Goal: Task Accomplishment & Management: Manage account settings

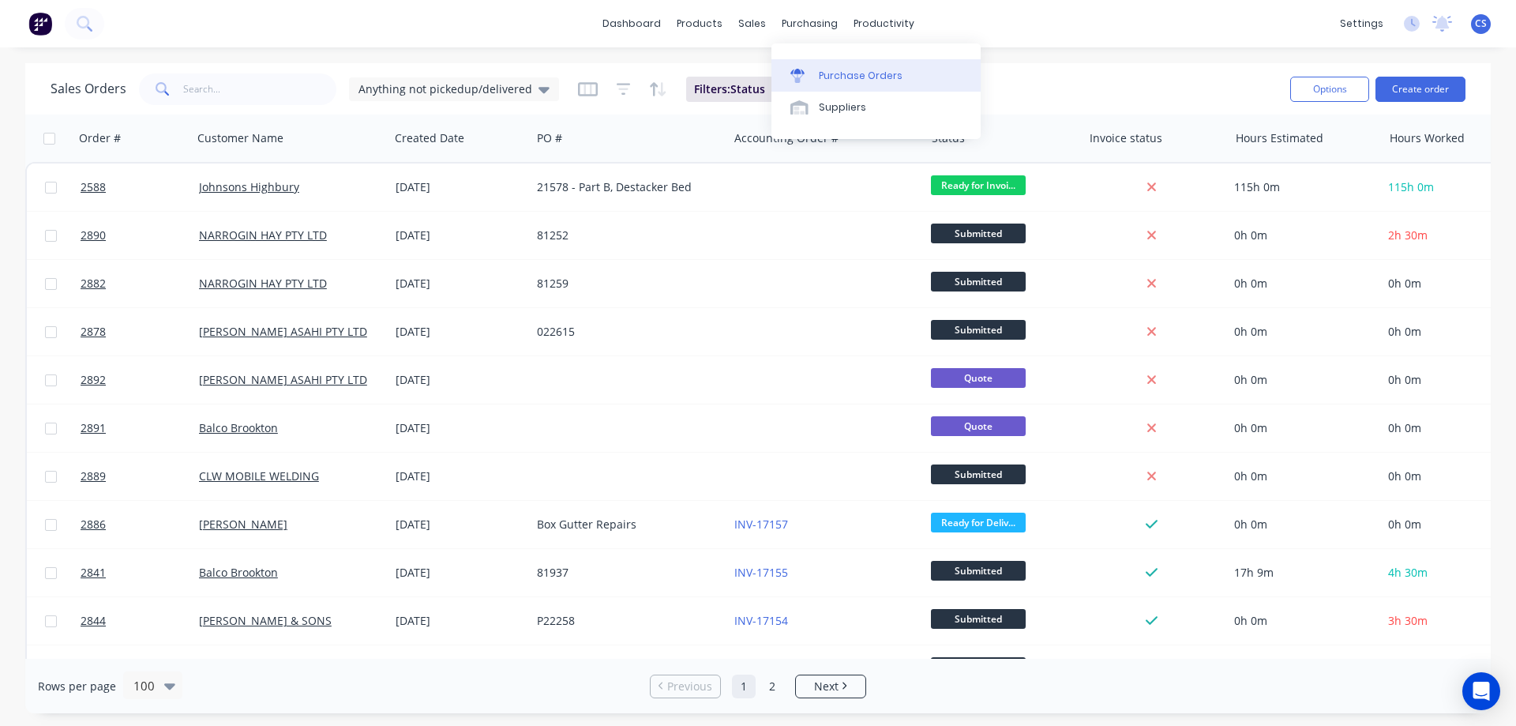
click at [848, 73] on div "Purchase Orders" at bounding box center [861, 76] width 84 height 14
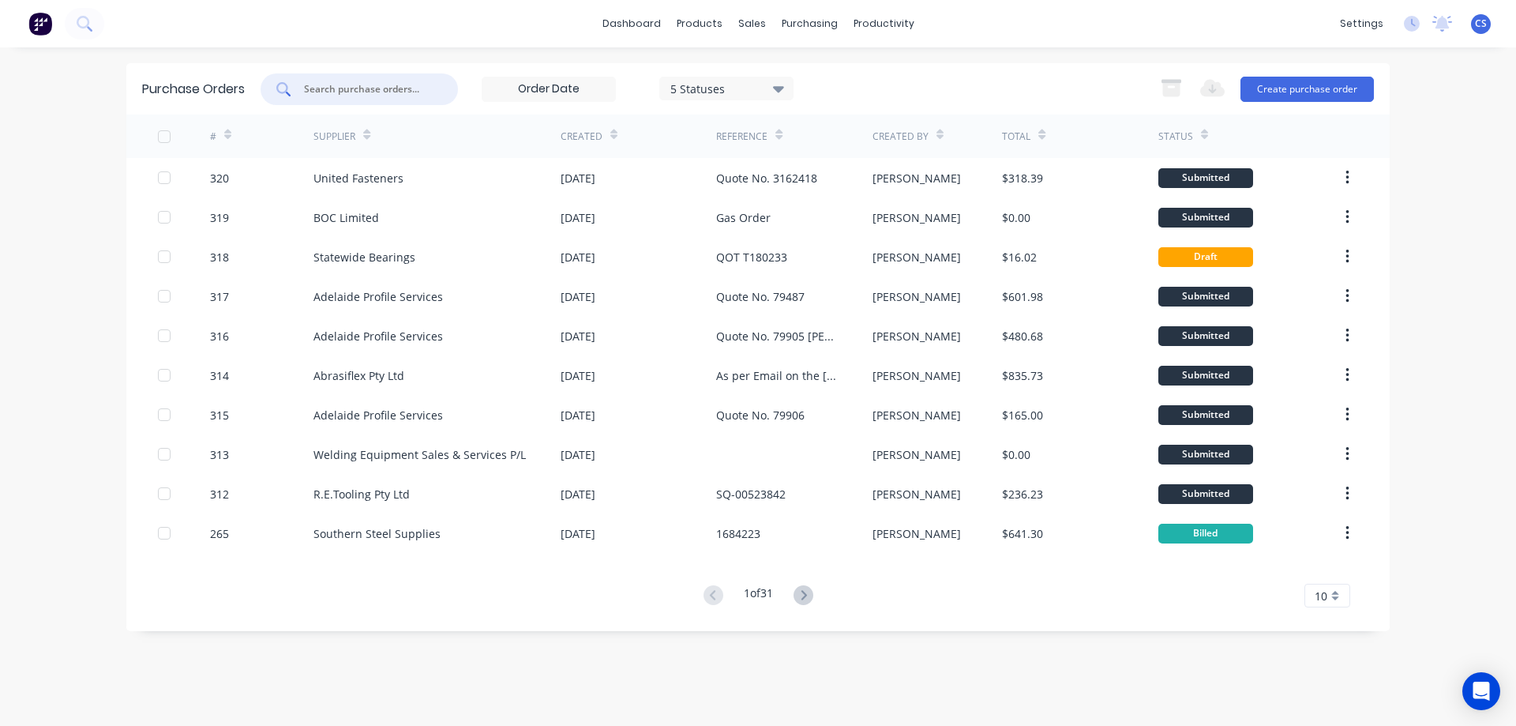
click at [373, 85] on input "text" at bounding box center [367, 89] width 131 height 16
type input "johnsons"
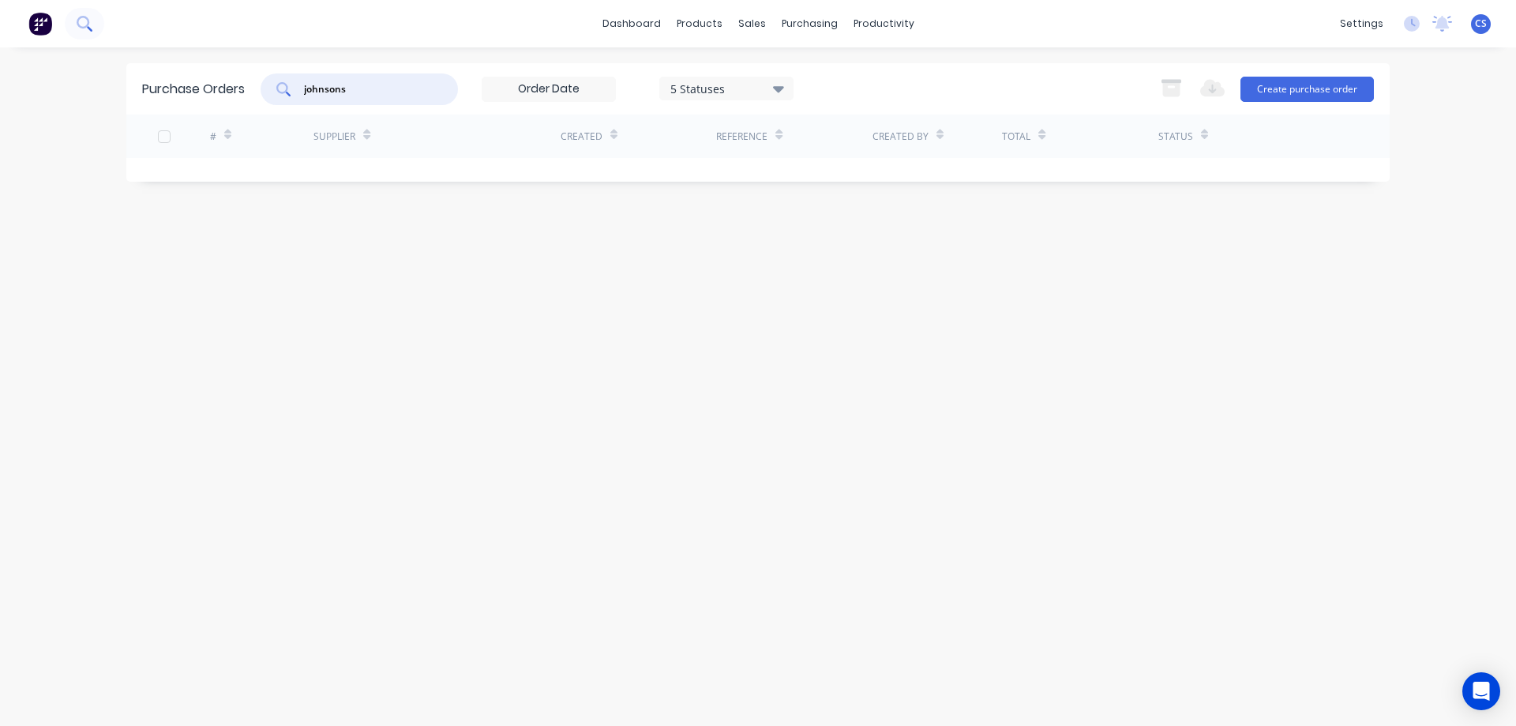
click at [82, 27] on icon at bounding box center [83, 22] width 13 height 13
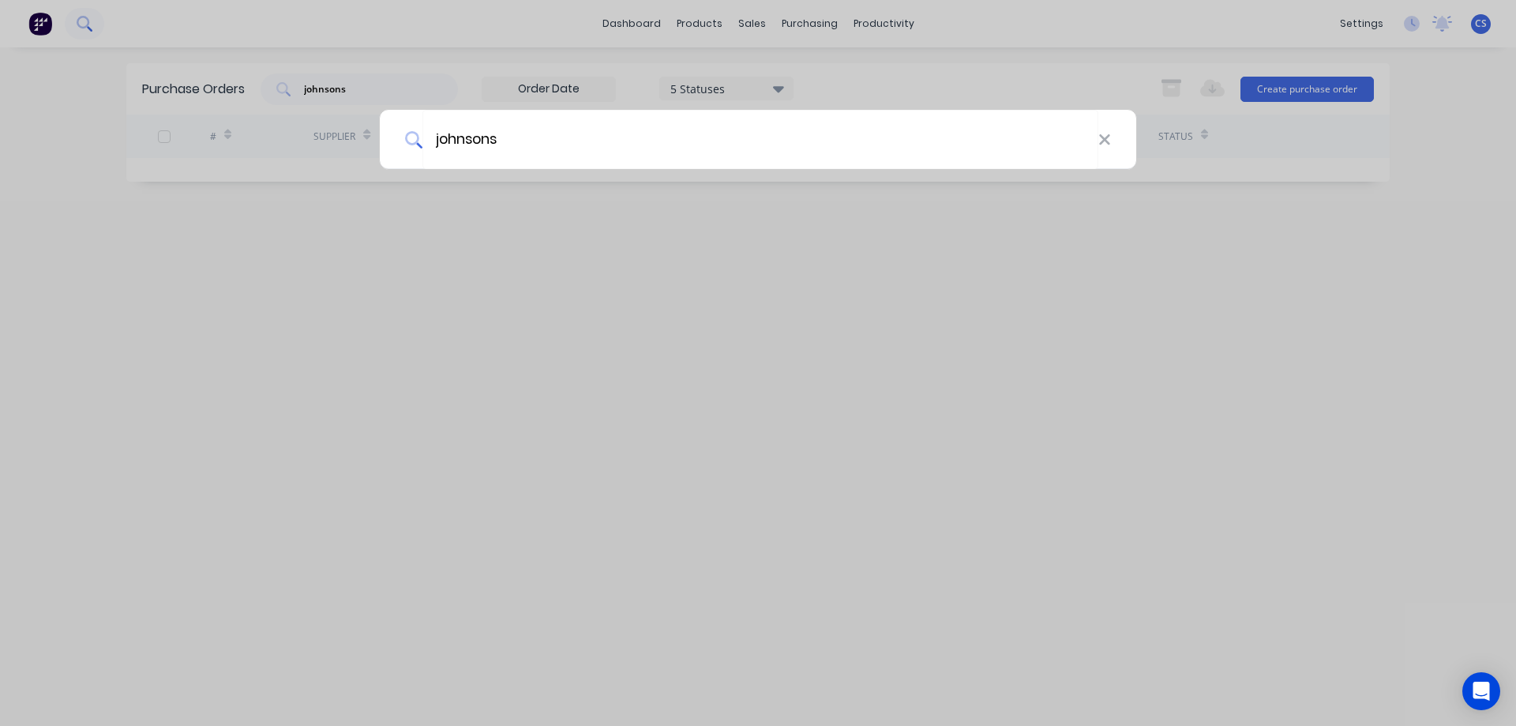
type input "johnsons"
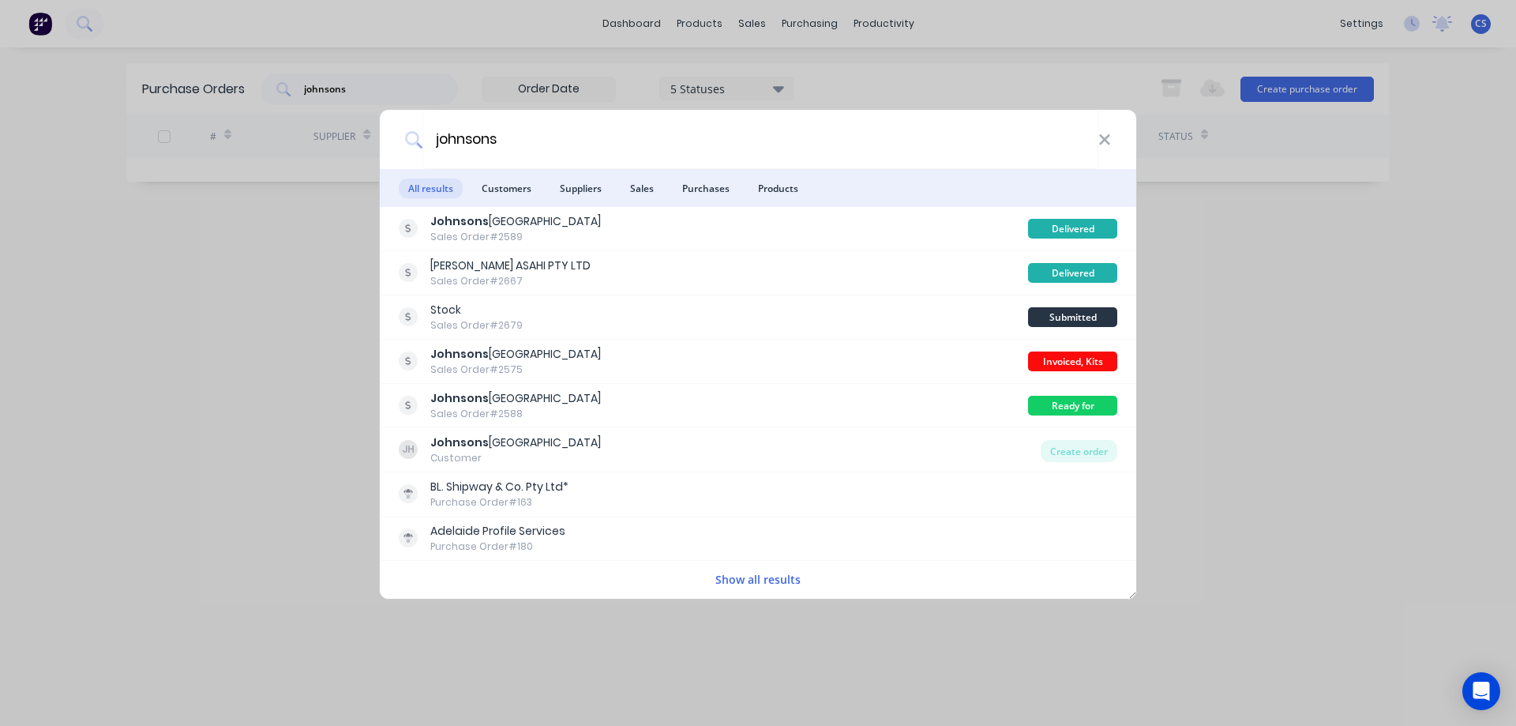
click at [762, 579] on button "Show all results" at bounding box center [758, 579] width 95 height 18
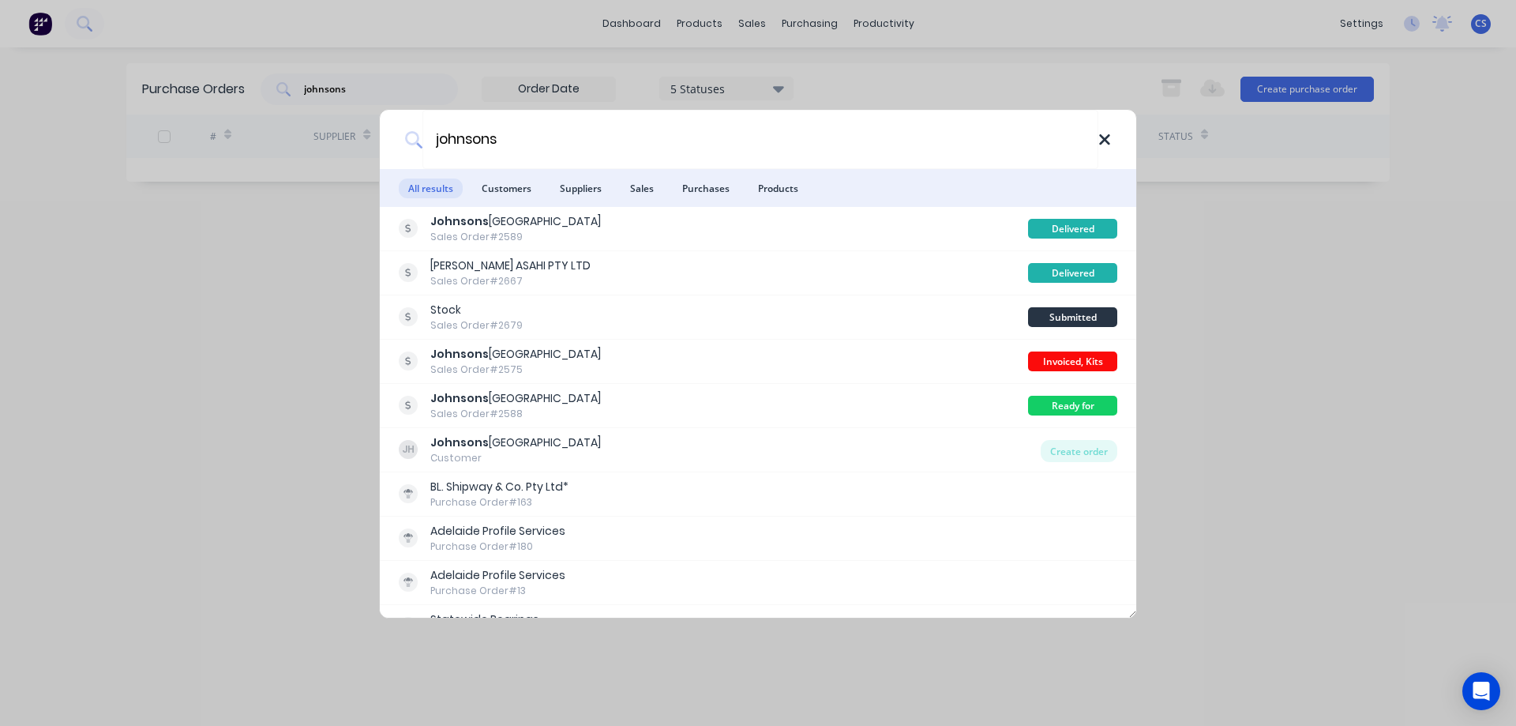
click at [1104, 141] on icon at bounding box center [1104, 139] width 10 height 10
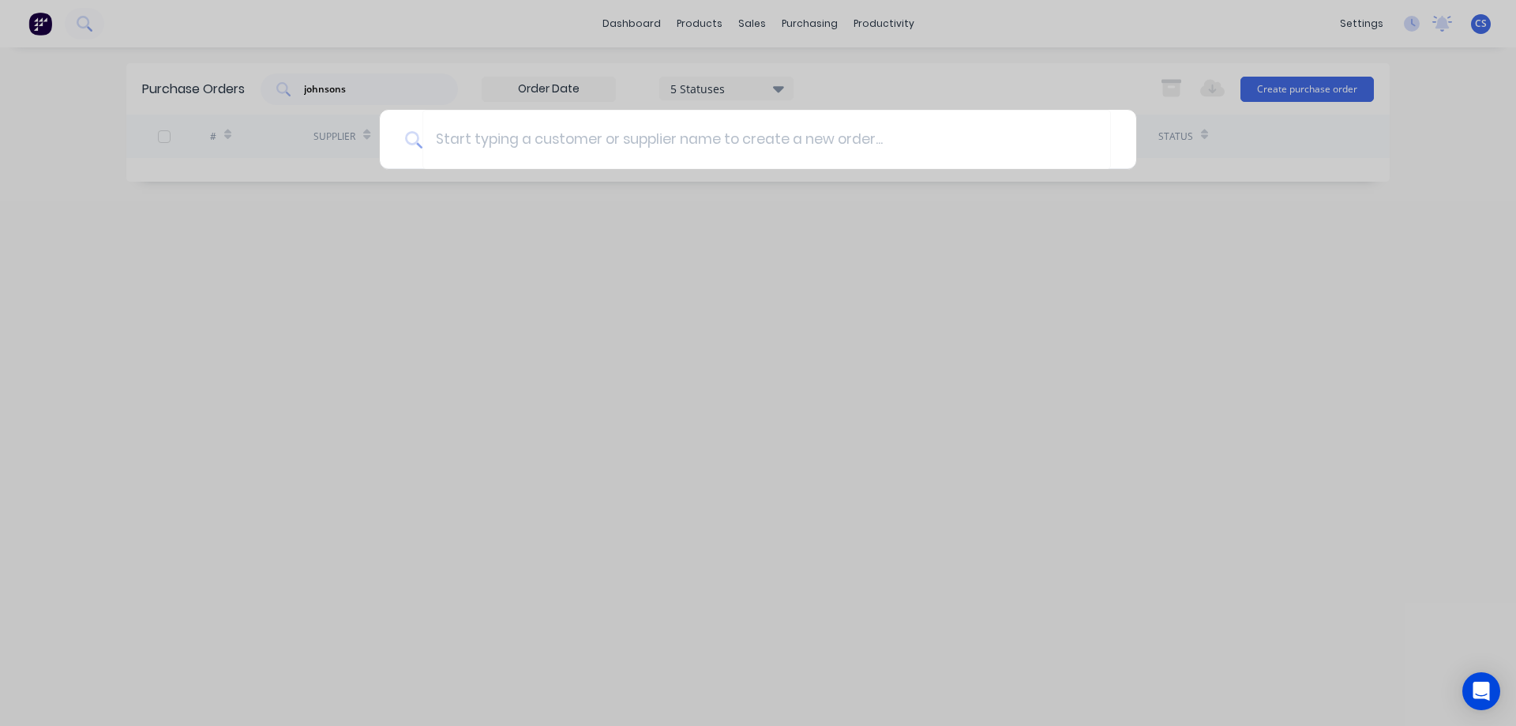
click at [82, 26] on div at bounding box center [758, 363] width 1516 height 726
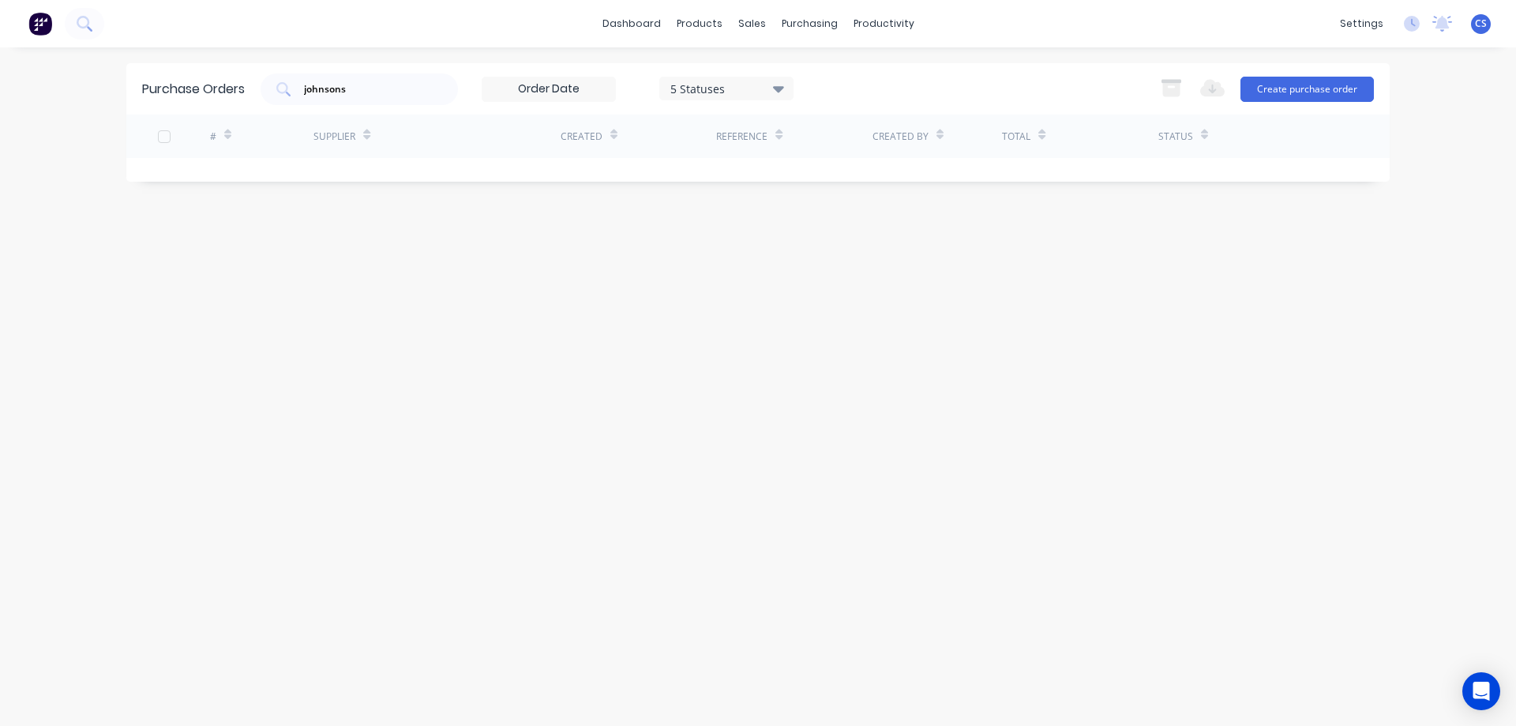
click at [82, 26] on icon at bounding box center [84, 23] width 15 height 15
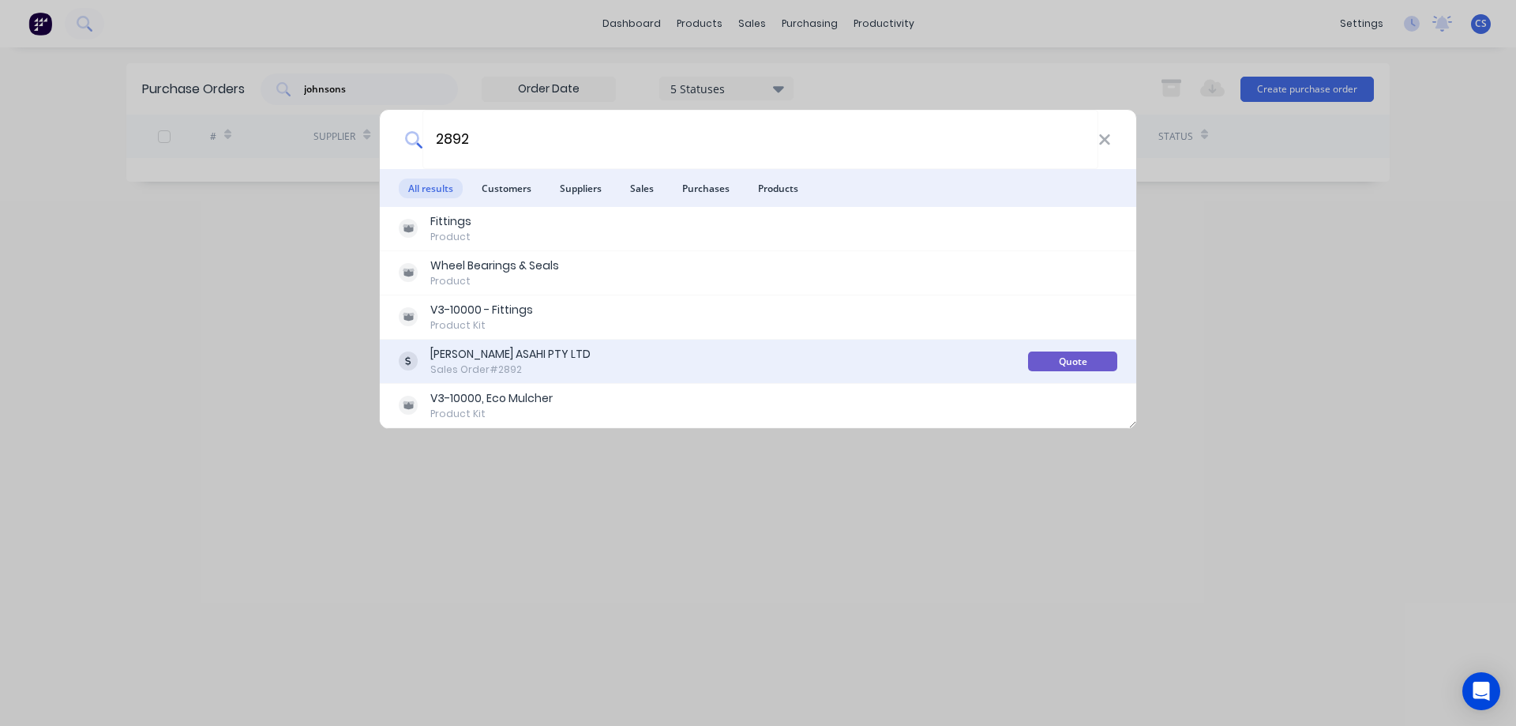
type input "2892"
click at [639, 365] on div "[PERSON_NAME] ASAHI PTY LTD Sales Order #2892" at bounding box center [713, 361] width 629 height 31
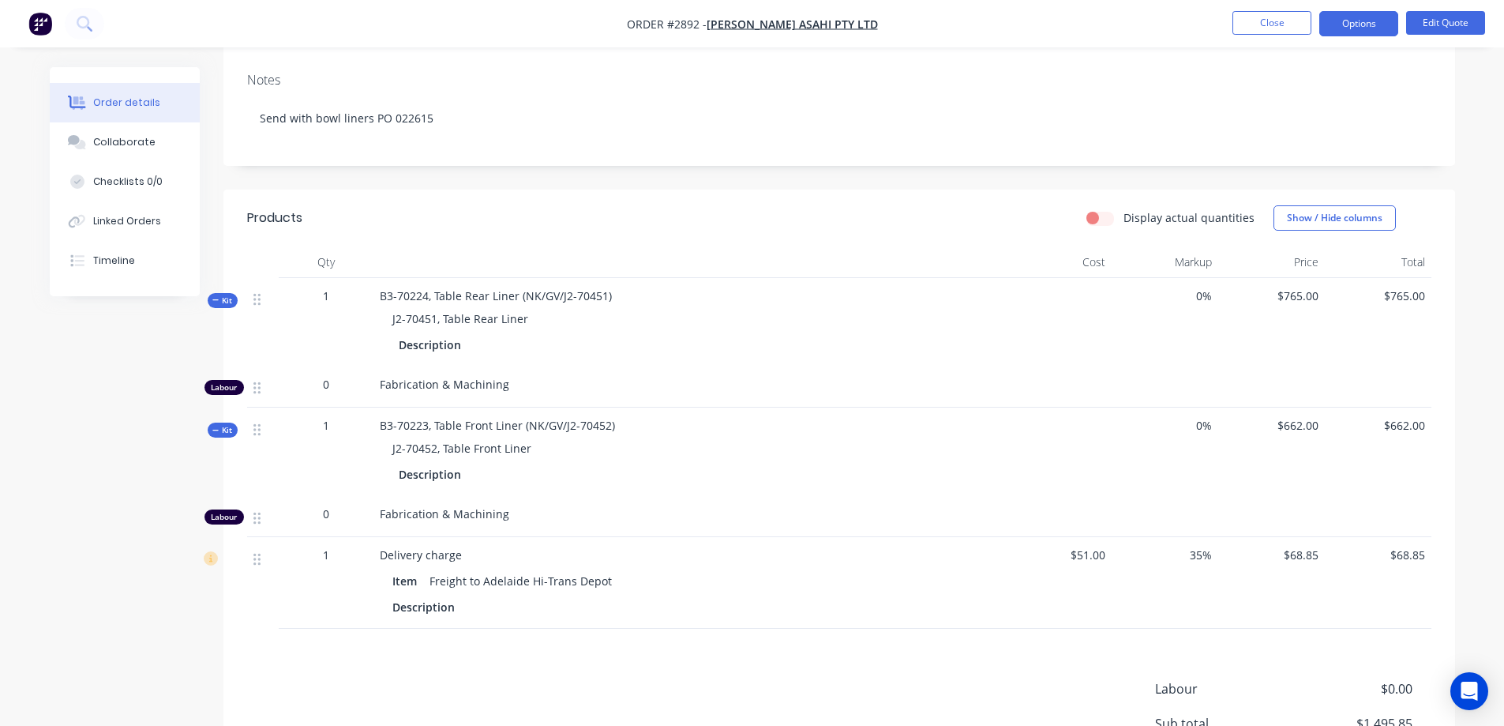
scroll to position [197, 0]
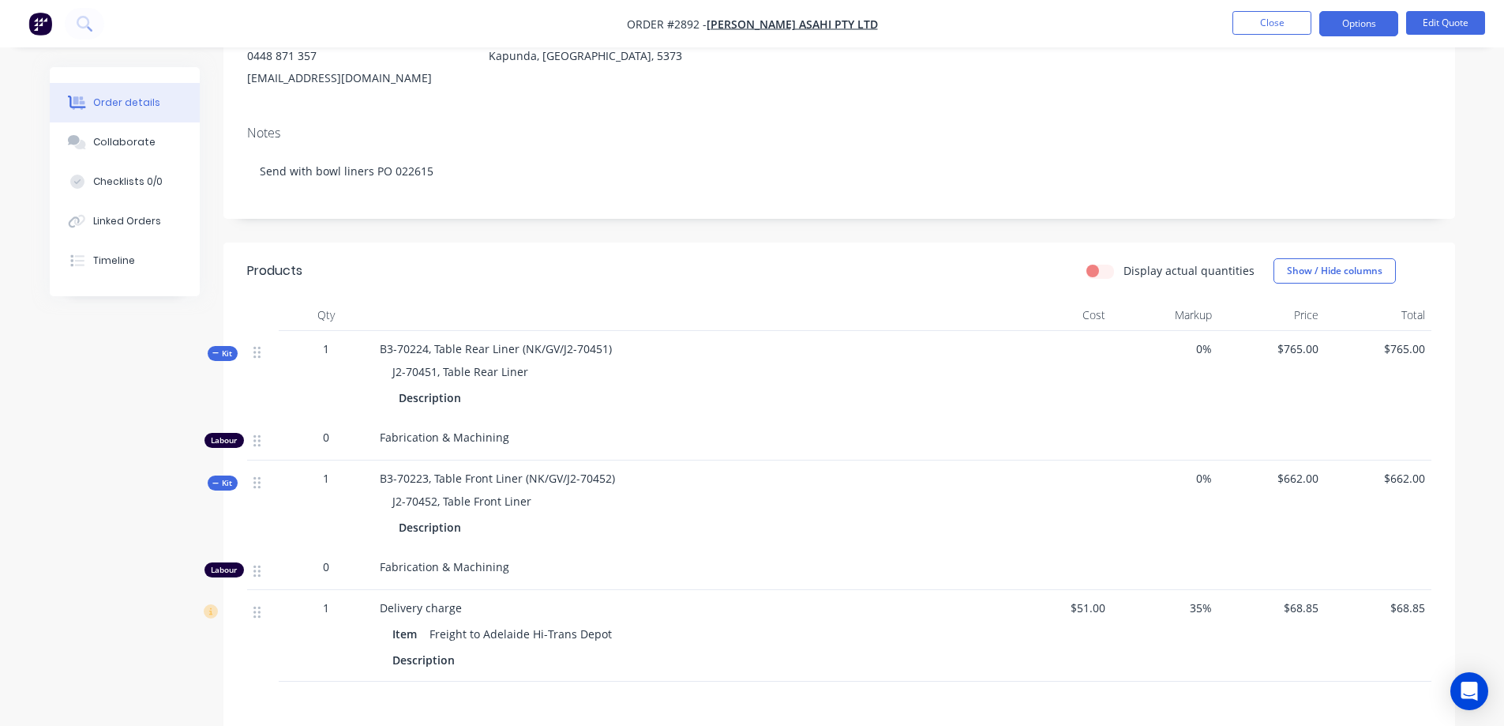
click at [224, 352] on span "Kit" at bounding box center [222, 353] width 21 height 12
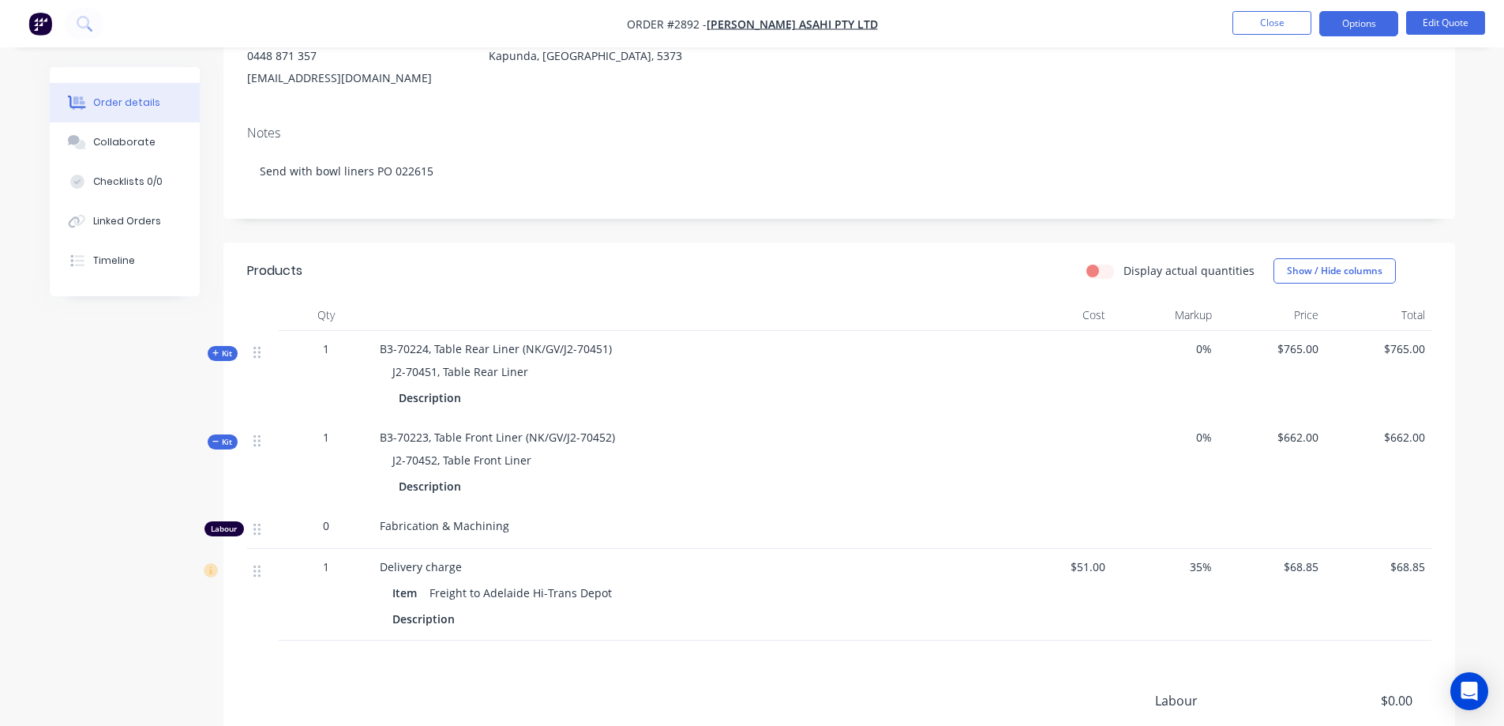
click at [224, 352] on span "Kit" at bounding box center [222, 353] width 21 height 12
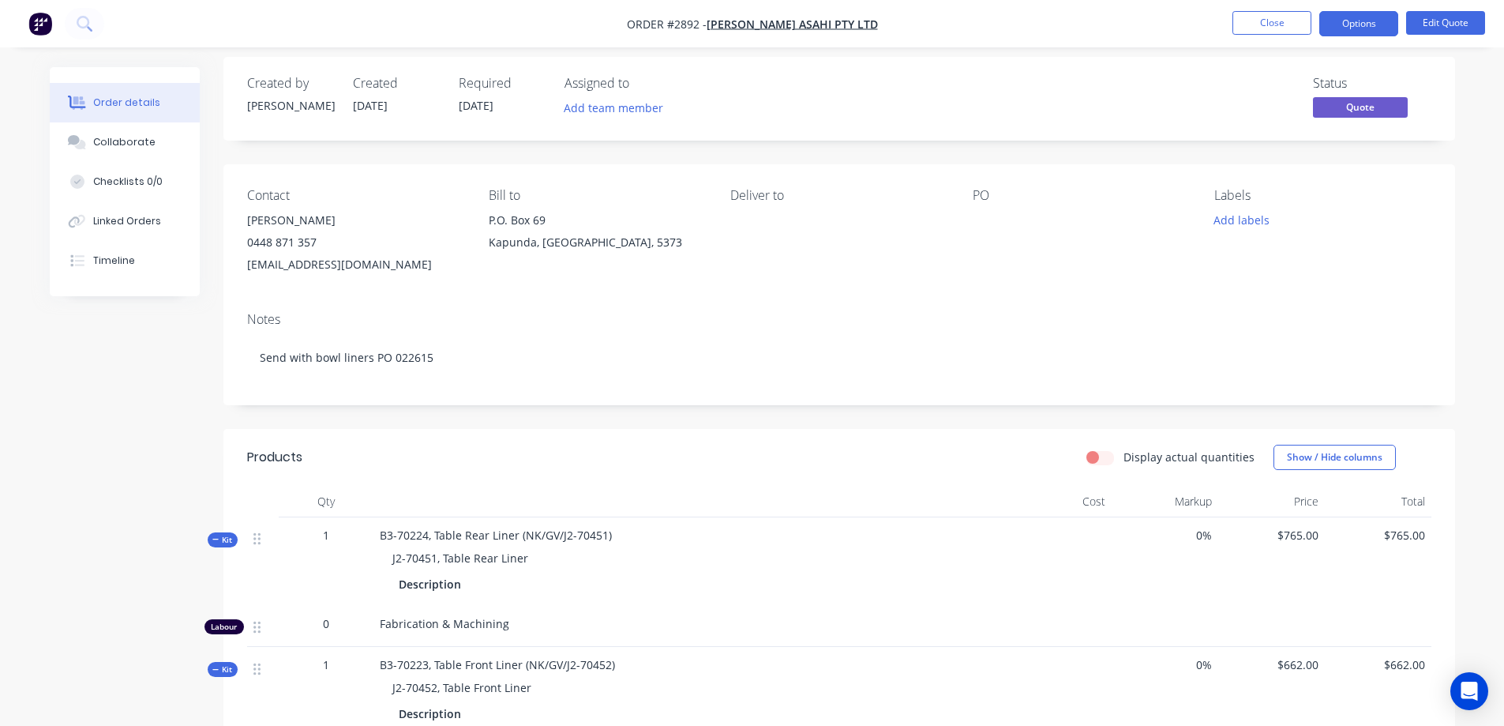
scroll to position [0, 0]
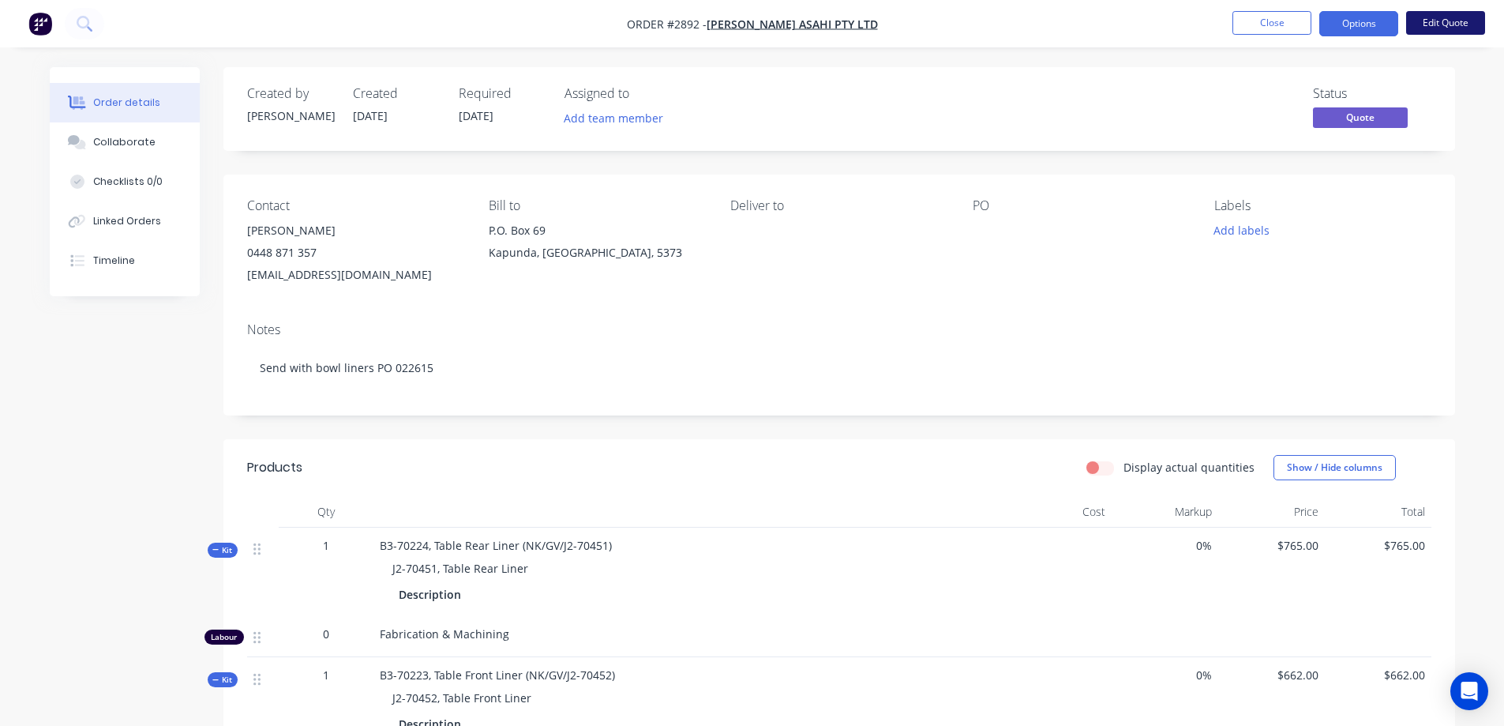
click at [1447, 26] on button "Edit Quote" at bounding box center [1445, 23] width 79 height 24
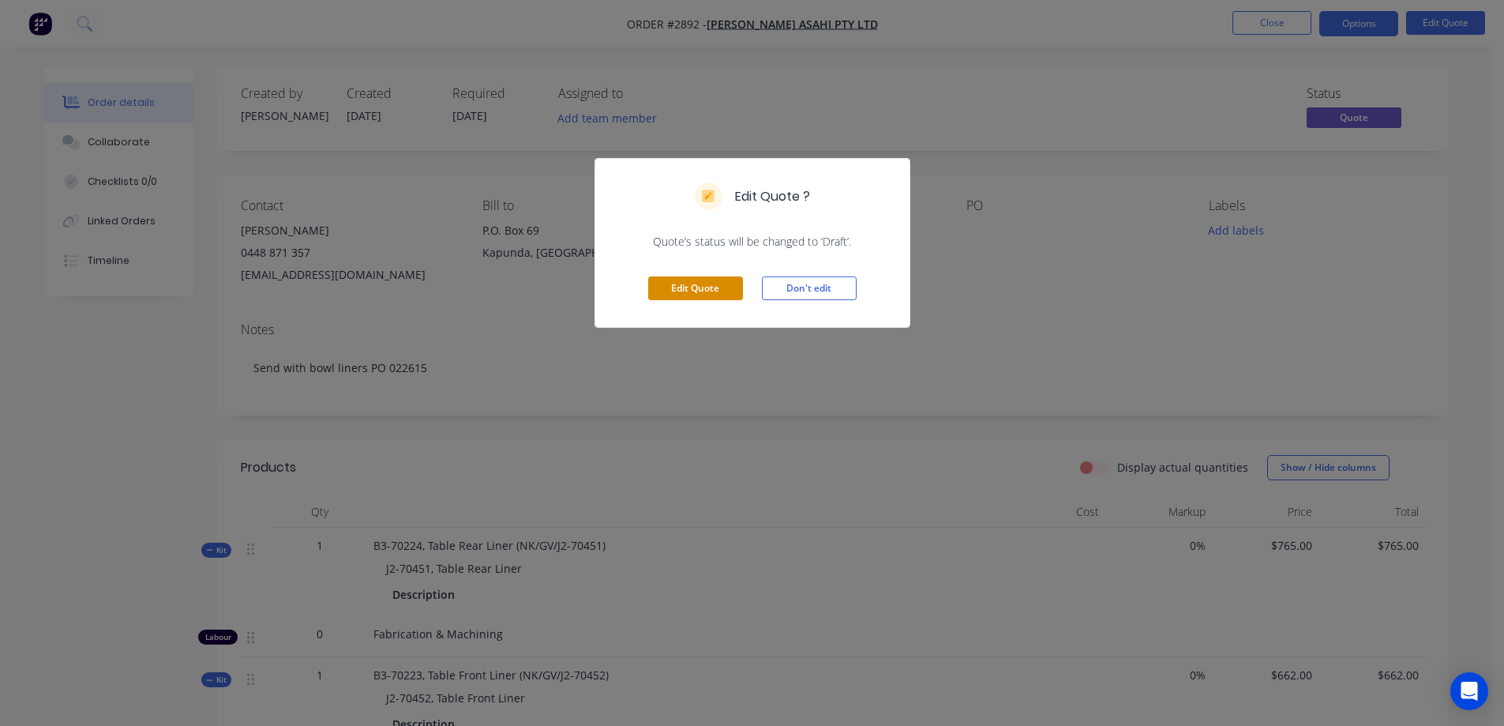
click at [696, 279] on button "Edit Quote" at bounding box center [695, 288] width 95 height 24
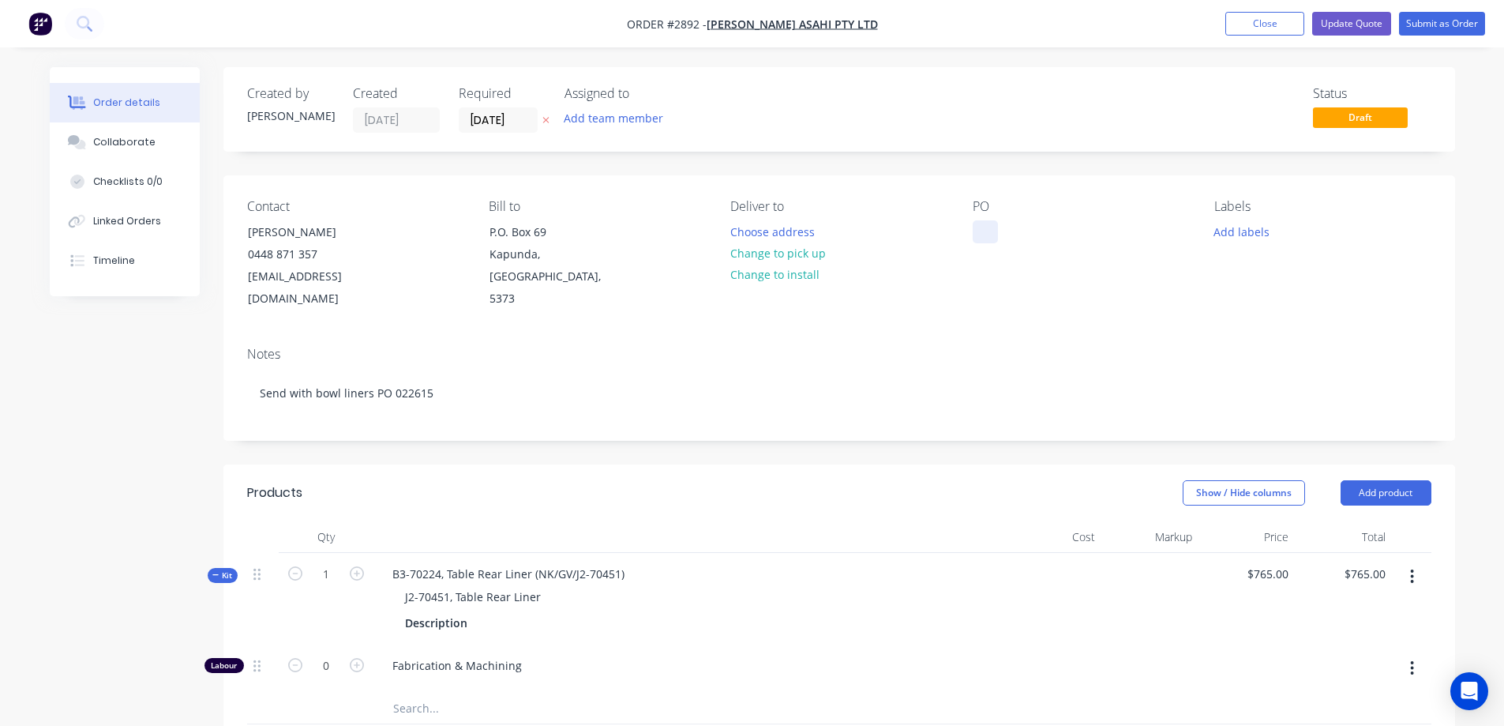
click at [986, 234] on div at bounding box center [985, 231] width 25 height 23
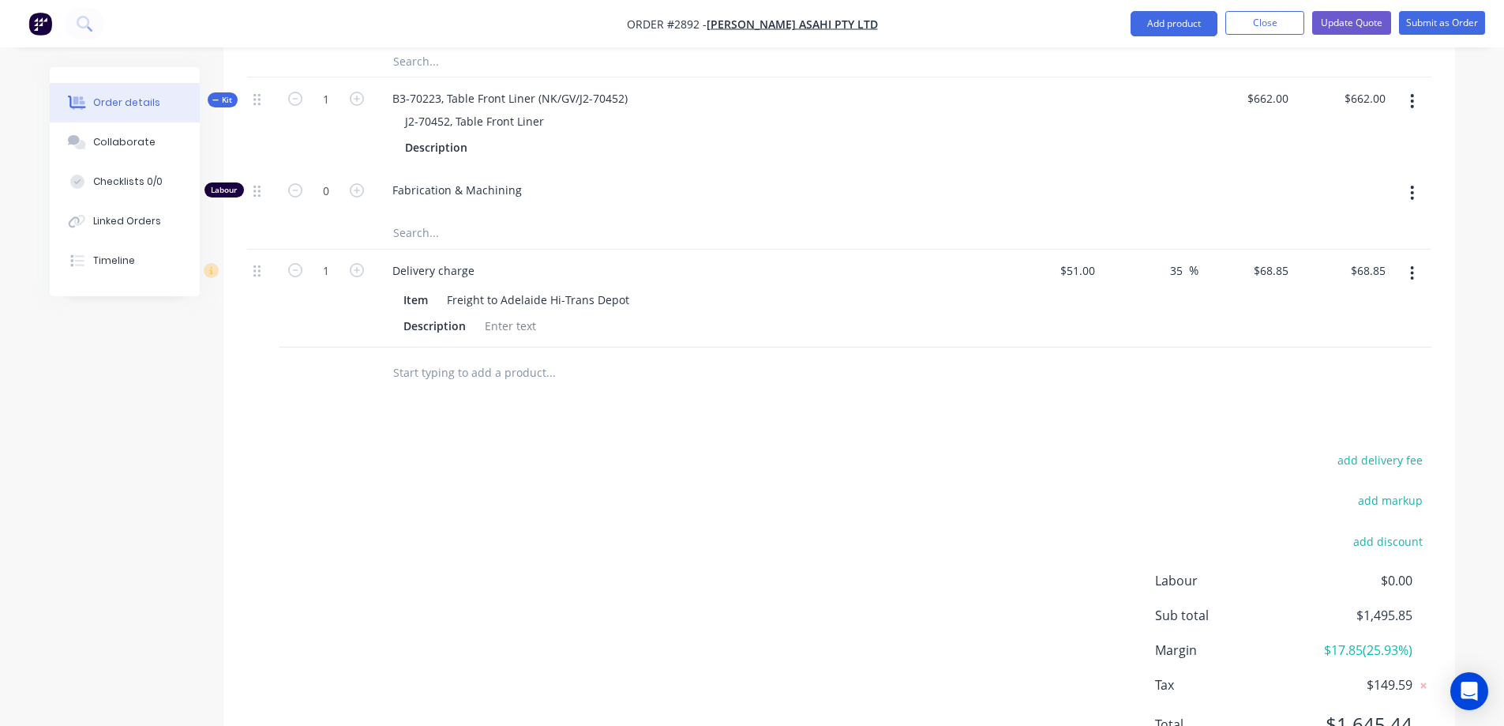
scroll to position [700, 0]
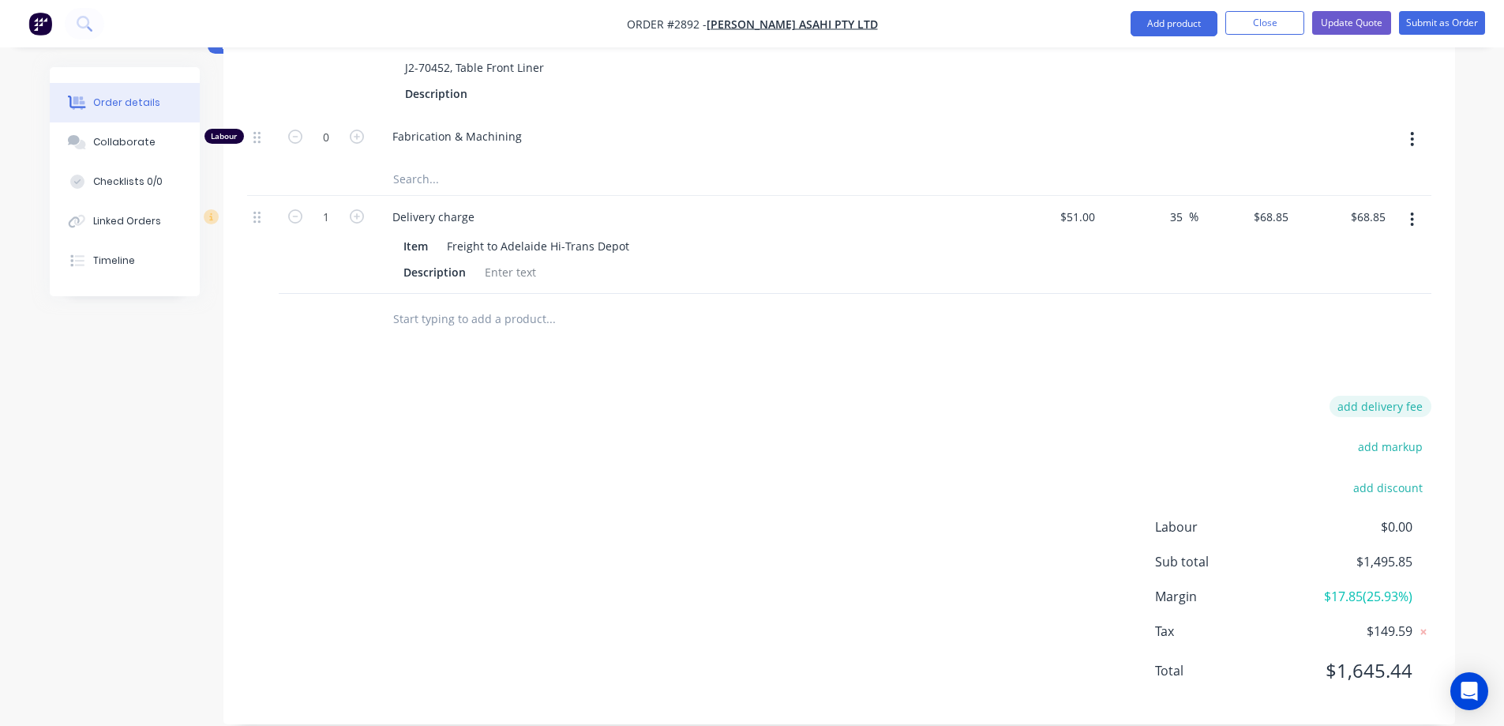
click at [1387, 396] on button "add delivery fee" at bounding box center [1380, 406] width 102 height 21
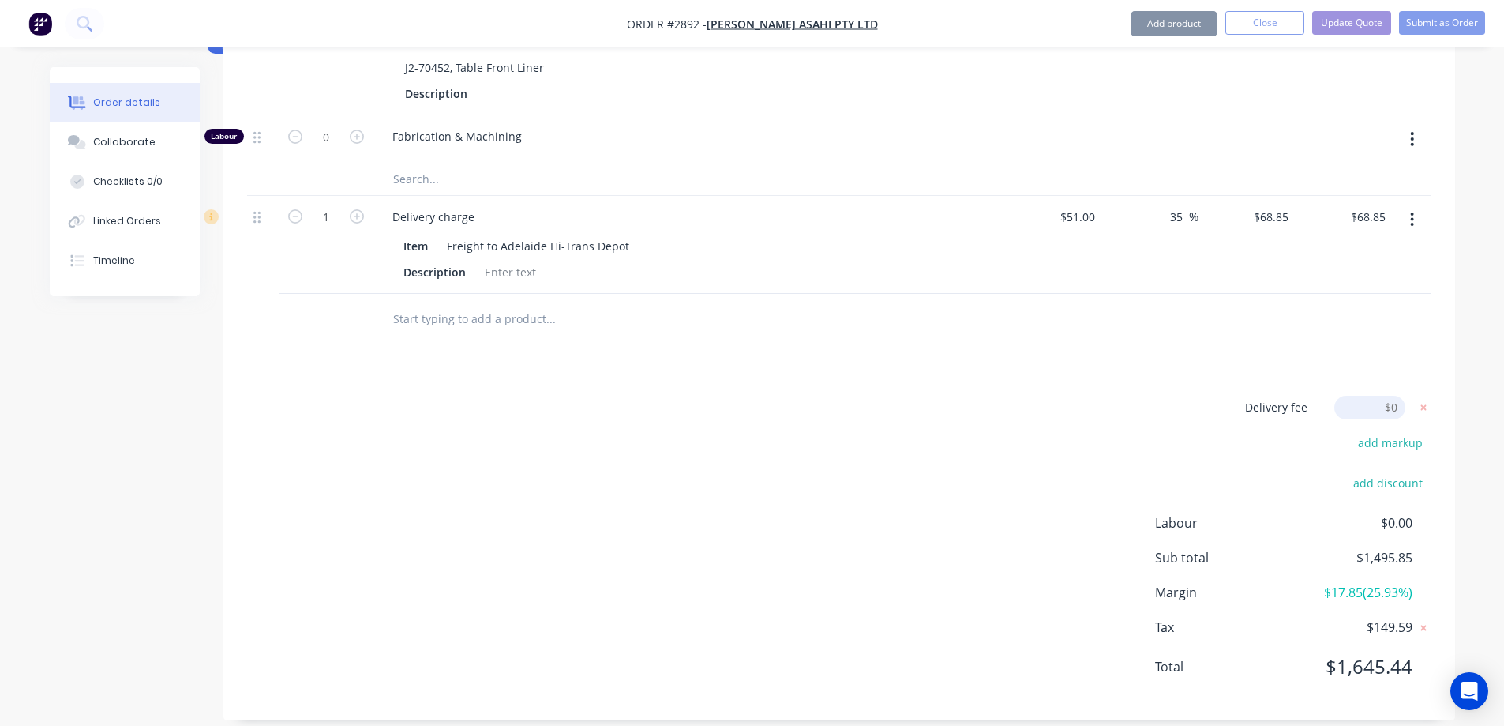
scroll to position [696, 0]
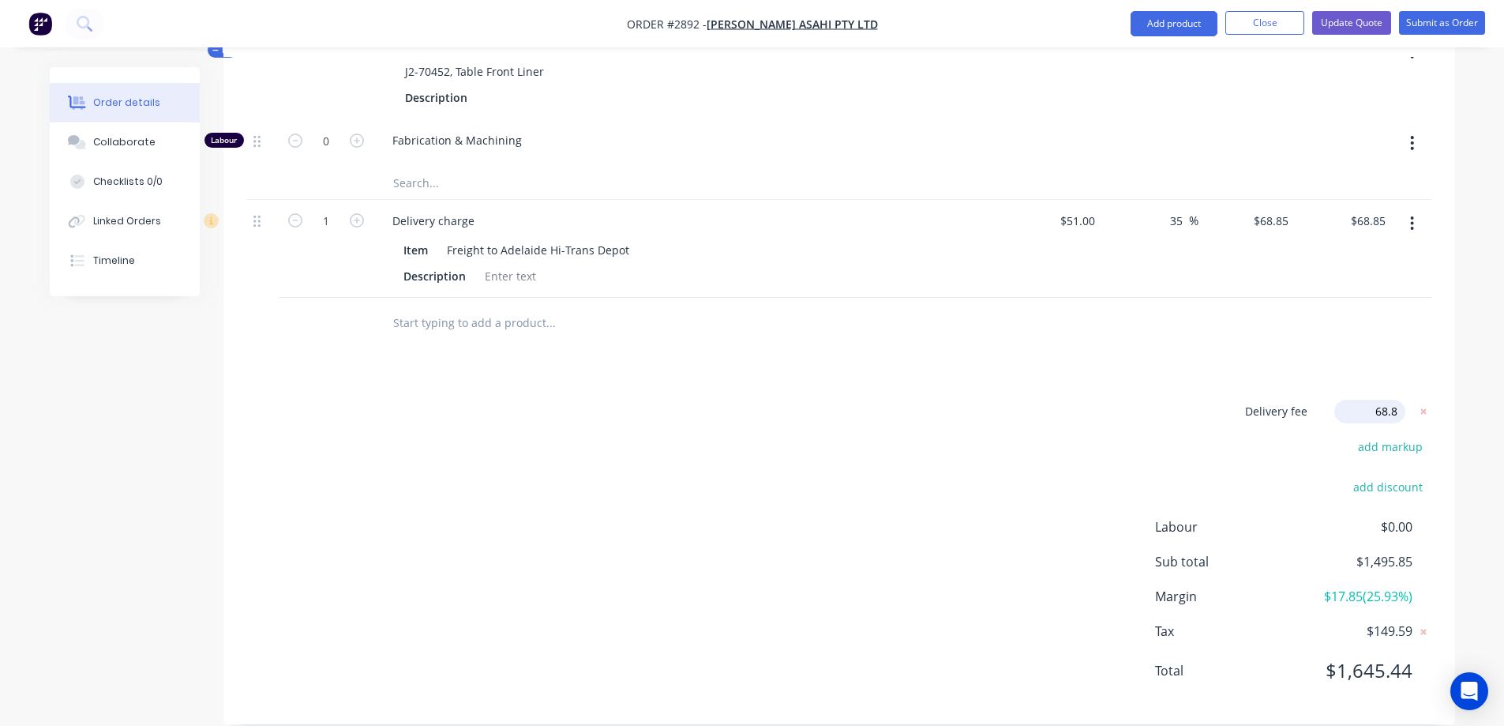
type input "68.85"
click at [1412, 219] on icon "button" at bounding box center [1412, 227] width 4 height 17
drag, startPoint x: 625, startPoint y: 231, endPoint x: 444, endPoint y: 227, distance: 181.6
click at [444, 242] on div "Freight to Adelaide Hi-Trans Depot" at bounding box center [538, 253] width 195 height 23
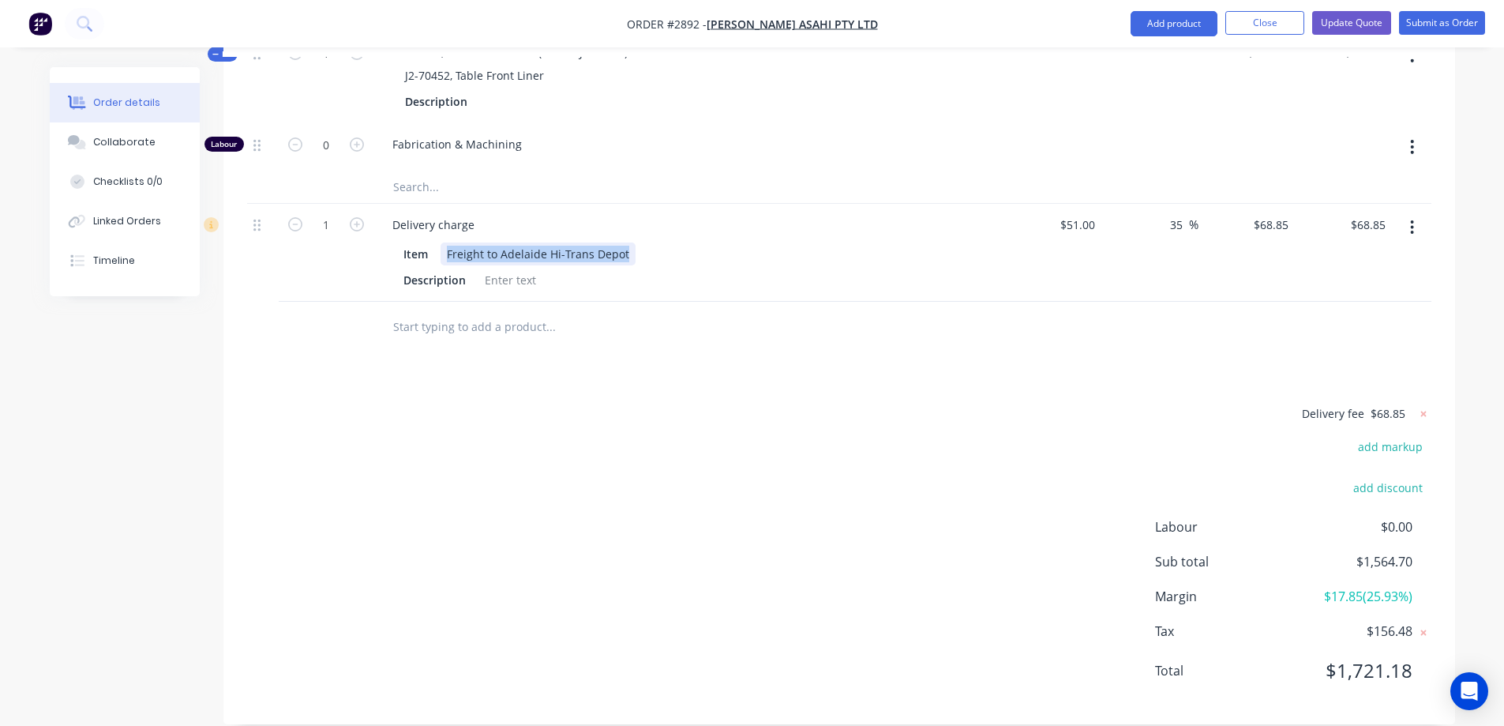
copy div "Freight to Adelaide Hi-Trans Depot"
click at [1409, 213] on button "button" at bounding box center [1411, 227] width 37 height 28
click at [1314, 352] on div "Delete" at bounding box center [1357, 363] width 122 height 23
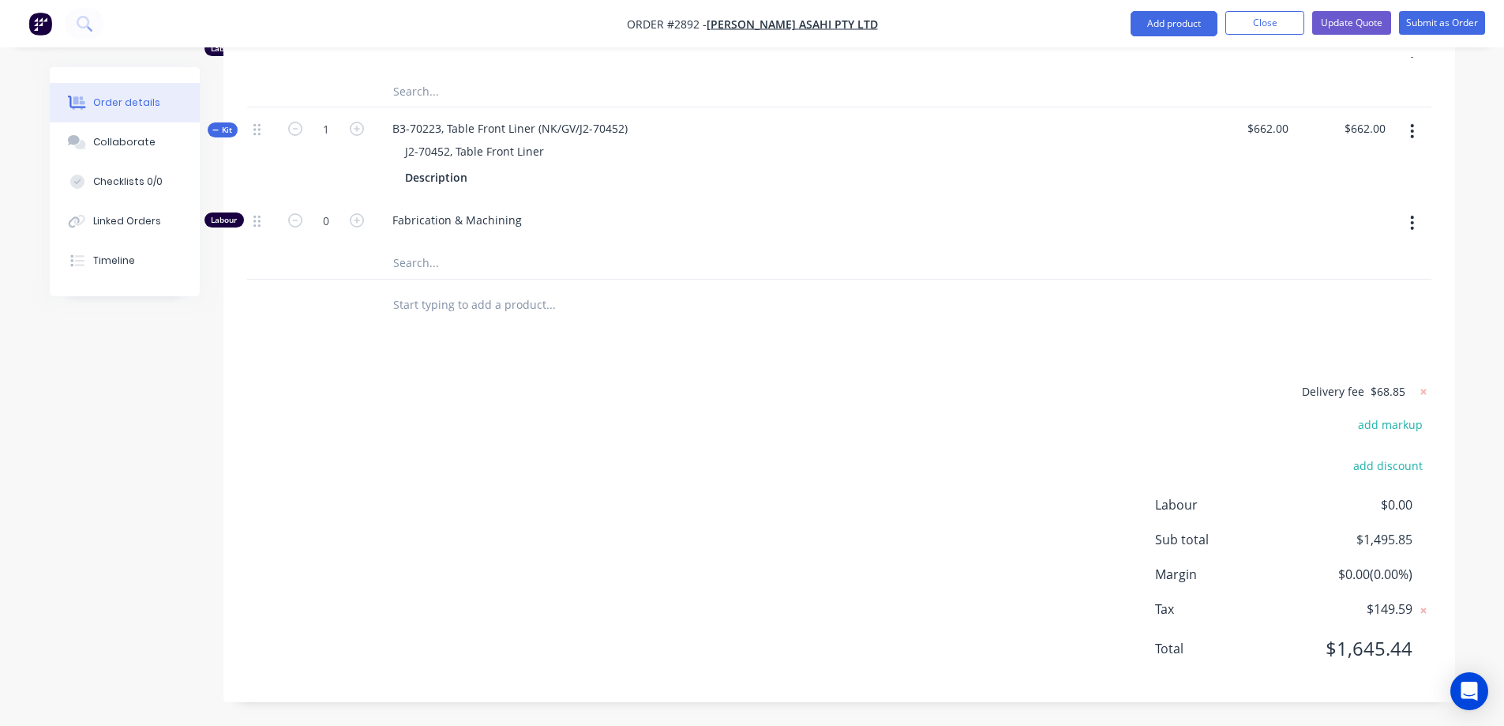
scroll to position [594, 0]
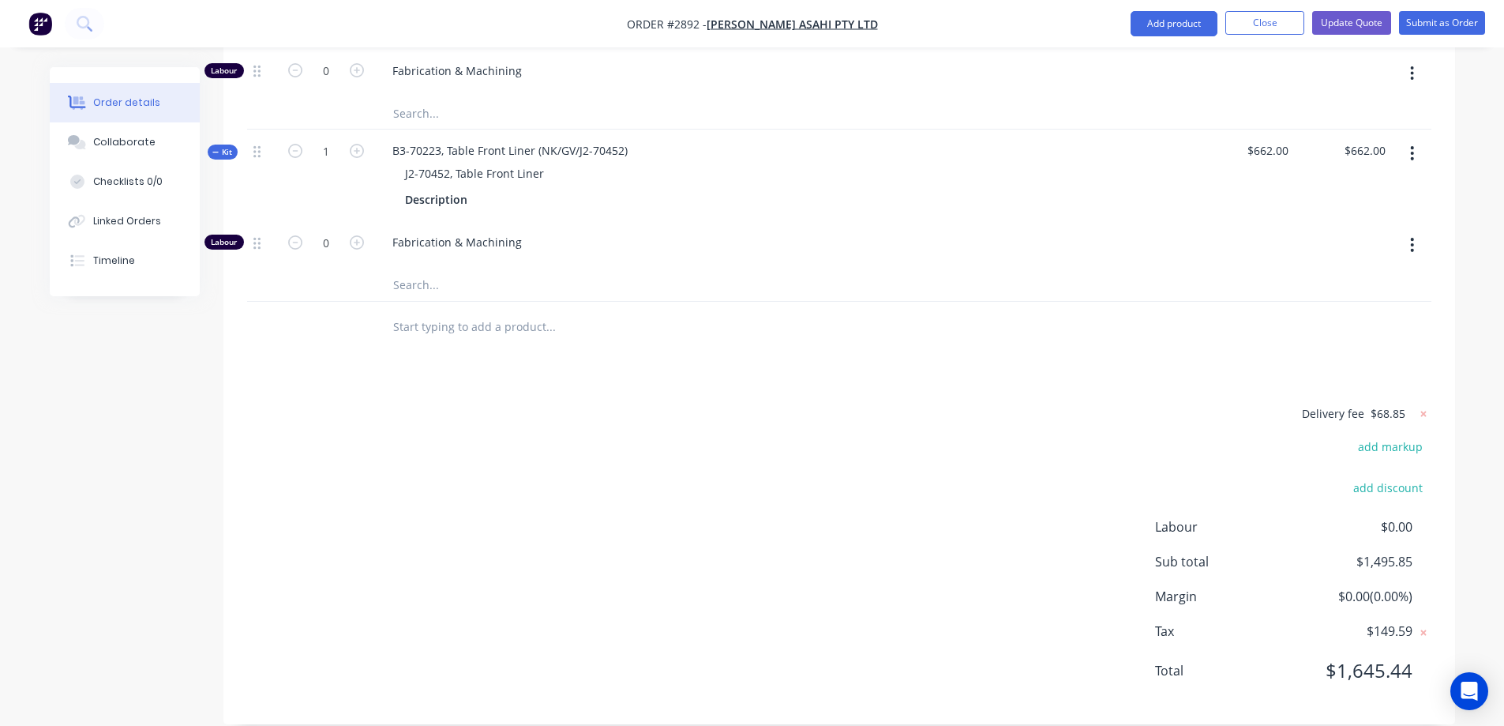
click at [764, 489] on div "Delivery fee $68.85 add markup add discount Labour $0.00 Sub total $1,495.85 Ma…" at bounding box center [839, 551] width 1184 height 297
click at [765, 489] on div "Delivery fee $68.85 add markup add discount Labour $0.00 Sub total $1,495.85 Ma…" at bounding box center [839, 551] width 1184 height 297
click at [484, 311] on input "text" at bounding box center [550, 327] width 316 height 32
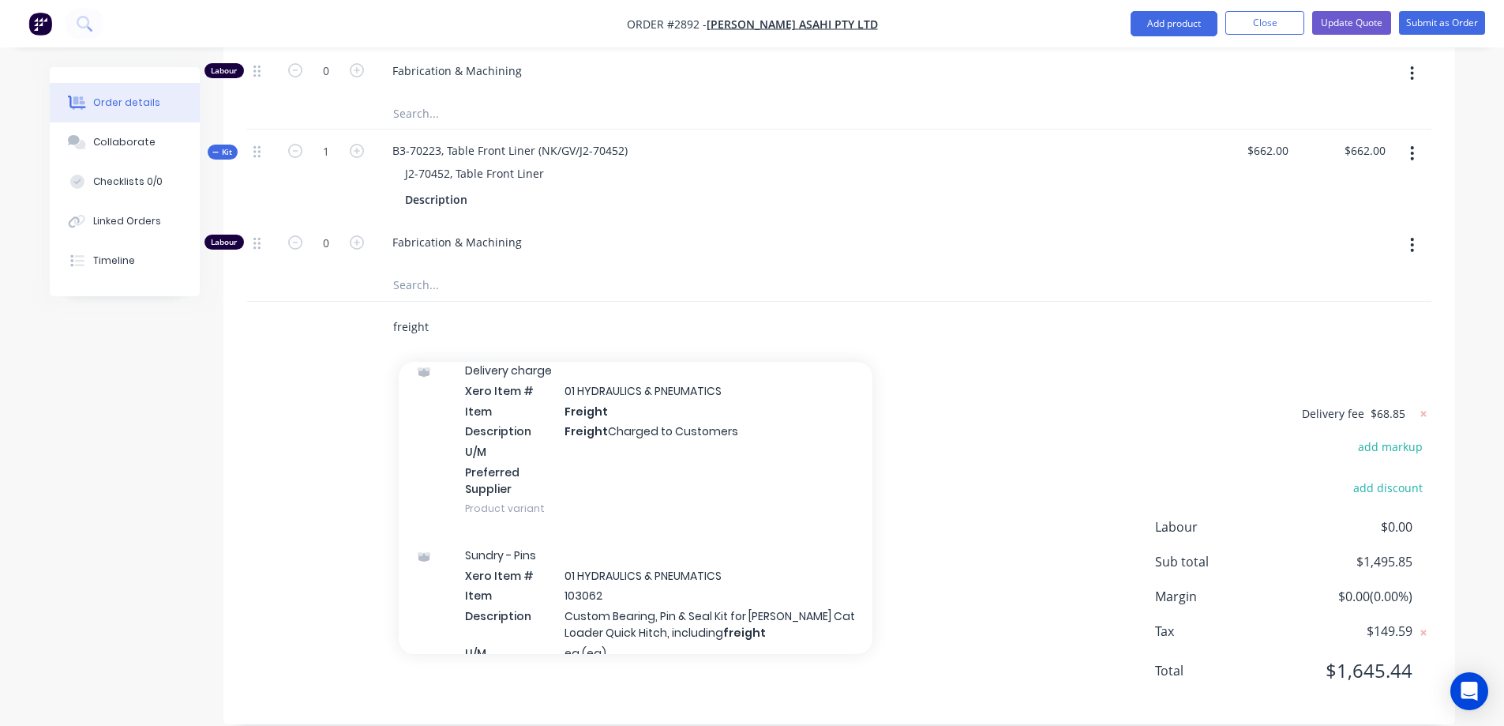
scroll to position [711, 0]
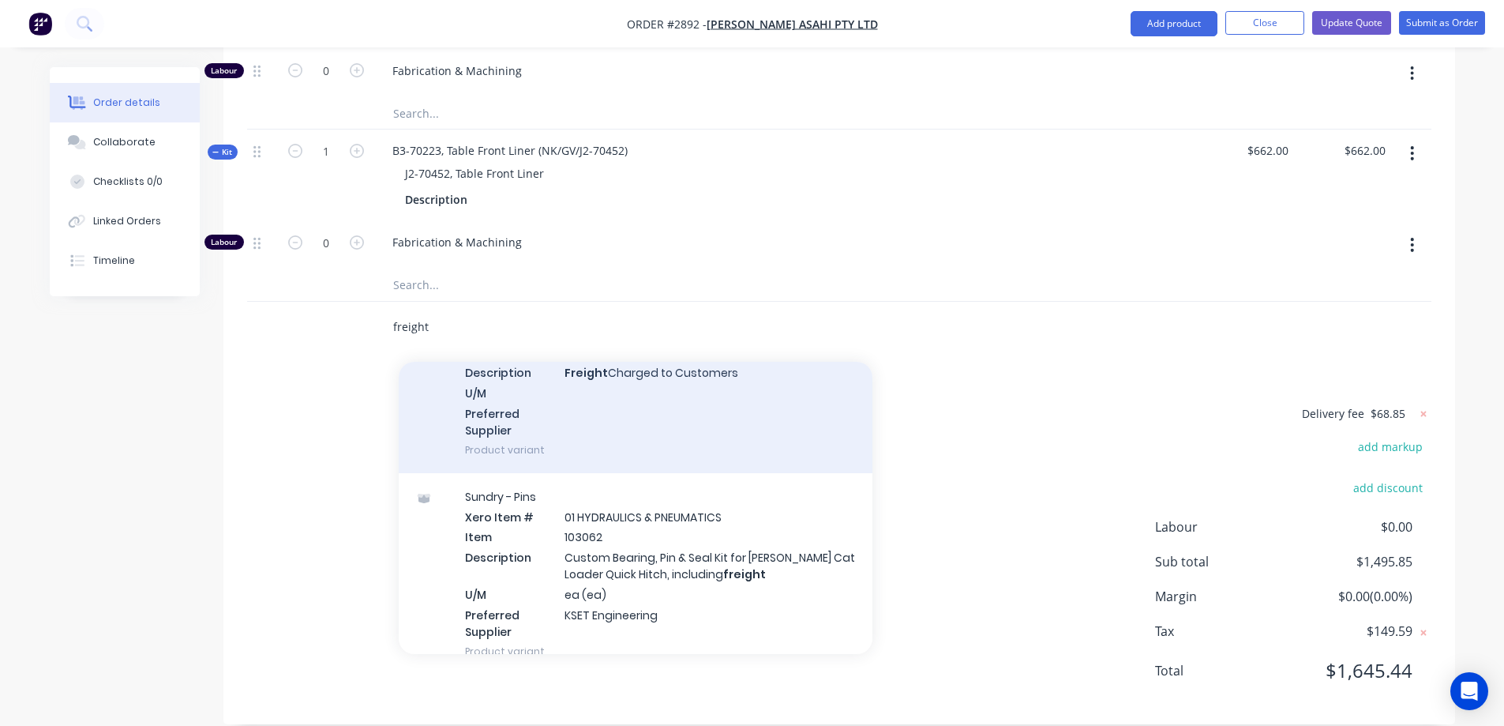
type input "freight"
click at [630, 414] on div "Delivery charge Xero Item # 01 HYDRAULICS & PNEUMATICS Item Freight Description…" at bounding box center [636, 380] width 474 height 185
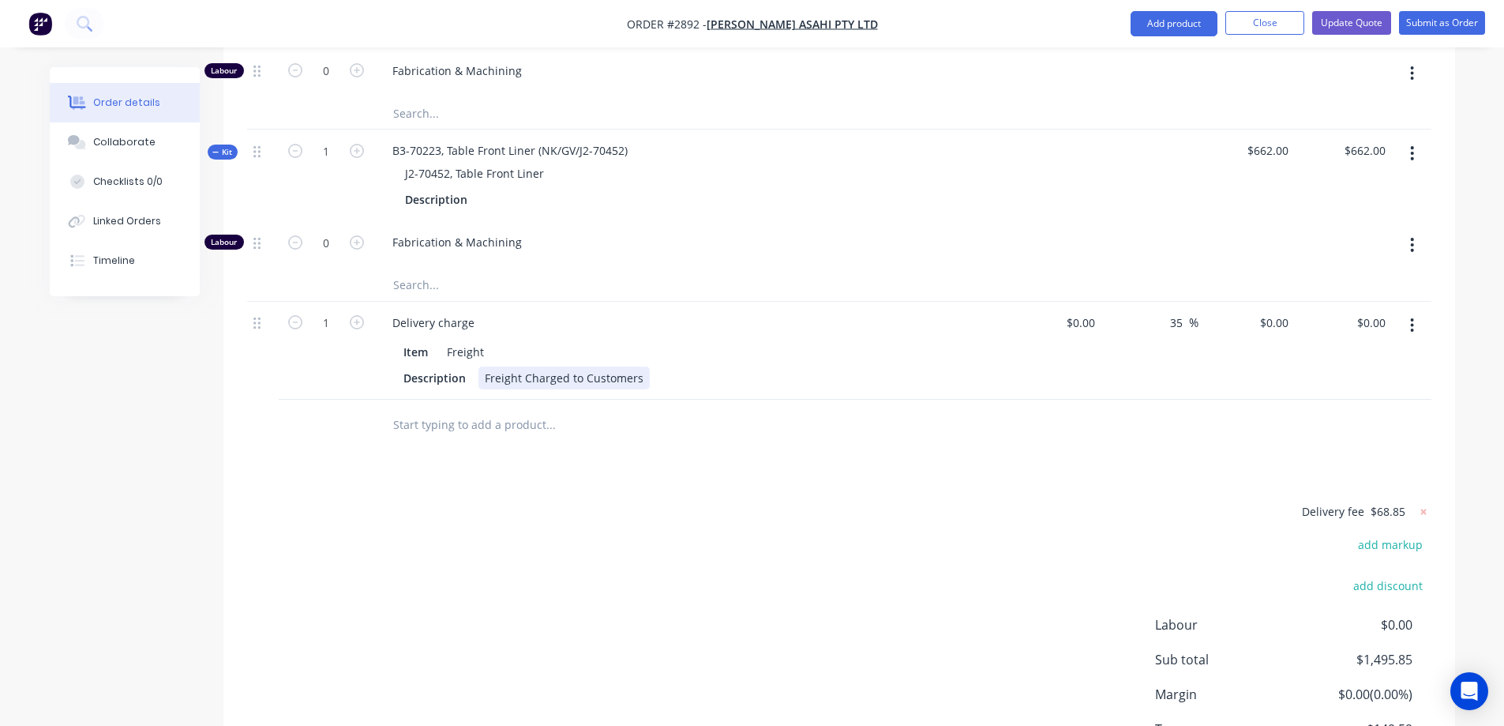
click at [637, 366] on div "Freight Charged to Customers" at bounding box center [563, 377] width 171 height 23
drag, startPoint x: 637, startPoint y: 351, endPoint x: 467, endPoint y: 347, distance: 170.6
click at [467, 366] on div "Description Freight Charged to Customers" at bounding box center [686, 377] width 578 height 23
paste div
click at [1093, 311] on input at bounding box center [1083, 322] width 36 height 23
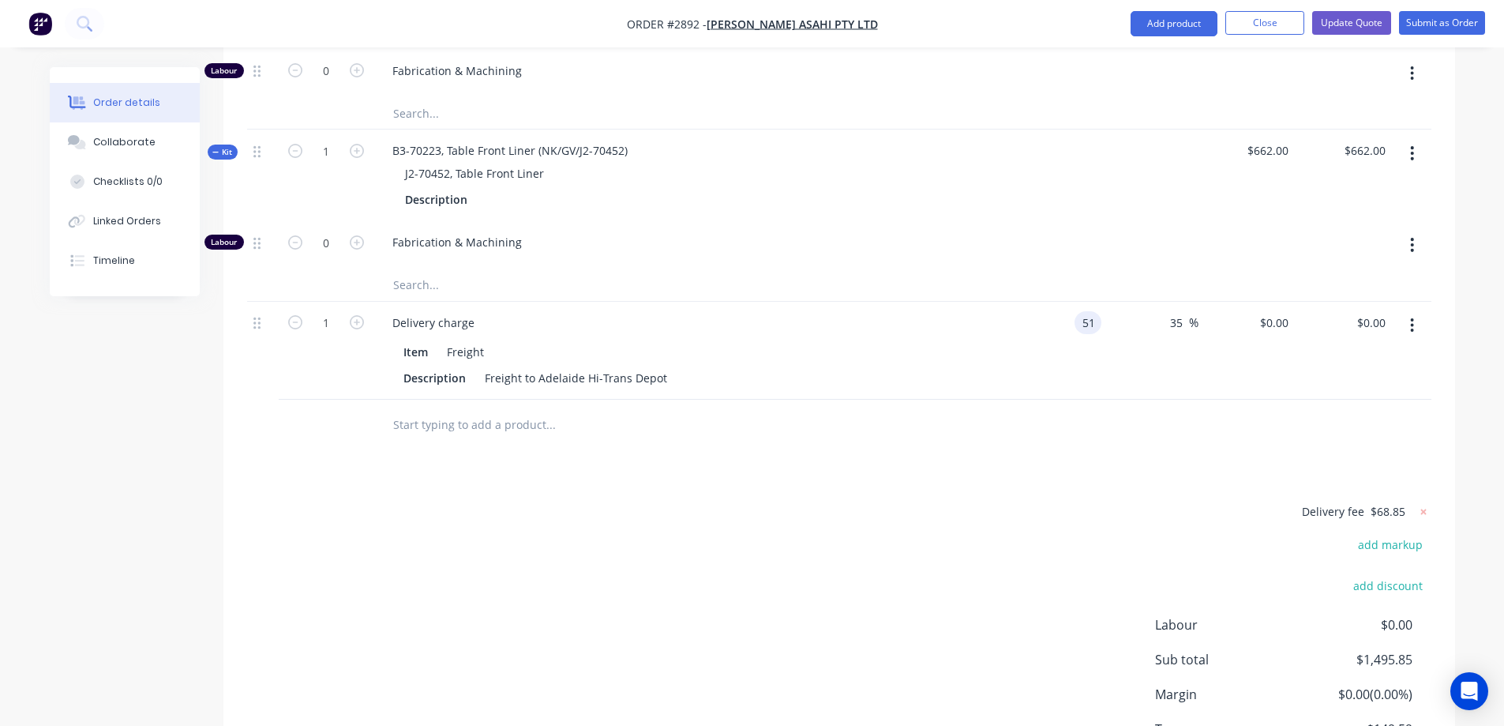
type input "$51.00"
type input "$68.85"
click at [1422, 508] on icon at bounding box center [1423, 511] width 6 height 6
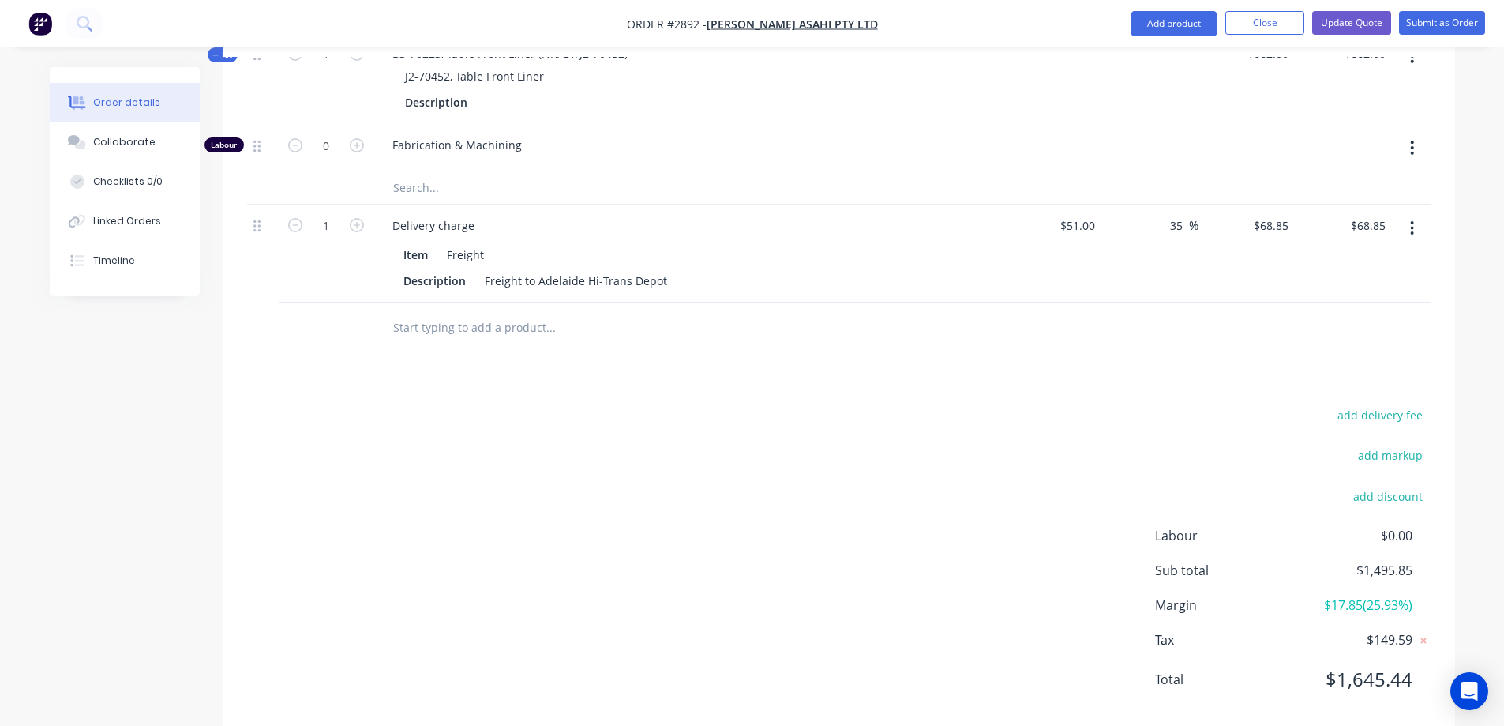
scroll to position [700, 0]
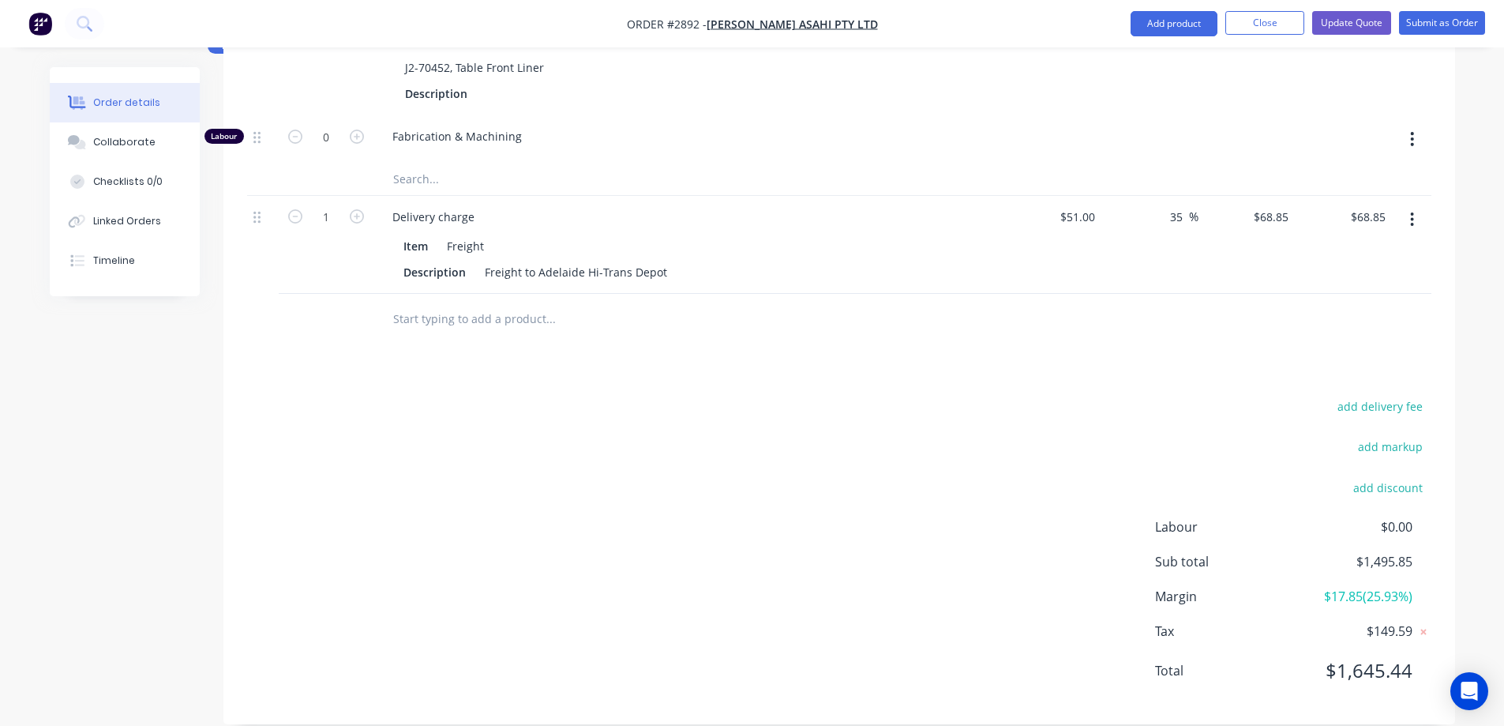
click at [996, 510] on div "add delivery fee add markup add discount Labour $0.00 Sub total $1,495.85 Margi…" at bounding box center [839, 548] width 1184 height 305
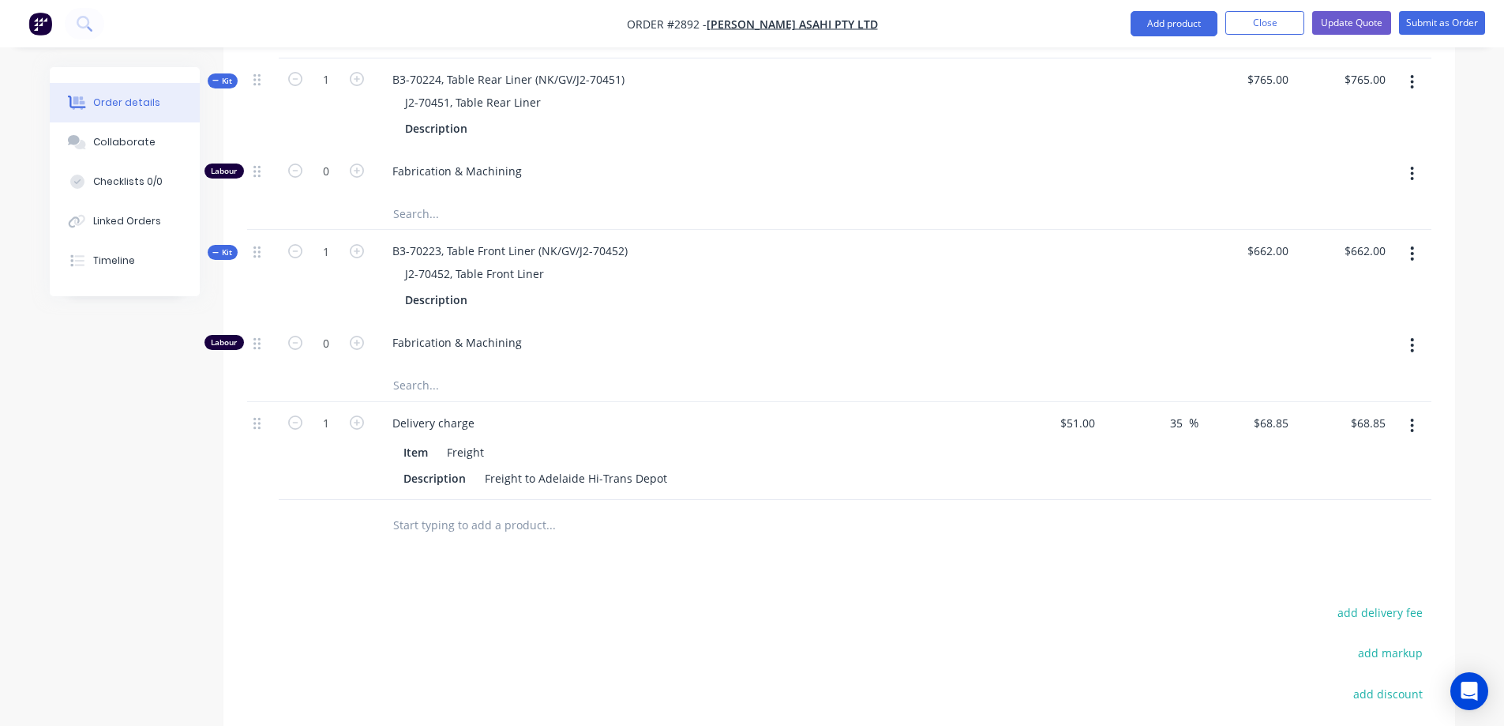
scroll to position [463, 0]
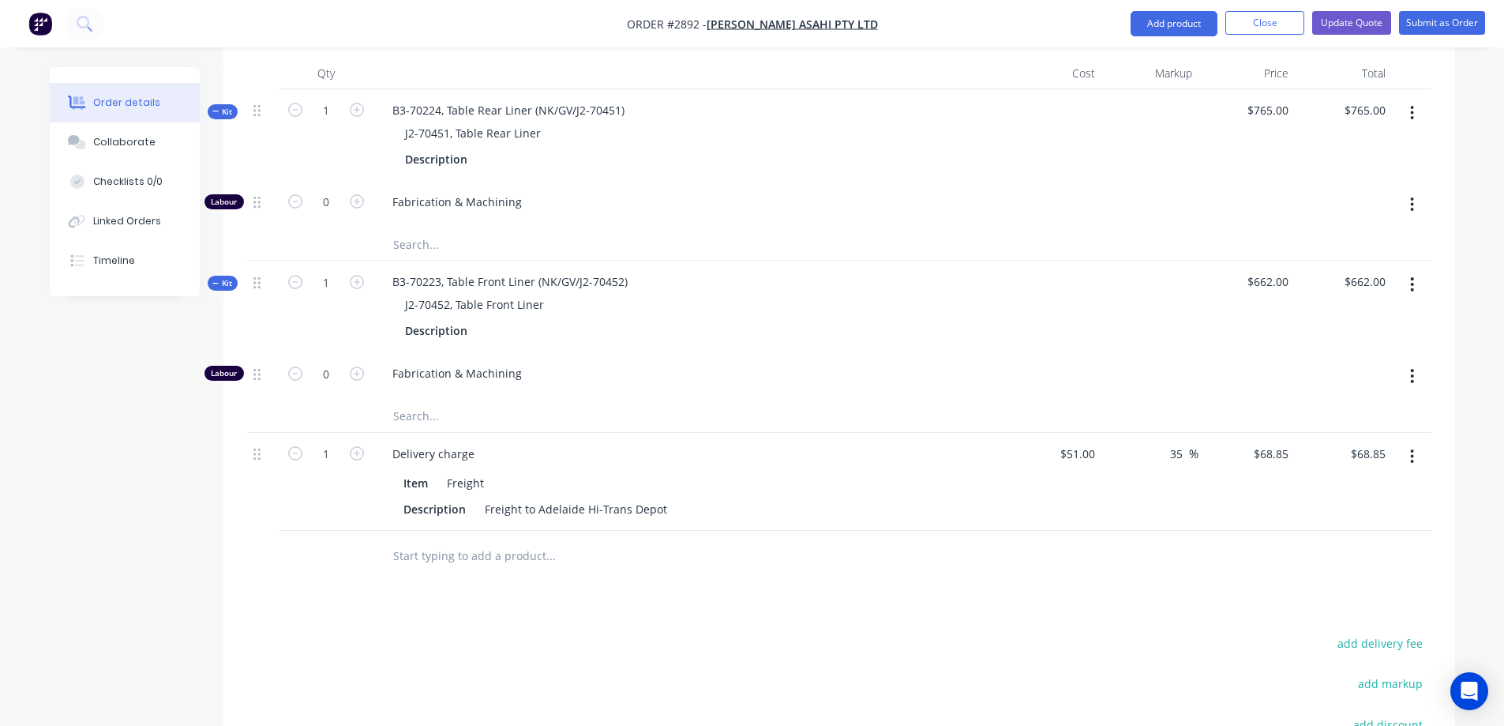
click at [1407, 442] on button "button" at bounding box center [1411, 456] width 37 height 28
click at [1364, 549] on div "Exclude from tax" at bounding box center [1357, 560] width 122 height 23
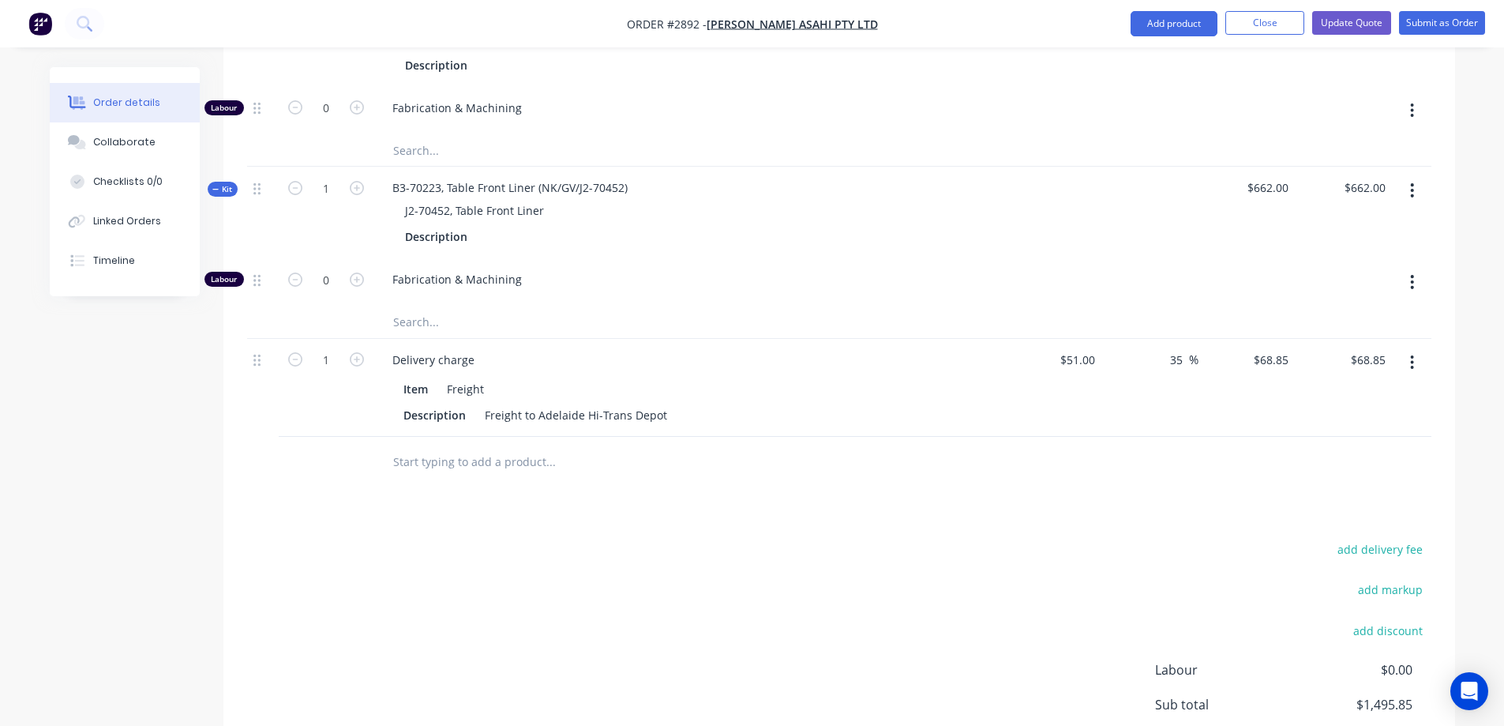
scroll to position [700, 0]
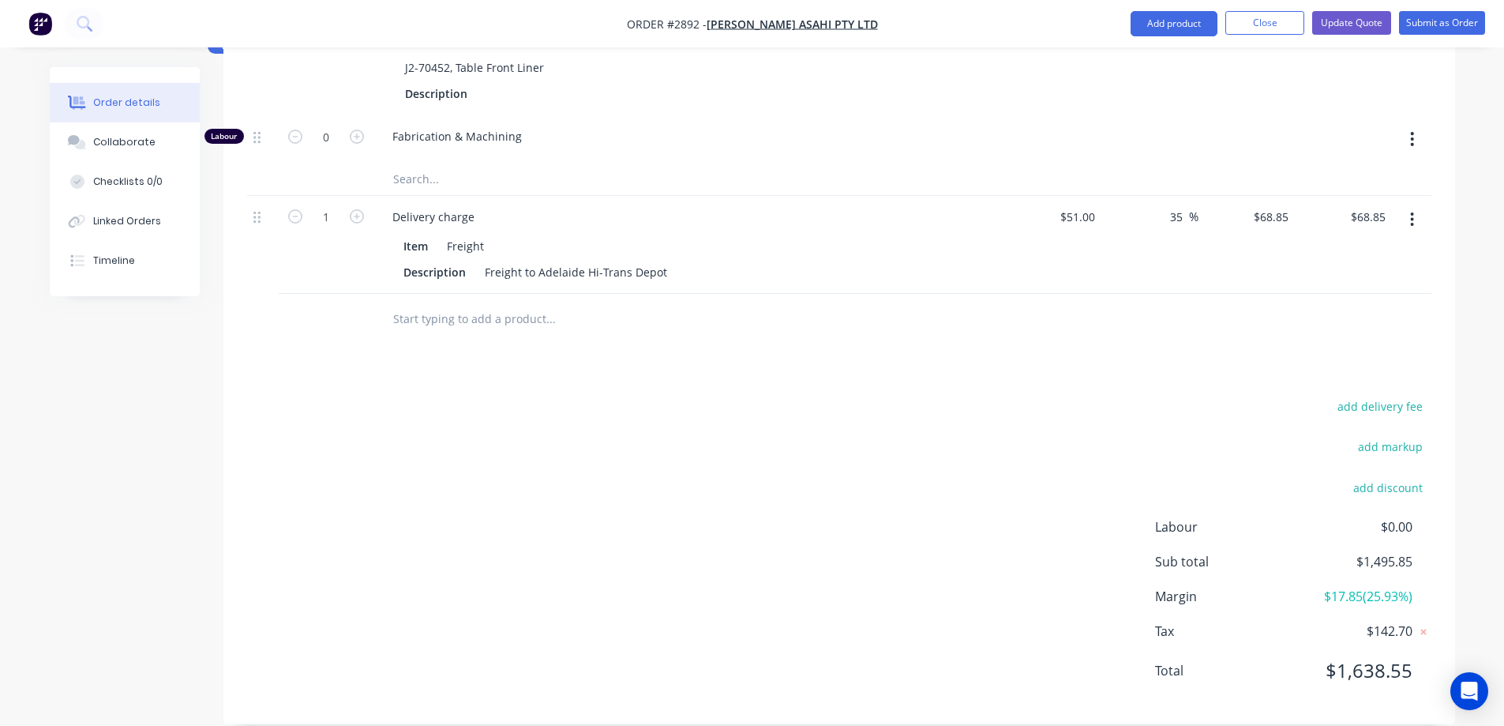
click at [968, 571] on div "add delivery fee add markup add discount Labour $0.00 Sub total $1,495.85 Margi…" at bounding box center [839, 548] width 1184 height 305
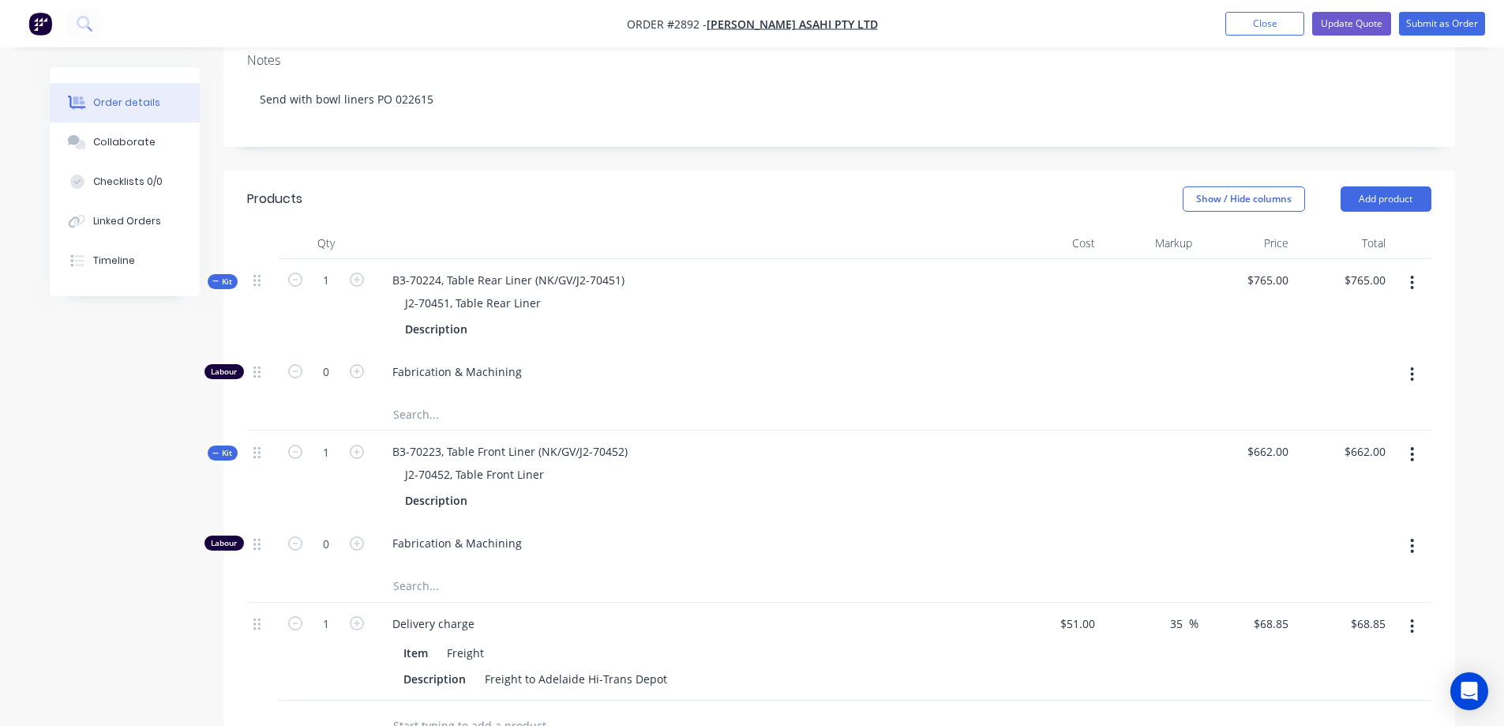
scroll to position [316, 0]
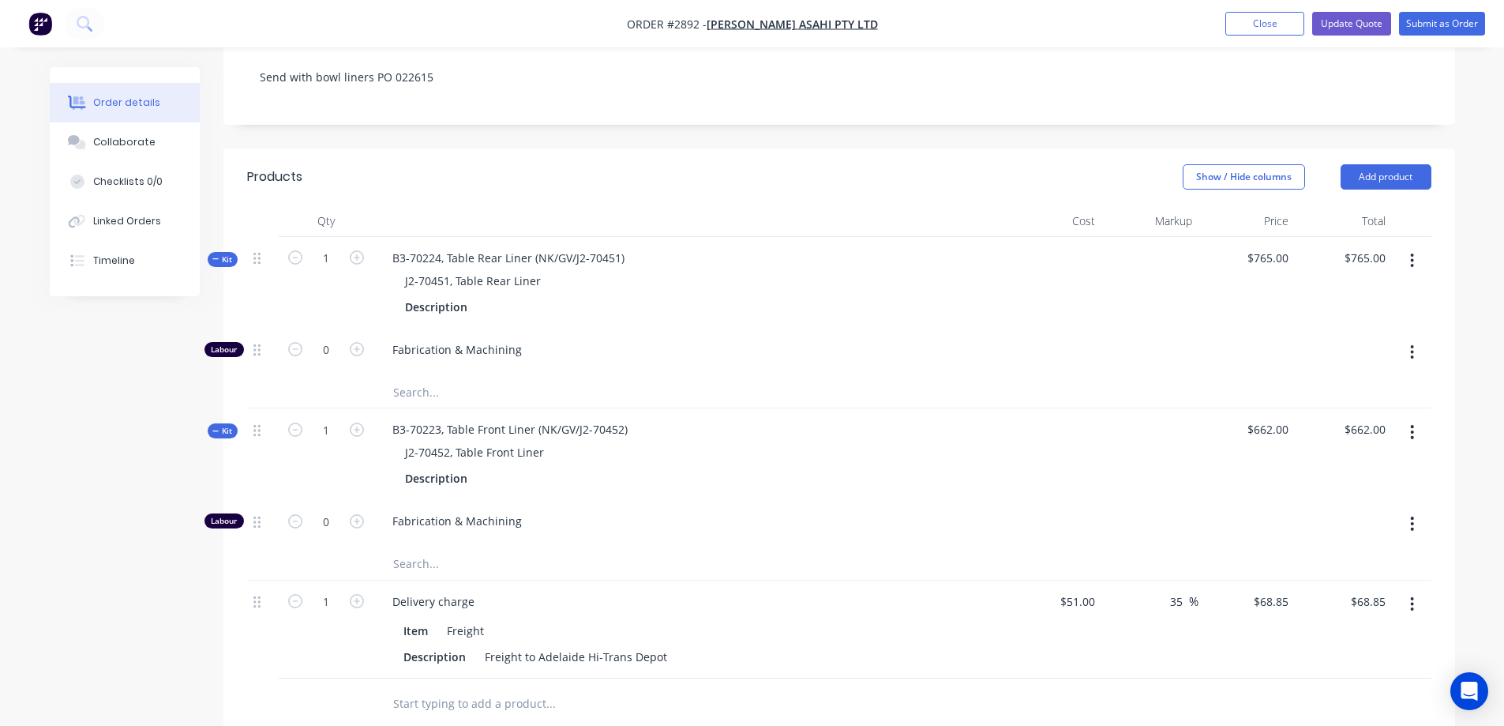
click at [1412, 252] on icon "button" at bounding box center [1412, 260] width 4 height 17
click at [1055, 328] on div at bounding box center [1053, 352] width 97 height 48
click at [1404, 246] on button "button" at bounding box center [1411, 260] width 37 height 28
click at [1377, 291] on div "Add product to kit" at bounding box center [1357, 302] width 122 height 23
click at [439, 377] on input "text" at bounding box center [550, 392] width 316 height 32
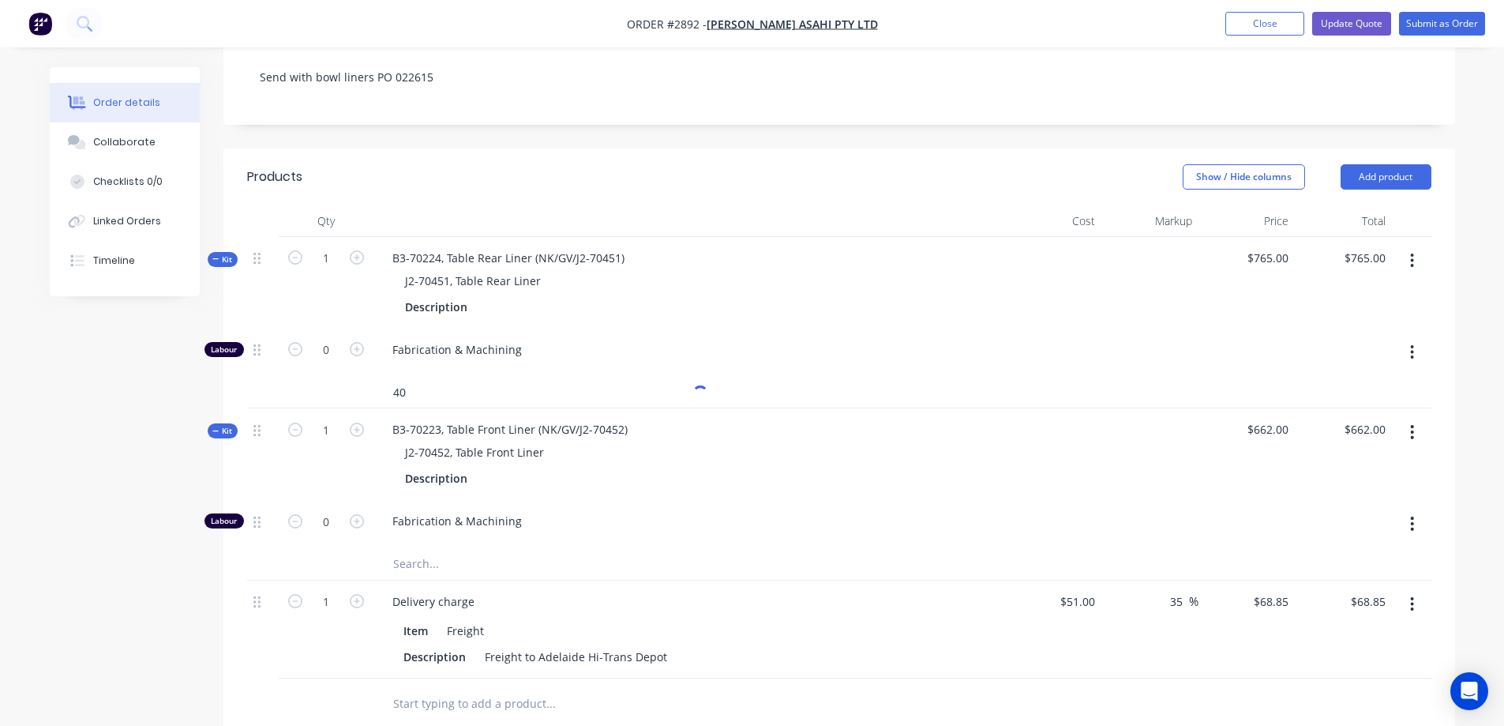
type input "4"
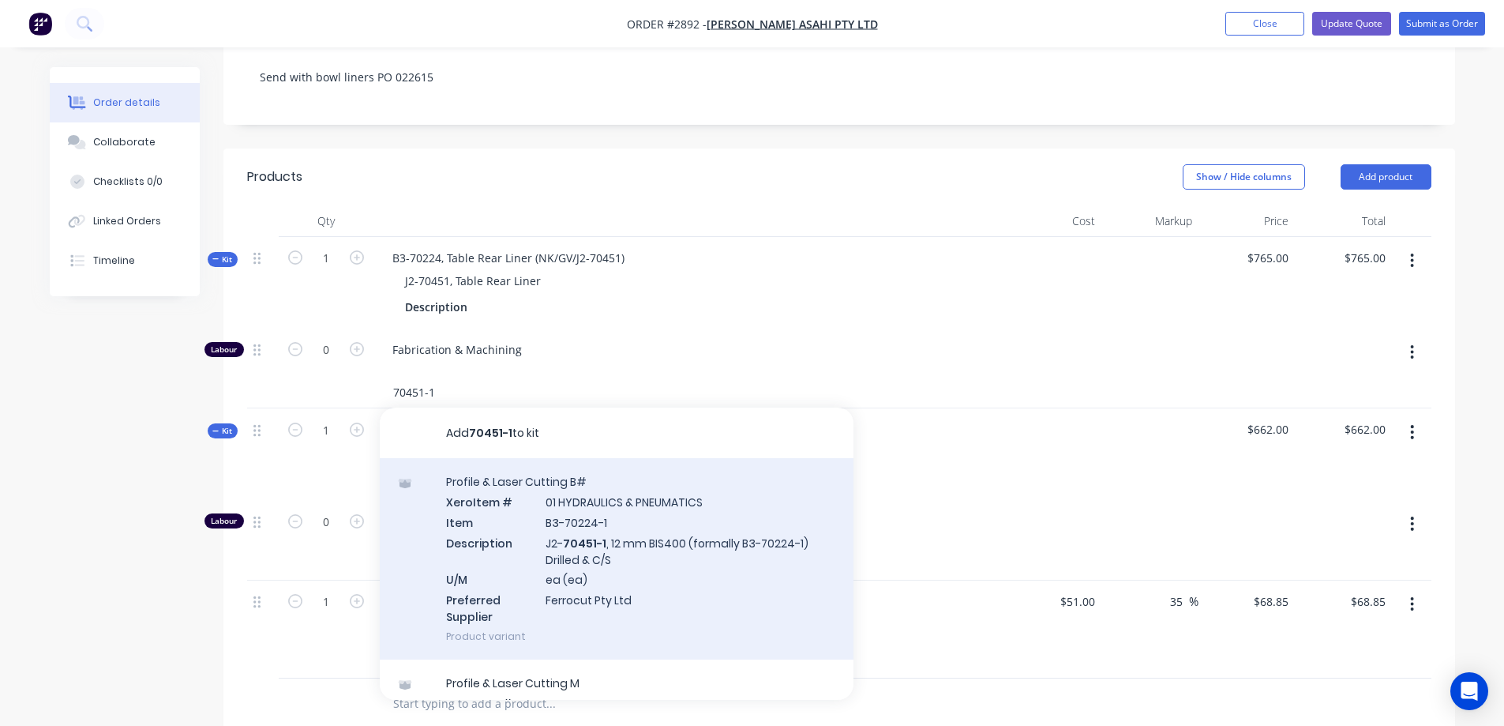
type input "70451-1"
click at [711, 531] on div "Profile & Laser Cutting B# Xero Item # 01 HYDRAULICS & PNEUMATICS Item B3-70224…" at bounding box center [617, 558] width 474 height 201
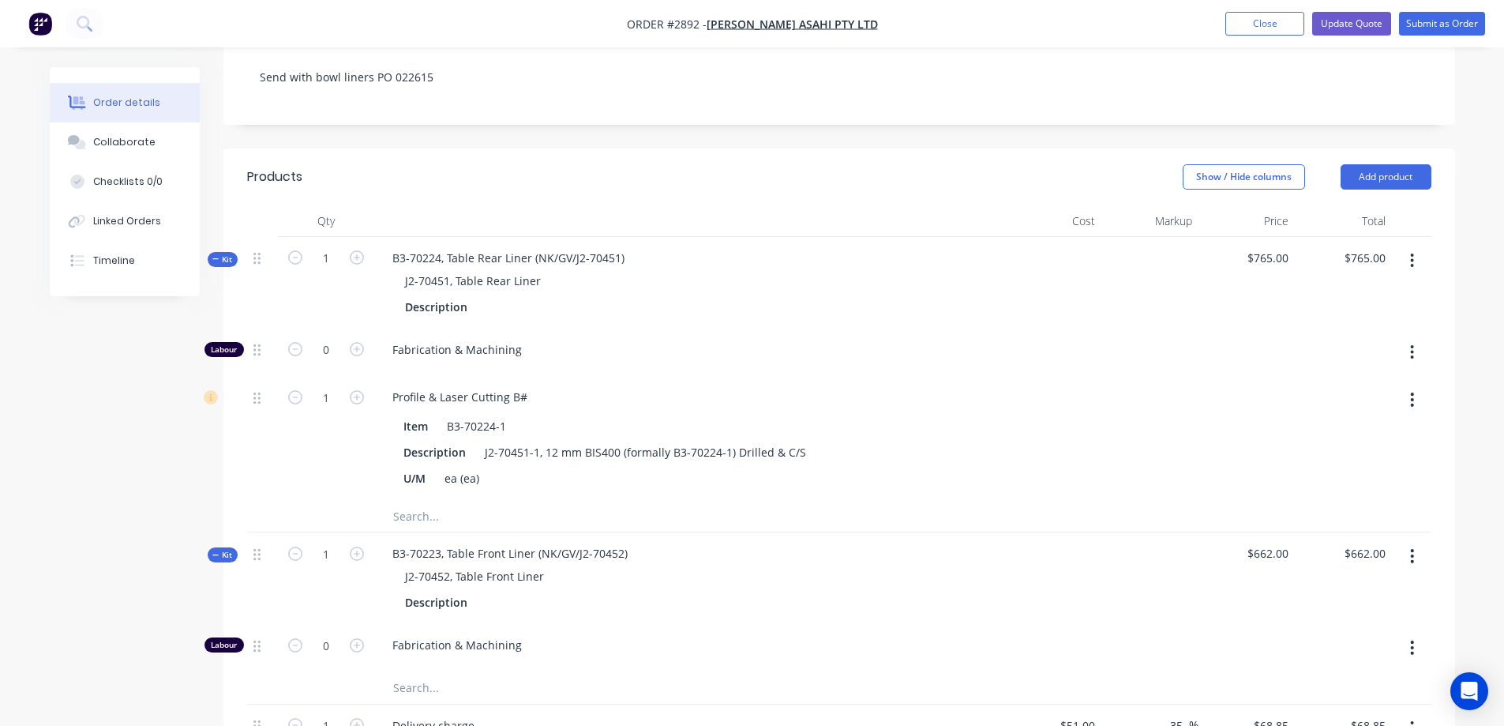
click at [1412, 345] on icon "button" at bounding box center [1412, 352] width 3 height 14
click at [1310, 445] on div "Delete" at bounding box center [1357, 456] width 122 height 23
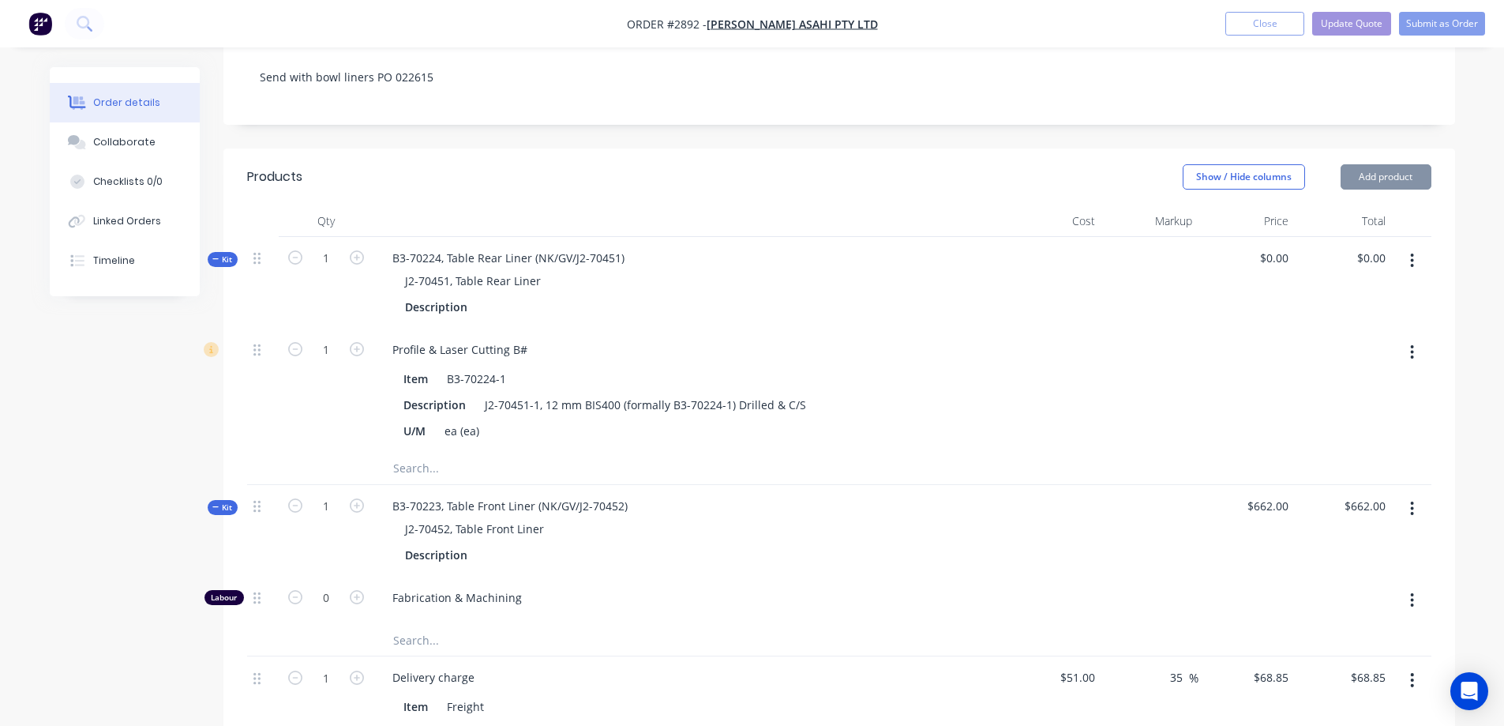
type input "$0.00"
click at [438, 452] on input "text" at bounding box center [550, 468] width 316 height 32
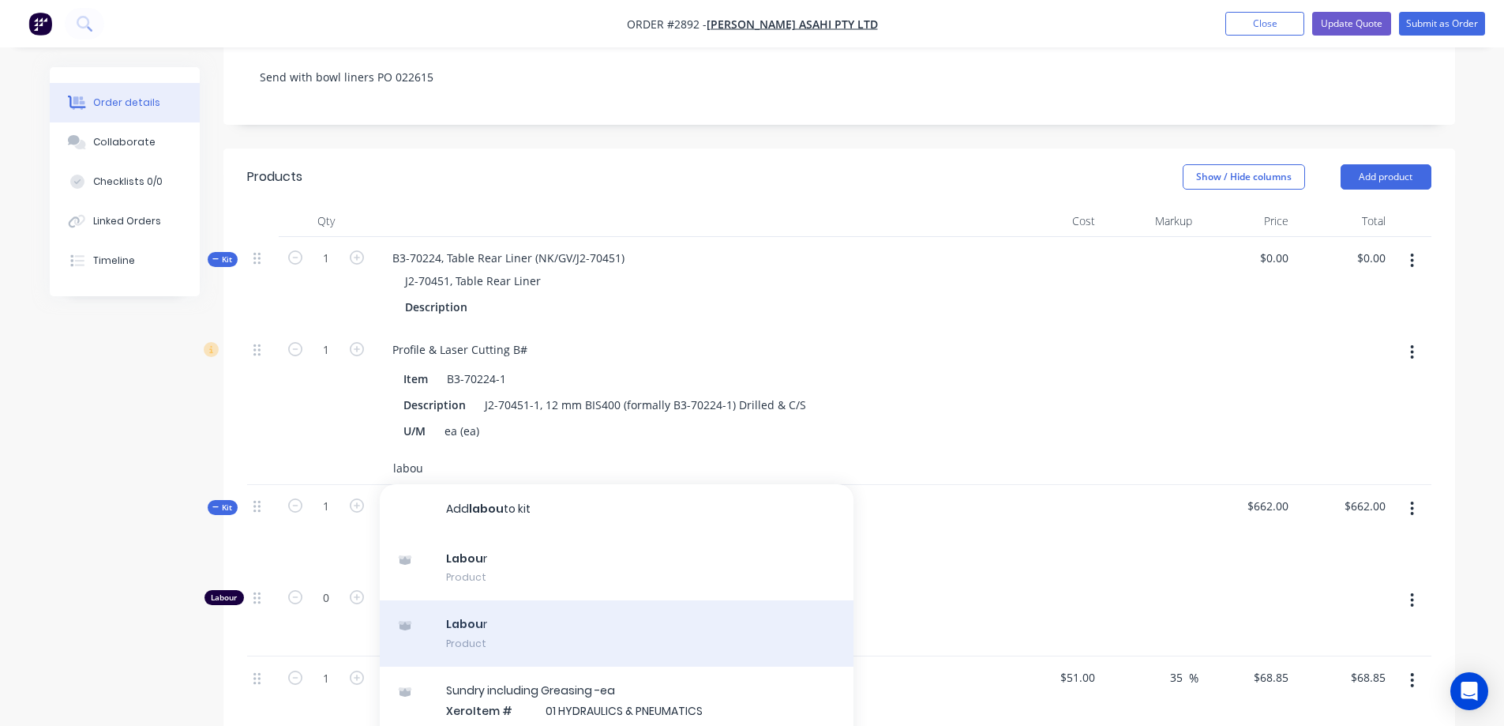
type input "labou"
click at [523, 600] on div "Labou r Product" at bounding box center [617, 633] width 474 height 66
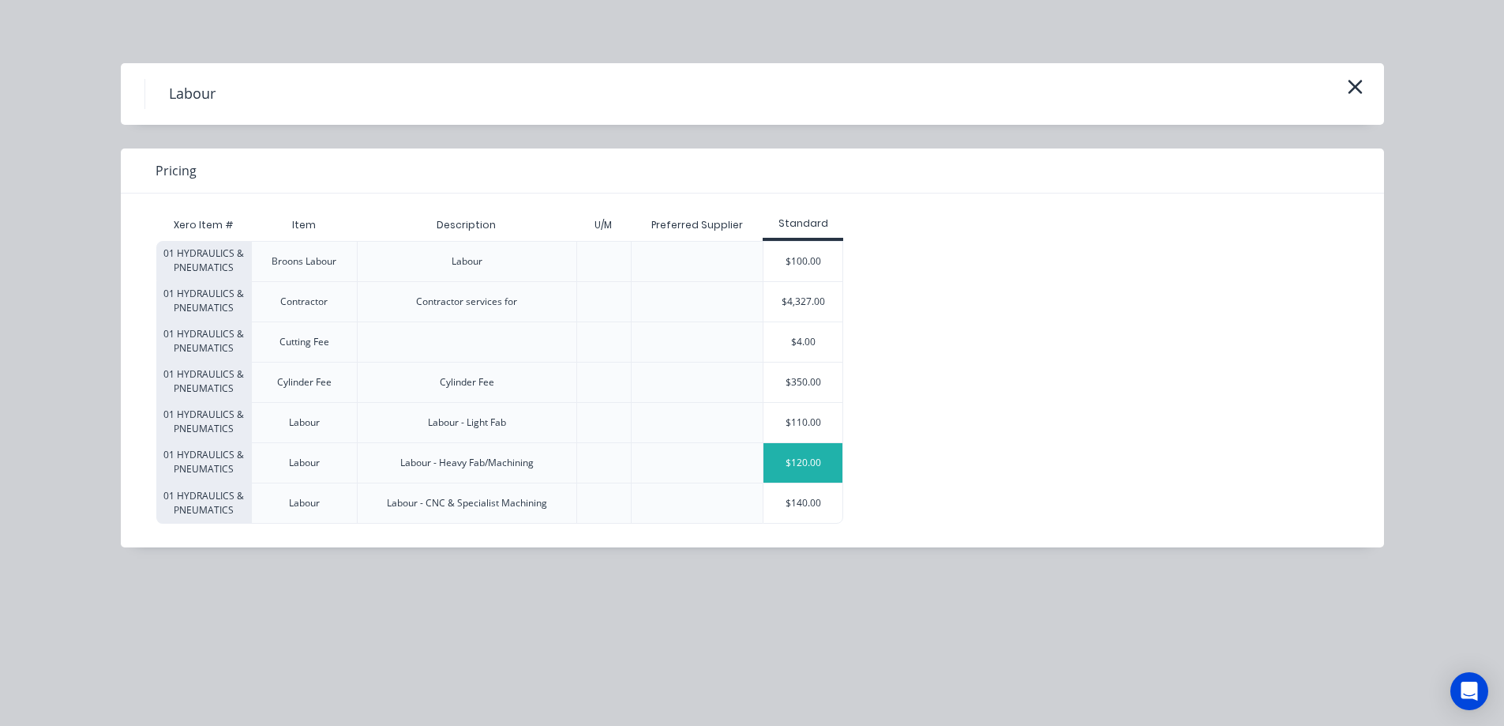
click at [794, 469] on div "$120.00" at bounding box center [802, 462] width 79 height 39
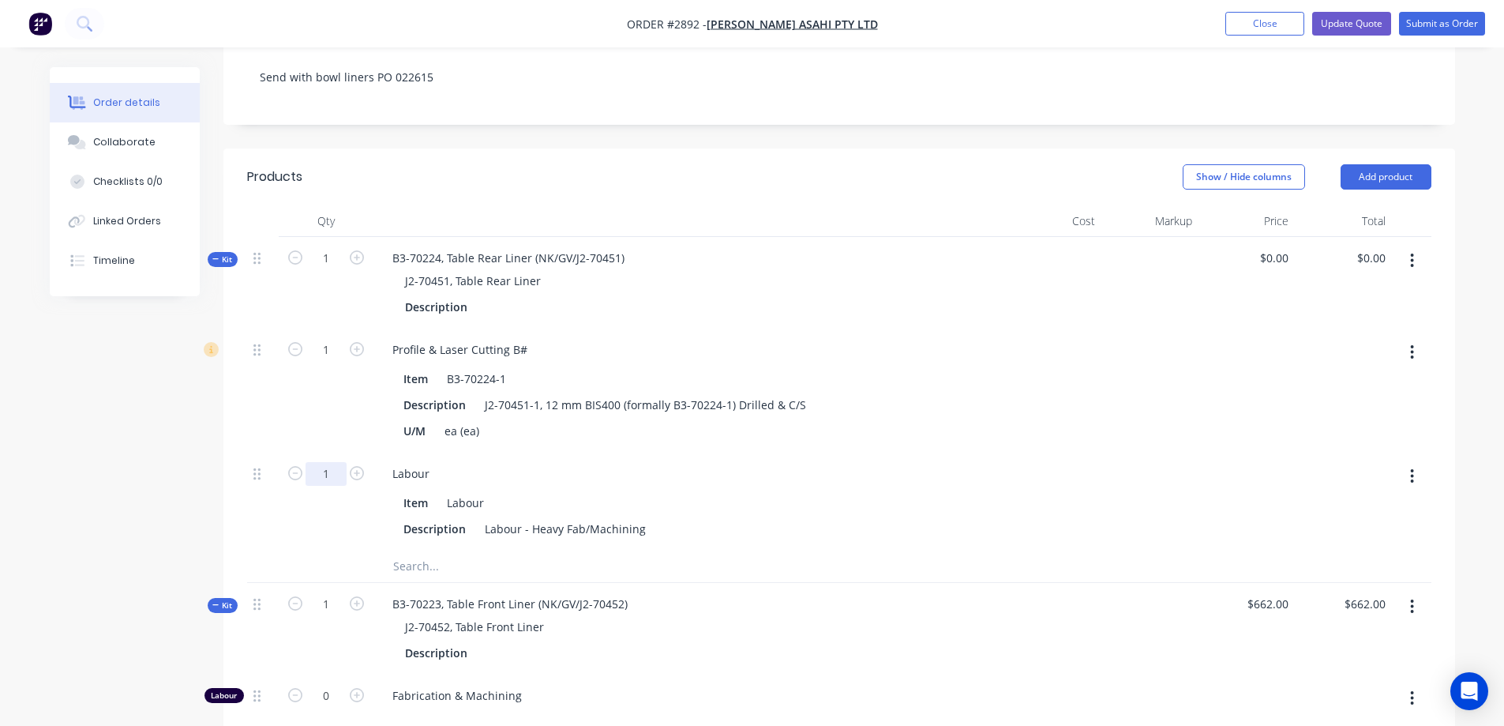
click at [334, 362] on input "1" at bounding box center [326, 350] width 41 height 24
type input "1.75"
click at [1395, 164] on button "Add product" at bounding box center [1386, 176] width 91 height 25
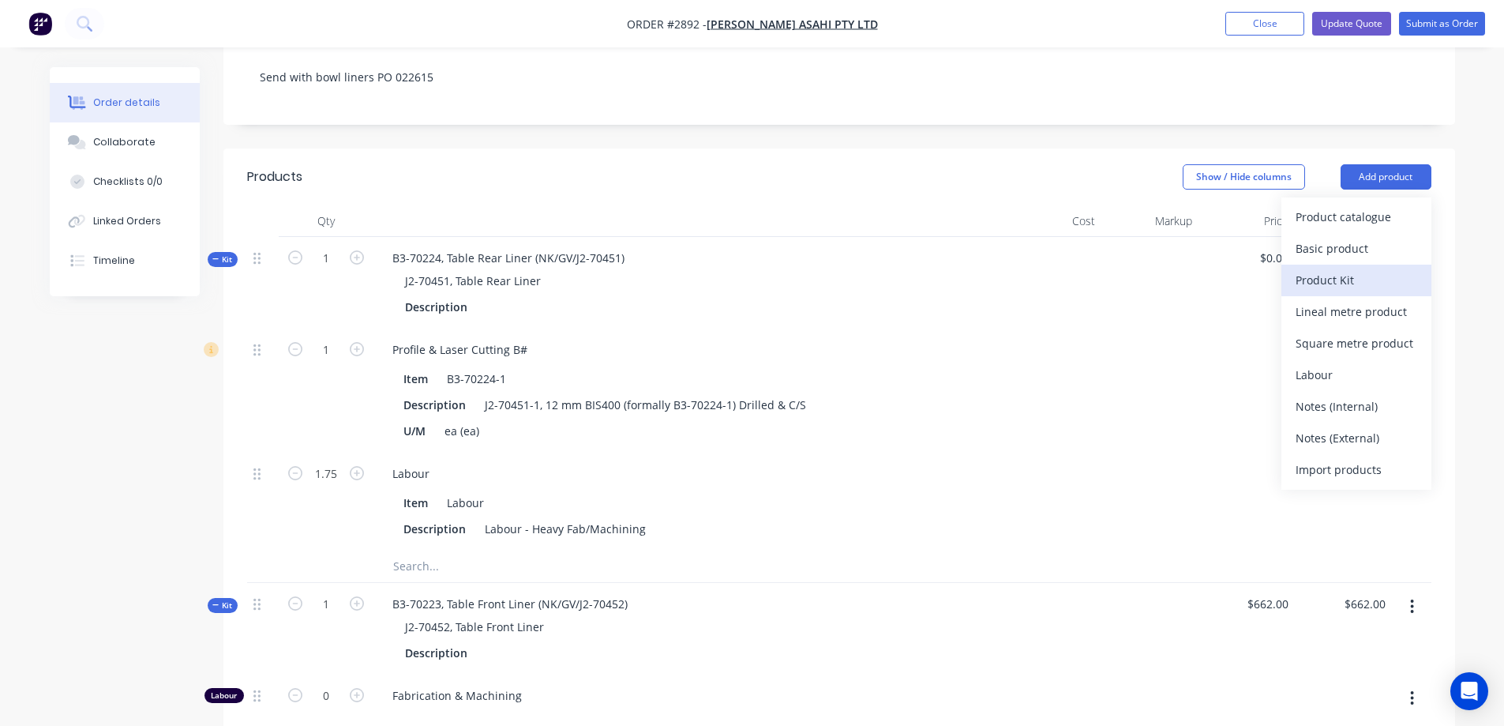
click at [1357, 268] on div "Product Kit" at bounding box center [1357, 279] width 122 height 23
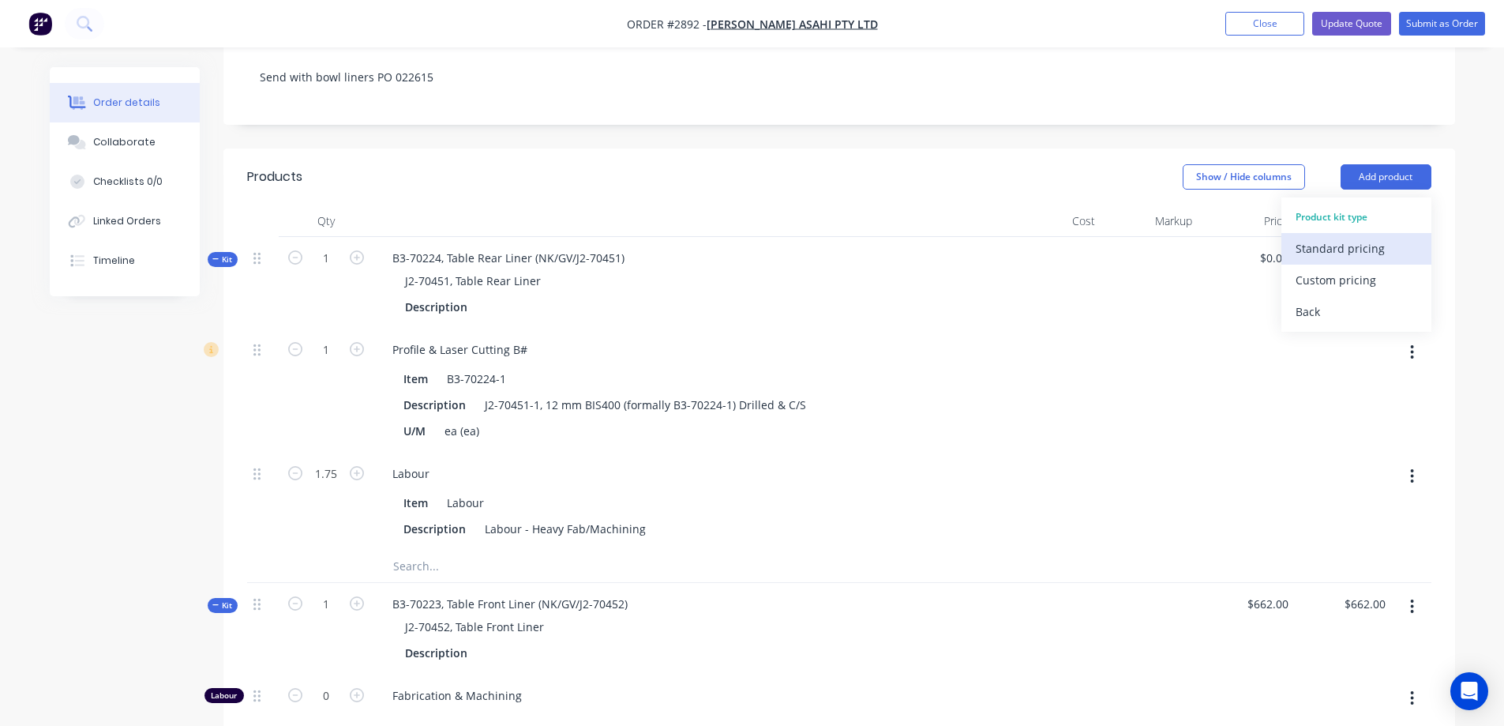
click at [1347, 237] on div "Standard pricing" at bounding box center [1357, 248] width 122 height 23
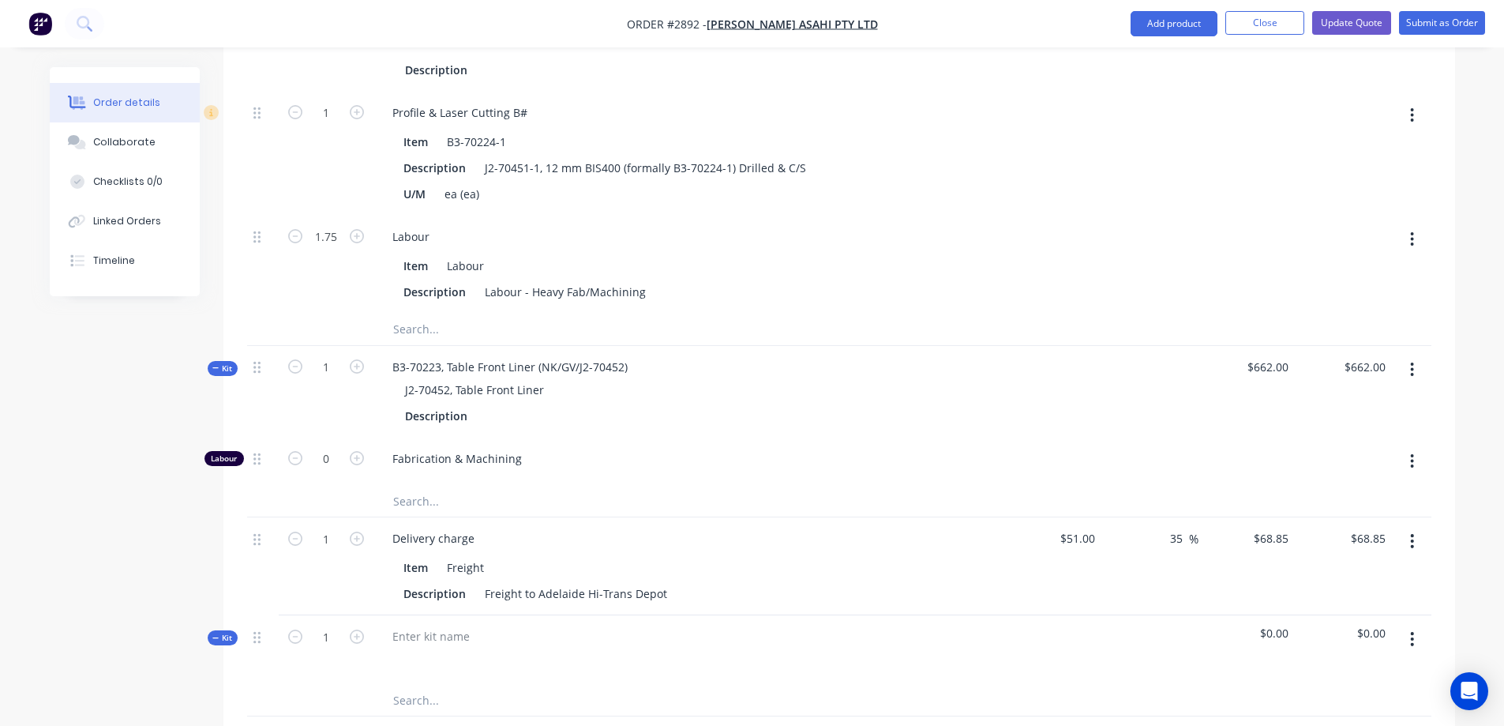
scroll to position [632, 0]
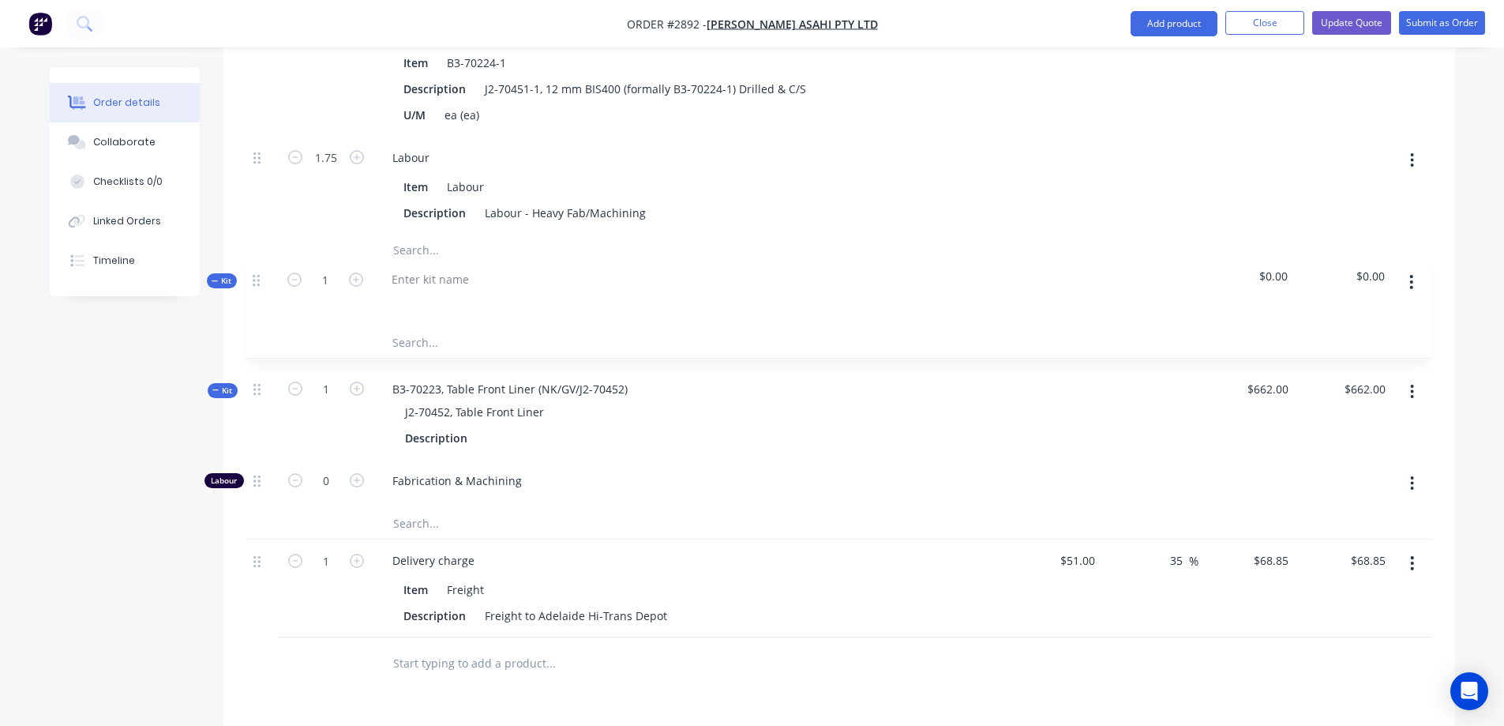
drag, startPoint x: 256, startPoint y: 537, endPoint x: 257, endPoint y: 276, distance: 261.3
click at [257, 276] on div "Kit 1 B3-70224, Table Rear Liner (NK/GV/J2-70451) J2-70451, Table Rear Liner De…" at bounding box center [839, 279] width 1184 height 717
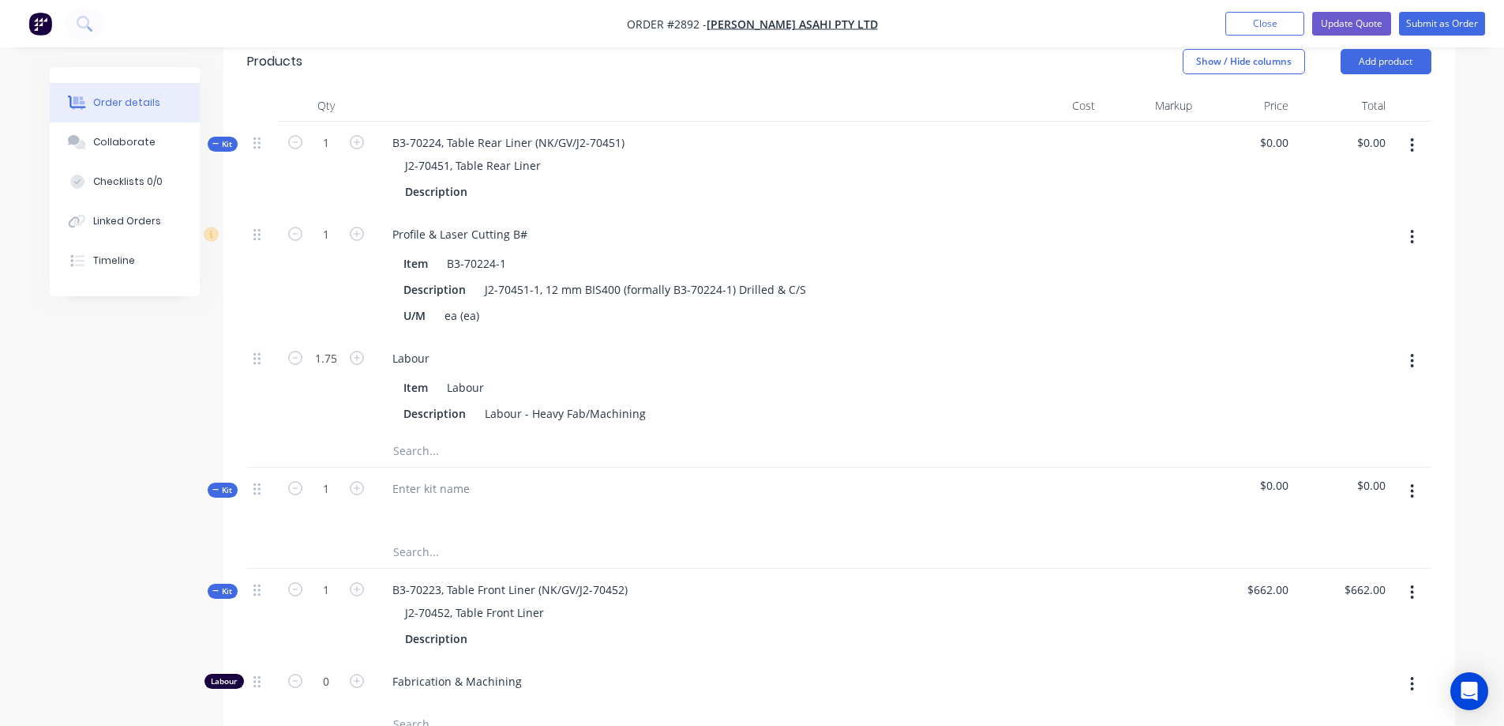
scroll to position [395, 0]
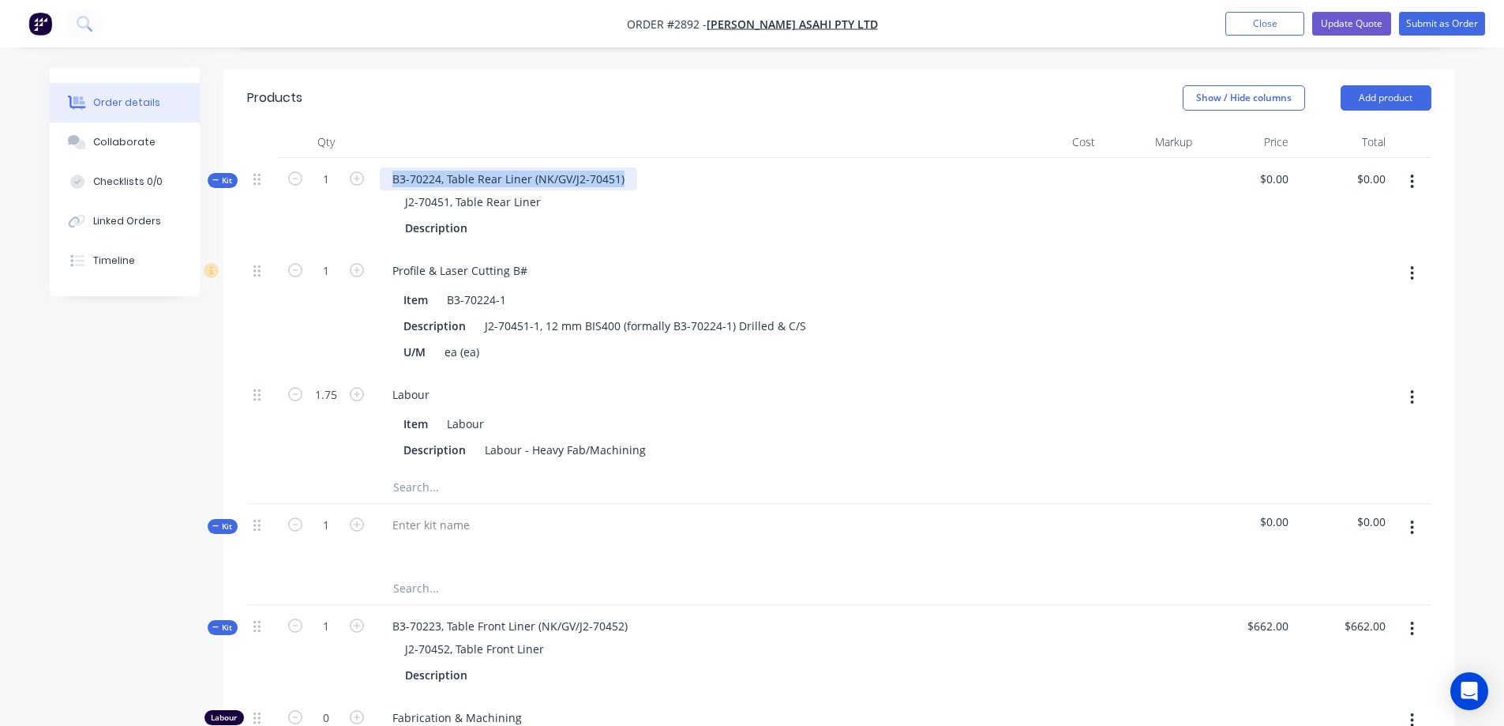
drag, startPoint x: 624, startPoint y: 156, endPoint x: 386, endPoint y: 153, distance: 237.6
click at [386, 167] on div "B3-70224, Table Rear Liner (NK/GV/J2-70451)" at bounding box center [508, 178] width 257 height 23
copy div "B3-70224, Table Rear Liner (NK/GV/J2-70451)"
click at [456, 513] on div at bounding box center [431, 524] width 103 height 23
paste div
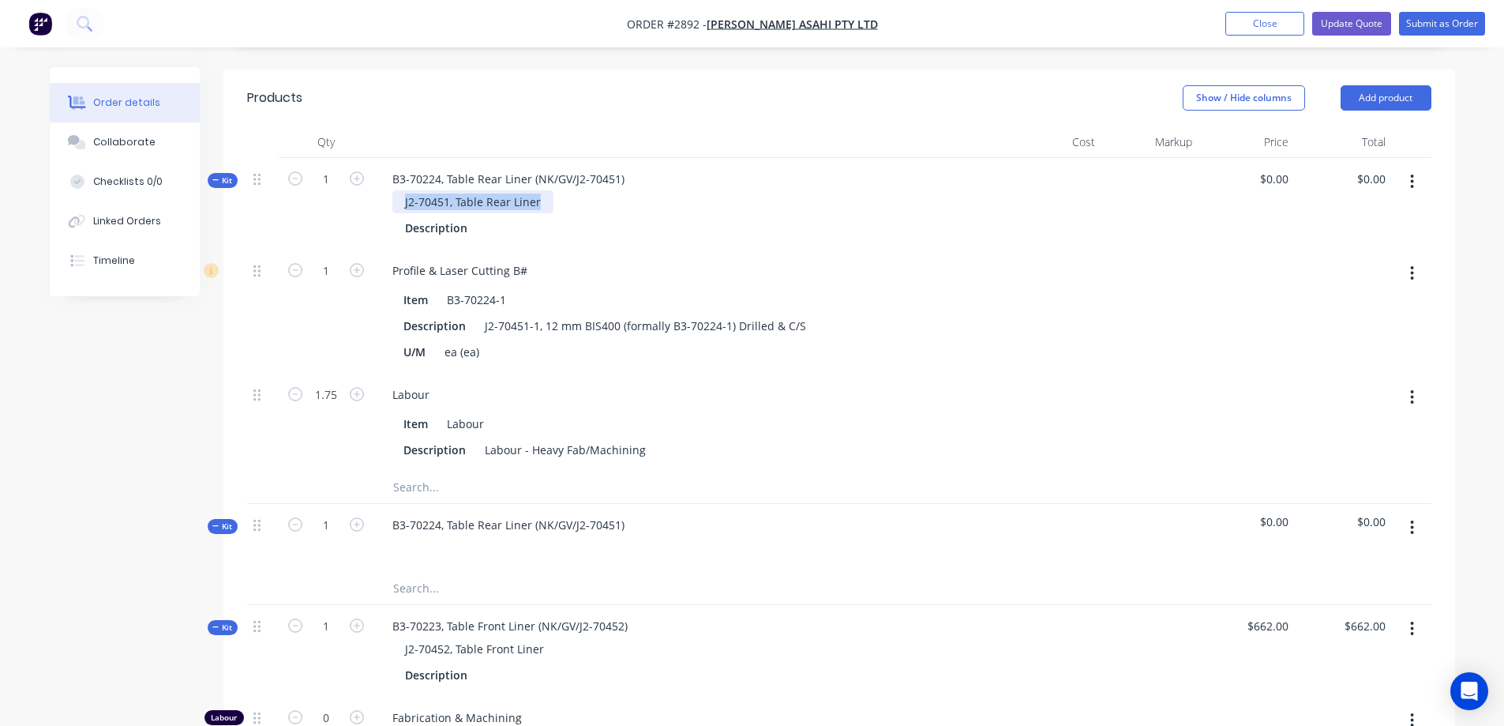
drag, startPoint x: 544, startPoint y: 182, endPoint x: 399, endPoint y: 178, distance: 144.5
click at [399, 190] on div "J2-70451, Table Rear Liner" at bounding box center [472, 201] width 161 height 23
copy div "J2-70451, Table Rear Liner"
click at [621, 513] on div "B3-70224, Table Rear Liner (NK/GV/J2-70451)" at bounding box center [508, 524] width 257 height 23
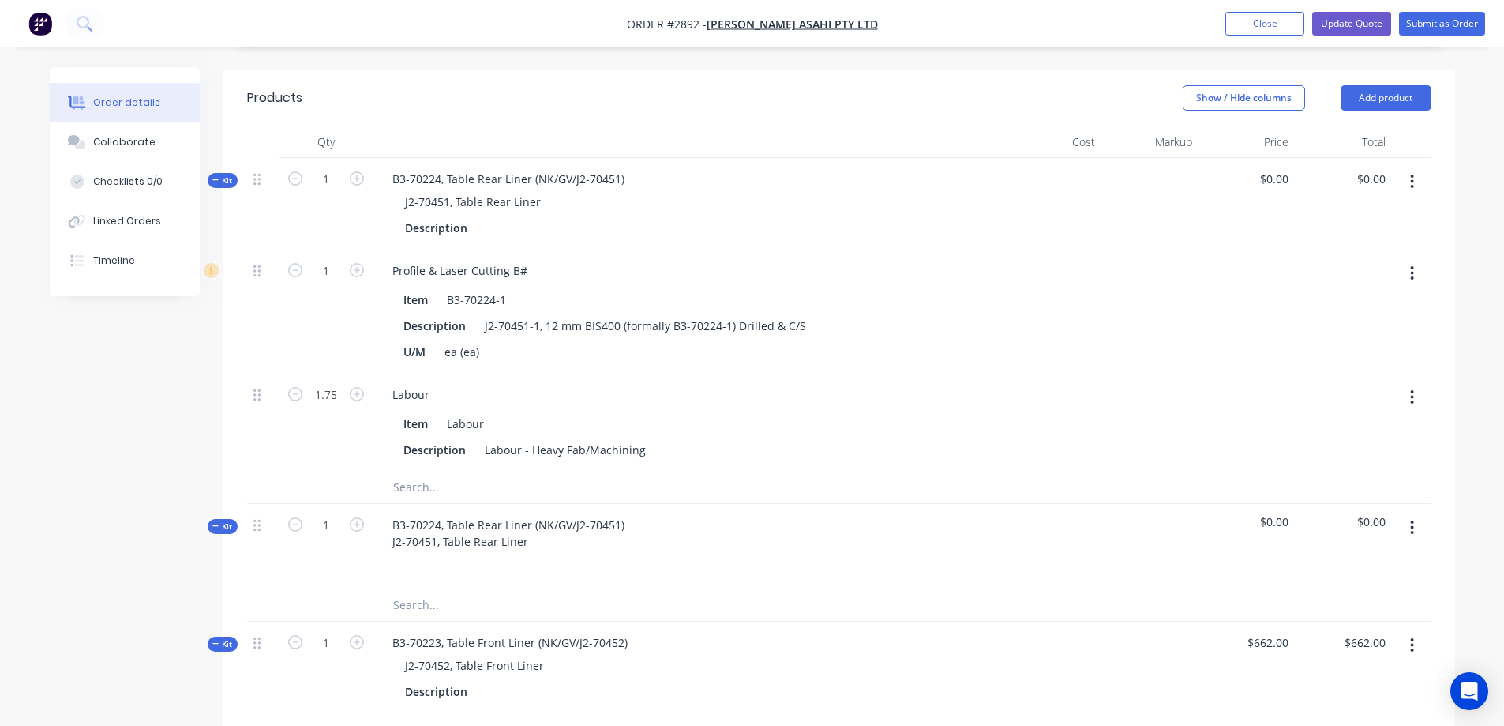
click at [492, 561] on div "B3-70224, Table Rear Liner (NK/GV/J2-70451) J2-70451, Table Rear Liner" at bounding box center [689, 546] width 632 height 85
click at [422, 589] on input "text" at bounding box center [550, 605] width 316 height 32
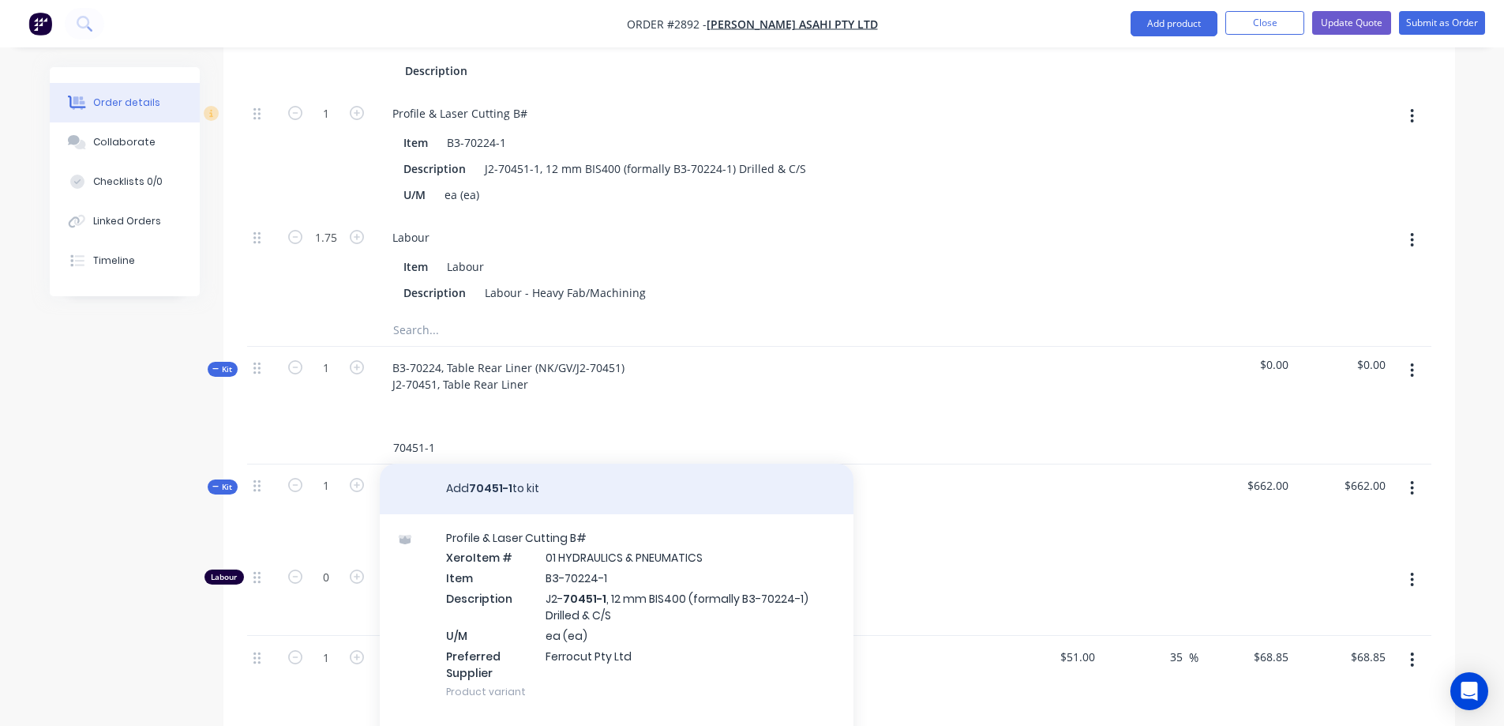
scroll to position [553, 0]
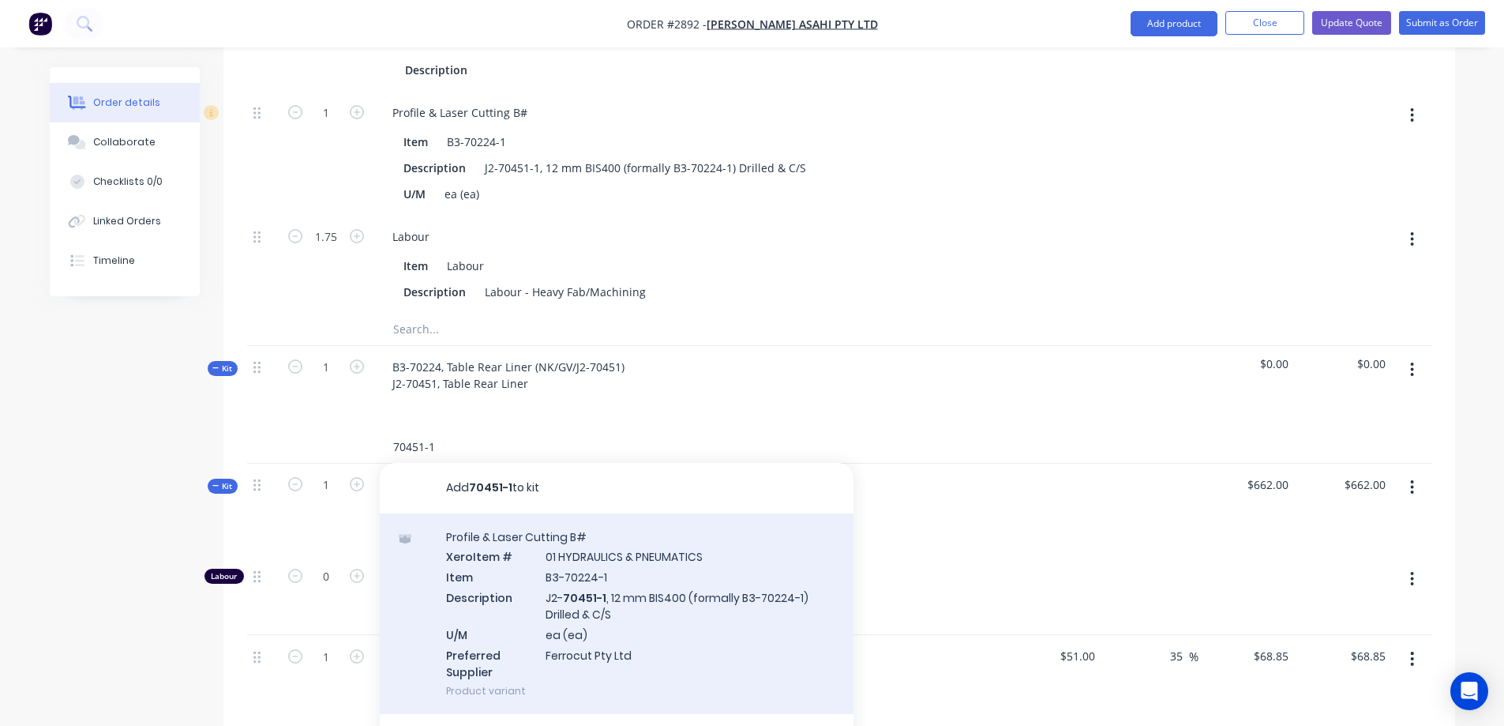
type input "70451-1"
click at [715, 579] on div "Profile & Laser Cutting B# Xero Item # 01 HYDRAULICS & PNEUMATICS Item B3-70224…" at bounding box center [617, 613] width 474 height 201
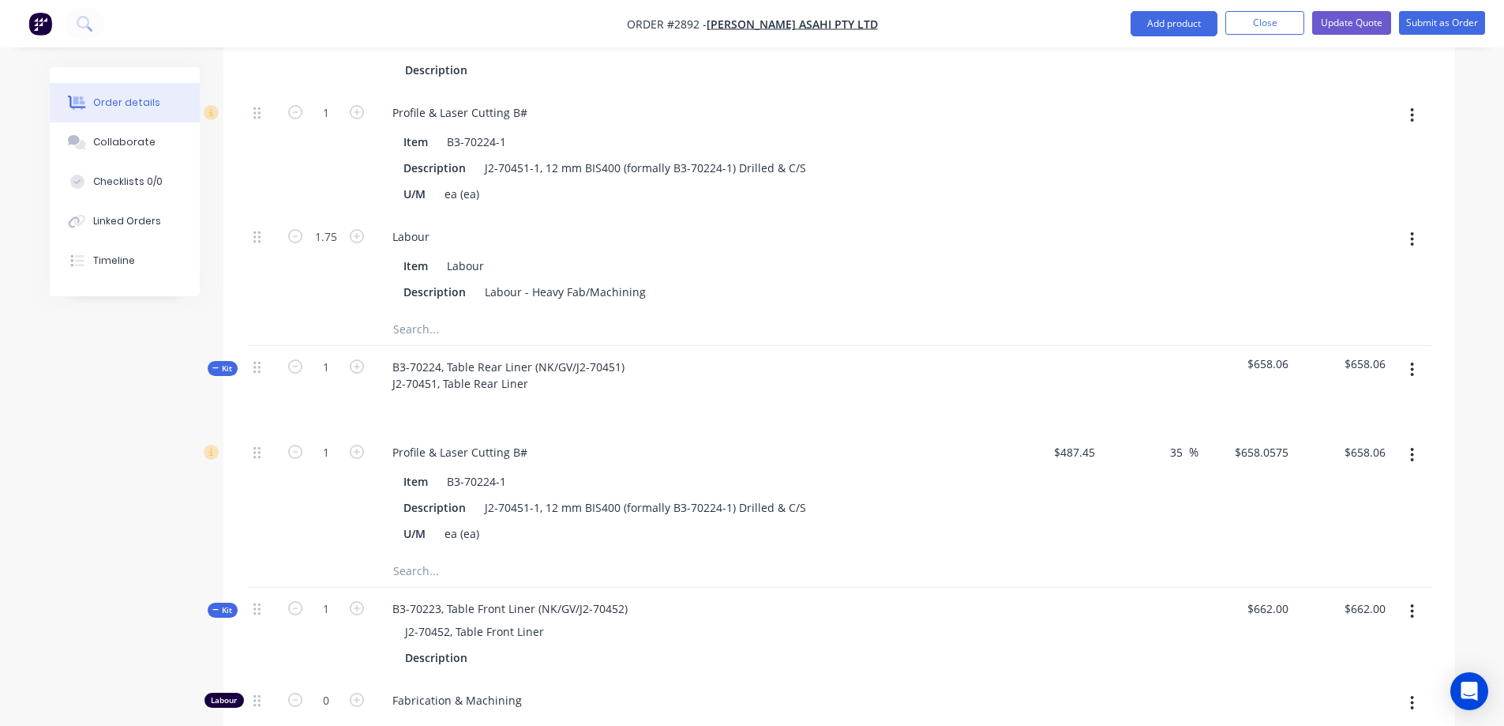
click at [467, 555] on input "text" at bounding box center [550, 571] width 316 height 32
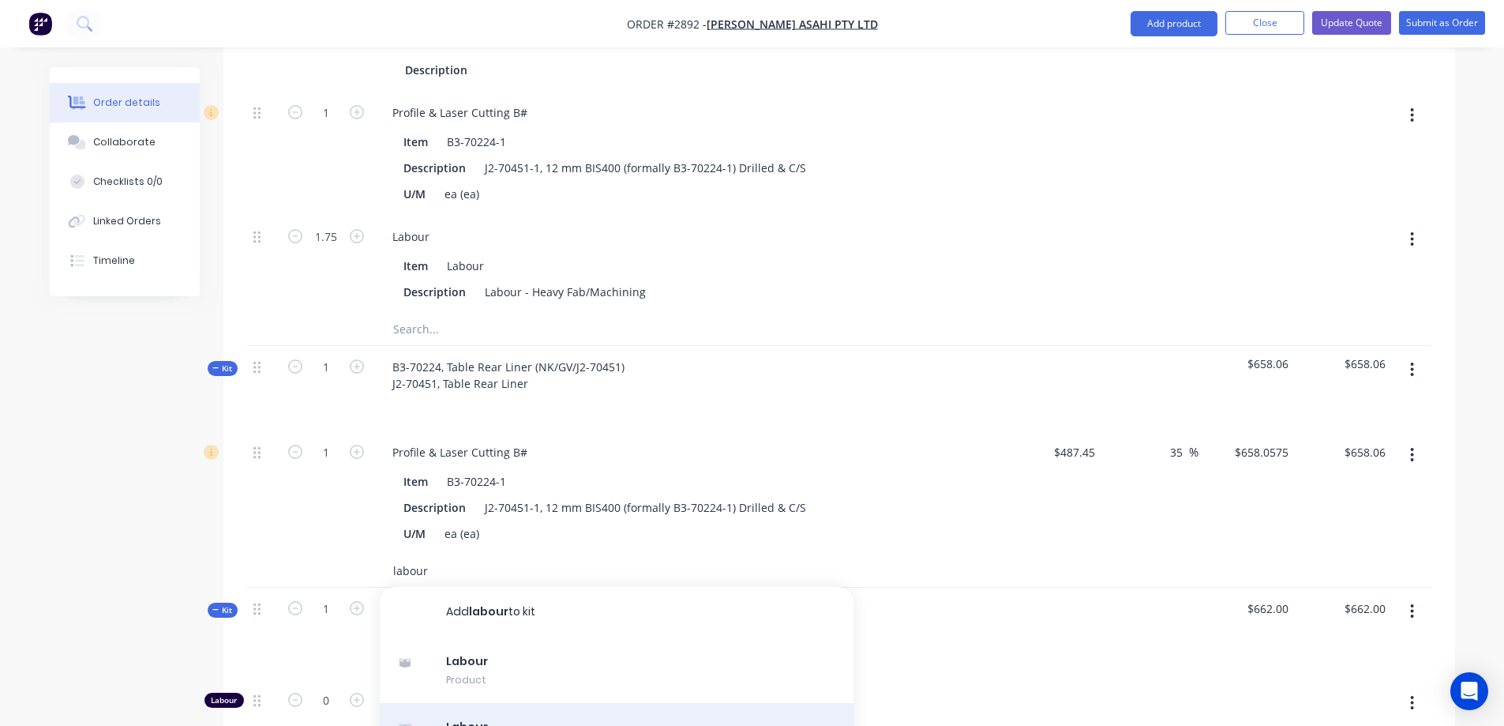
type input "labour"
click at [541, 713] on div "Labour Product" at bounding box center [617, 736] width 474 height 66
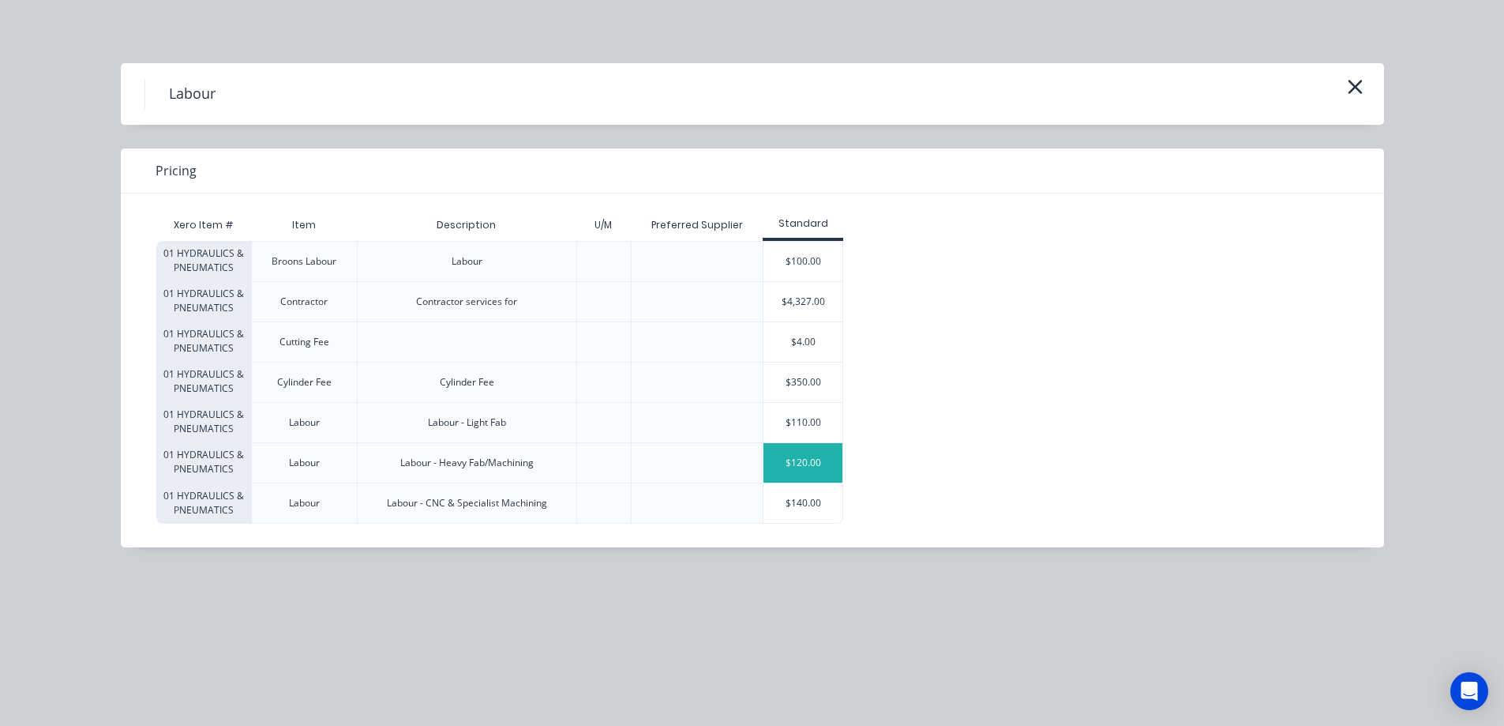
click at [800, 464] on div "$120.00" at bounding box center [802, 462] width 79 height 39
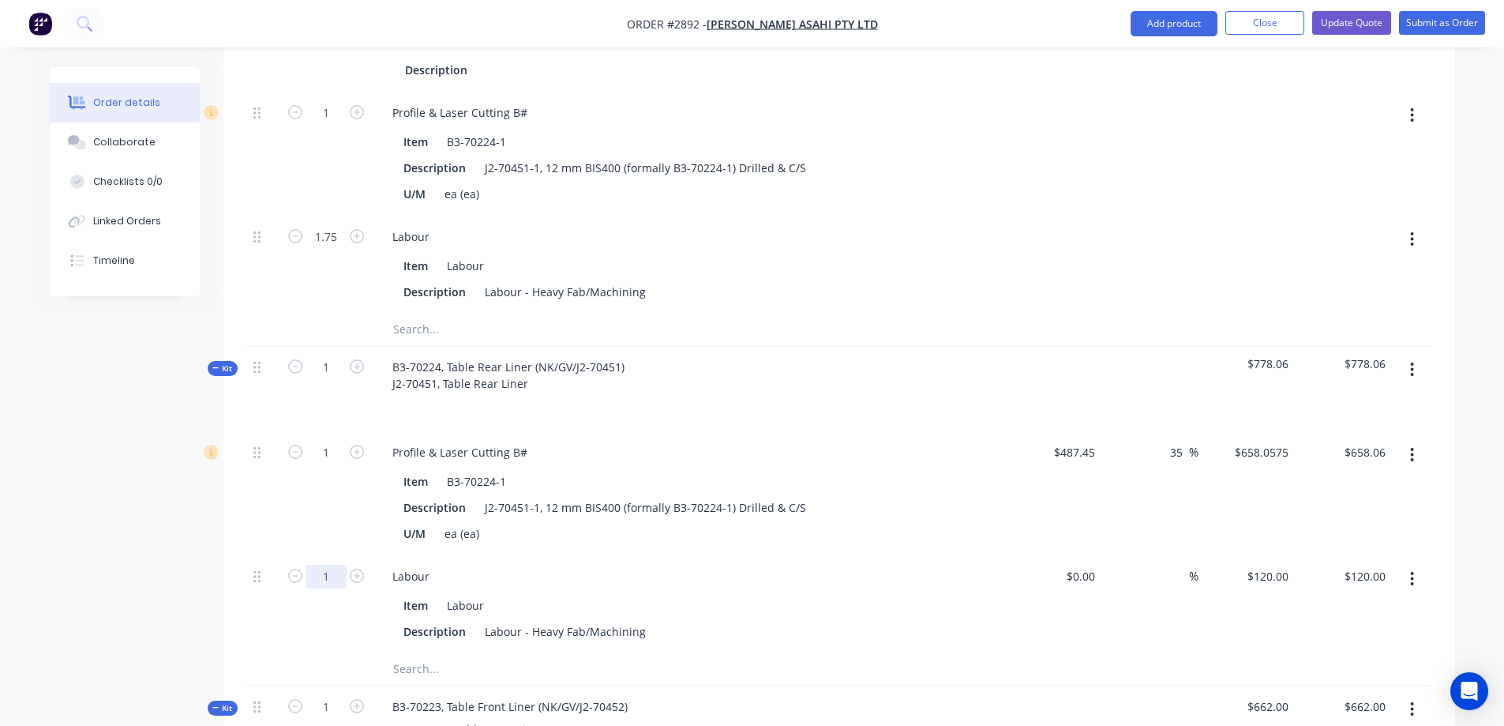
click at [342, 125] on input "1" at bounding box center [326, 113] width 41 height 24
type input "1.75"
type input "$210.00"
click at [1386, 441] on input "658.06" at bounding box center [1370, 452] width 43 height 23
type input "396"
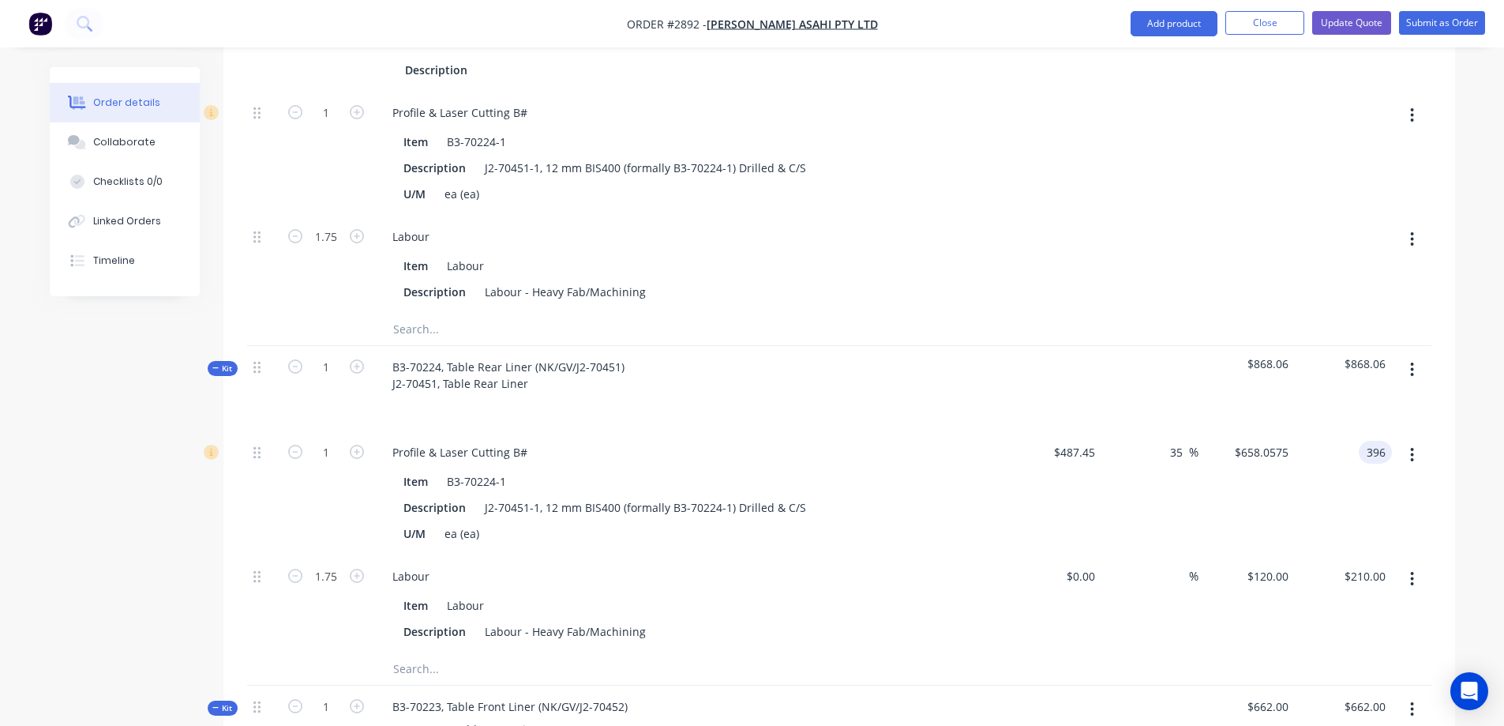
type input "-18.76"
type input "$396.00"
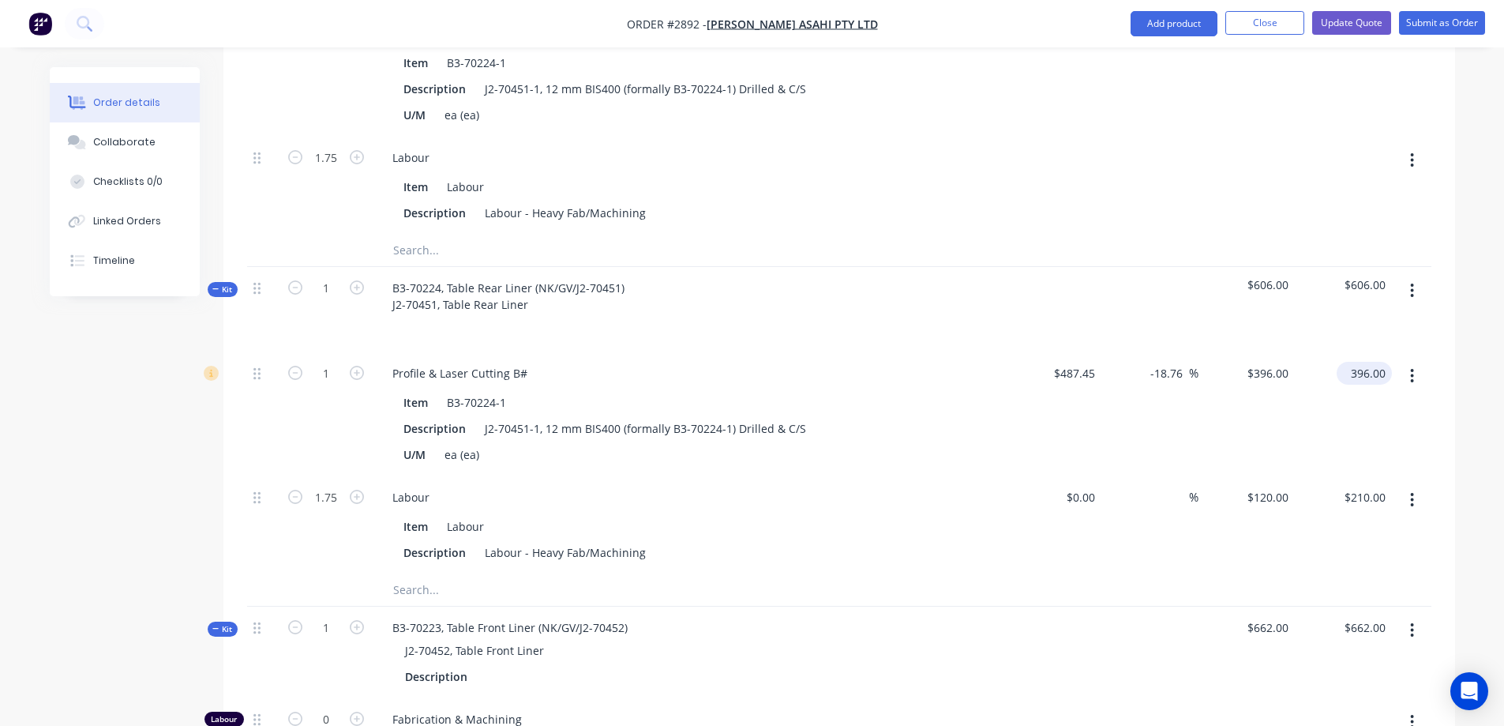
click at [1371, 362] on input "396.00" at bounding box center [1367, 373] width 49 height 23
type input "555"
type input "13.86"
type input "$555.00"
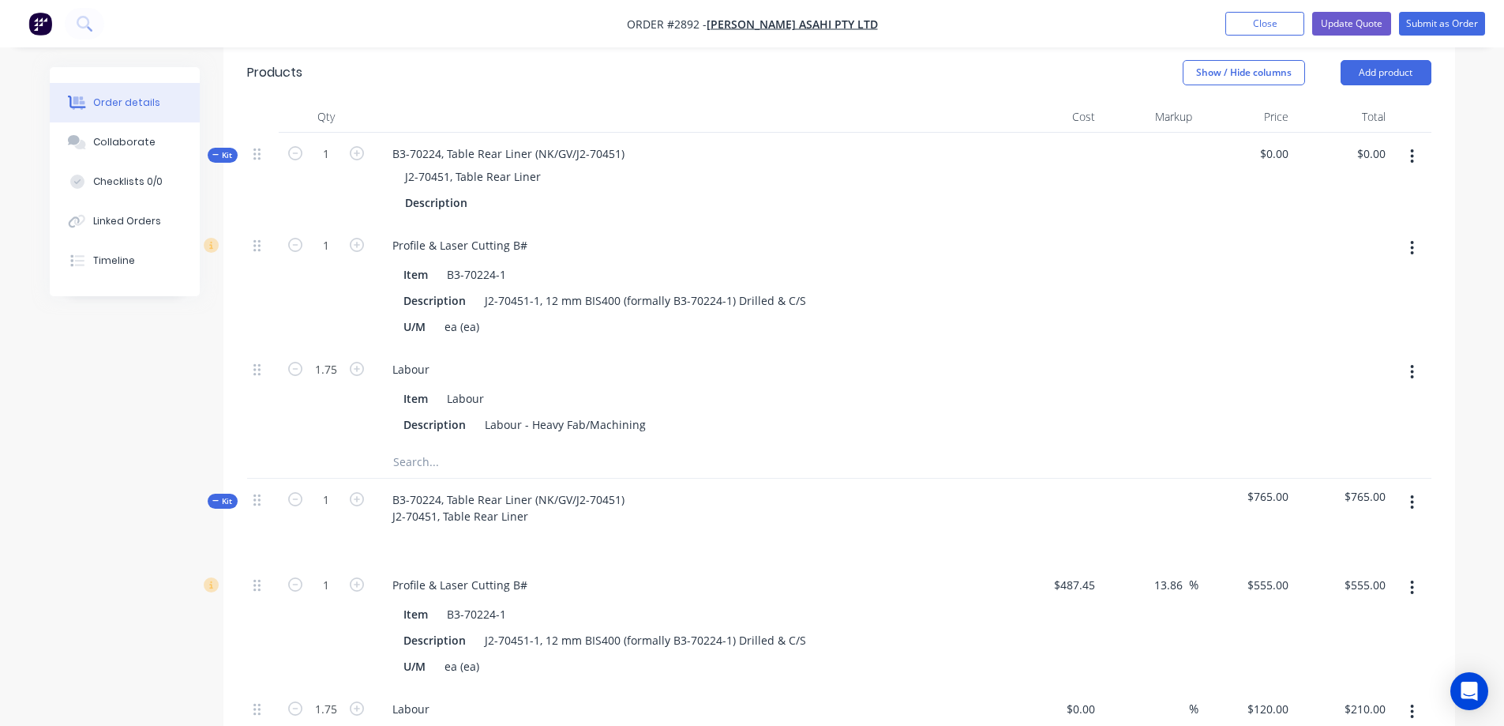
scroll to position [395, 0]
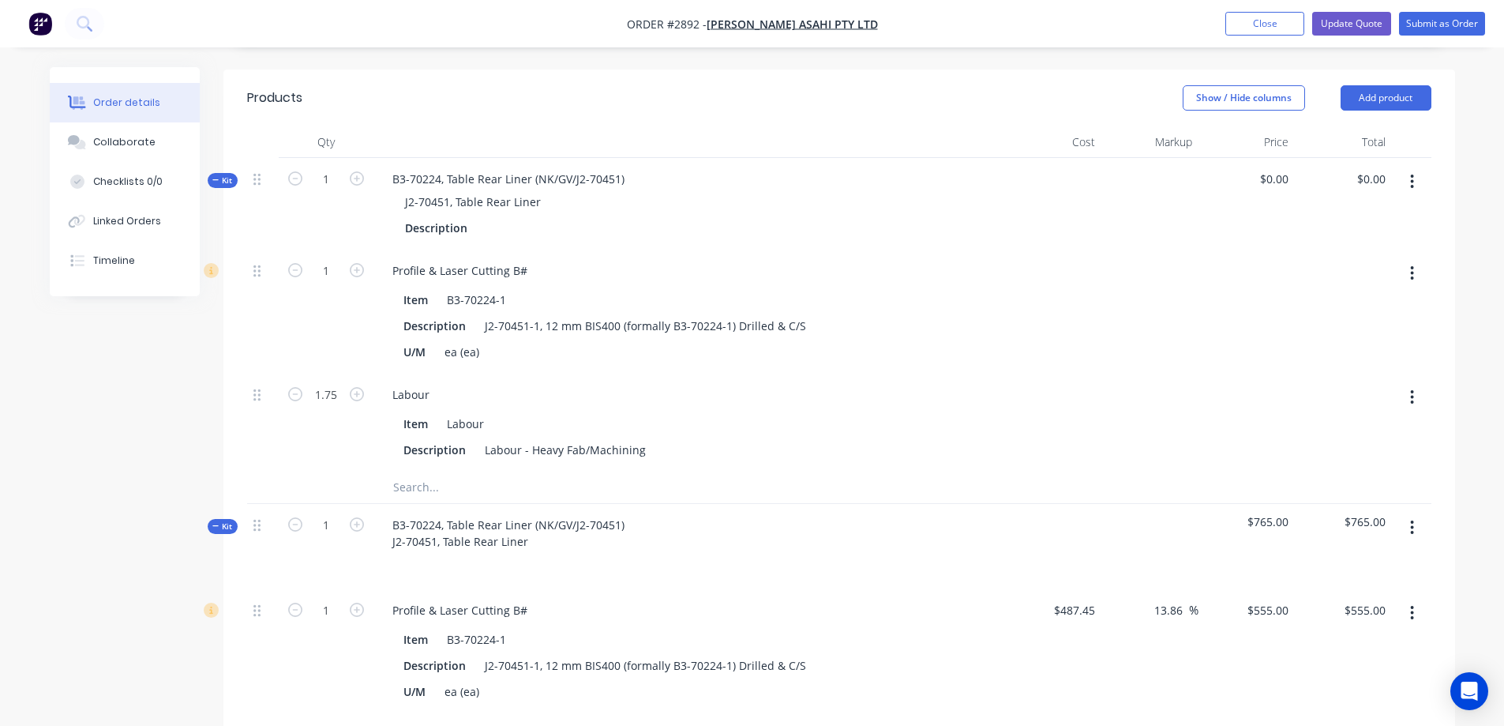
click at [1412, 174] on icon "button" at bounding box center [1412, 181] width 3 height 14
click at [1343, 338] on div "Delete" at bounding box center [1357, 349] width 122 height 23
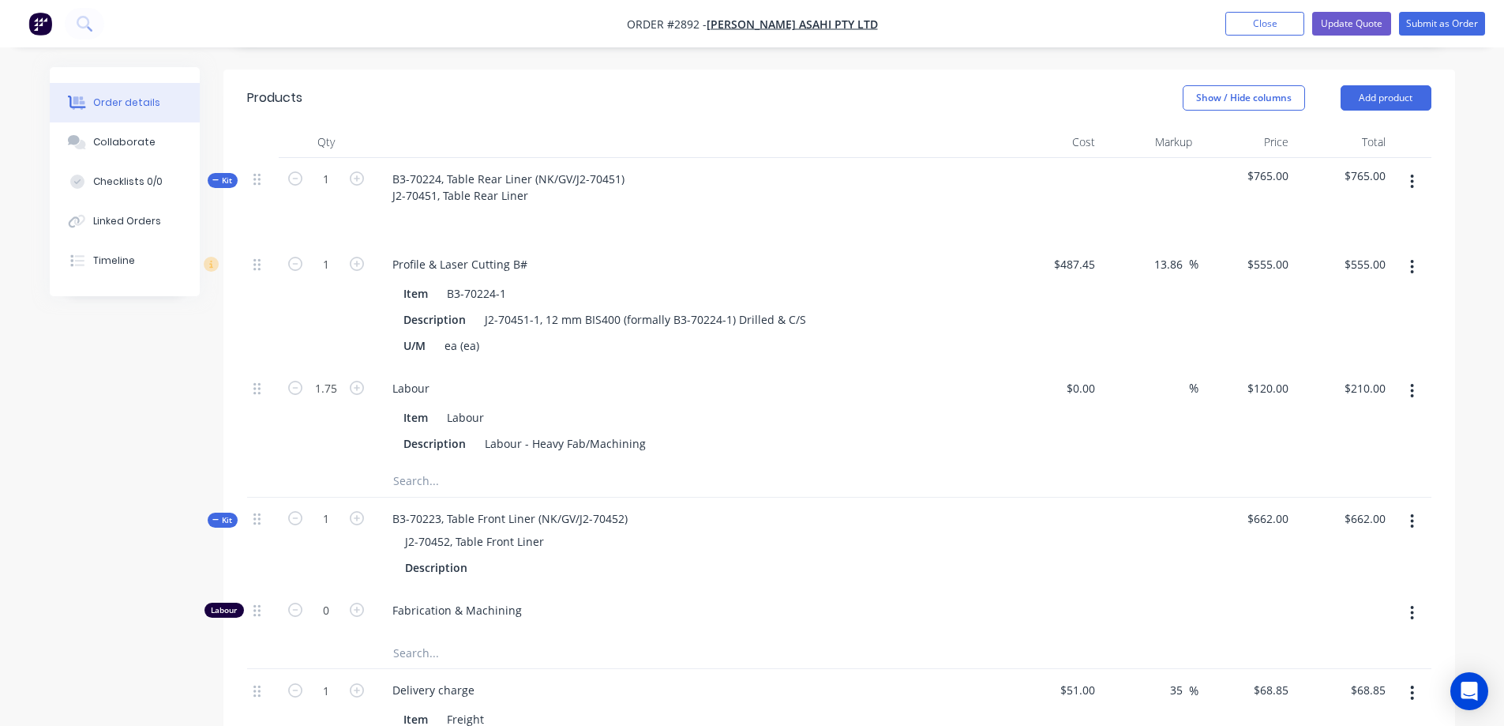
click at [1494, 366] on div "Order details Collaborate Checklists 0/0 Linked Orders Timeline Order details C…" at bounding box center [752, 412] width 1504 height 1615
click at [217, 176] on icon at bounding box center [215, 180] width 7 height 8
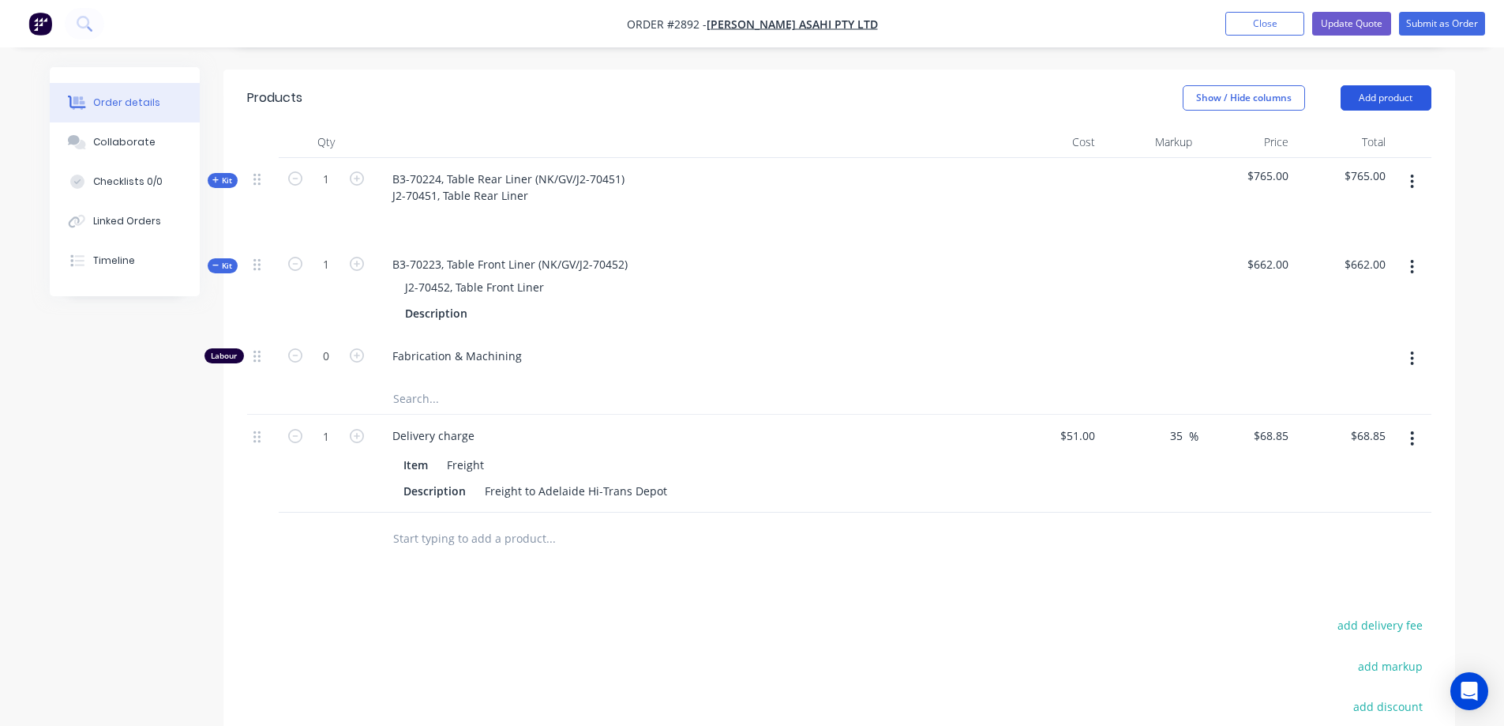
click at [1383, 85] on button "Add product" at bounding box center [1386, 97] width 91 height 25
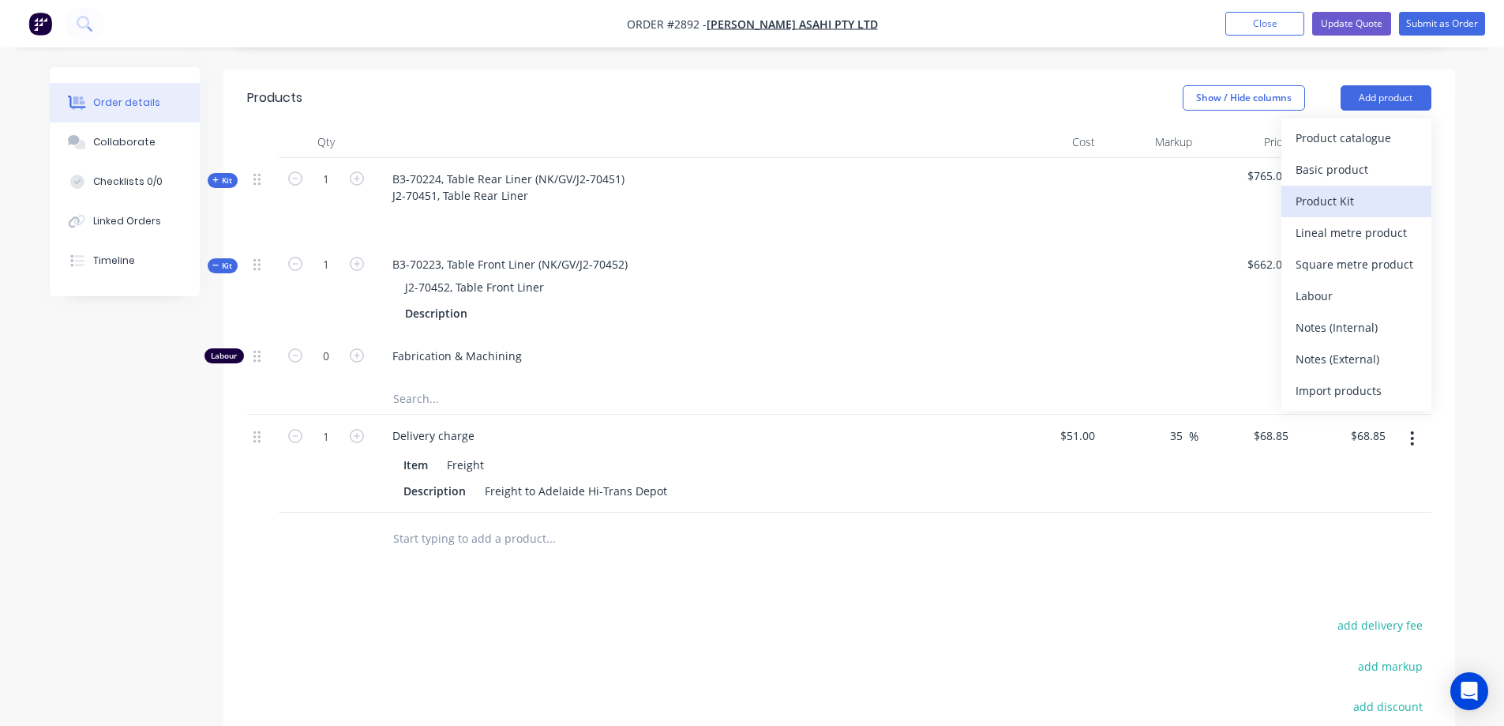
click at [1347, 189] on div "Product Kit" at bounding box center [1357, 200] width 122 height 23
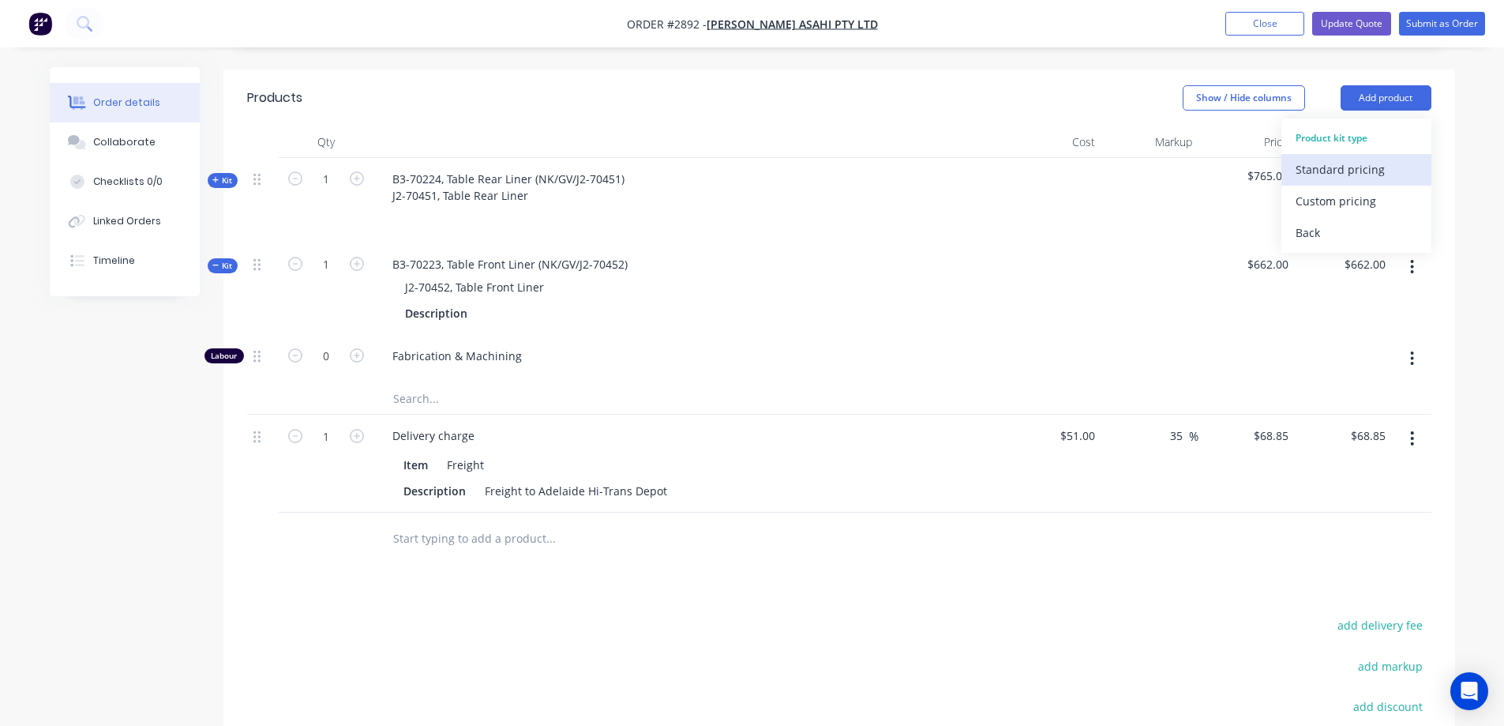
click at [1359, 158] on div "Standard pricing" at bounding box center [1357, 169] width 122 height 23
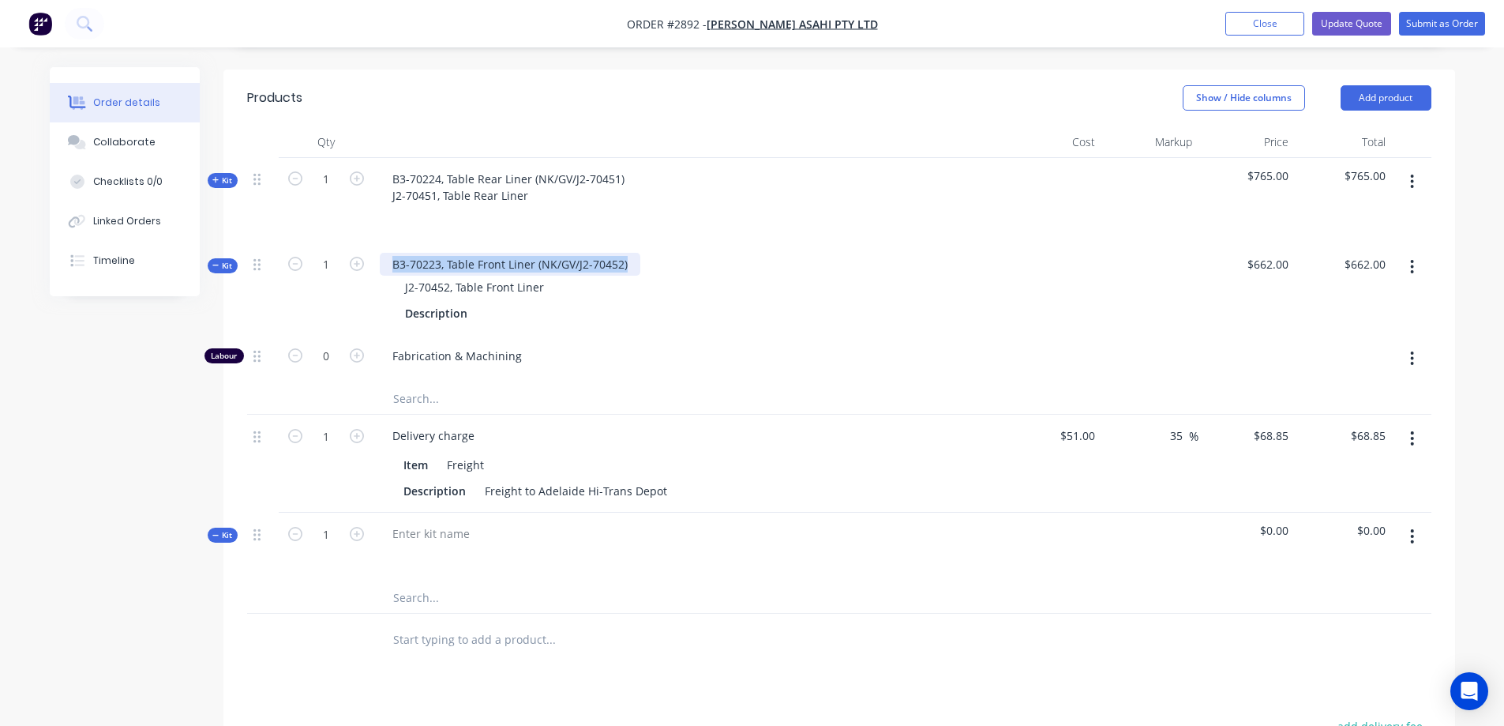
drag, startPoint x: 631, startPoint y: 244, endPoint x: 388, endPoint y: 241, distance: 243.2
click at [388, 253] on div "B3-70223, Table Front Liner (NK/GV/J2-70452)" at bounding box center [510, 264] width 261 height 23
copy div "B3-70223, Table Front Liner (NK/GV/J2-70452)"
click at [459, 522] on div at bounding box center [431, 533] width 103 height 23
paste div
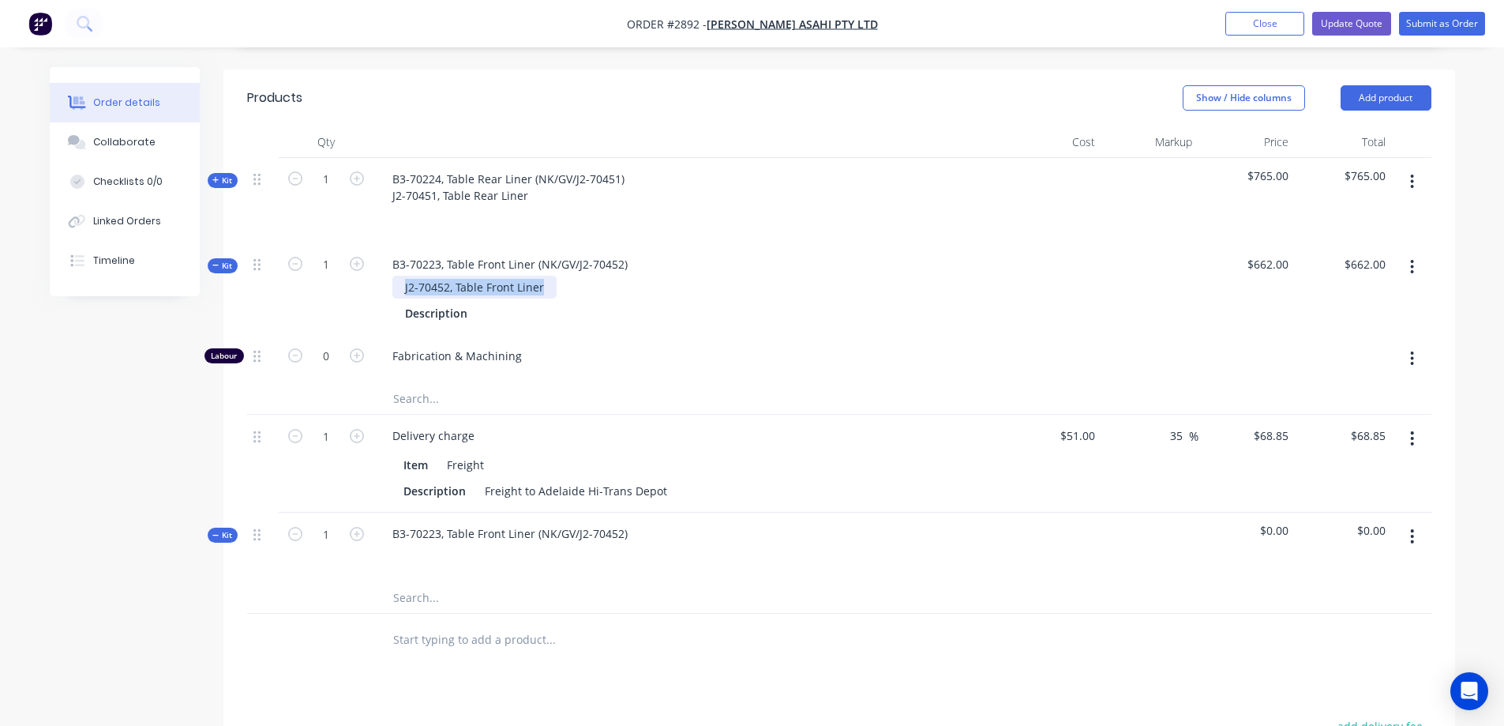
drag, startPoint x: 542, startPoint y: 264, endPoint x: 388, endPoint y: 260, distance: 154.0
click at [388, 276] on div "J2-70452, Table Front Liner" at bounding box center [689, 287] width 619 height 23
click at [629, 522] on div "B3-70223, Table Front Liner (NK/GV/J2-70452)" at bounding box center [510, 533] width 261 height 23
click at [422, 598] on input "text" at bounding box center [550, 614] width 316 height 32
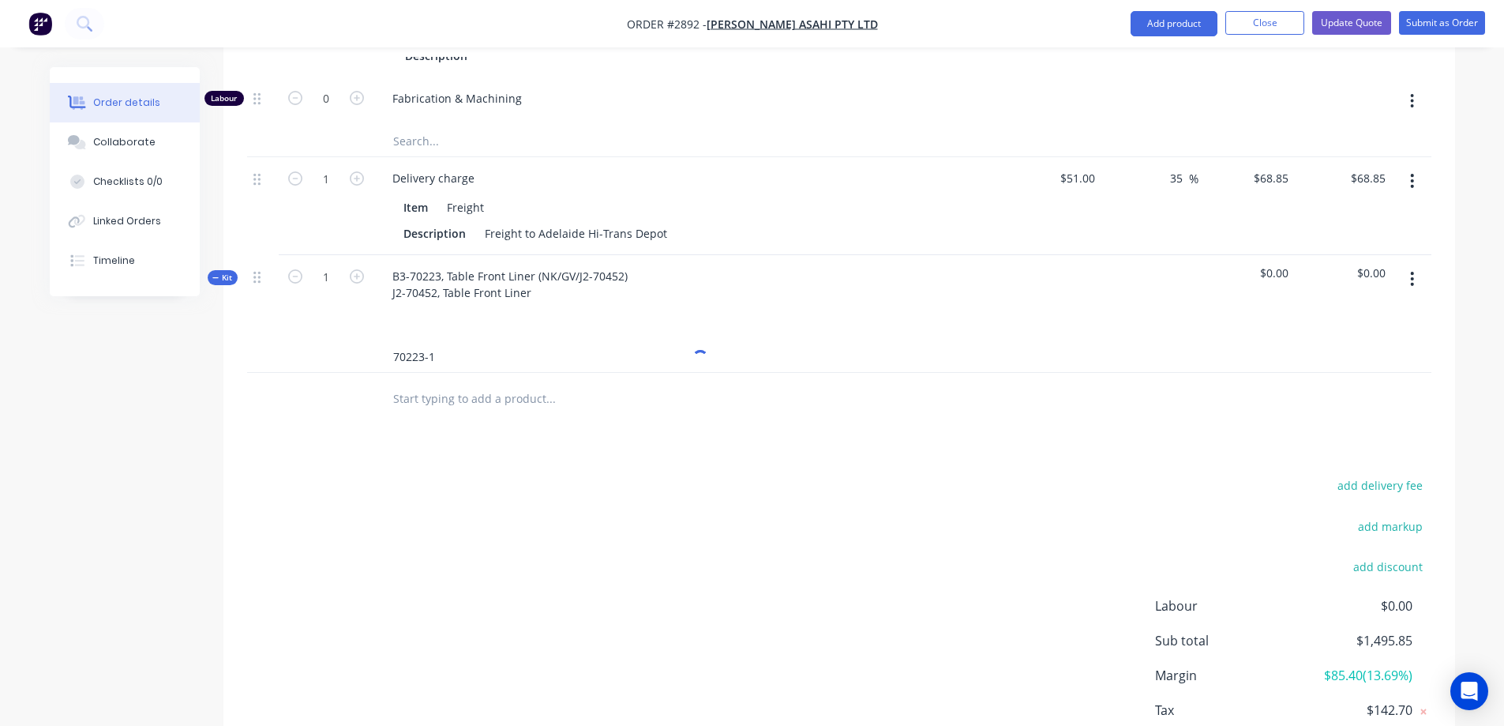
scroll to position [711, 0]
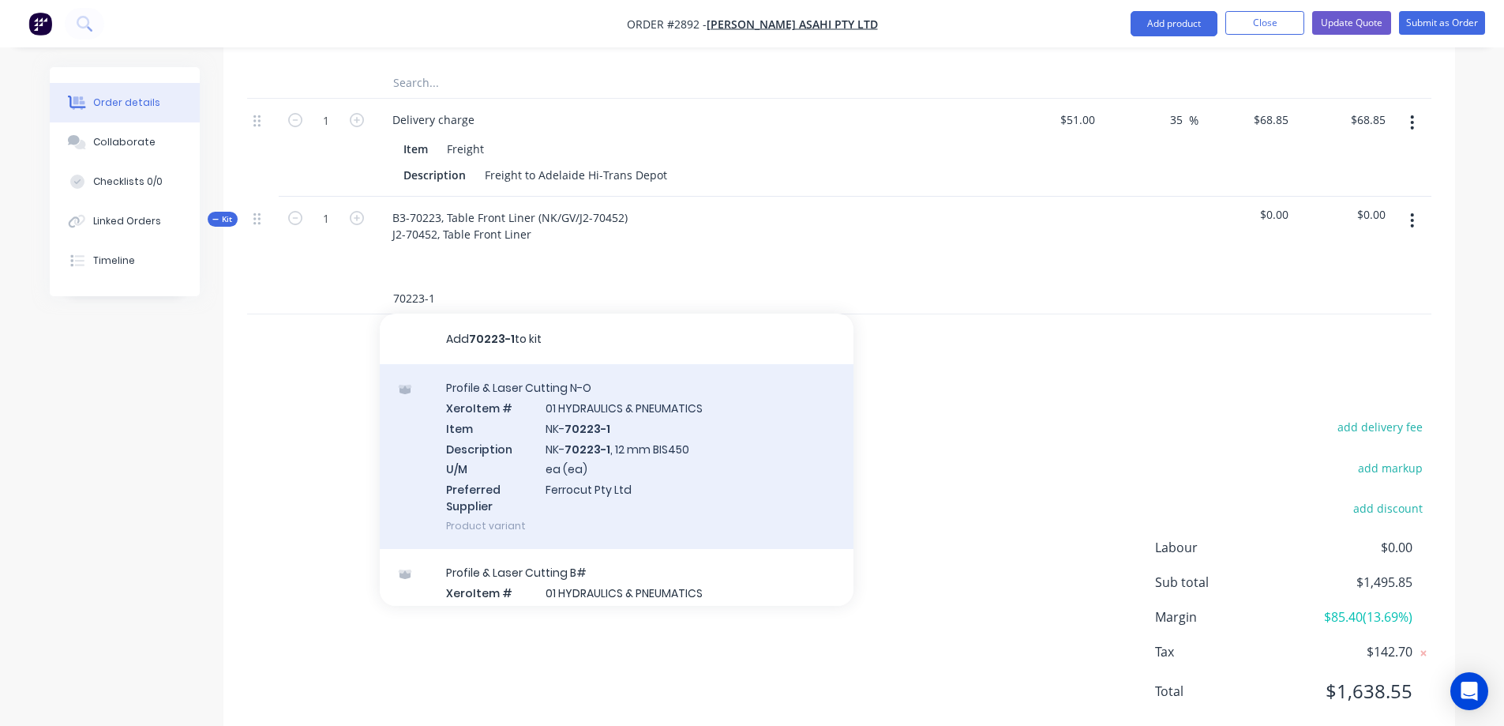
type input "70223-1"
click at [745, 450] on div "Profile & Laser Cutting N-O Xero Item # 01 HYDRAULICS & PNEUMATICS Item NK- 702…" at bounding box center [617, 456] width 474 height 185
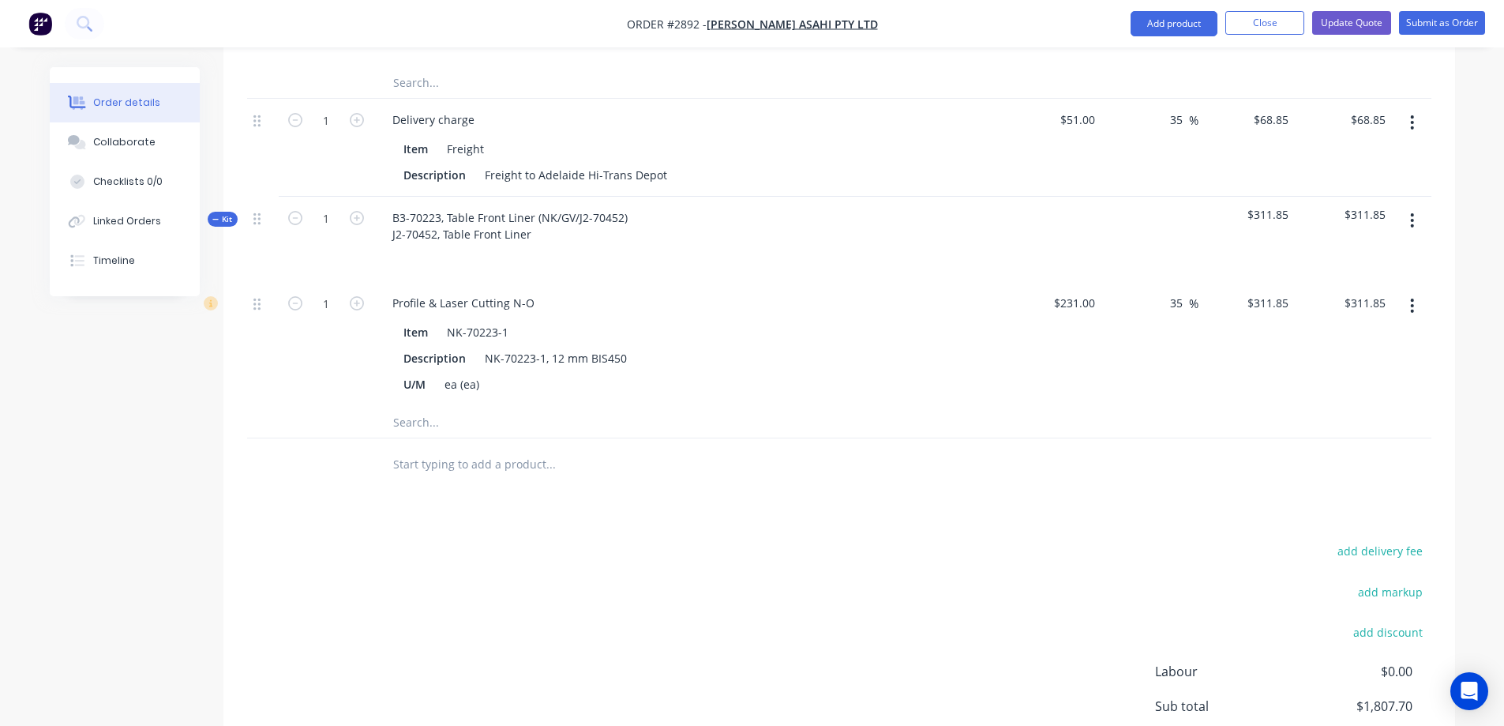
click at [423, 406] on input "text" at bounding box center [550, 422] width 316 height 32
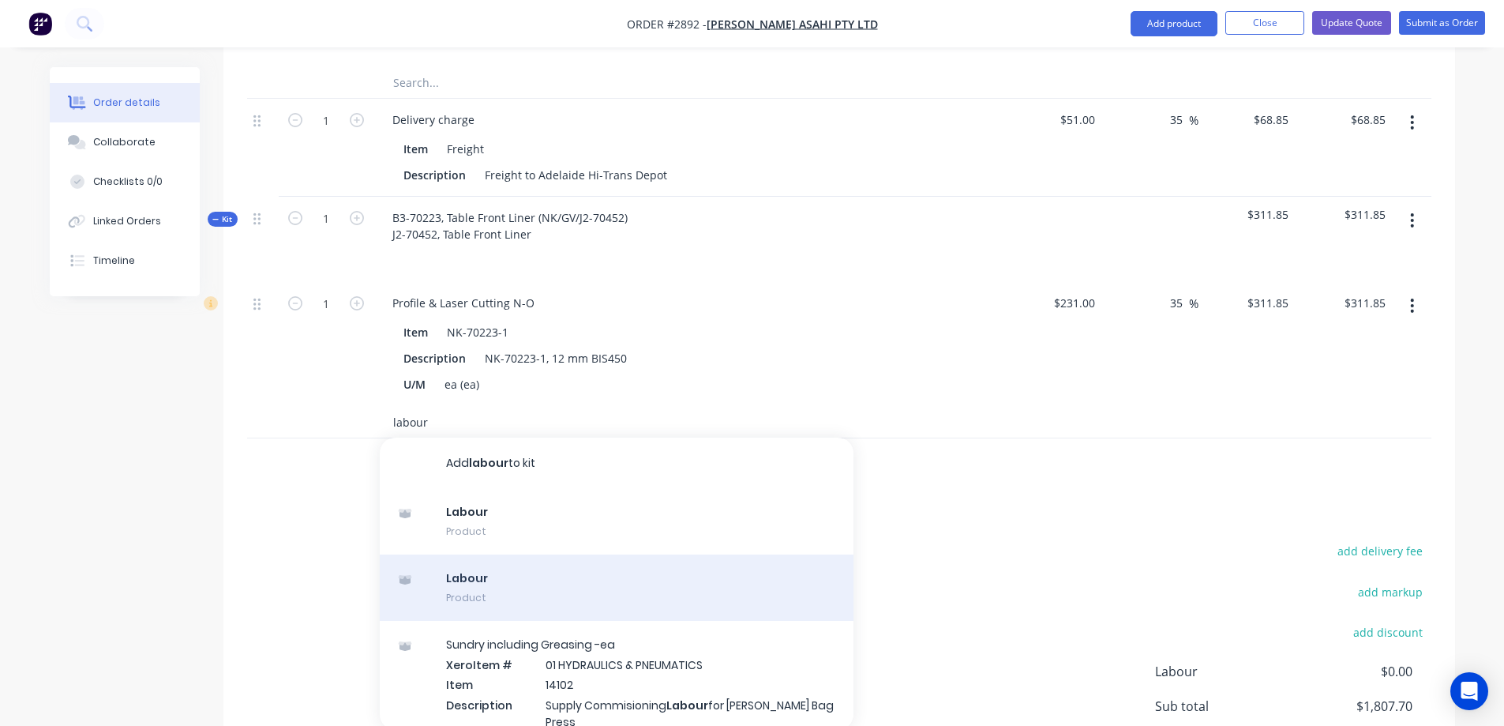
type input "labour"
click at [533, 566] on div "Labour Product" at bounding box center [617, 587] width 474 height 66
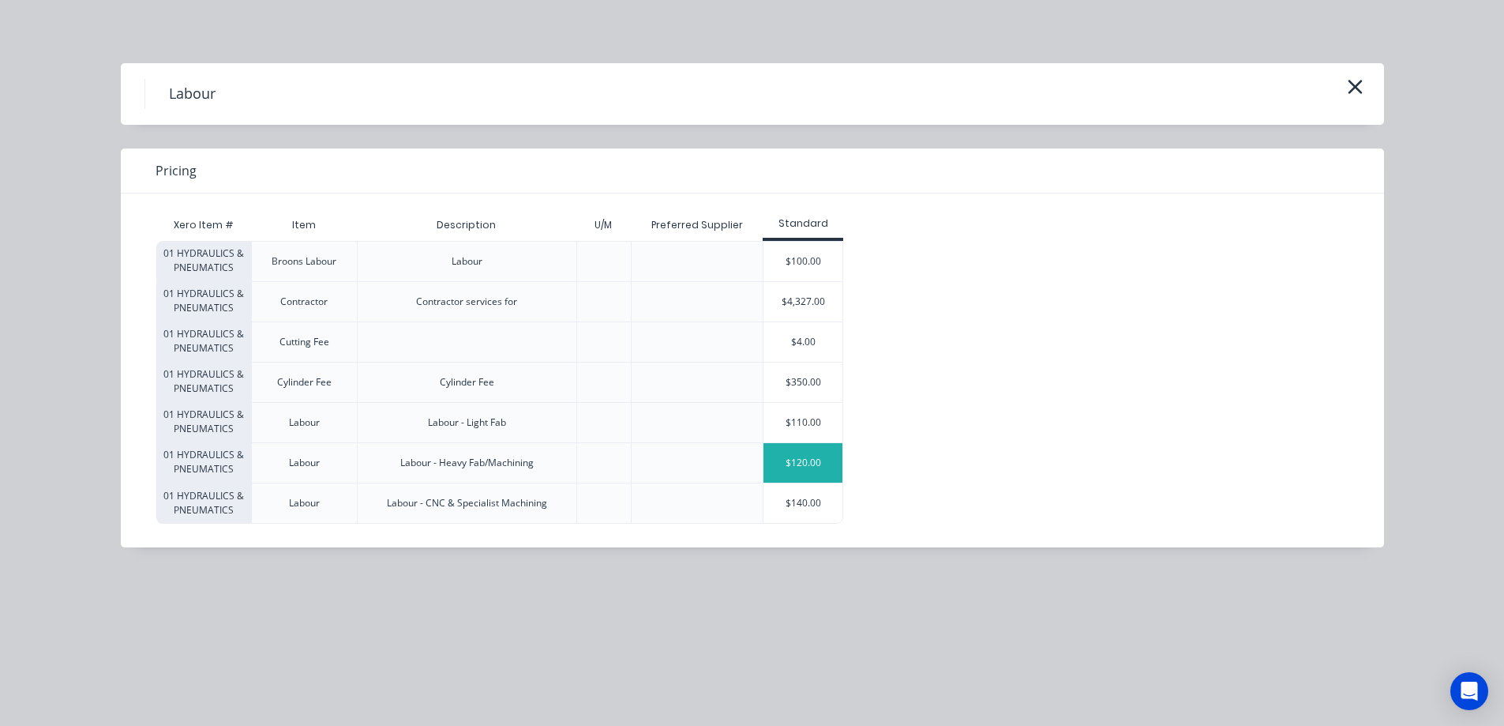
click at [820, 465] on div "$120.00" at bounding box center [802, 462] width 79 height 39
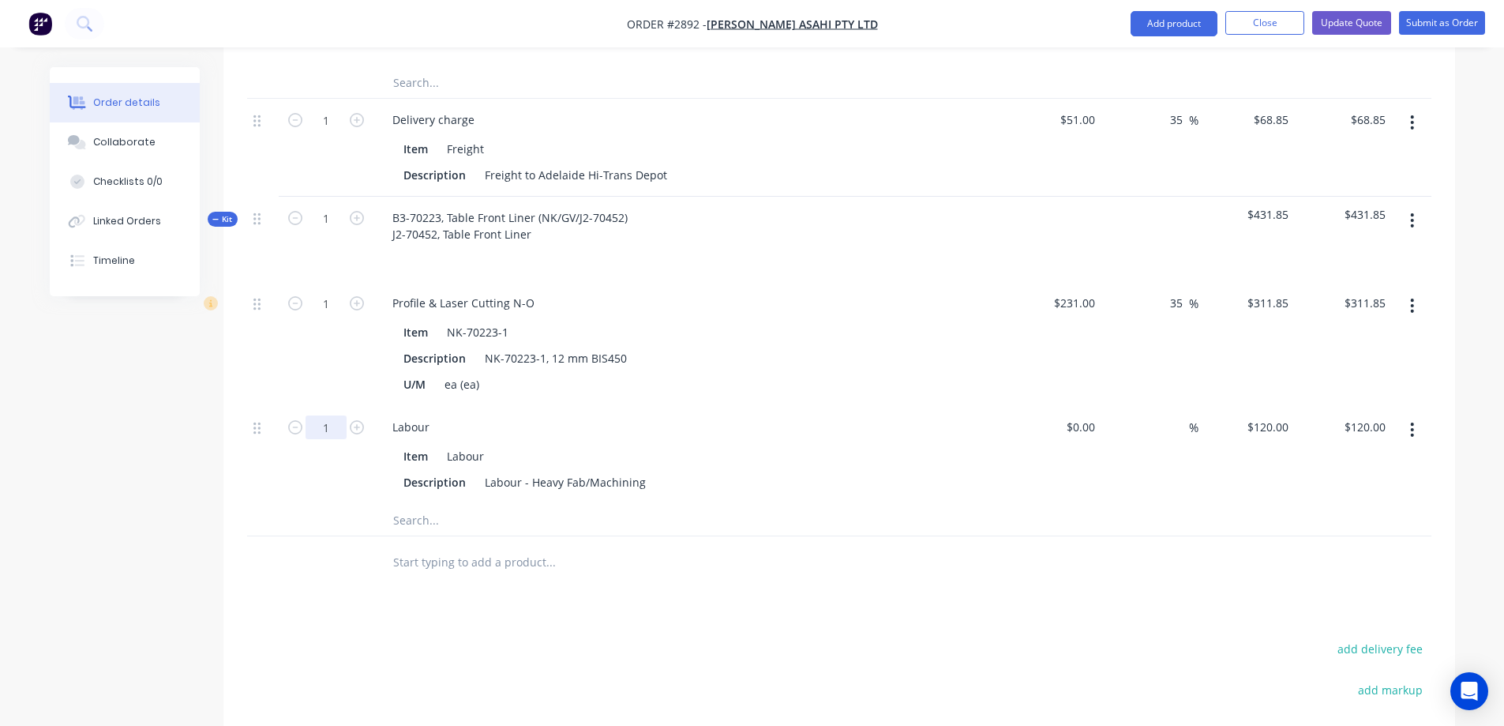
click at [319, 52] on input "1" at bounding box center [326, 40] width 41 height 24
type input "1.5"
type input "$180.00"
click at [1366, 291] on input "311.85" at bounding box center [1367, 302] width 49 height 23
type input "482"
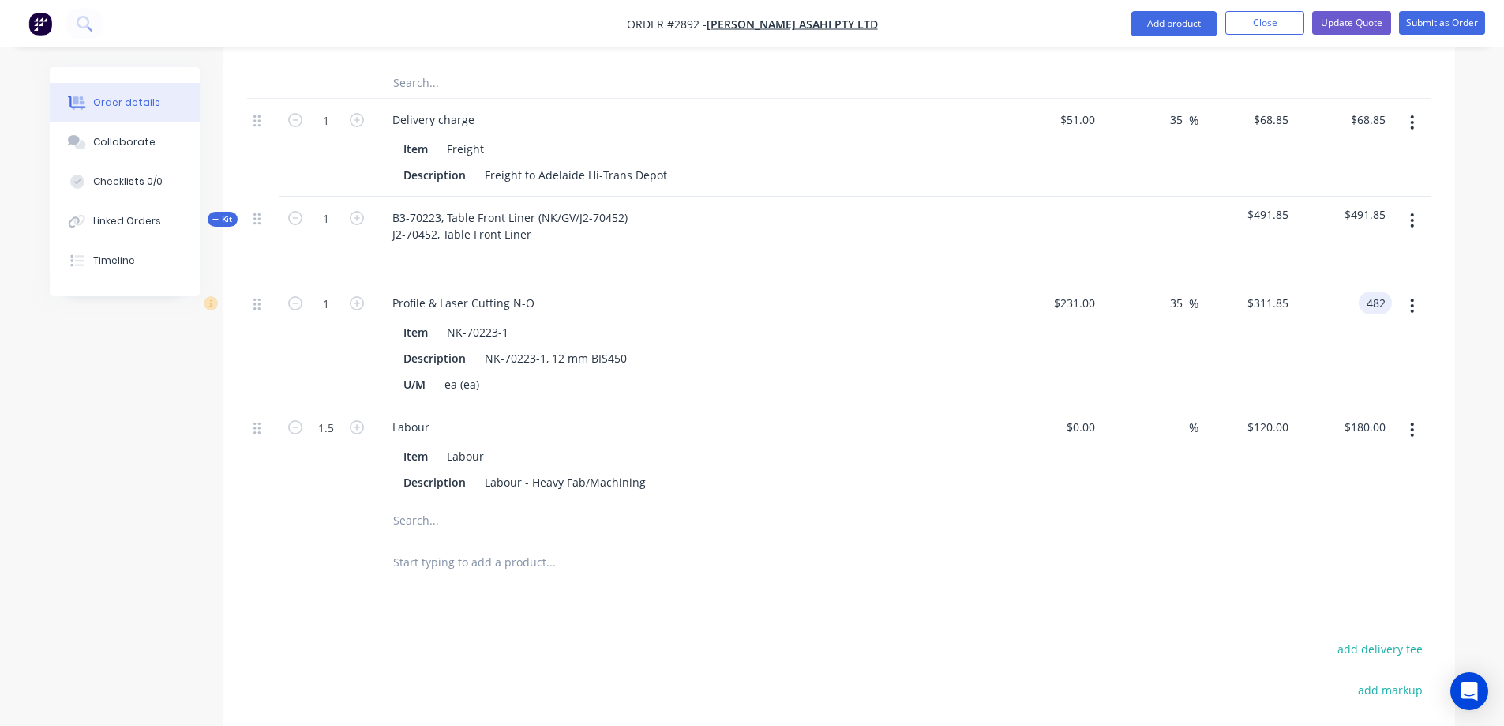
type input "108.66"
type input "$482.00"
click at [1473, 331] on div "Order details Collaborate Checklists 0/0 Linked Orders Timeline Order details C…" at bounding box center [752, 139] width 1504 height 1701
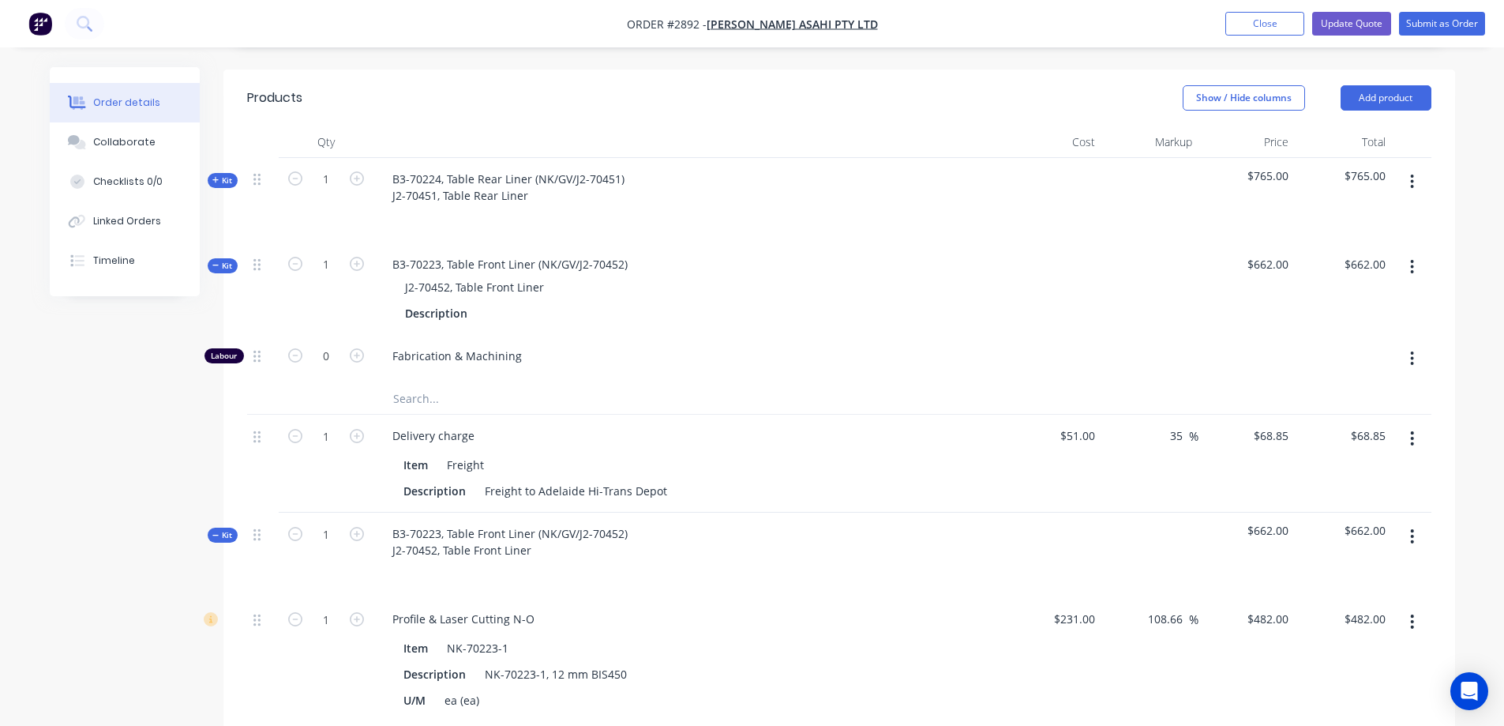
scroll to position [316, 0]
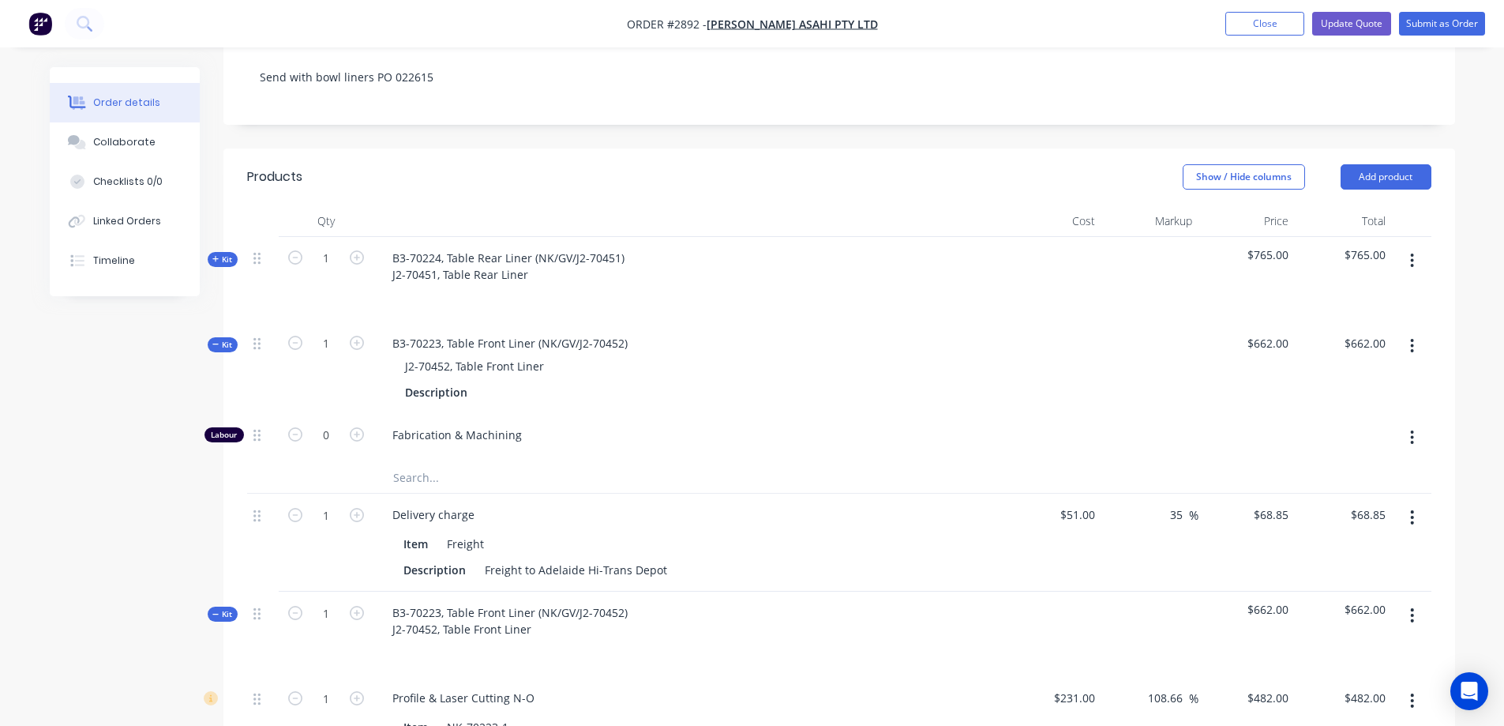
click at [1414, 337] on icon "button" at bounding box center [1412, 345] width 4 height 17
click at [1337, 502] on div "Delete" at bounding box center [1357, 513] width 122 height 23
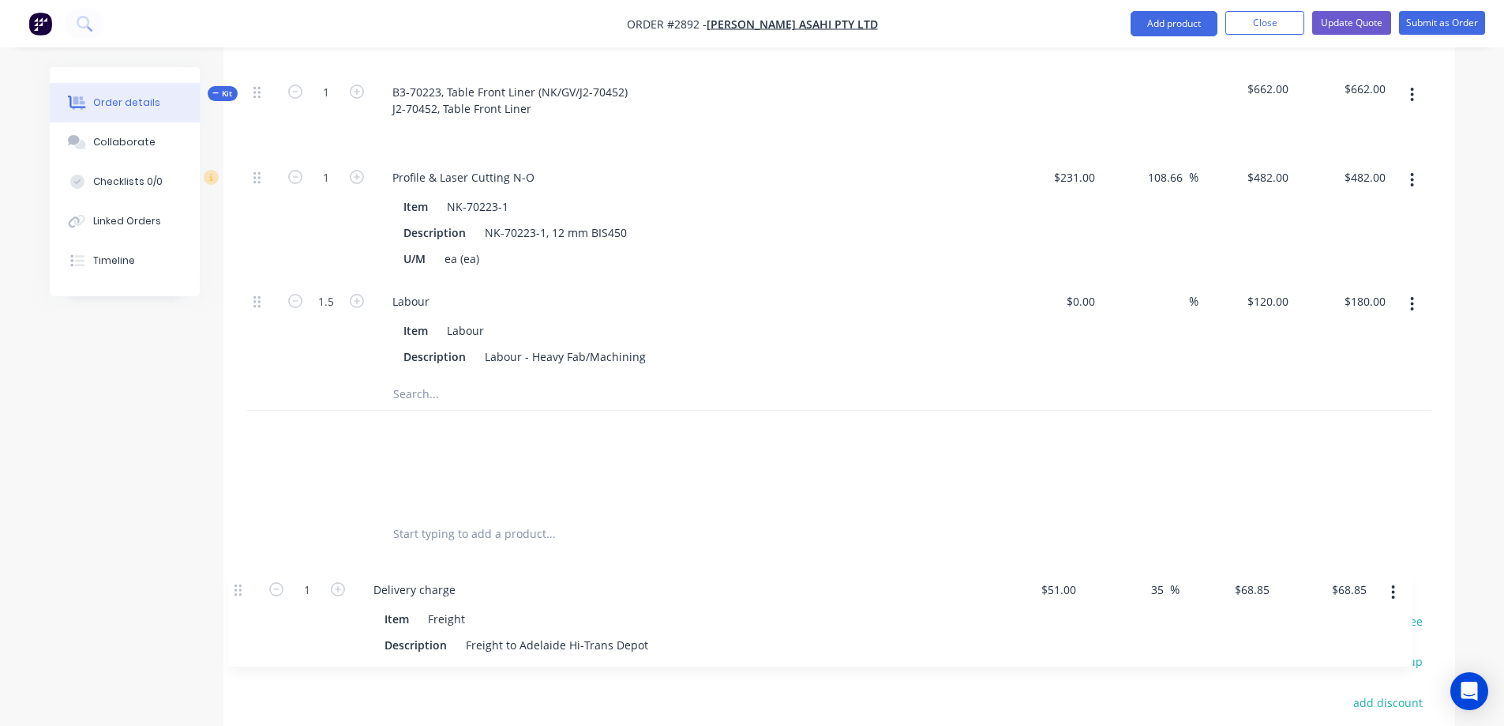
scroll to position [588, 0]
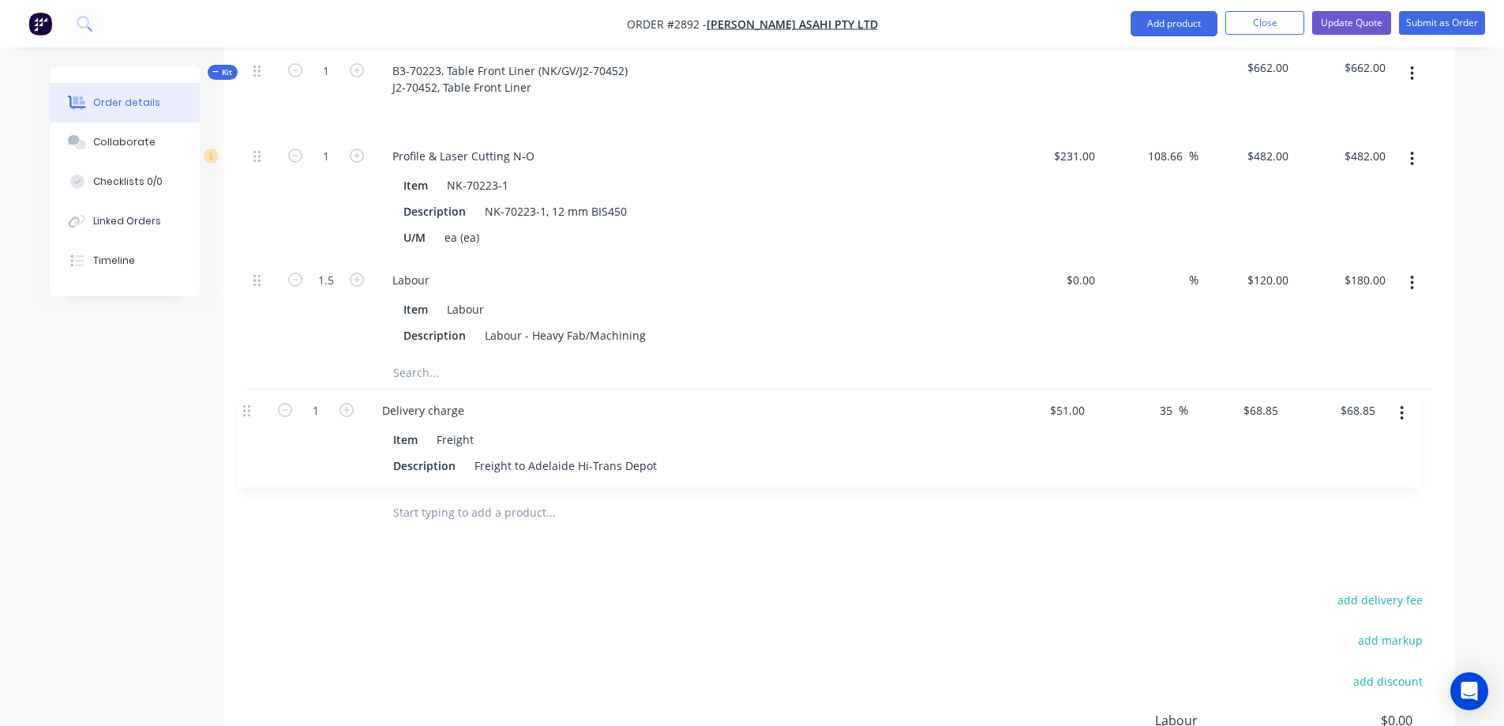
drag, startPoint x: 258, startPoint y: 243, endPoint x: 249, endPoint y: 418, distance: 175.5
click at [249, 418] on div "Kit 1 B3-70224, Table Rear Liner (NK/GV/J2-70451) J2-70451, Table Rear Liner $7…" at bounding box center [839, 225] width 1184 height 523
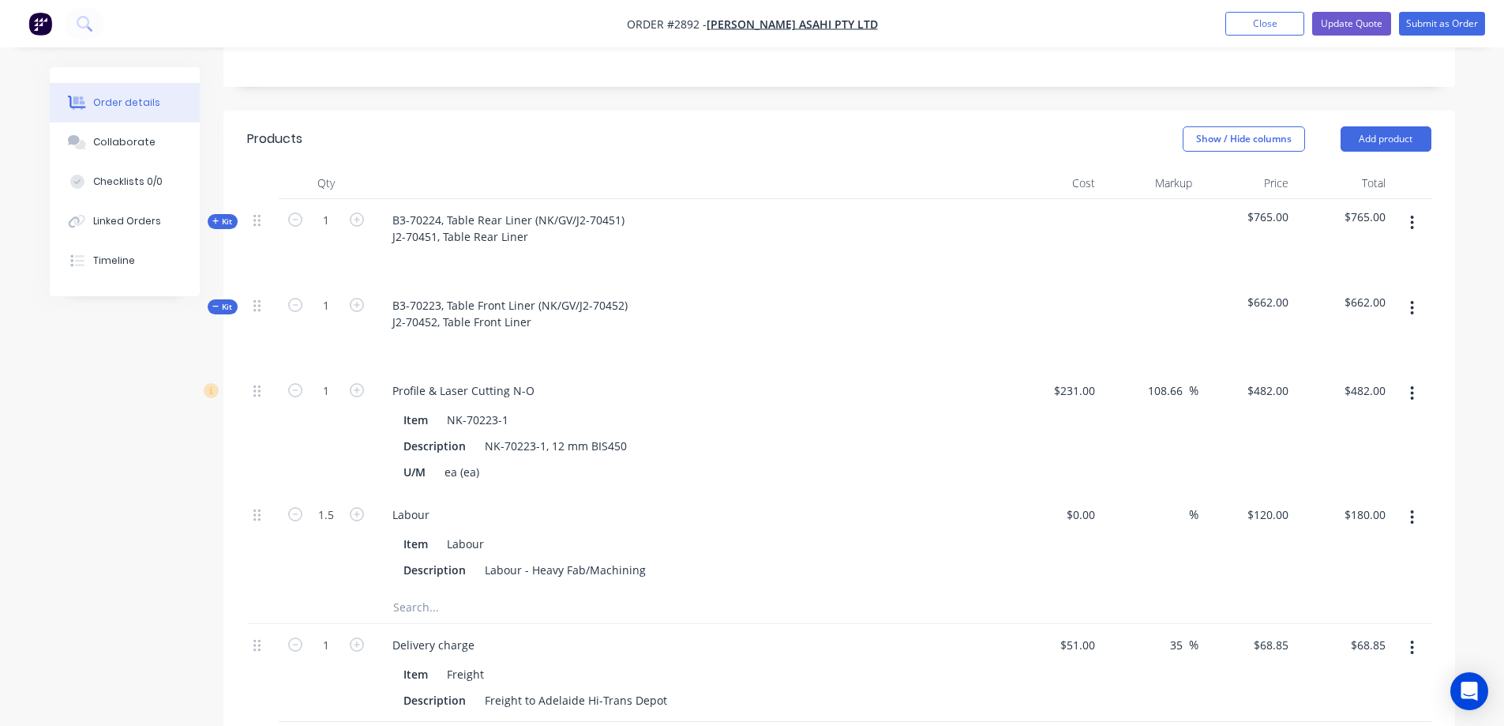
scroll to position [351, 0]
click at [219, 303] on span "Kit" at bounding box center [222, 309] width 21 height 12
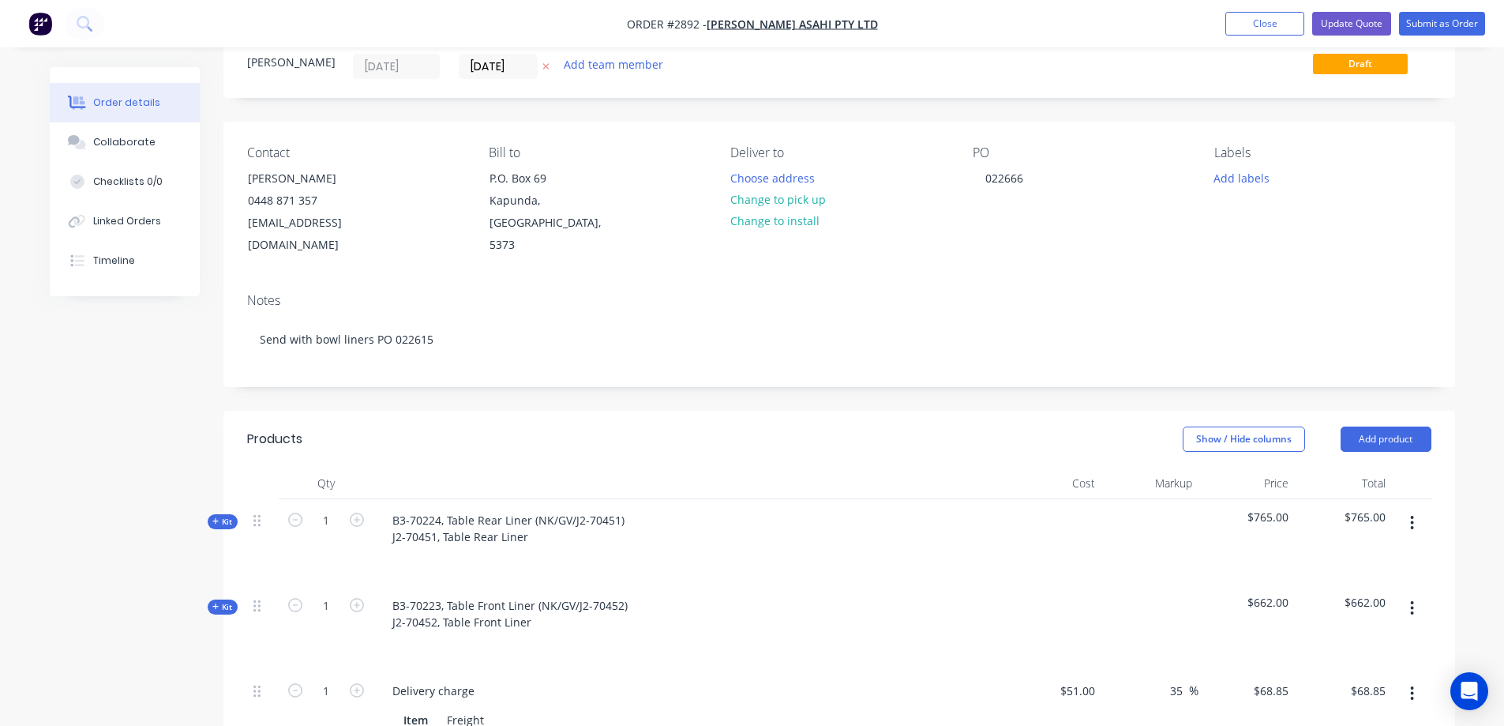
scroll to position [0, 0]
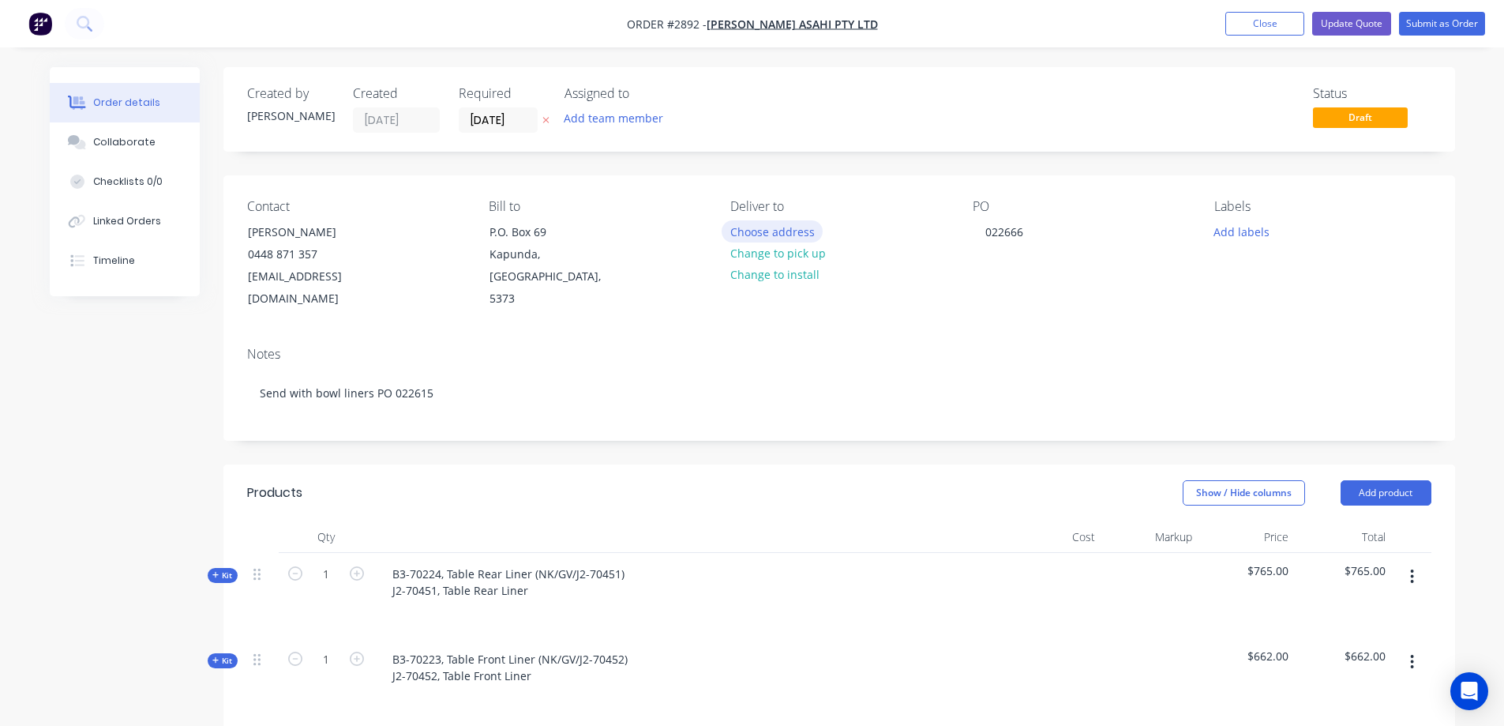
click at [763, 231] on button "Choose address" at bounding box center [772, 230] width 101 height 21
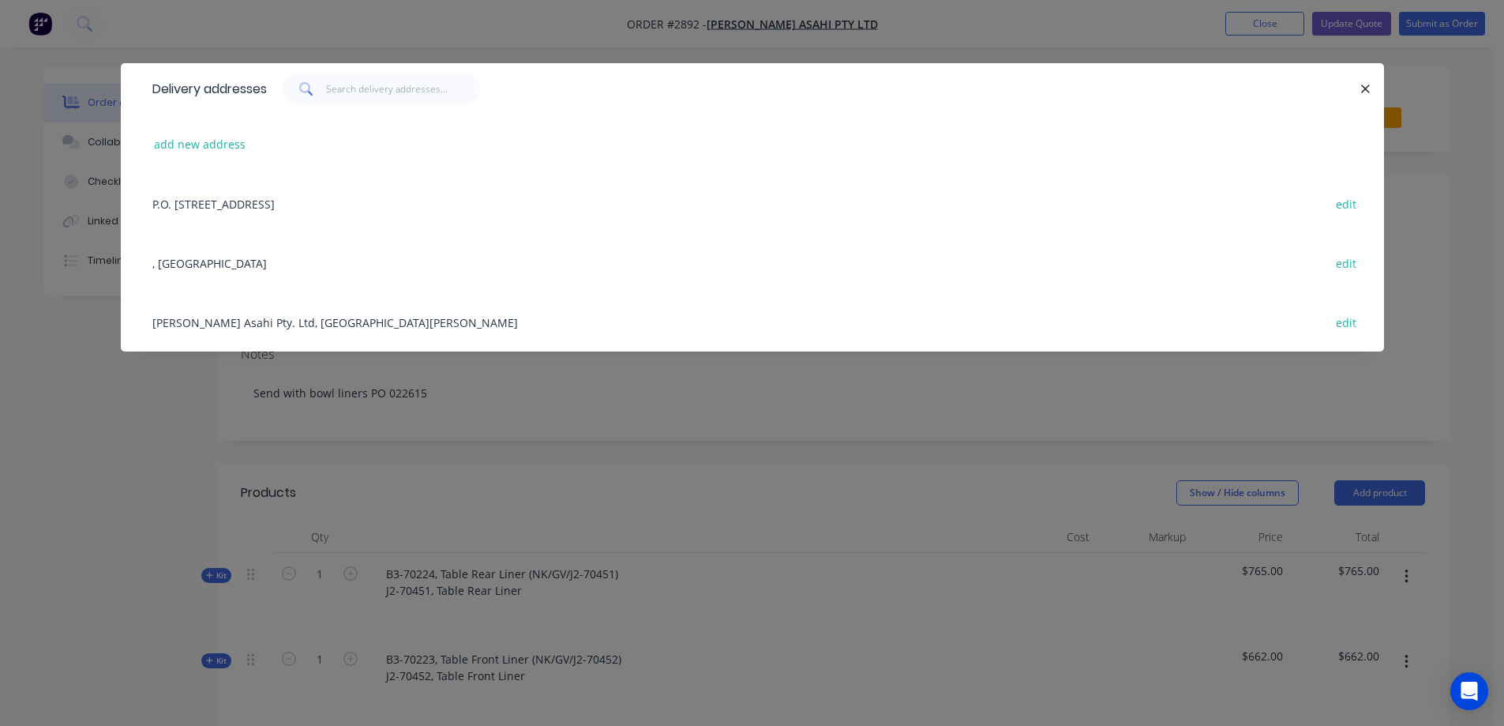
click at [499, 327] on div "[PERSON_NAME] Asahi Pty. Ltd, [GEOGRAPHIC_DATA][PERSON_NAME], 3401 edit" at bounding box center [752, 321] width 1216 height 59
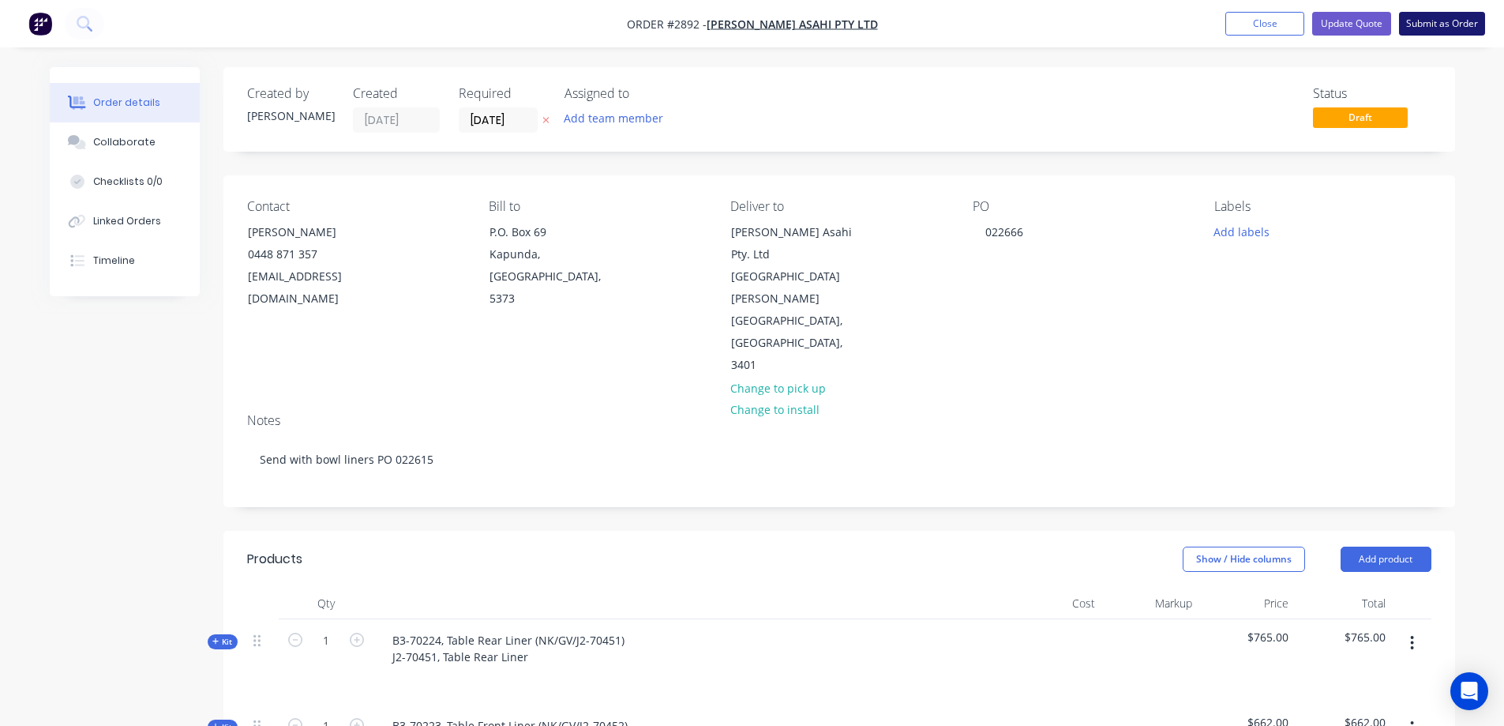
click at [1435, 29] on button "Submit as Order" at bounding box center [1442, 24] width 86 height 24
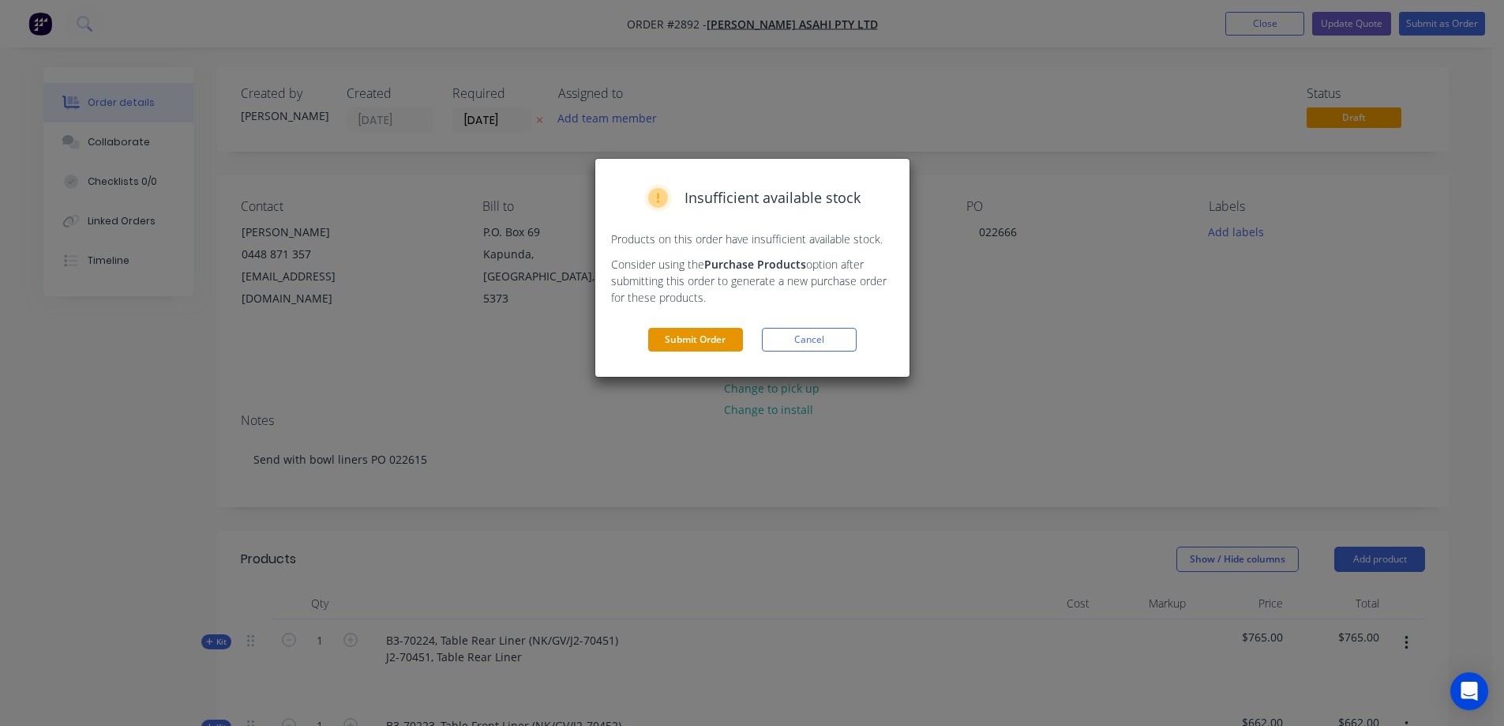
click at [682, 339] on button "Submit Order" at bounding box center [695, 340] width 95 height 24
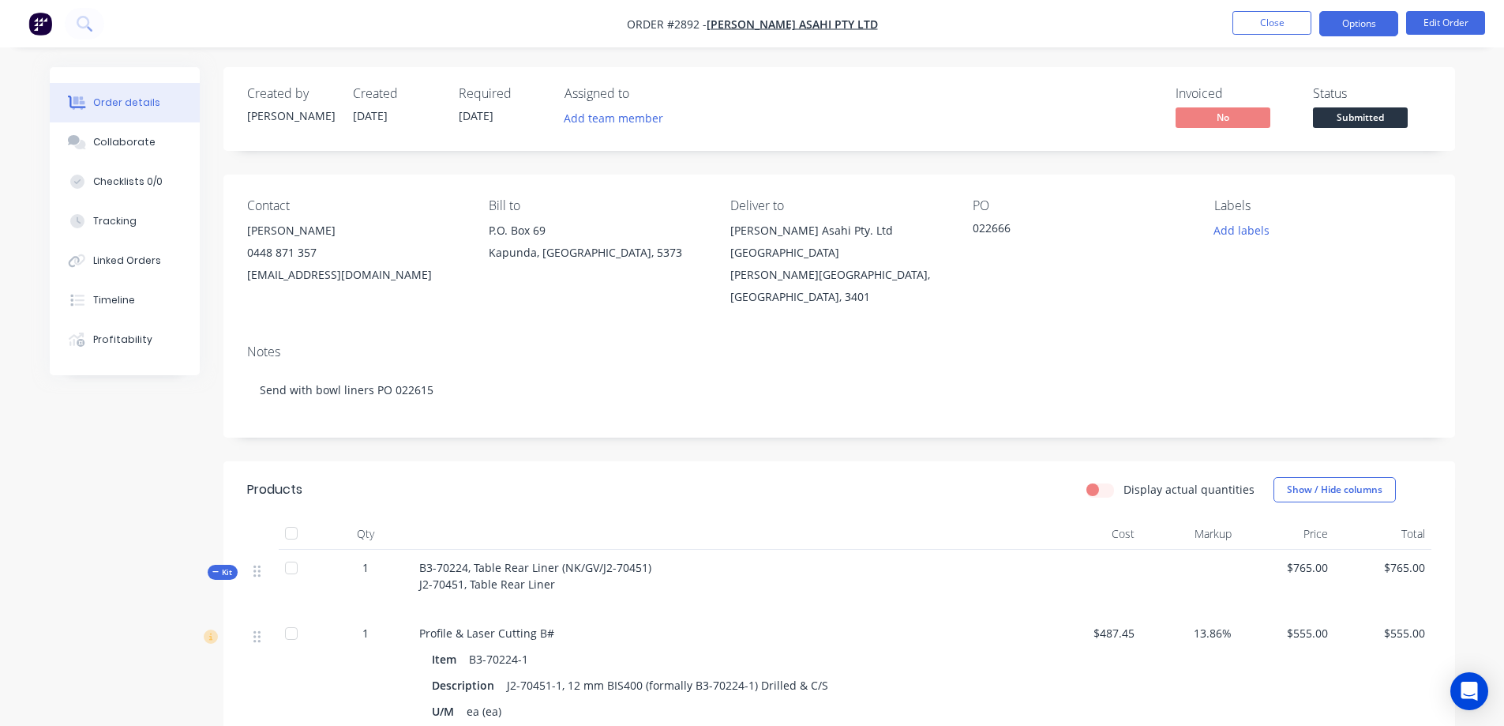
click at [1370, 18] on button "Options" at bounding box center [1358, 23] width 79 height 25
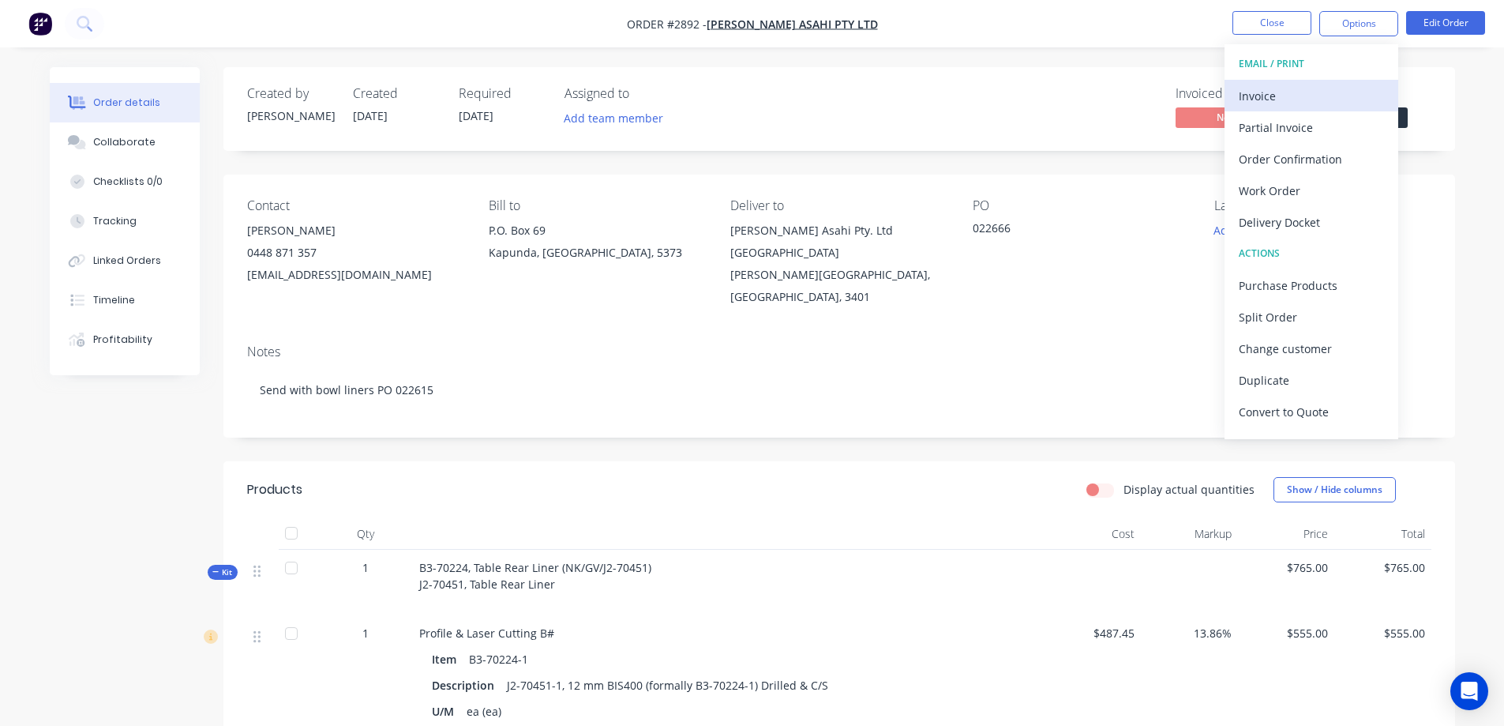
click at [1303, 100] on div "Invoice" at bounding box center [1311, 95] width 145 height 23
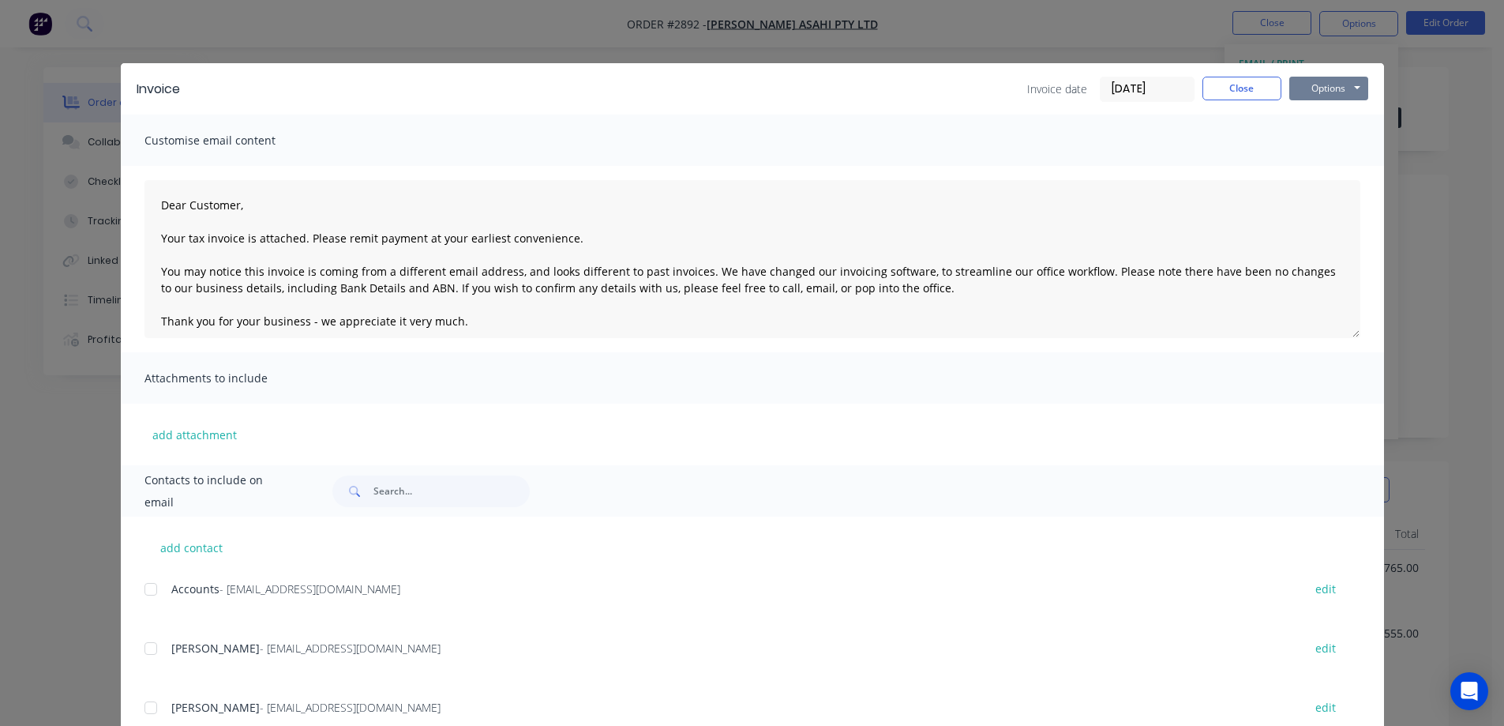
click at [1303, 84] on button "Options" at bounding box center [1328, 89] width 79 height 24
click at [1303, 111] on button "Preview" at bounding box center [1339, 116] width 101 height 26
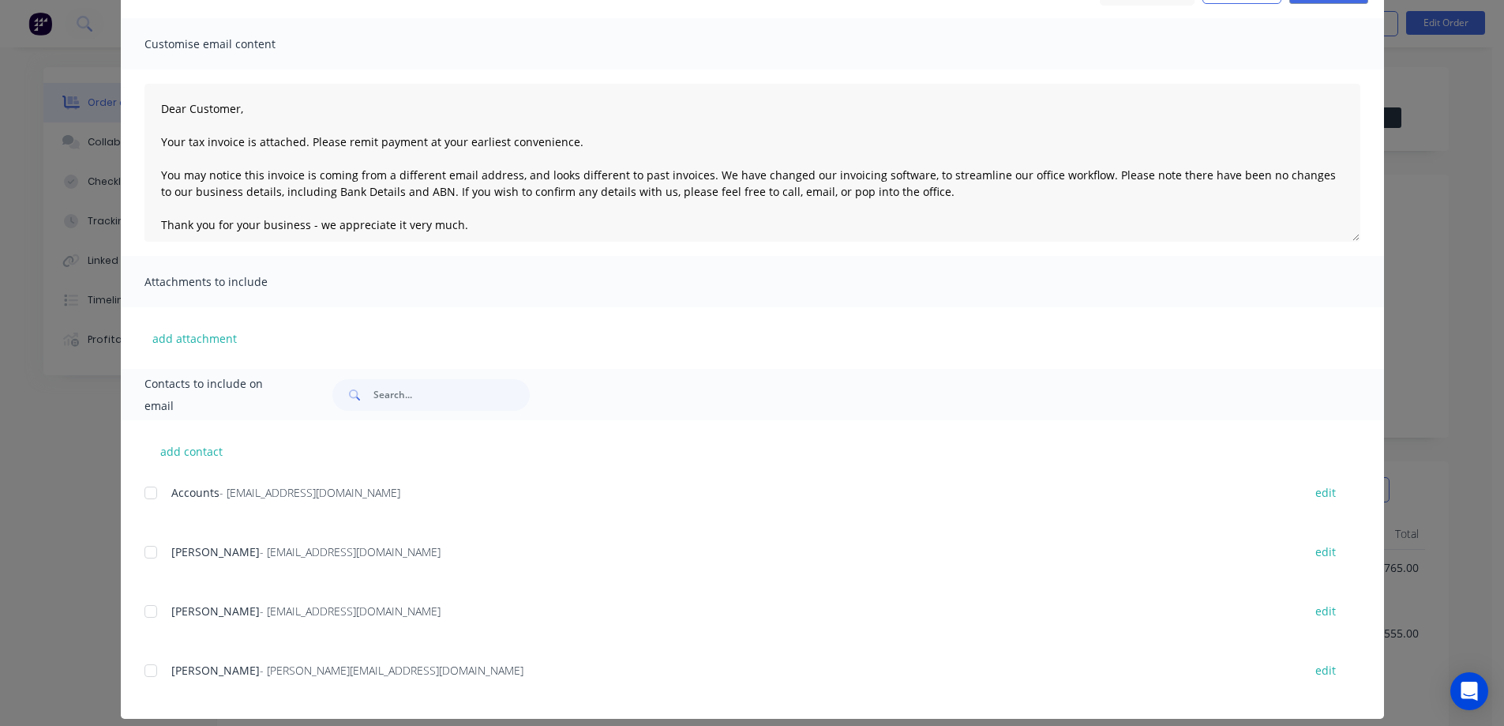
scroll to position [111, 0]
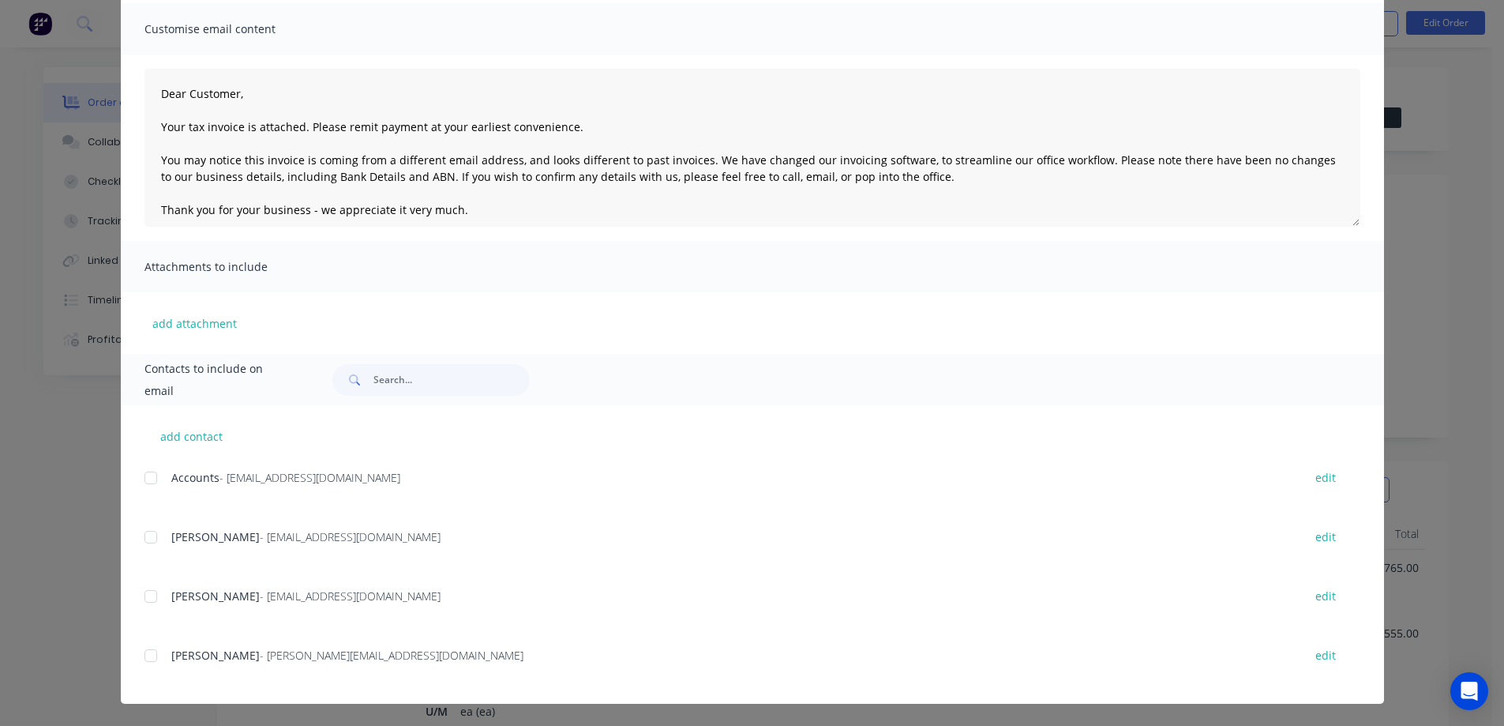
click at [148, 478] on div at bounding box center [151, 478] width 32 height 32
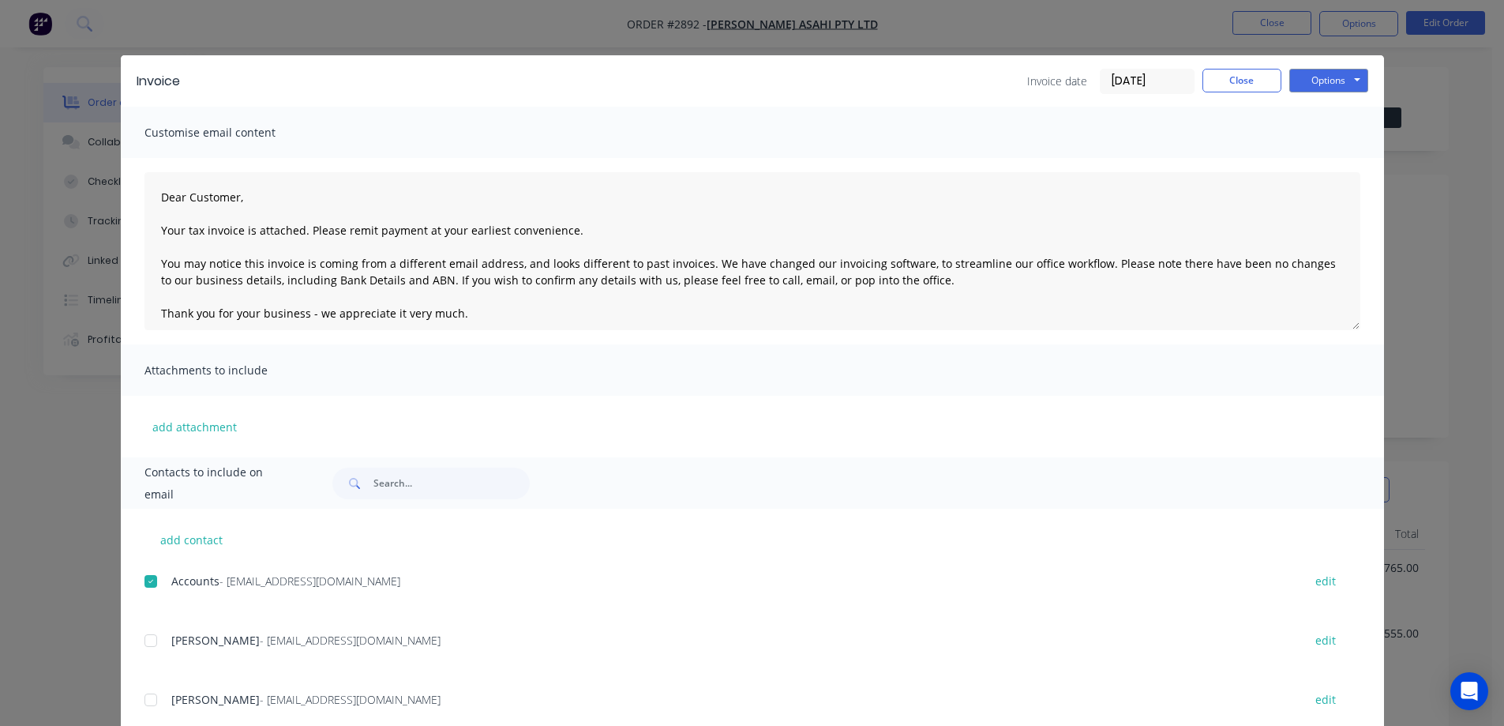
scroll to position [0, 0]
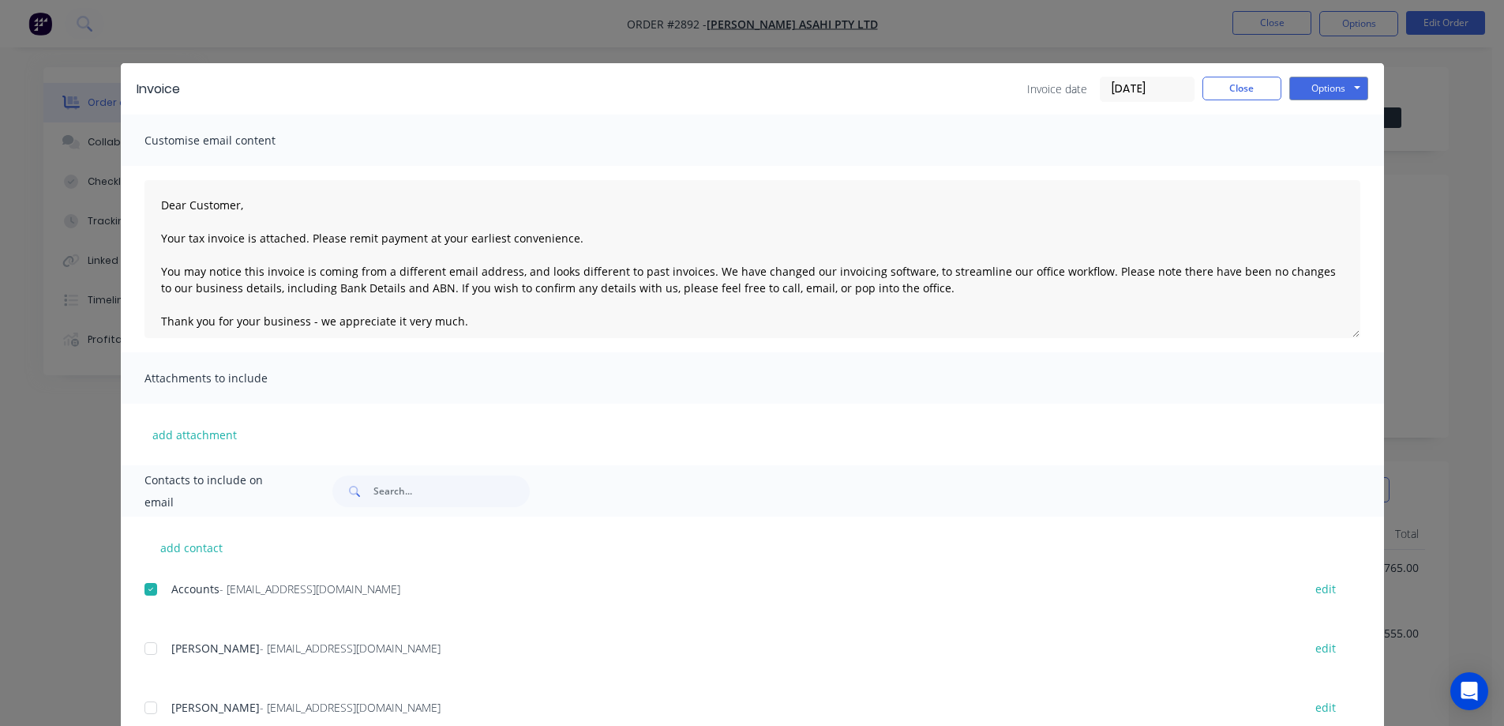
click at [1313, 102] on div "Invoice Invoice date [DATE] Close Options Preview Print Email" at bounding box center [752, 88] width 1263 height 51
click at [1316, 98] on button "Options" at bounding box center [1328, 89] width 79 height 24
click at [1309, 170] on button "Email" at bounding box center [1339, 169] width 101 height 26
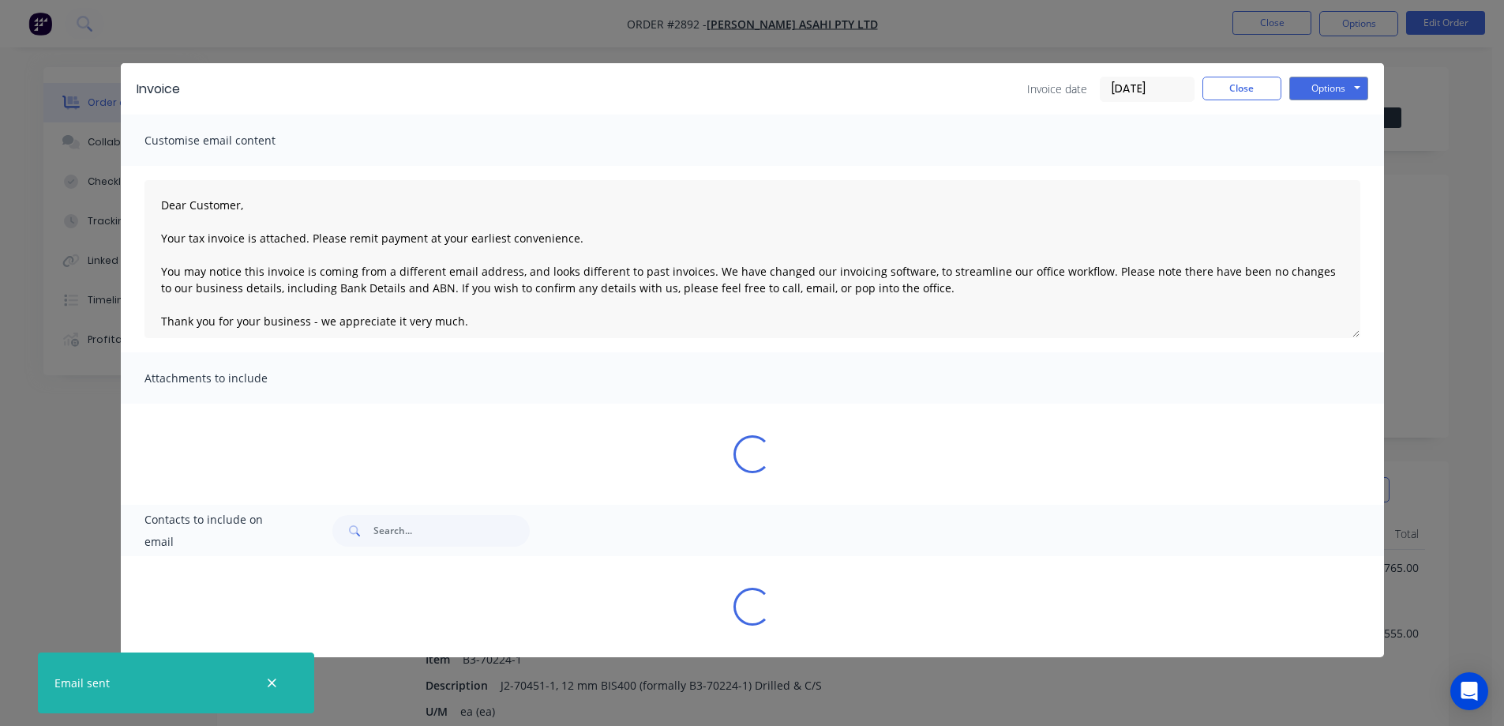
type textarea "Dear Customer, Your tax invoice is attached. Please remit payment at your earli…"
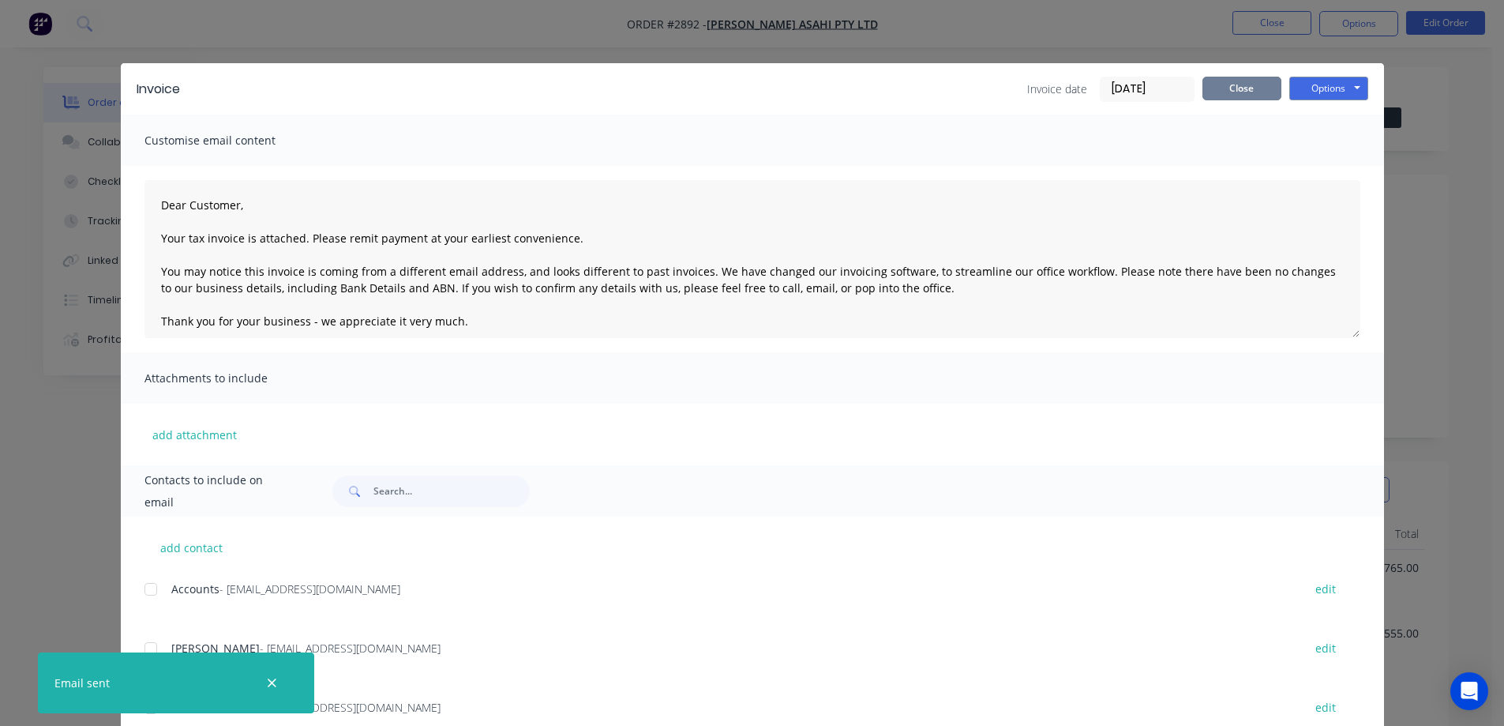
click at [1230, 88] on button "Close" at bounding box center [1241, 89] width 79 height 24
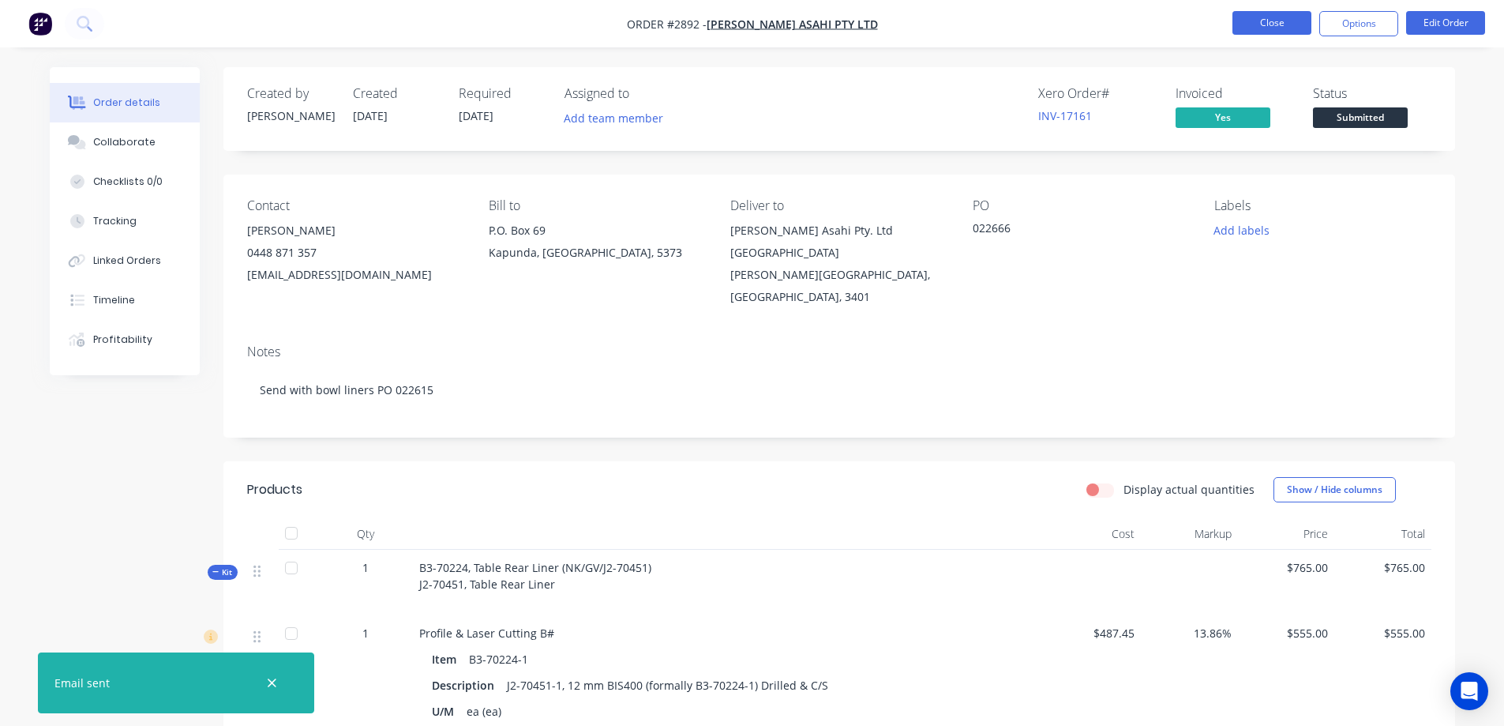
click at [1264, 21] on button "Close" at bounding box center [1271, 23] width 79 height 24
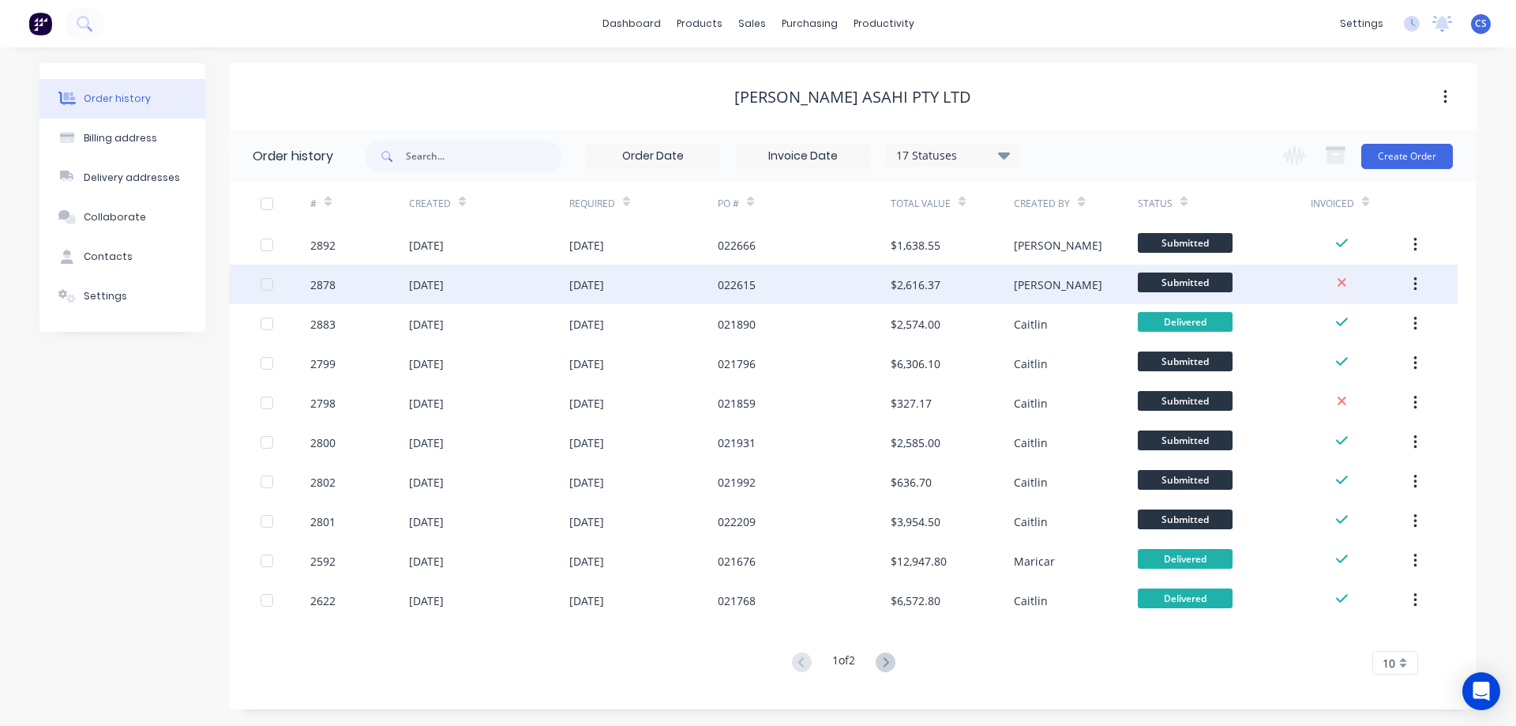
click at [364, 285] on div "2878" at bounding box center [359, 283] width 99 height 39
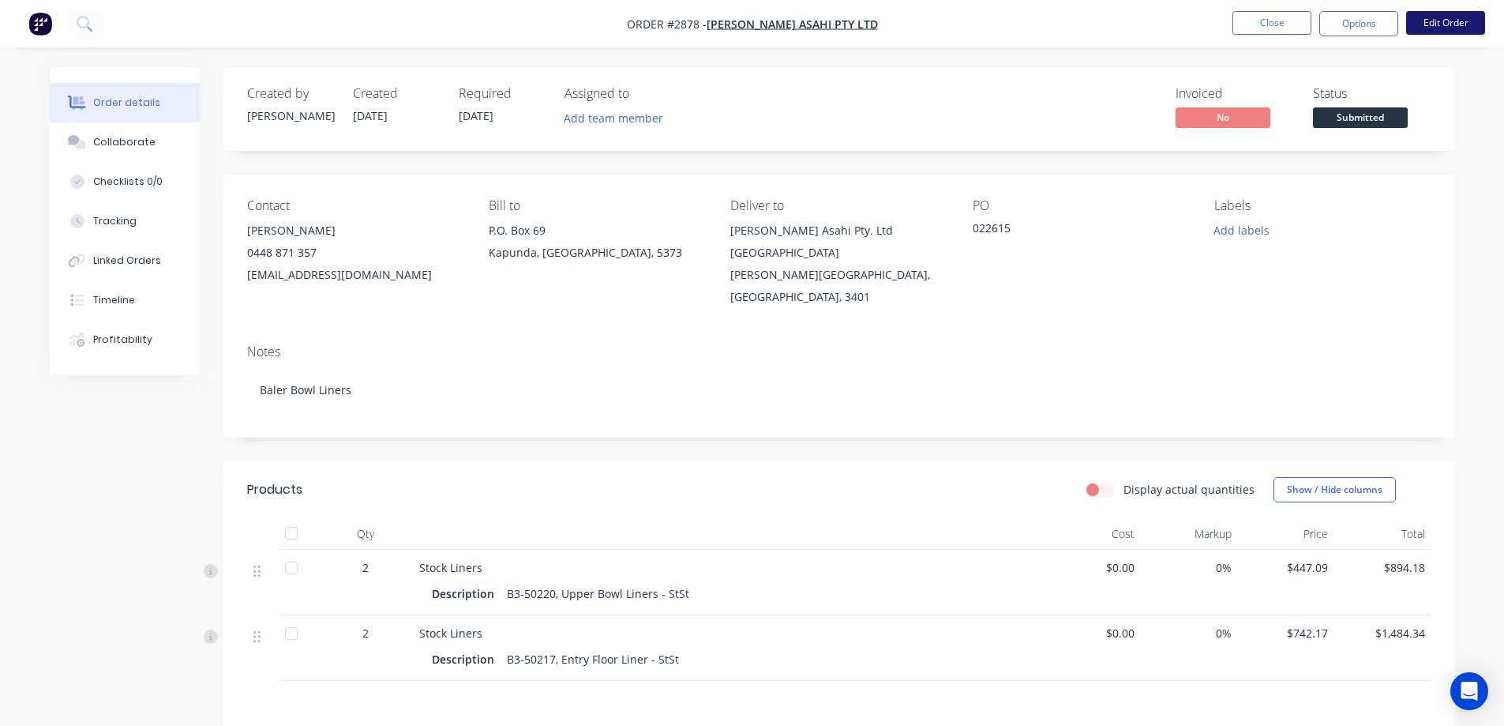
click at [1447, 27] on button "Edit Order" at bounding box center [1445, 23] width 79 height 24
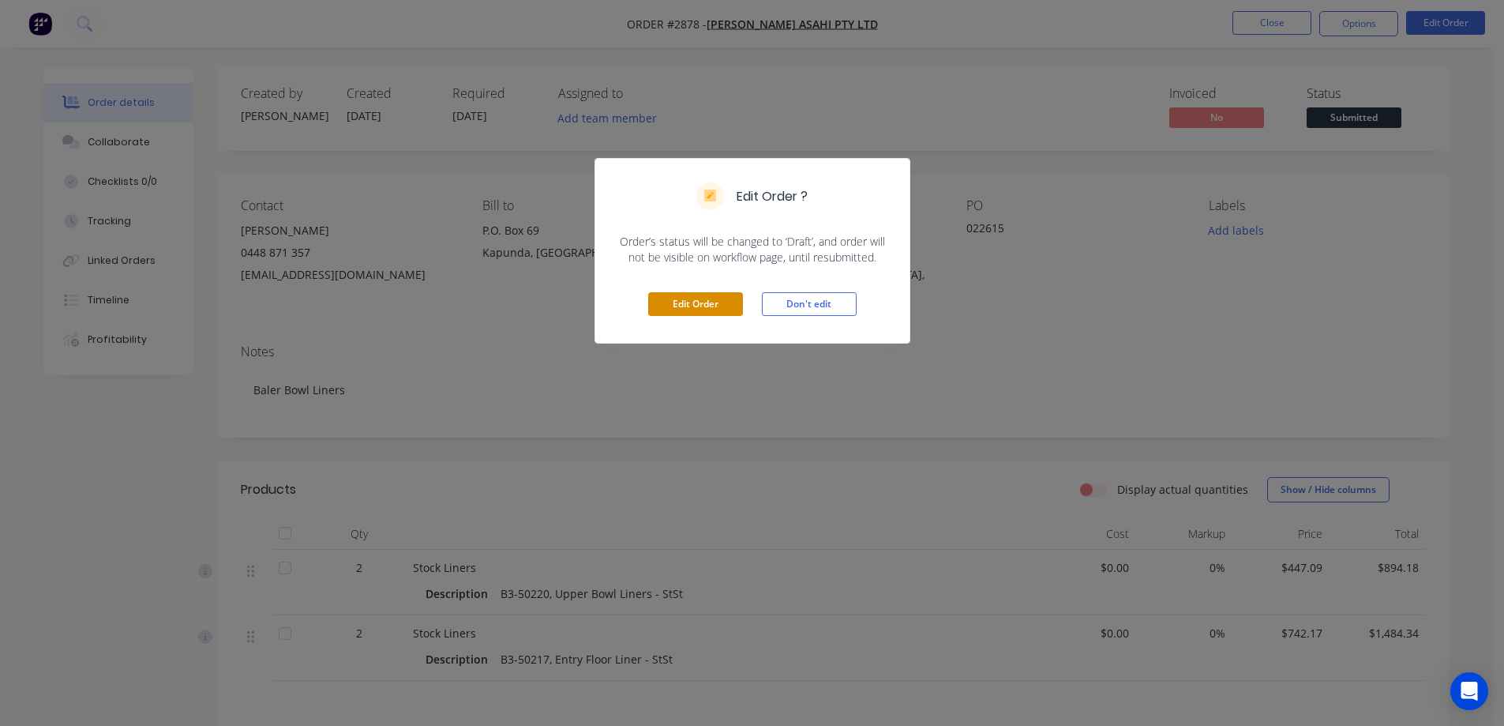
click at [677, 302] on button "Edit Order" at bounding box center [695, 304] width 95 height 24
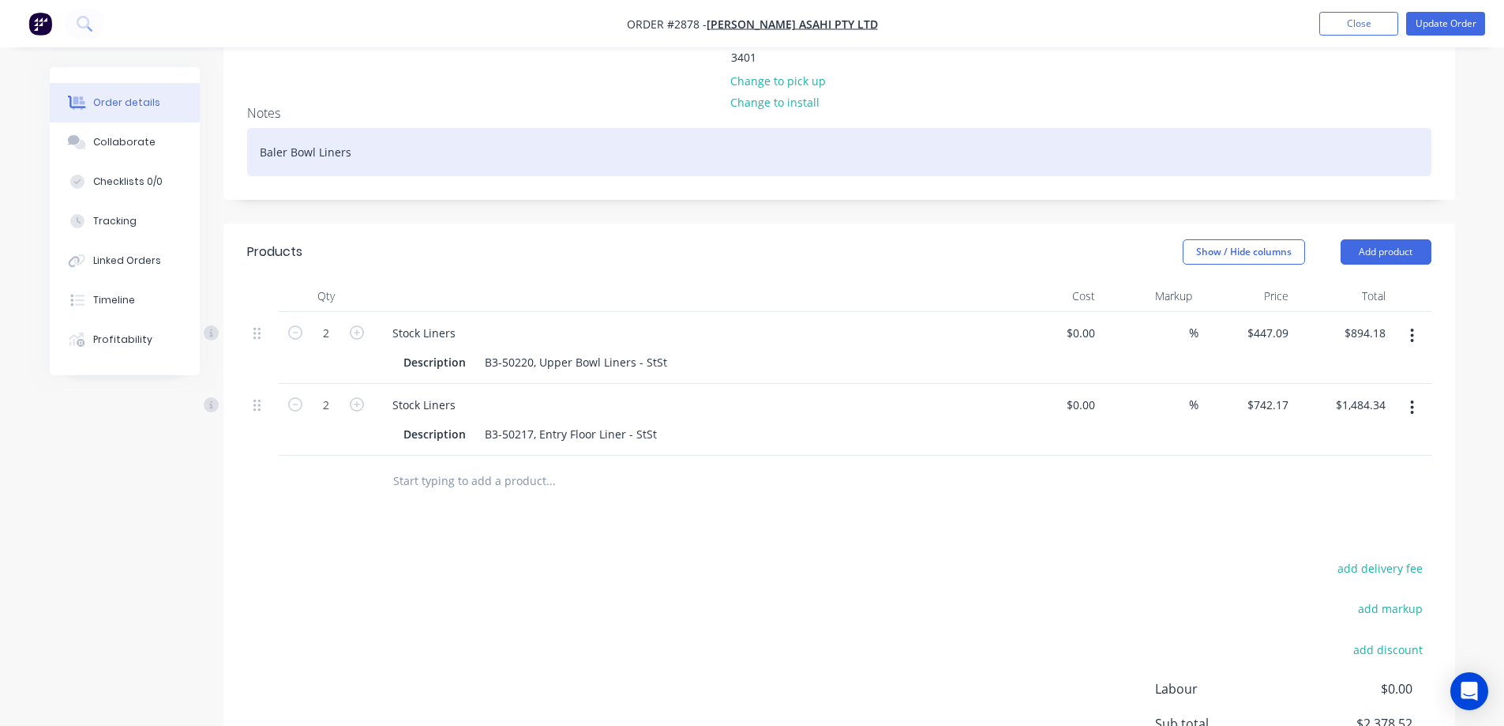
scroll to position [316, 0]
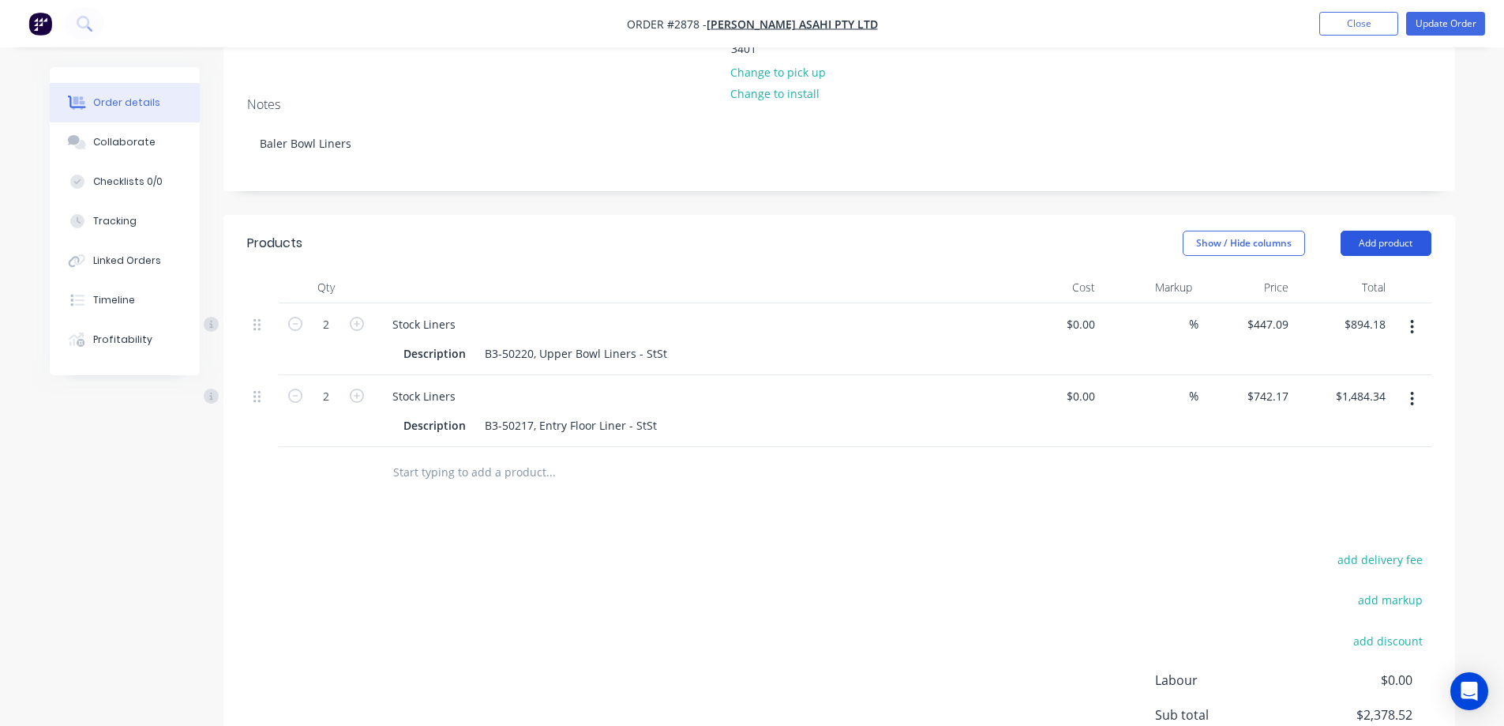
click at [1397, 231] on button "Add product" at bounding box center [1386, 243] width 91 height 25
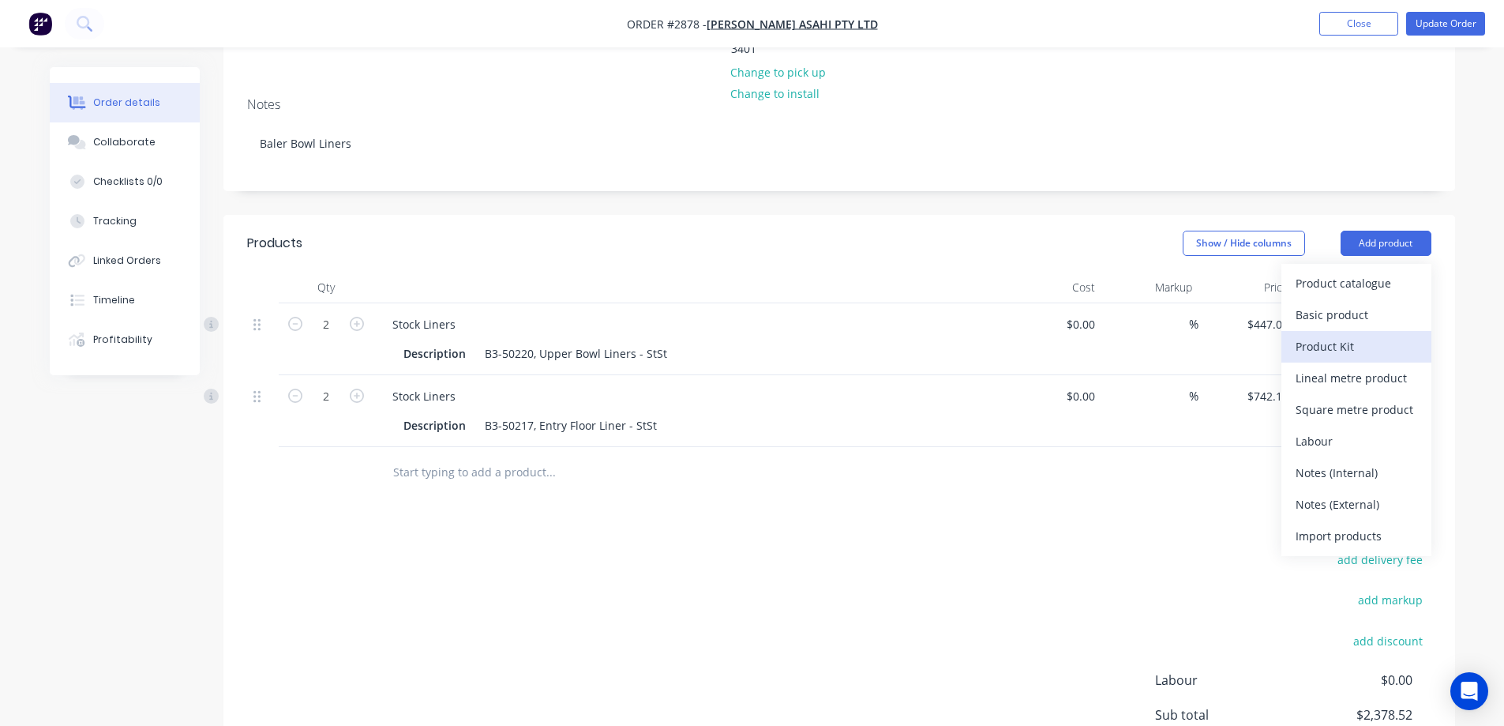
click at [1344, 335] on div "Product Kit" at bounding box center [1357, 346] width 122 height 23
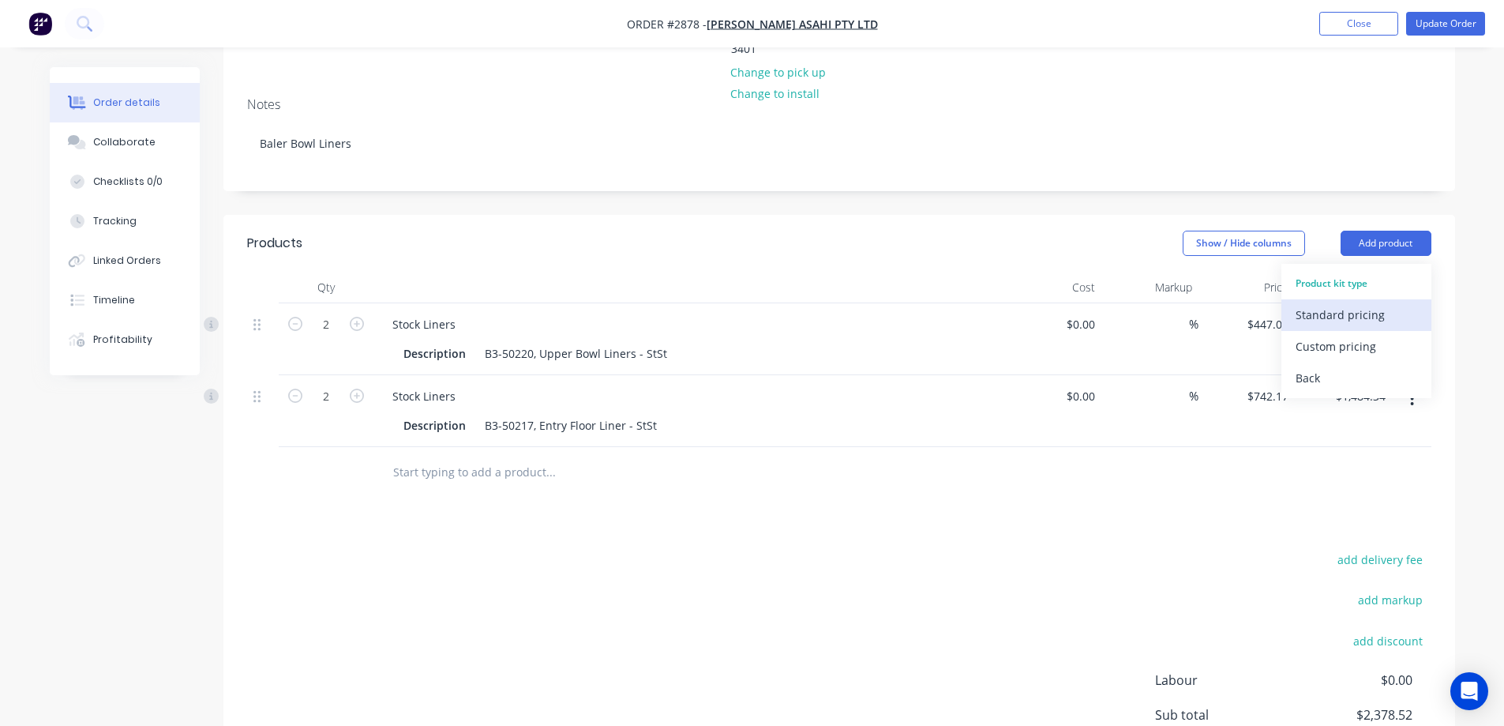
click at [1341, 303] on div "Standard pricing" at bounding box center [1357, 314] width 122 height 23
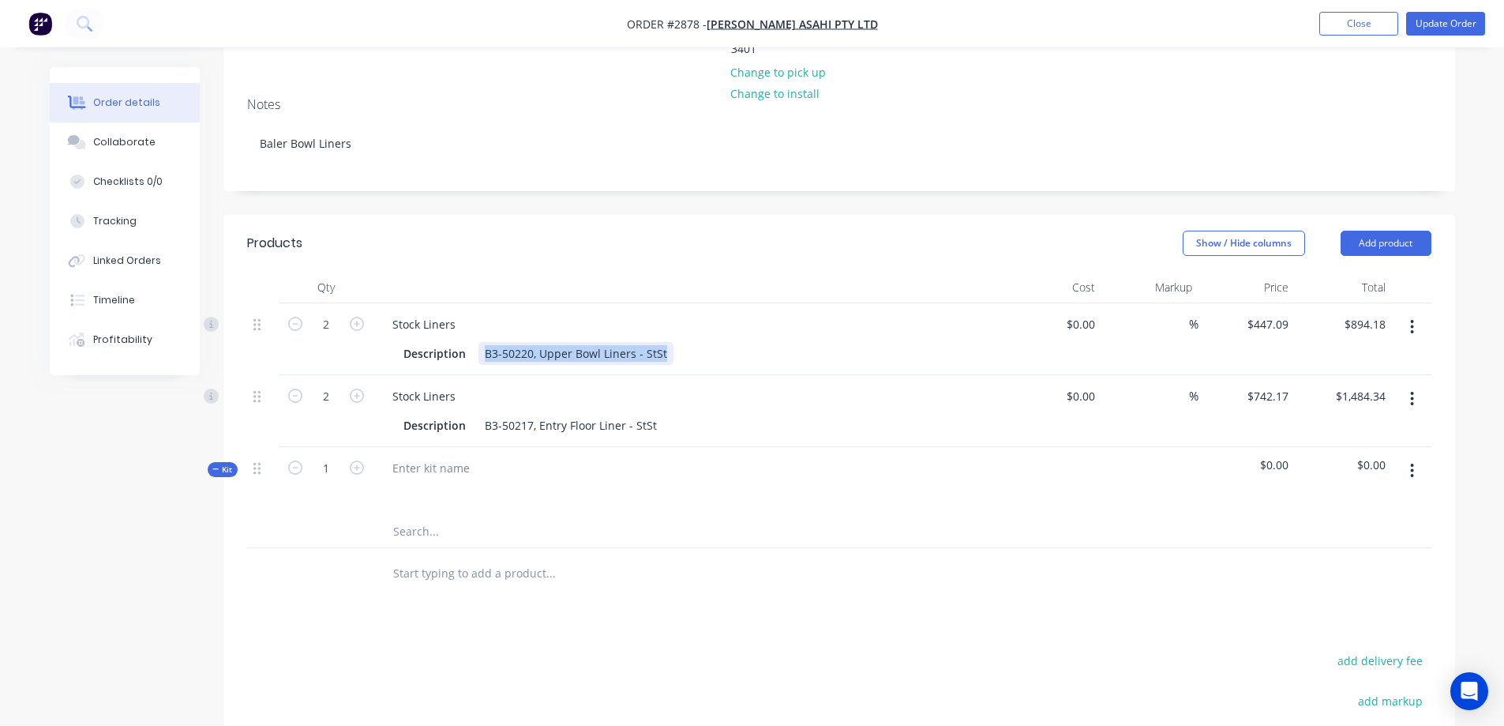
drag, startPoint x: 666, startPoint y: 285, endPoint x: 485, endPoint y: 286, distance: 181.6
click at [485, 342] on div "B3-50220, Upper Bowl Liners - StSt" at bounding box center [575, 353] width 195 height 23
click at [483, 557] on input "text" at bounding box center [550, 573] width 316 height 32
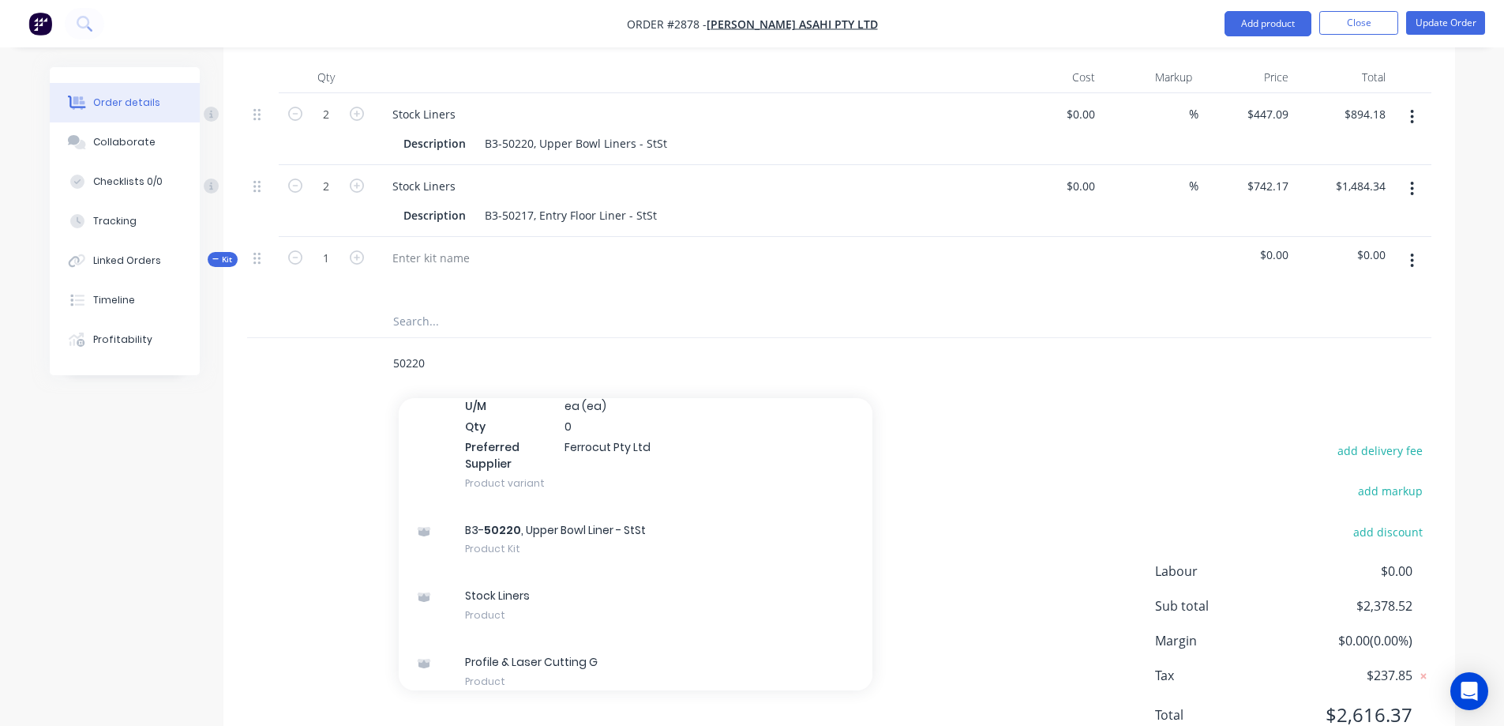
scroll to position [1026, 0]
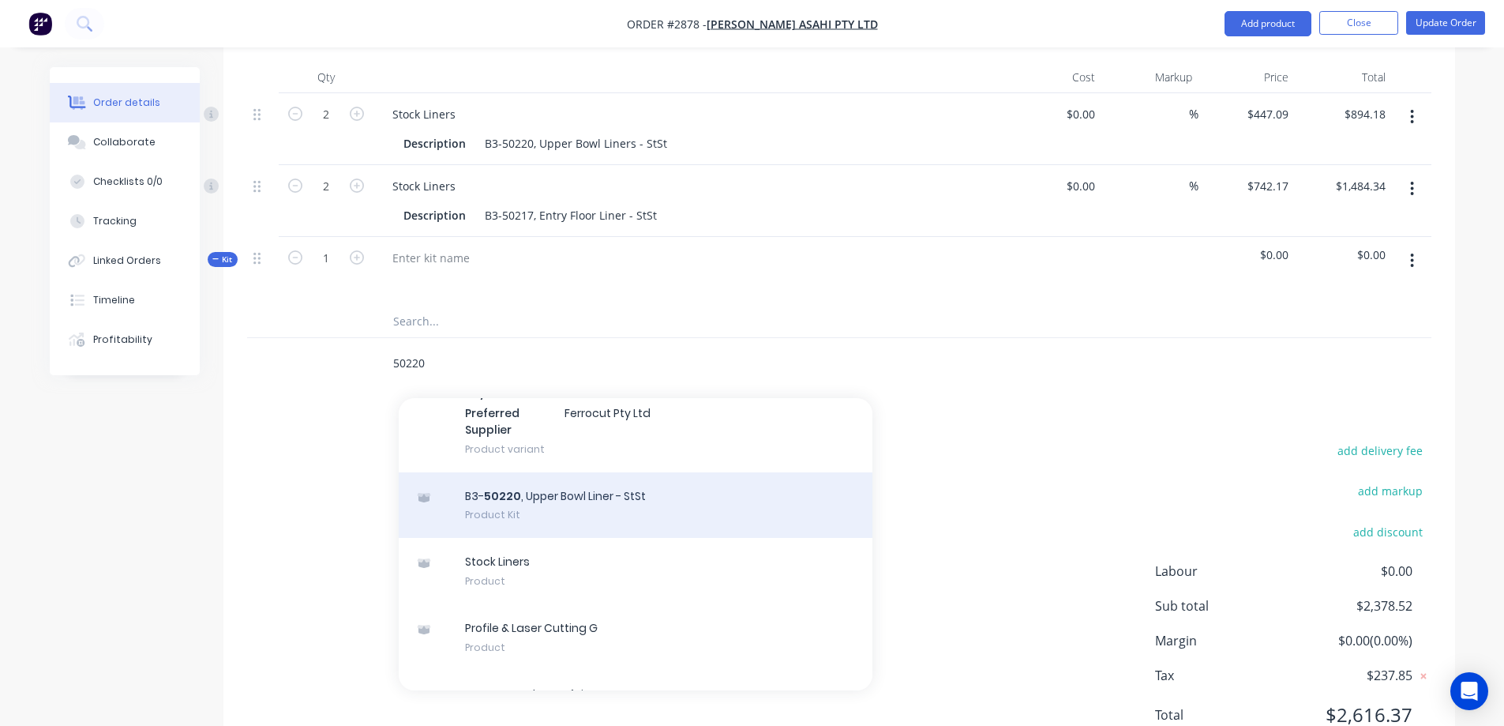
type input "50220"
click at [734, 472] on div "B3- 50220 , Upper Bowl Liner - StSt Product Kit" at bounding box center [636, 505] width 474 height 66
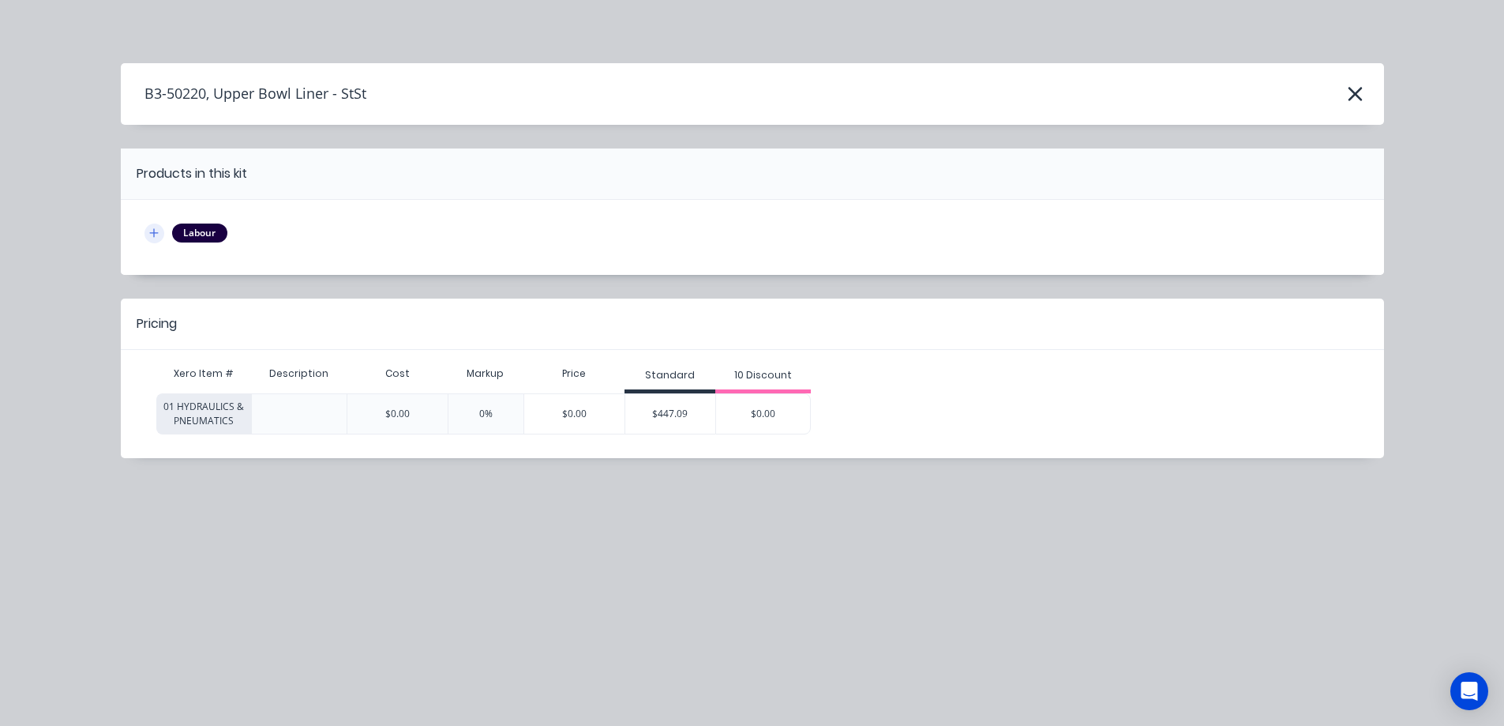
click at [152, 235] on icon "button" at bounding box center [153, 232] width 9 height 11
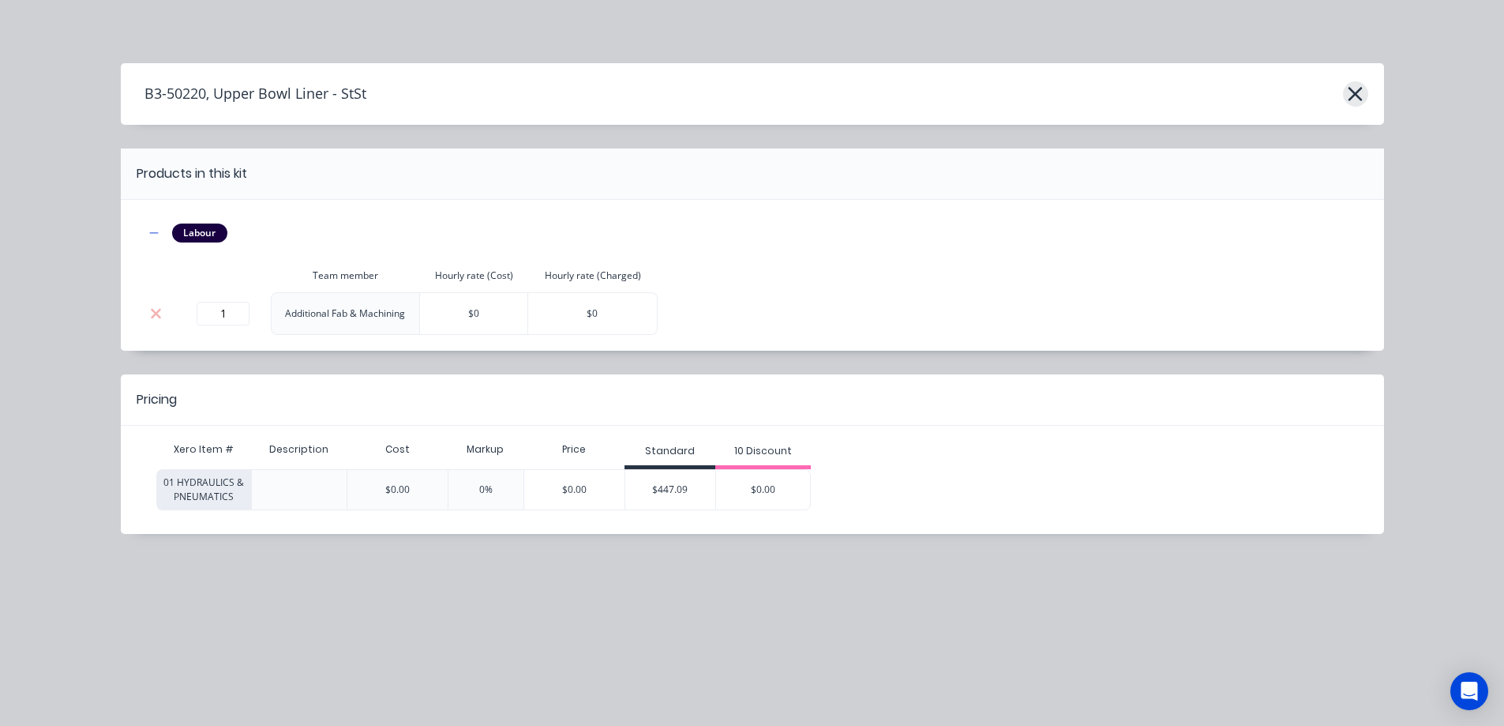
click at [1359, 98] on icon "button" at bounding box center [1355, 94] width 14 height 14
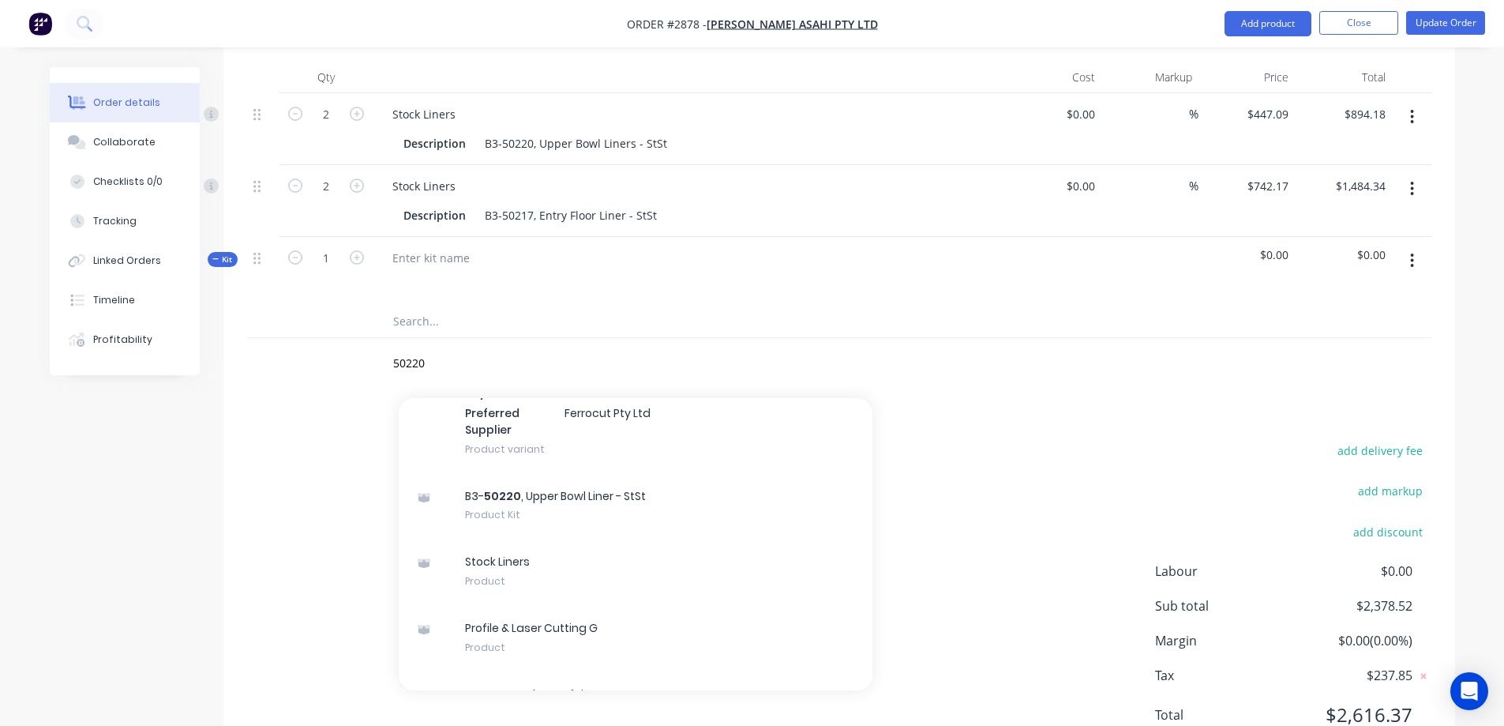
click at [1029, 360] on div "Products Show / Hide columns Add product Qty Cost Markup Price Total 2 Stock Li…" at bounding box center [839, 386] width 1232 height 763
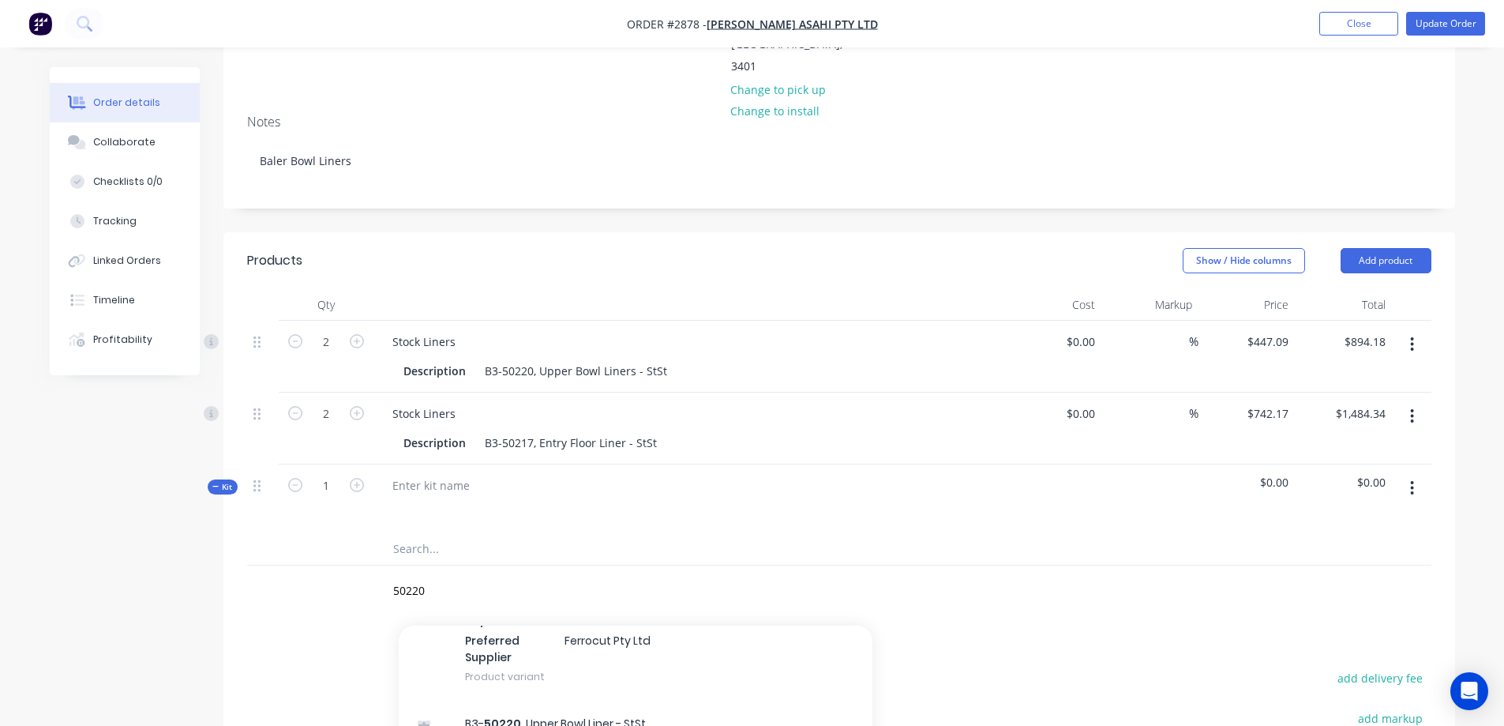
scroll to position [289, 0]
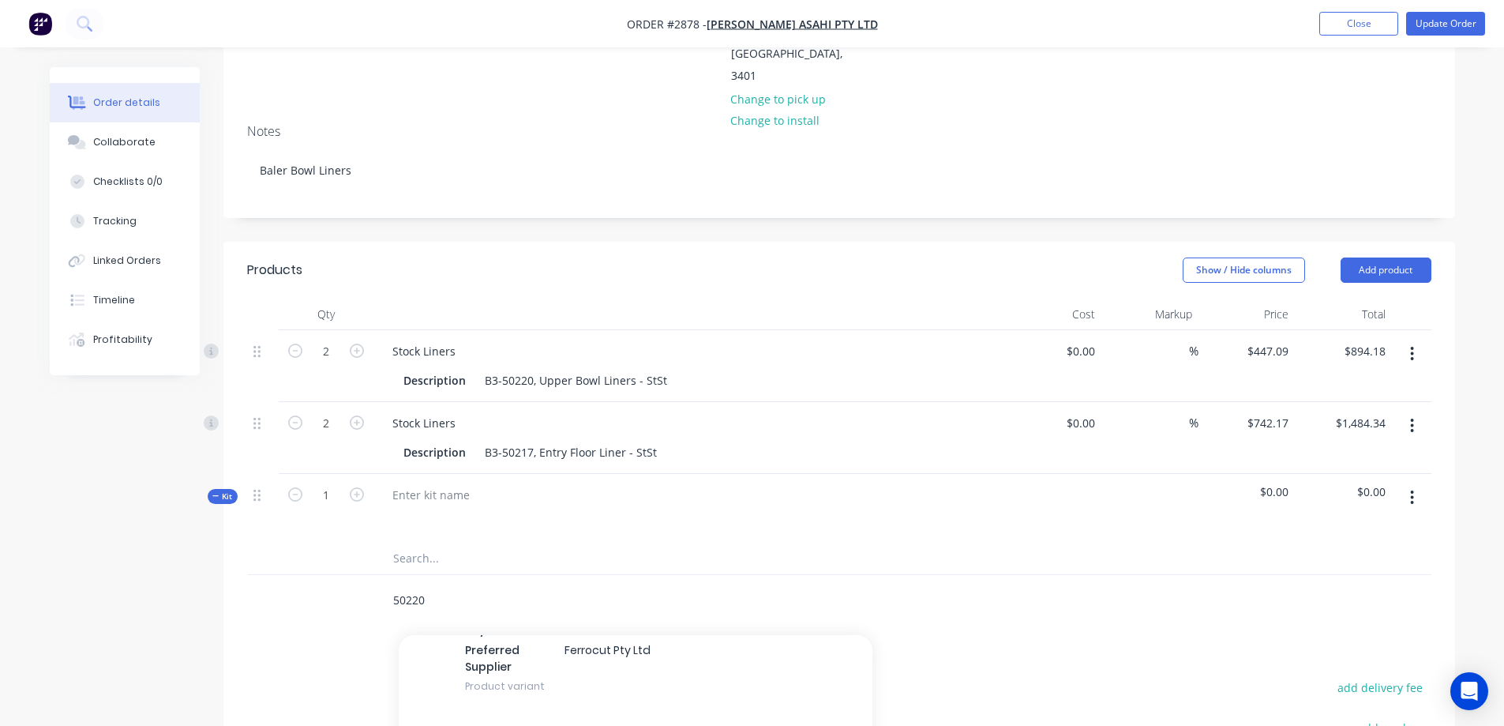
click at [435, 584] on input "50220" at bounding box center [550, 600] width 316 height 32
drag, startPoint x: 435, startPoint y: 532, endPoint x: 366, endPoint y: 531, distance: 69.5
click at [366, 575] on div "50220 Add 50220 to order Profile & Laser Cutting B# Xero Item # 01 HYDRAULICS &…" at bounding box center [839, 600] width 1184 height 51
drag, startPoint x: 664, startPoint y: 313, endPoint x: 485, endPoint y: 318, distance: 179.3
click at [485, 369] on div "B3-50220, Upper Bowl Liners - StSt" at bounding box center [575, 380] width 195 height 23
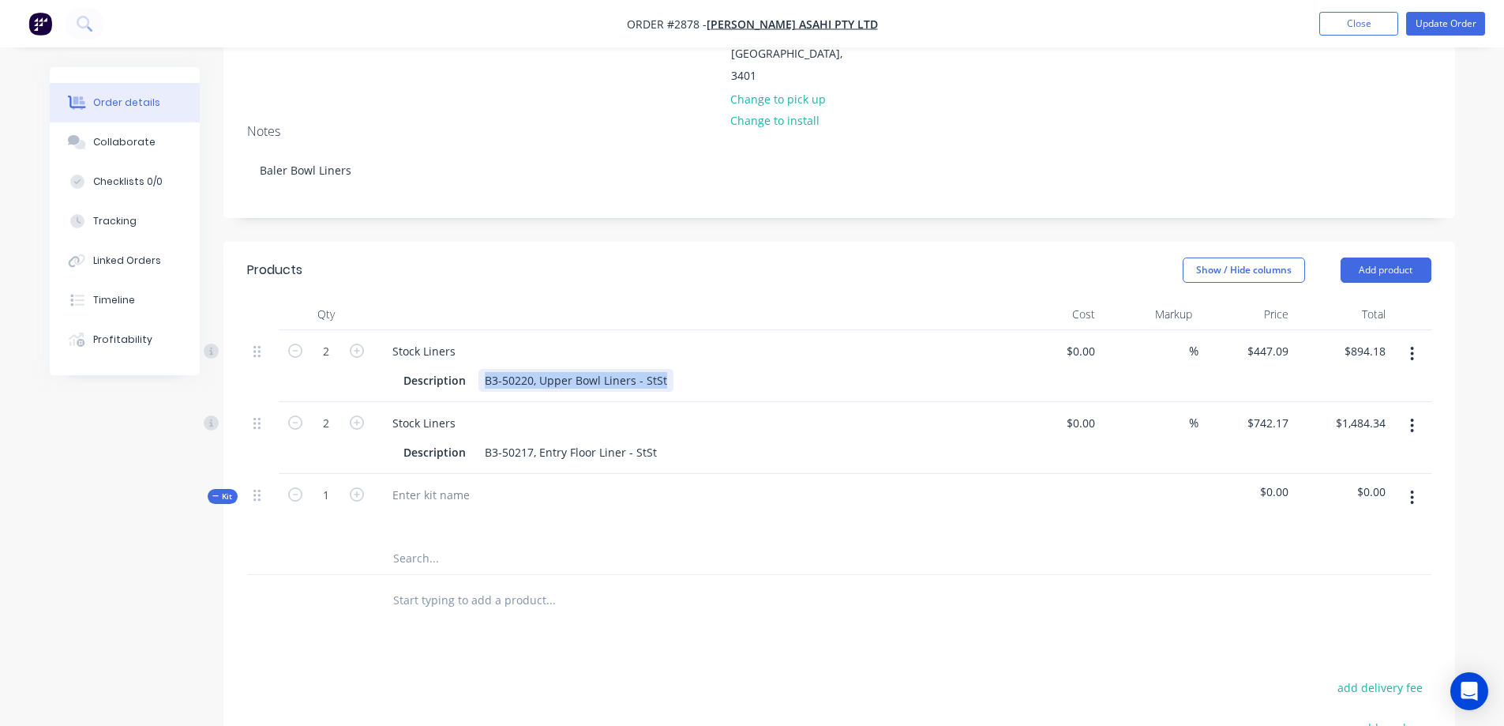
copy div "B3-50220, Upper Bowl Liners - StSt"
click at [454, 483] on div at bounding box center [431, 494] width 103 height 23
click at [431, 559] on input "text" at bounding box center [550, 575] width 316 height 32
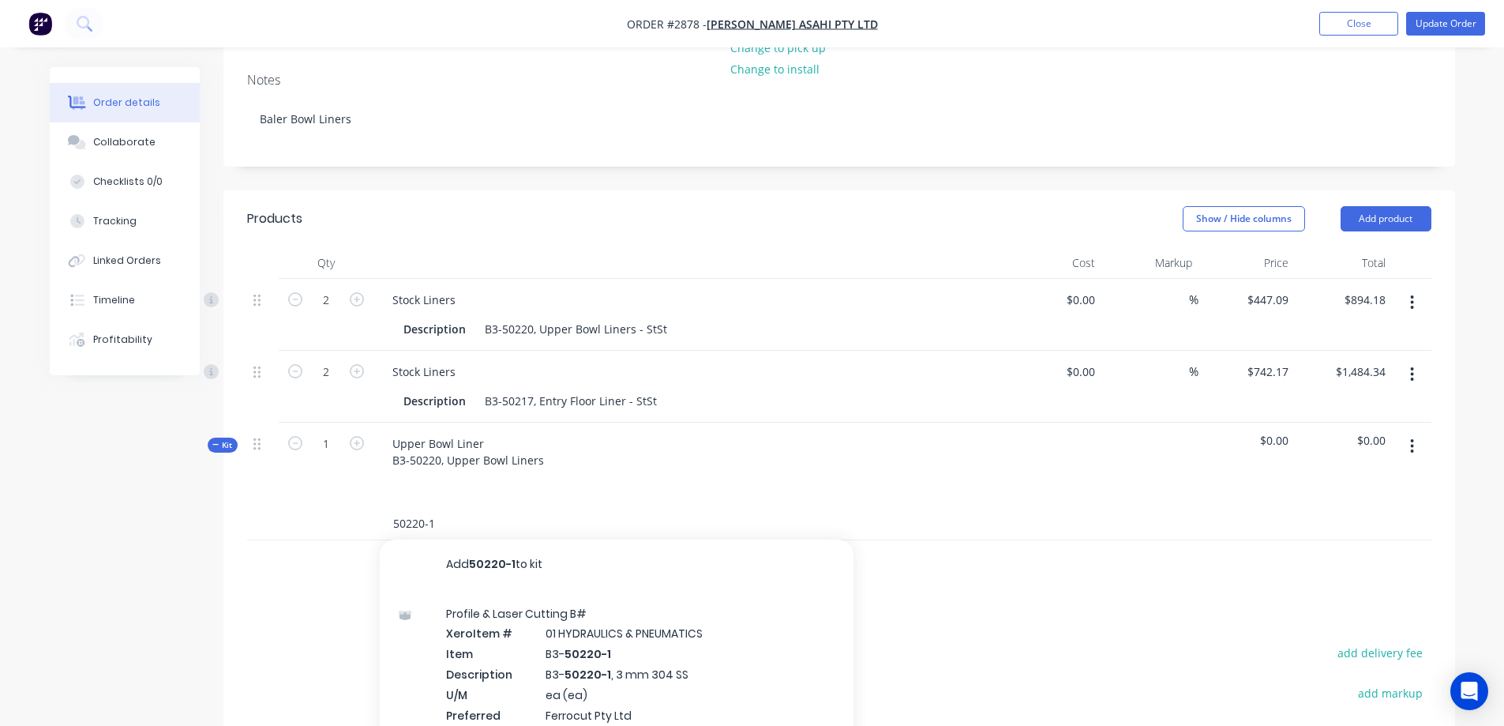
scroll to position [368, 0]
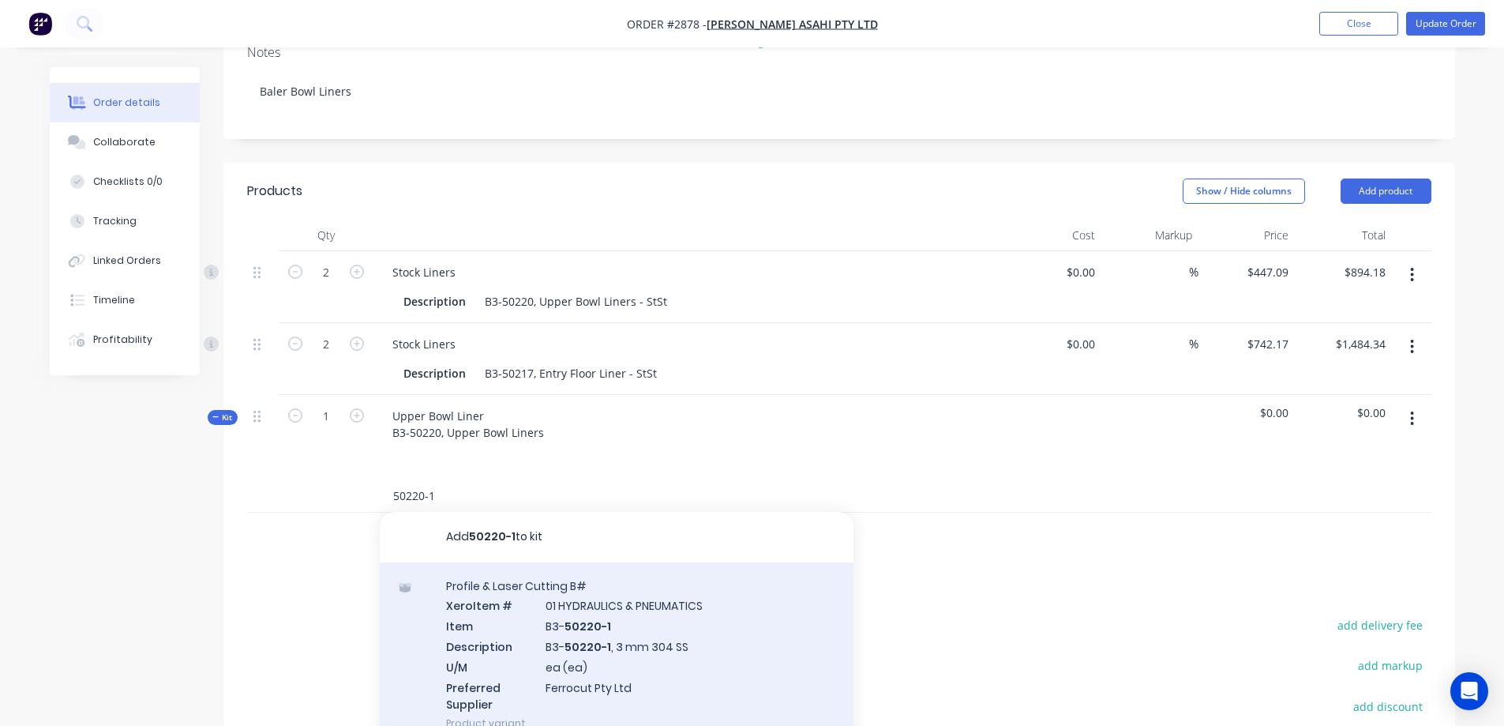
type input "50220-1"
click at [700, 579] on div "Profile & Laser Cutting B# Xero Item # 01 HYDRAULICS & PNEUMATICS Item B3- 5022…" at bounding box center [617, 654] width 474 height 185
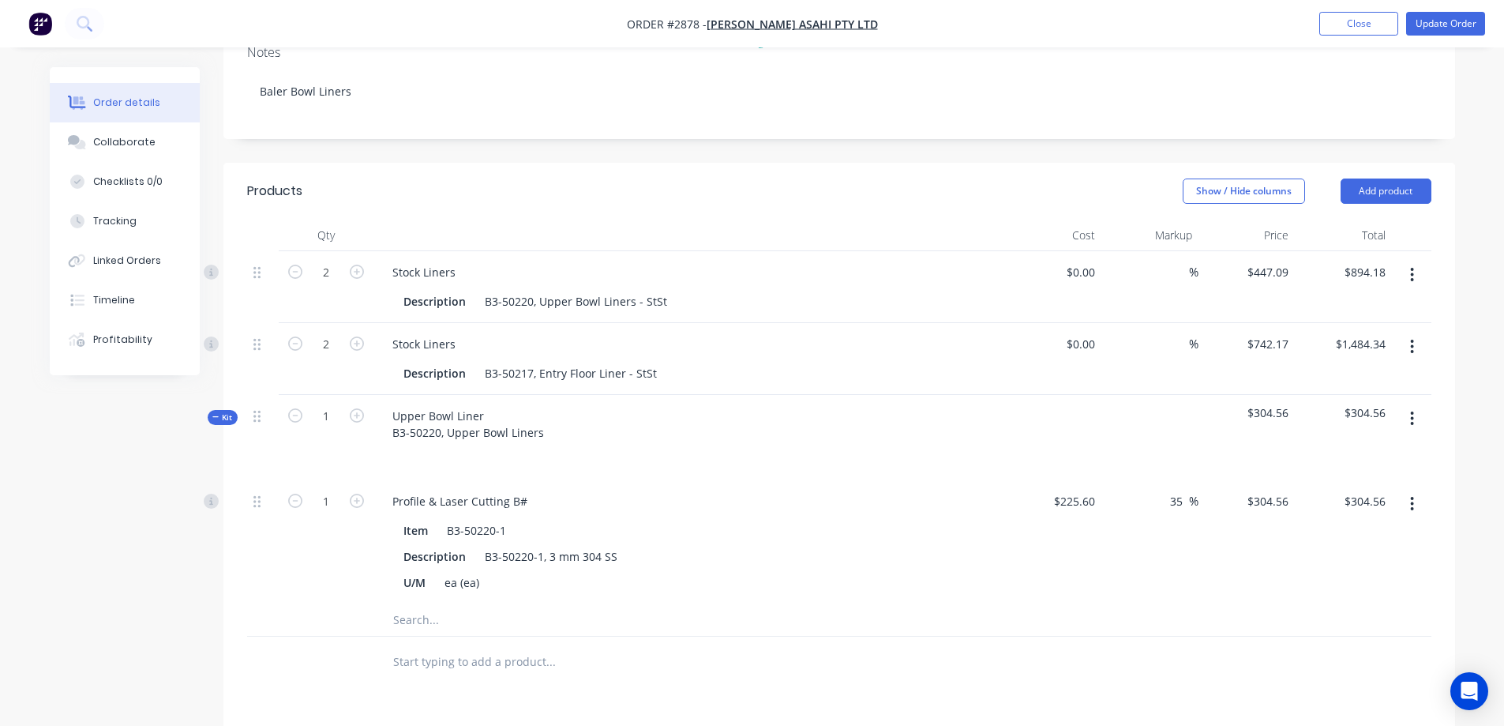
click at [421, 604] on input "text" at bounding box center [550, 620] width 316 height 32
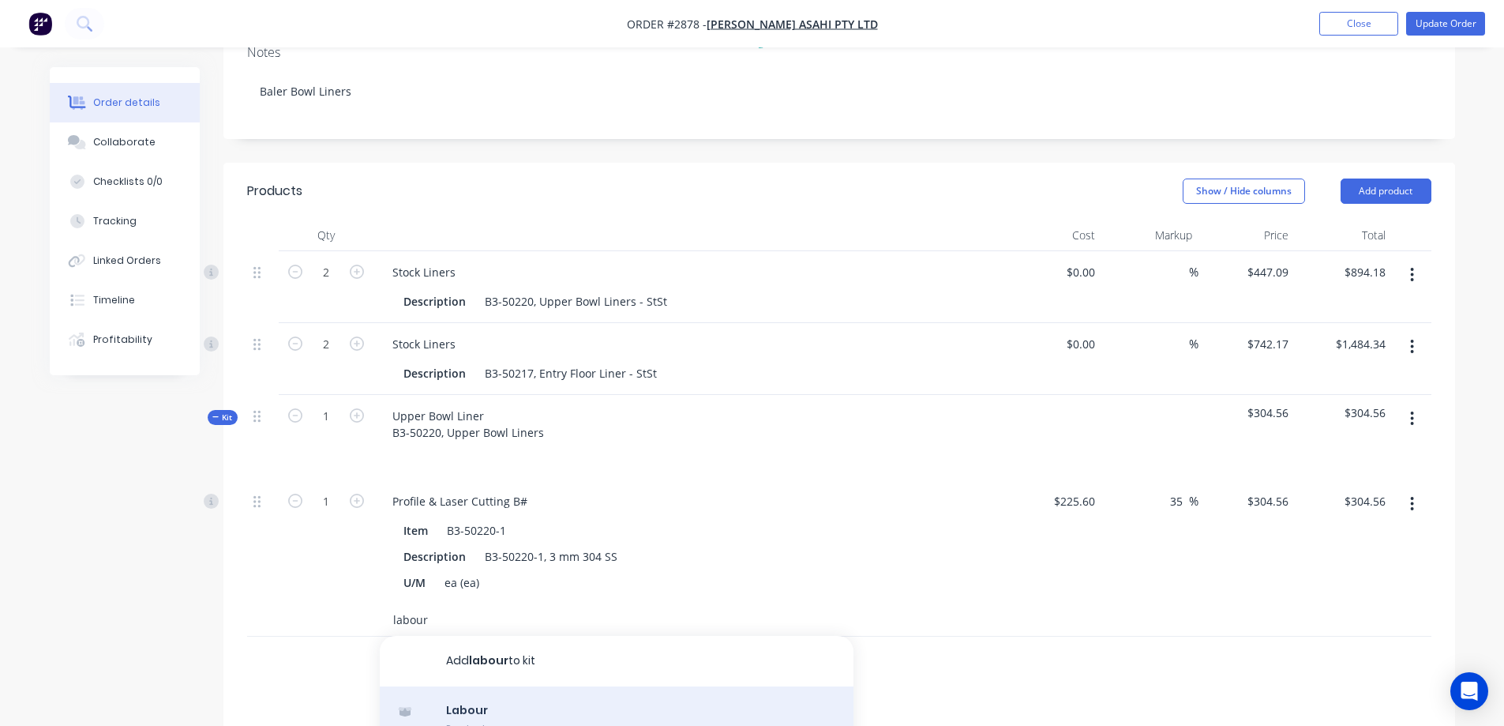
scroll to position [79, 0]
type input "labour"
click at [650, 673] on div "Labour Product" at bounding box center [617, 706] width 474 height 66
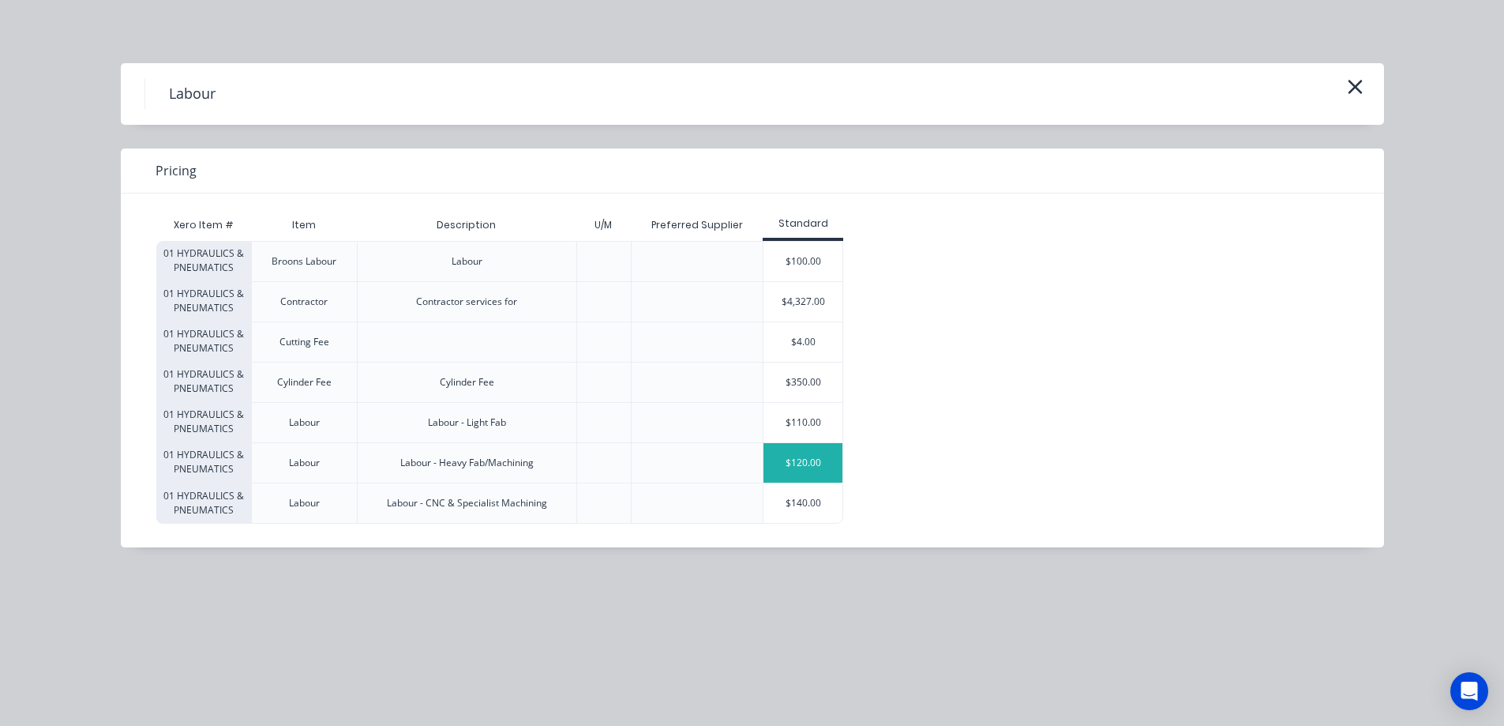
click at [795, 467] on div "$120.00" at bounding box center [802, 462] width 79 height 39
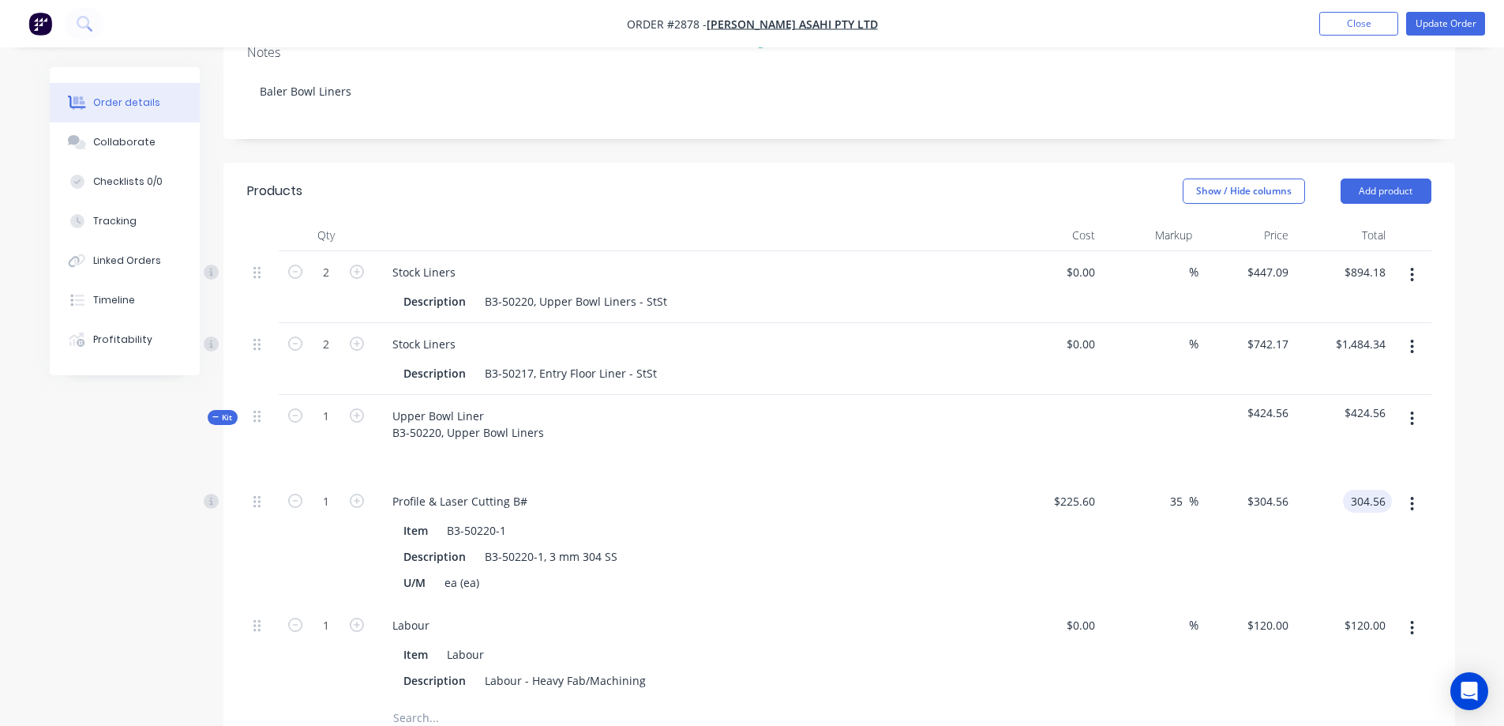
click at [1363, 489] on input "304.56" at bounding box center [1370, 500] width 43 height 23
type input "327.09"
type input "44.99"
type input "$327.09"
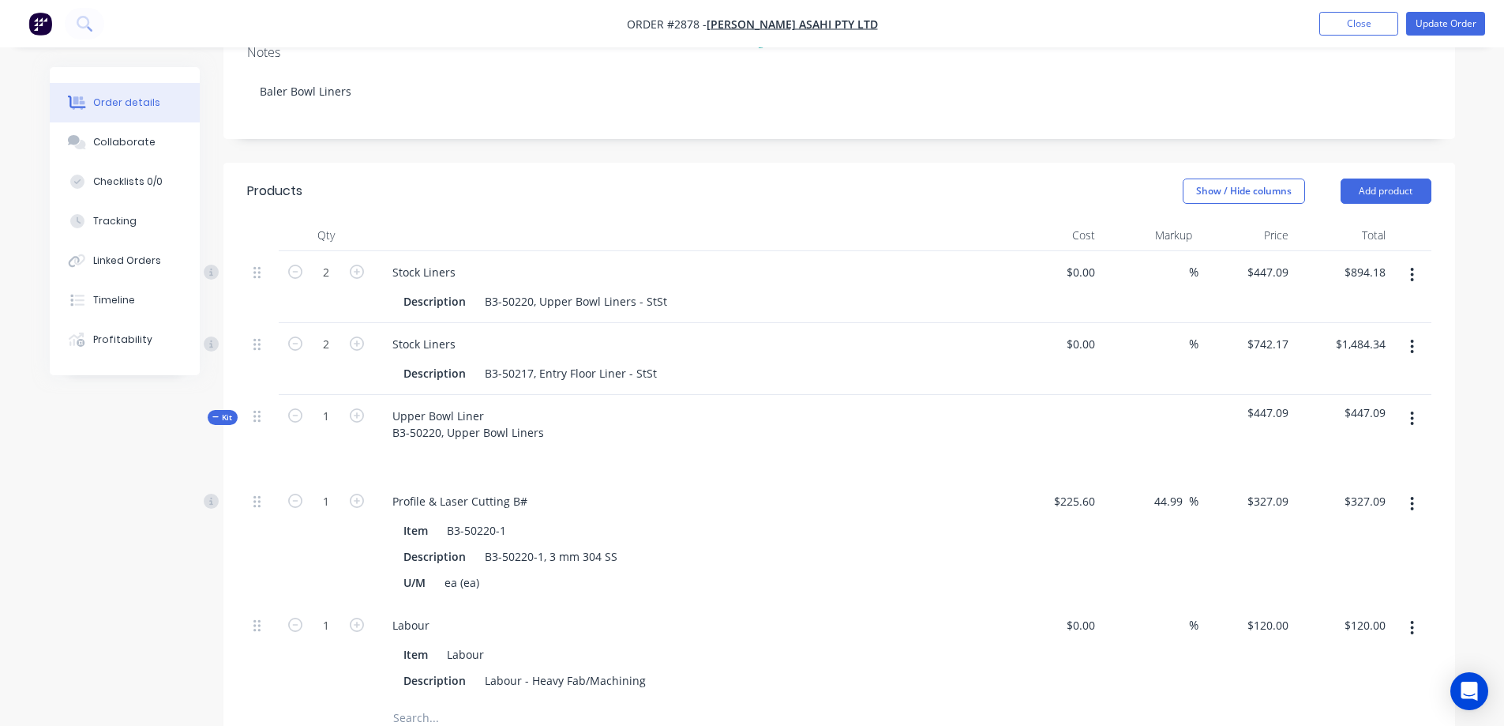
click at [1447, 375] on div "Qty Cost Markup Price Total 2 Stock Liners Description B3-50220, Upper Bowl Lin…" at bounding box center [839, 502] width 1232 height 566
click at [1412, 266] on icon "button" at bounding box center [1412, 274] width 4 height 17
click at [1338, 399] on div "Delete" at bounding box center [1357, 410] width 122 height 23
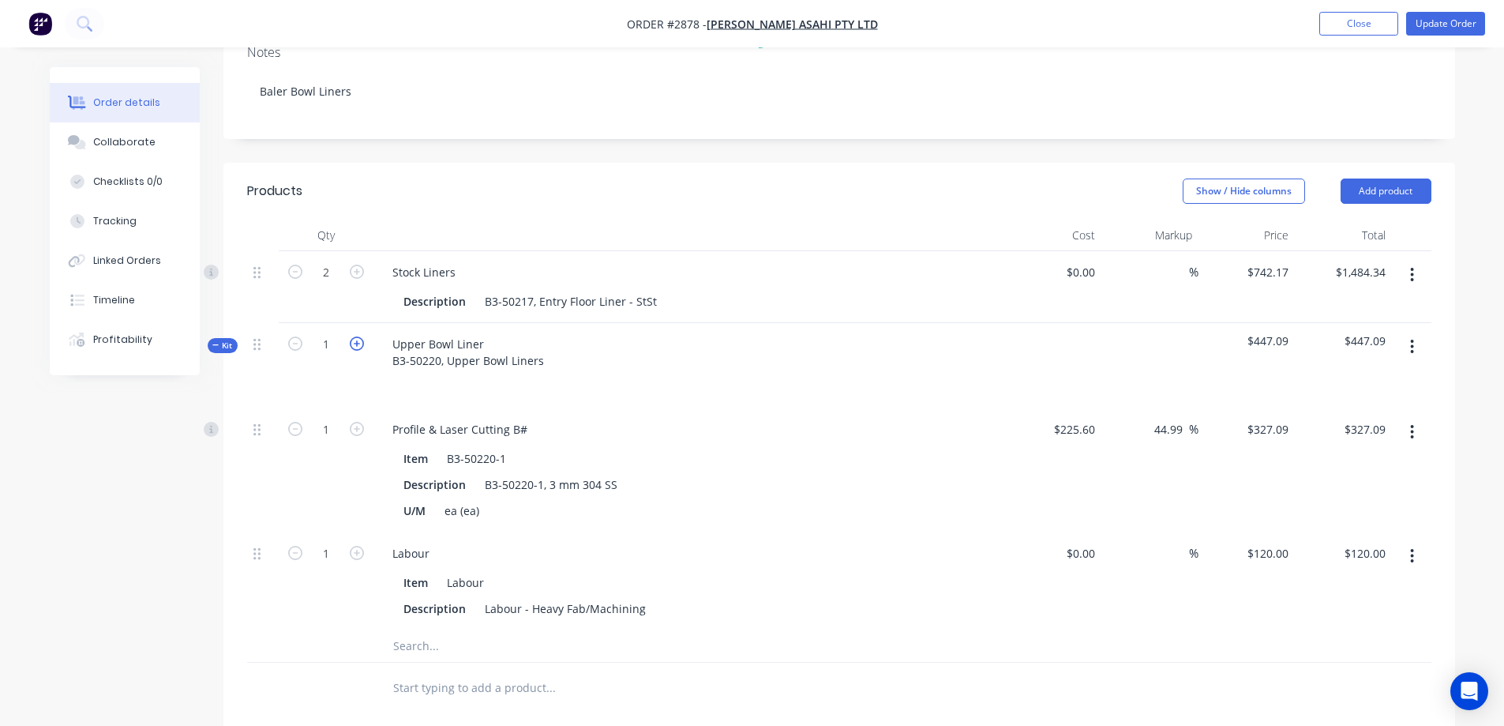
click at [356, 336] on icon "button" at bounding box center [357, 343] width 14 height 14
type input "2"
type input "$654.18"
type input "2"
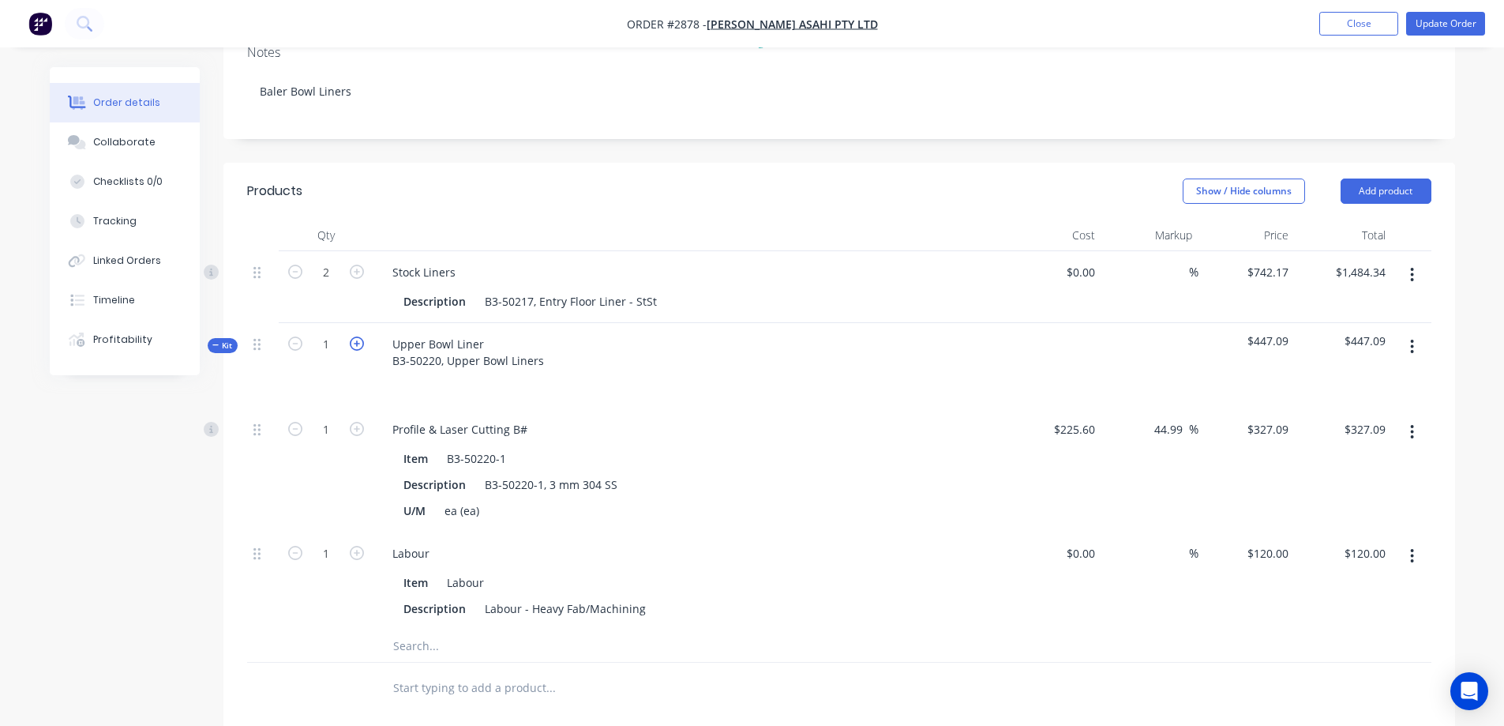
type input "$240.00"
click at [220, 339] on span "Kit" at bounding box center [222, 345] width 21 height 12
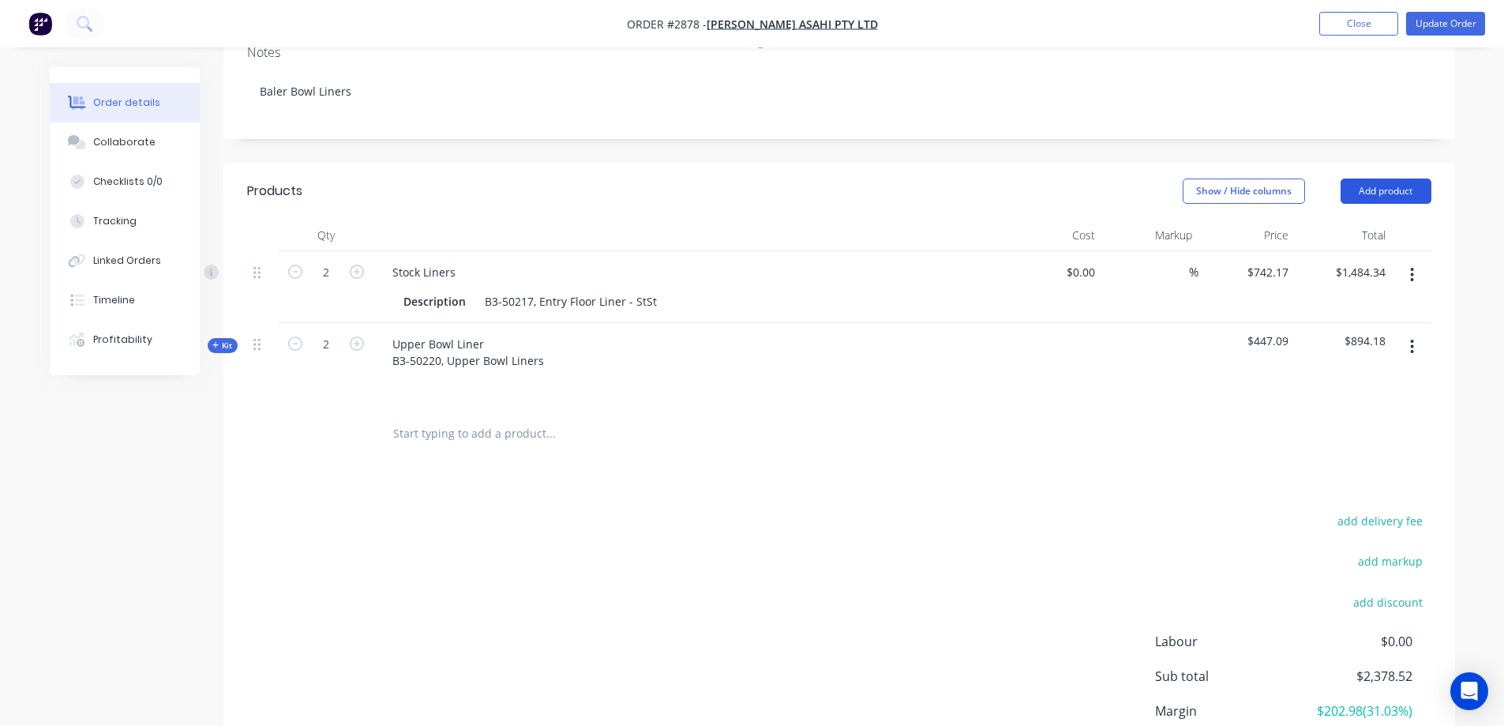
click at [1400, 178] on button "Add product" at bounding box center [1386, 190] width 91 height 25
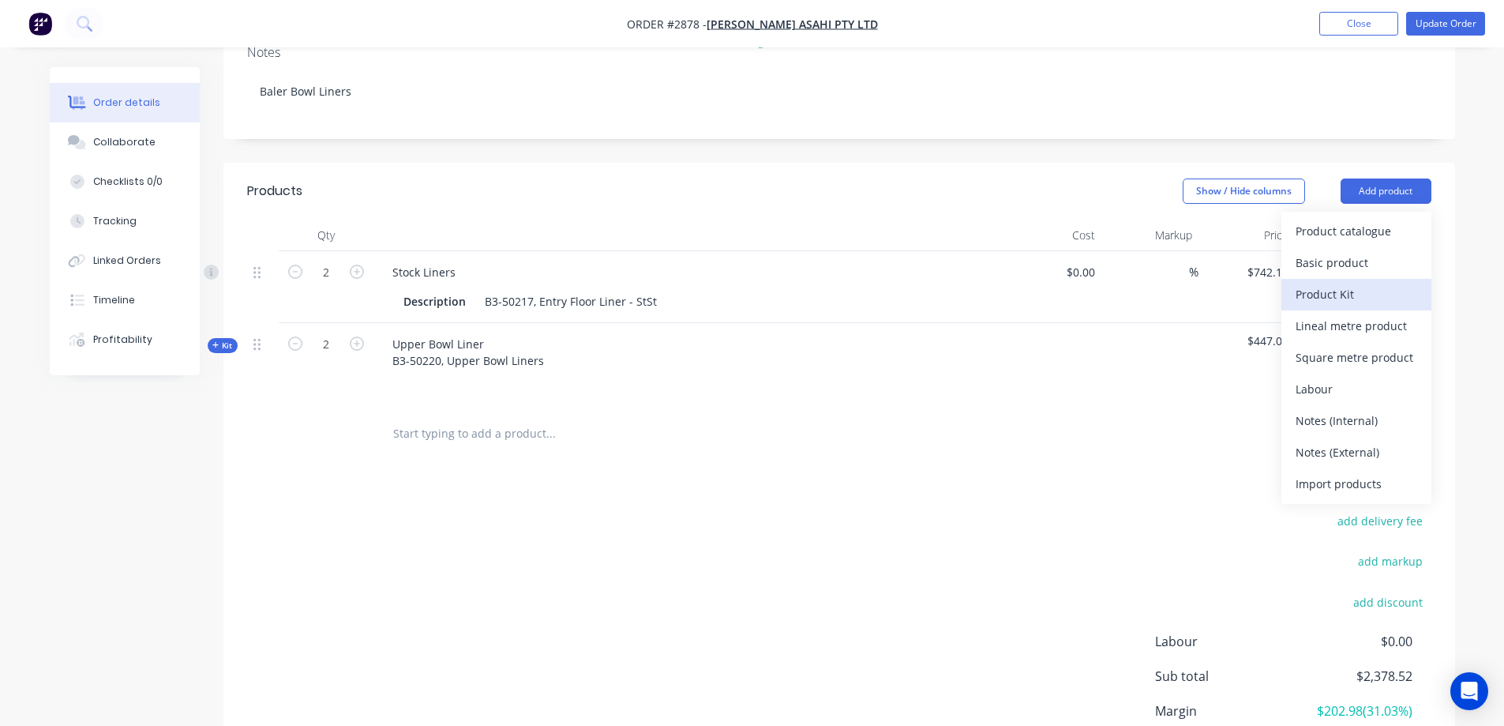
click at [1352, 283] on div "Product Kit" at bounding box center [1357, 294] width 122 height 23
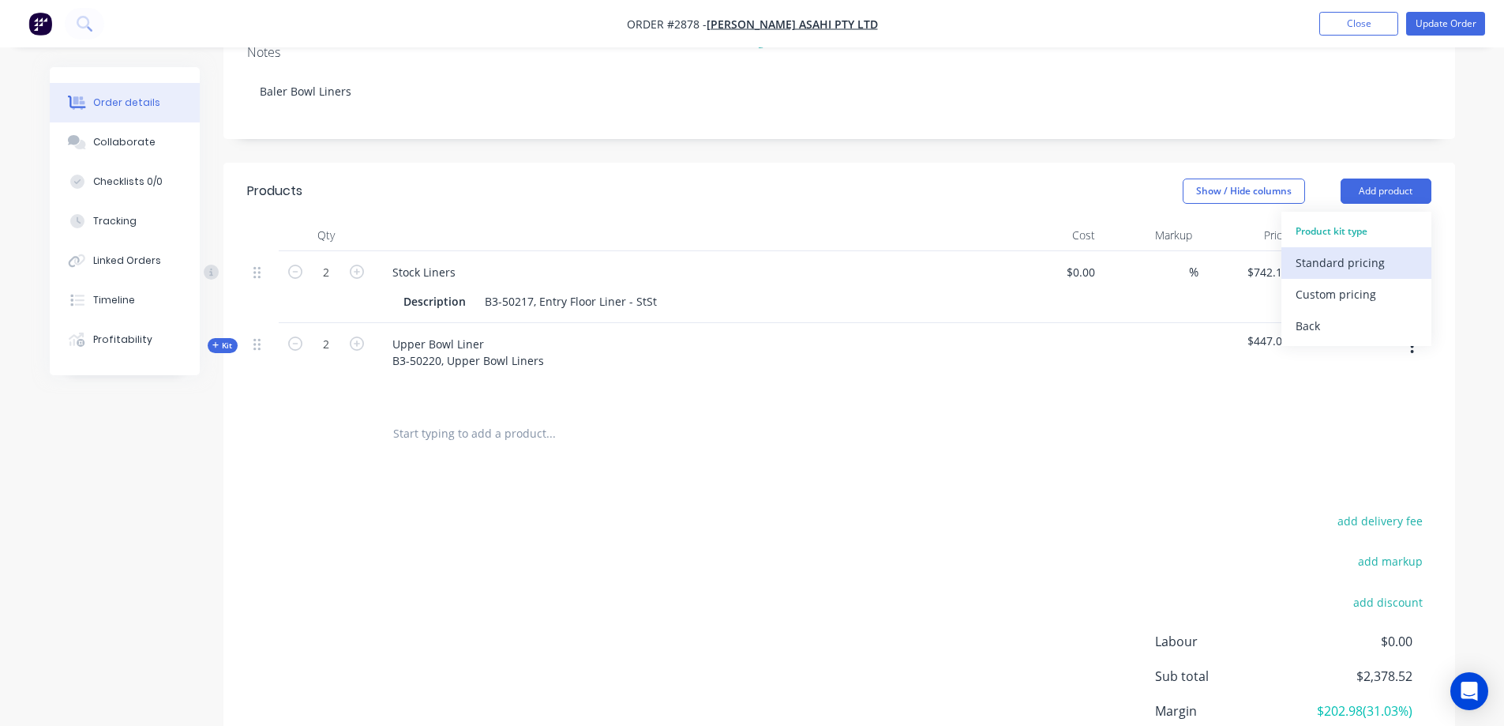
click at [1348, 251] on div "Standard pricing" at bounding box center [1357, 262] width 122 height 23
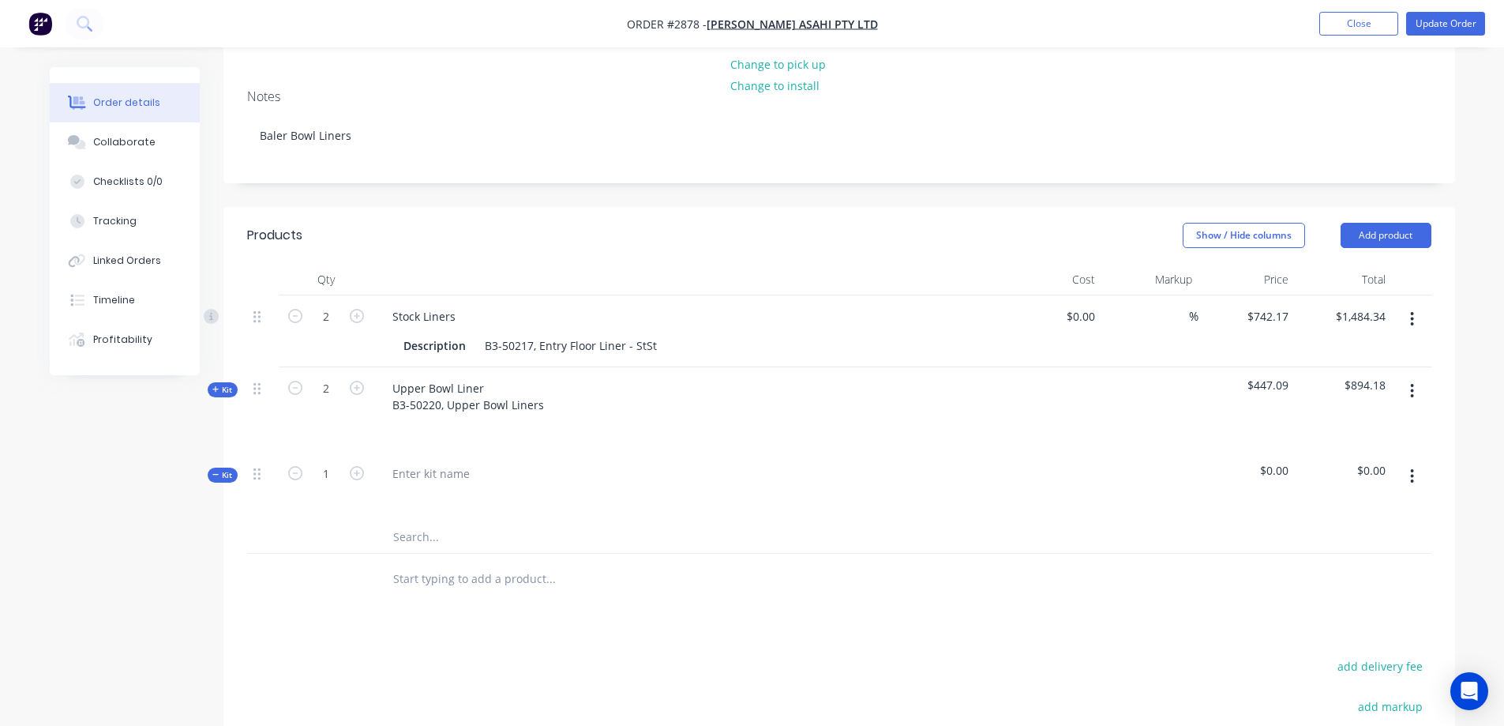
scroll to position [289, 0]
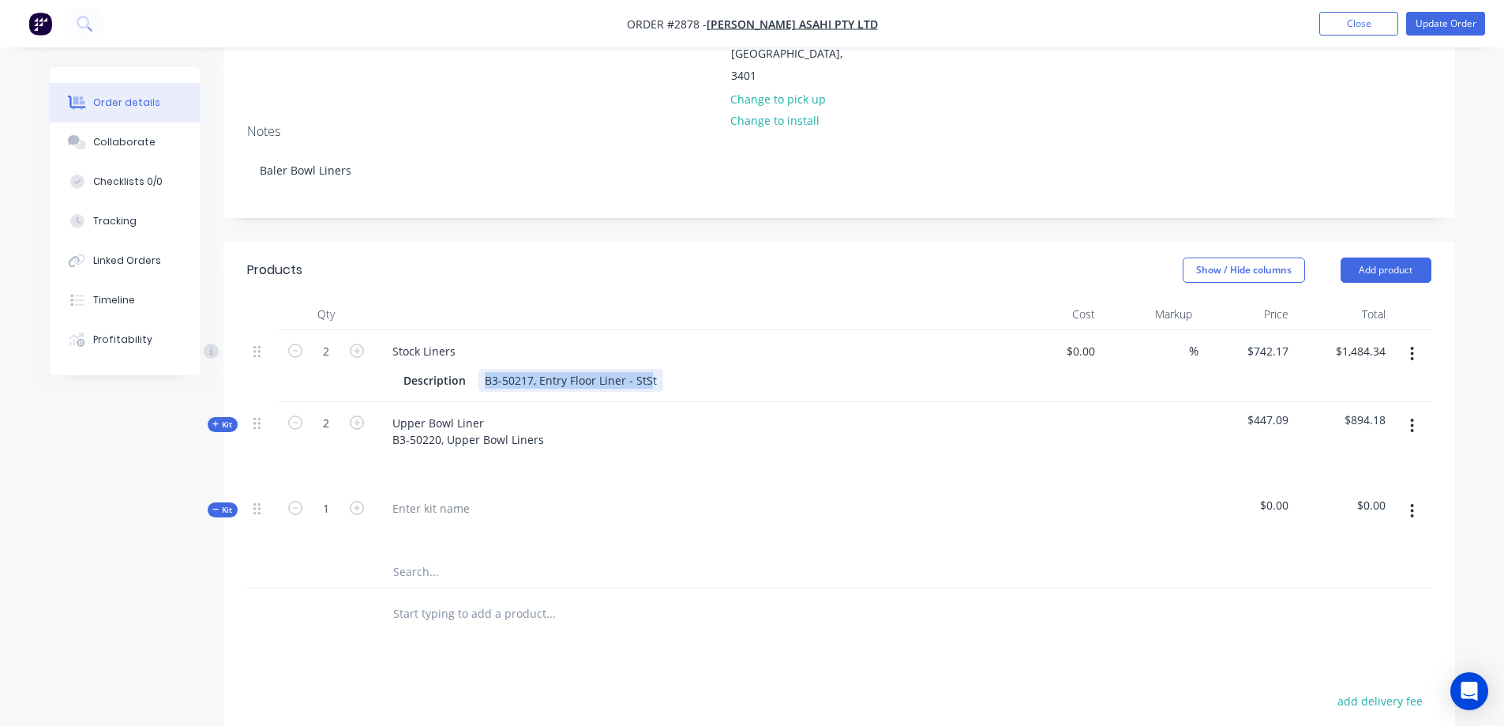
drag, startPoint x: 650, startPoint y: 313, endPoint x: 478, endPoint y: 318, distance: 171.4
click at [478, 369] on div "B3-50217, Entry Floor Liner - StSt" at bounding box center [570, 380] width 185 height 23
copy div "B3-50217, Entry Floor Liner - StS"
click at [457, 497] on div at bounding box center [431, 508] width 103 height 23
click at [437, 572] on input "text" at bounding box center [550, 588] width 316 height 32
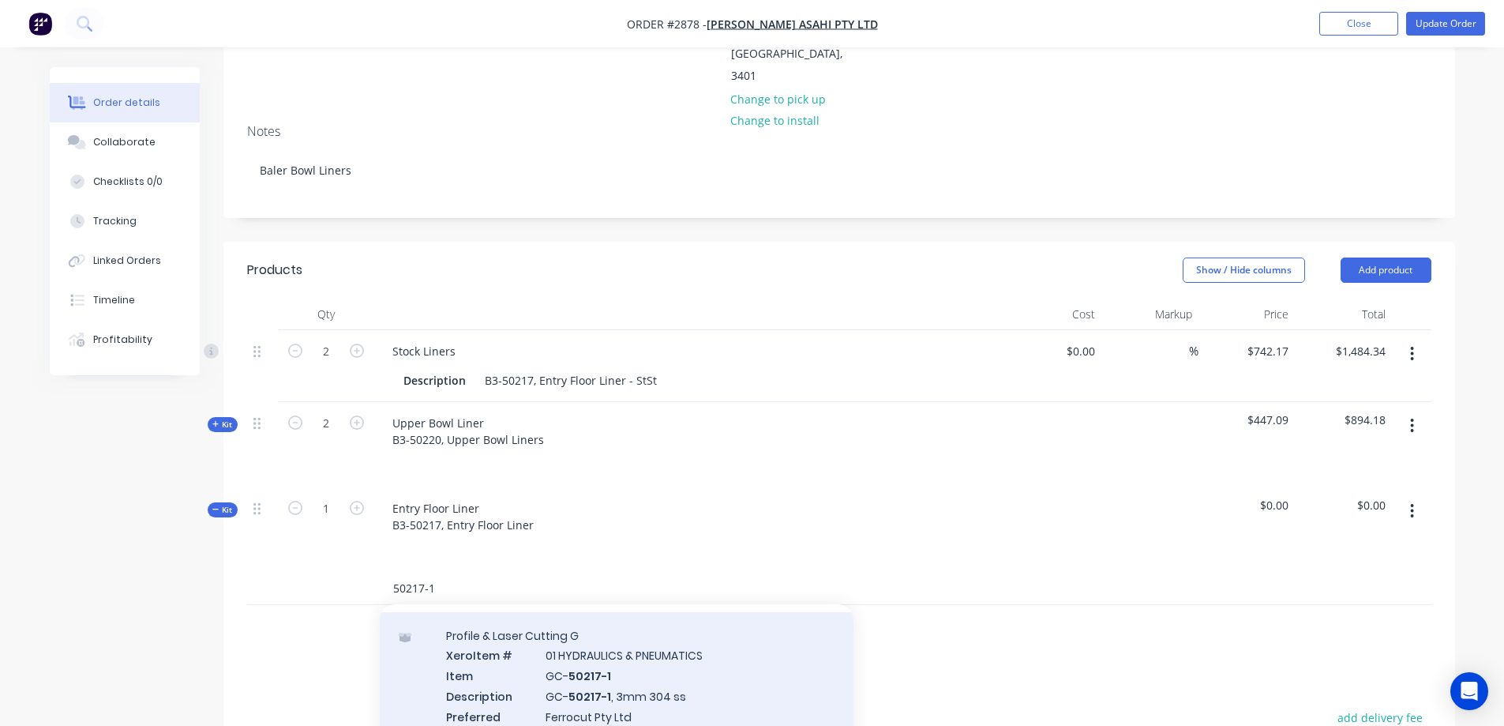
scroll to position [79, 0]
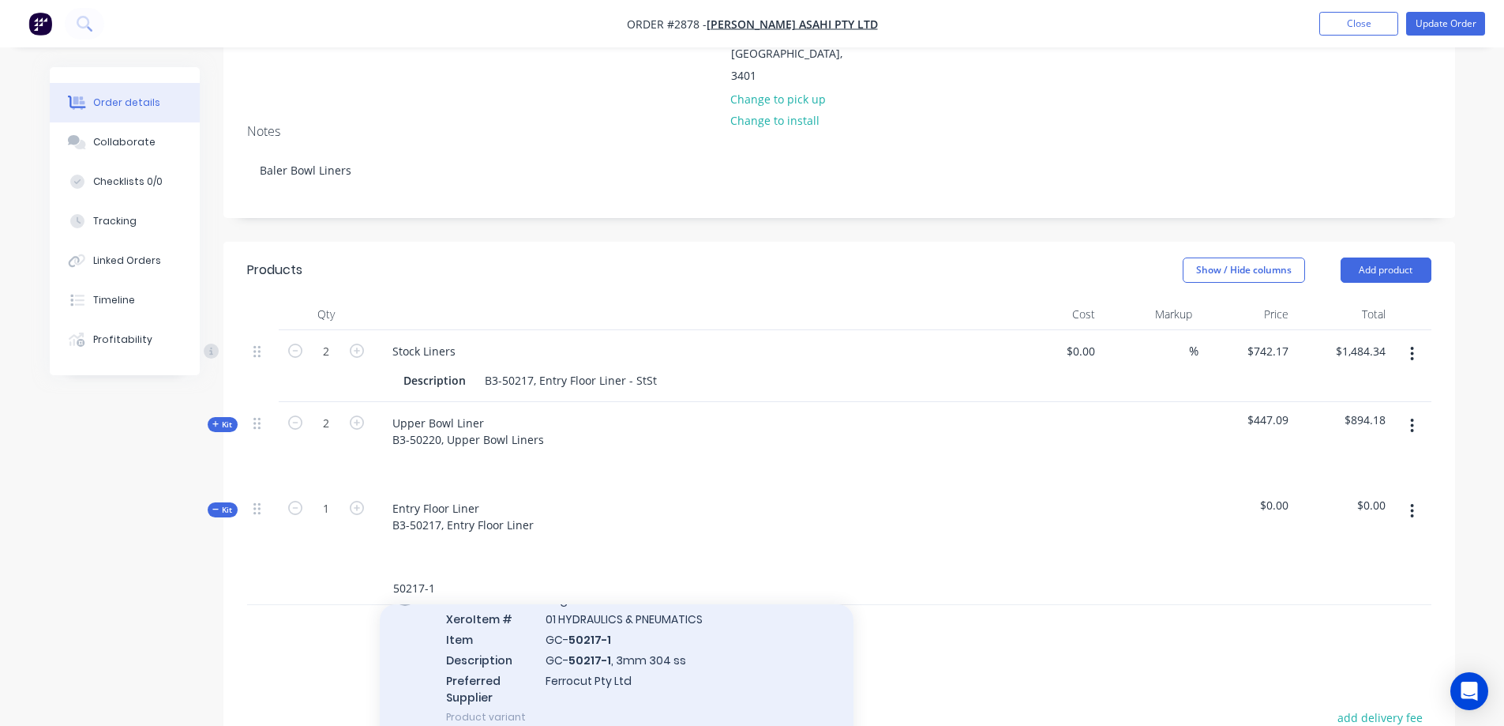
type input "50217-1"
click at [703, 603] on div "Profile & Laser Cutting G Xero Item # 01 HYDRAULICS & PNEUMATICS Item GC- 50217…" at bounding box center [617, 658] width 474 height 164
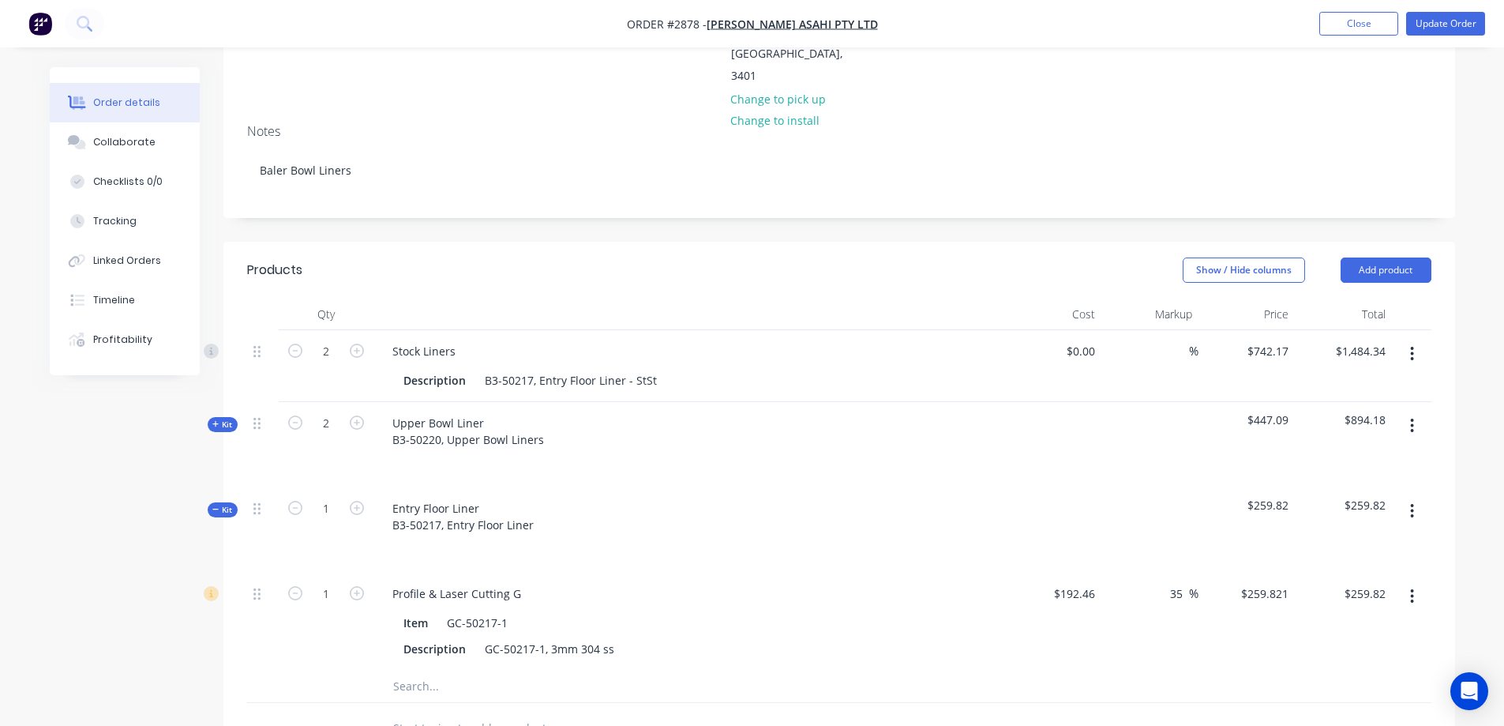
click at [414, 670] on input "text" at bounding box center [550, 686] width 316 height 32
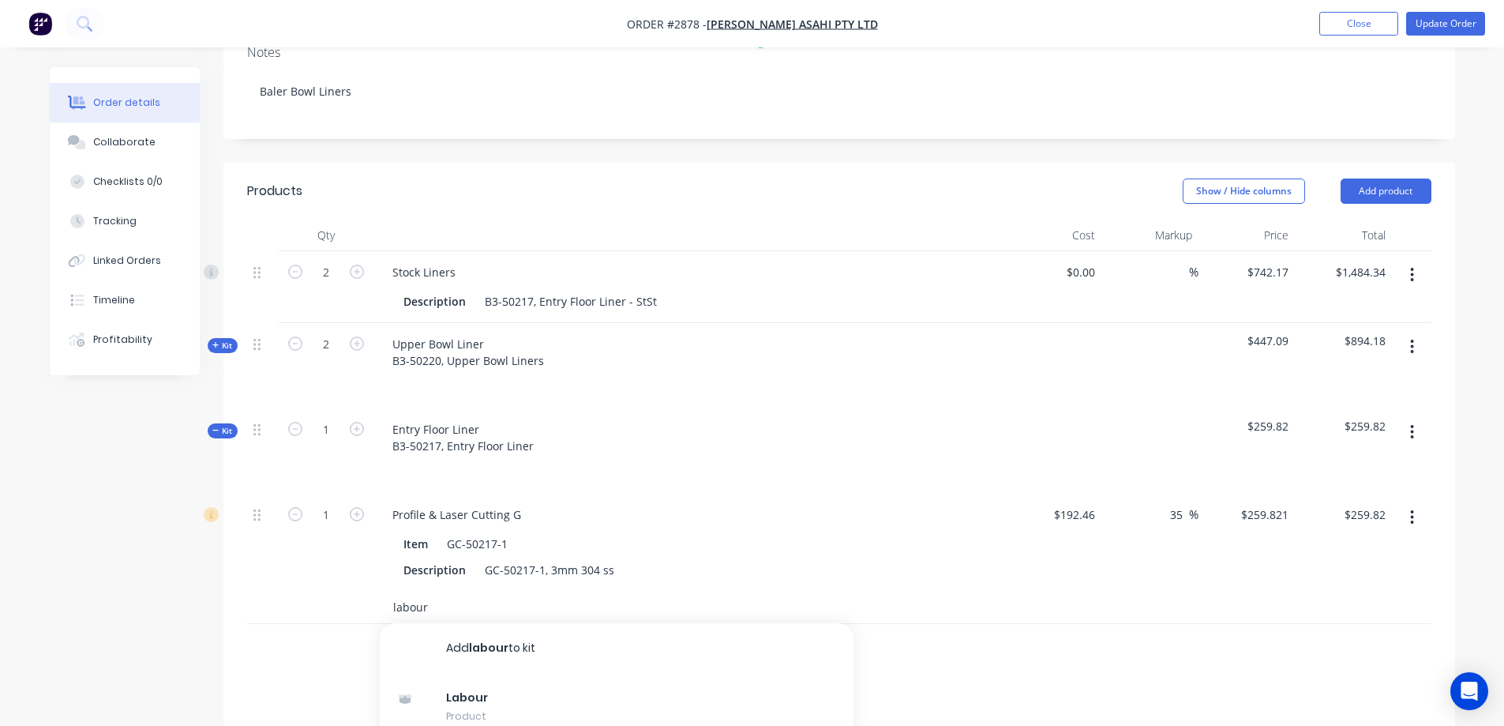
type input "labour"
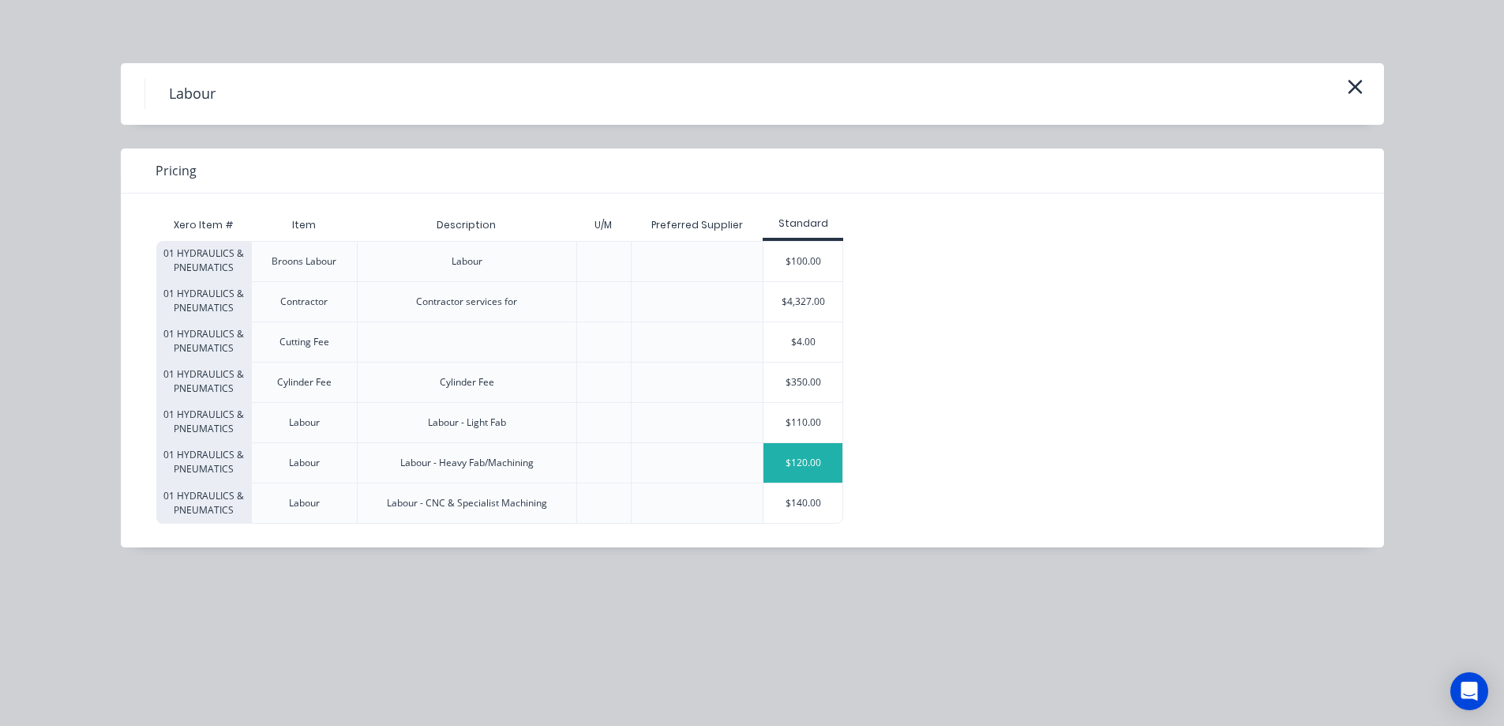
click at [796, 461] on div "$120.00" at bounding box center [802, 462] width 79 height 39
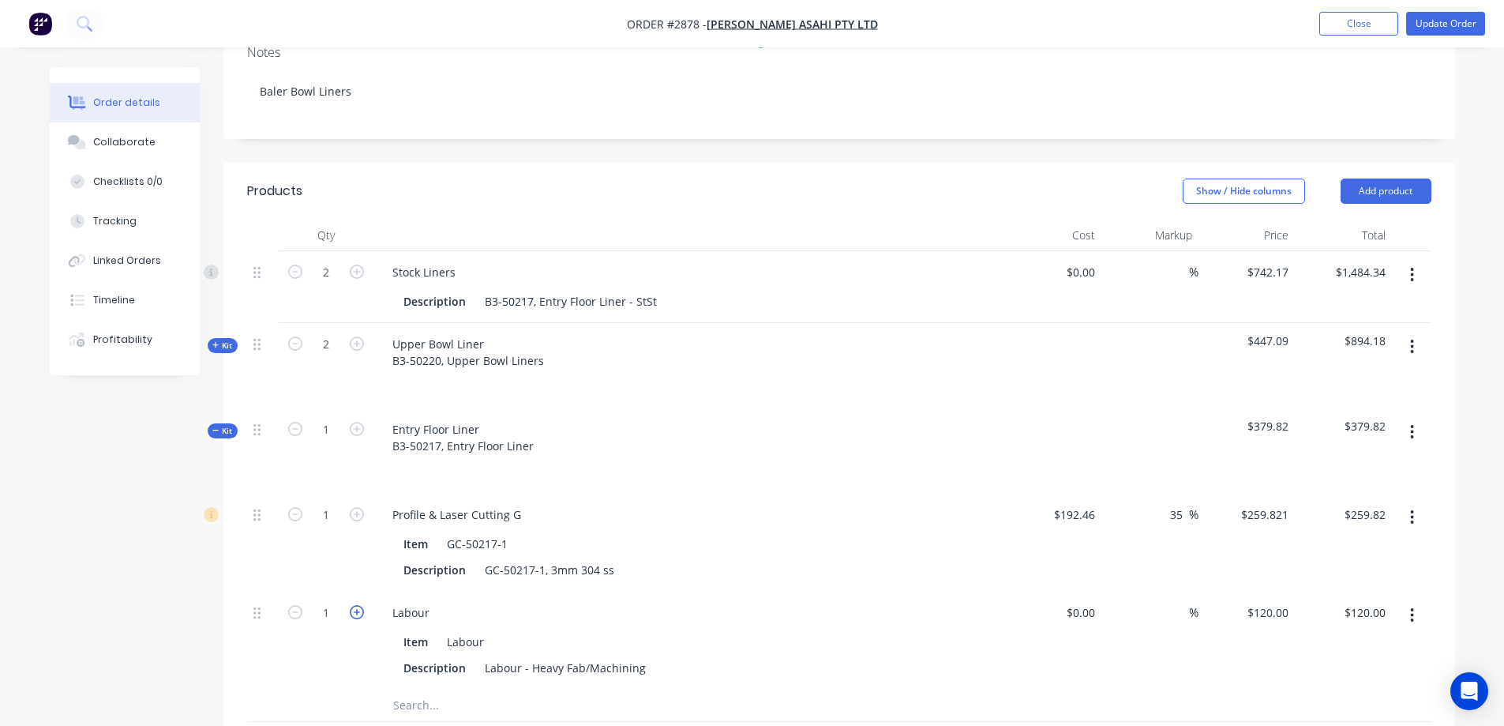
click at [362, 605] on icon "button" at bounding box center [357, 612] width 14 height 14
type input "2"
type input "$240.00"
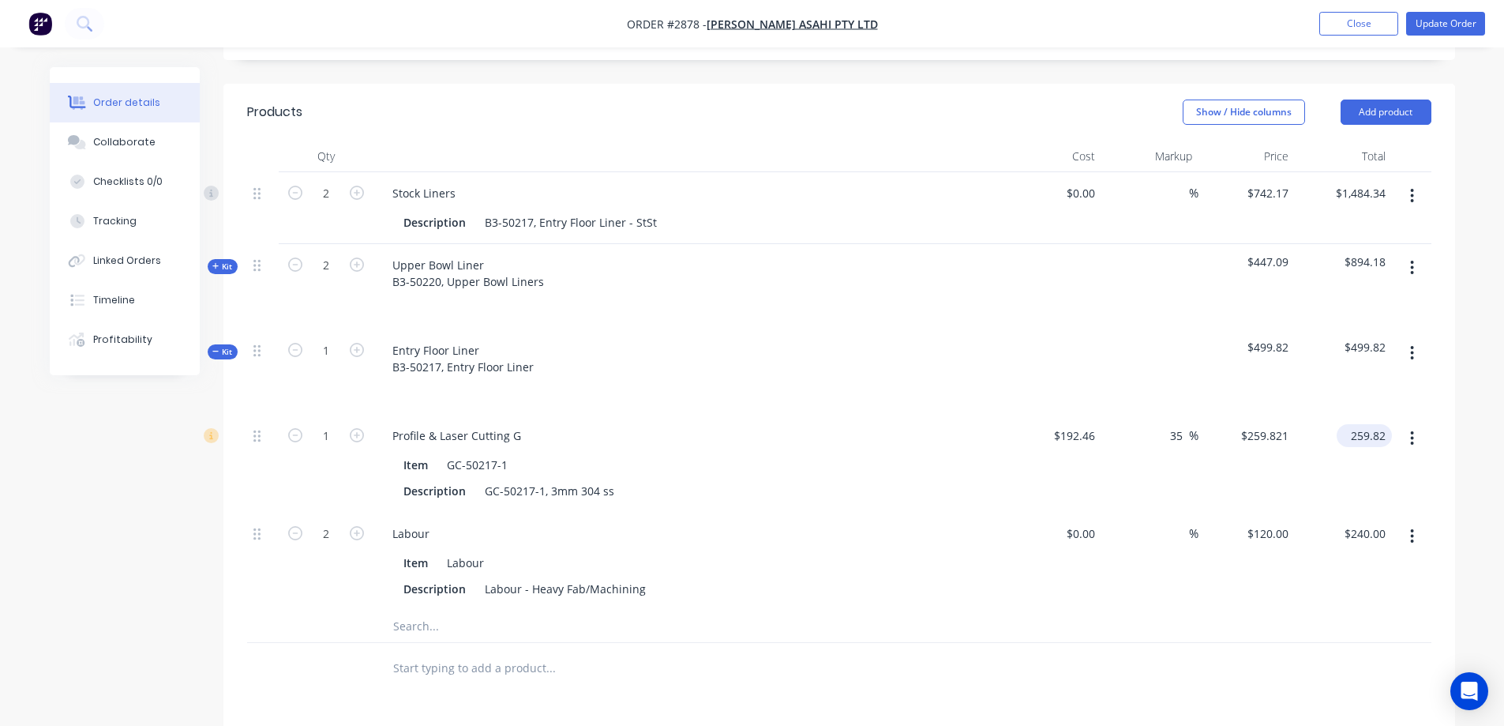
click at [1360, 424] on input "259.82" at bounding box center [1367, 435] width 49 height 23
type input "502.17"
type input "160.92"
type input "$502.17"
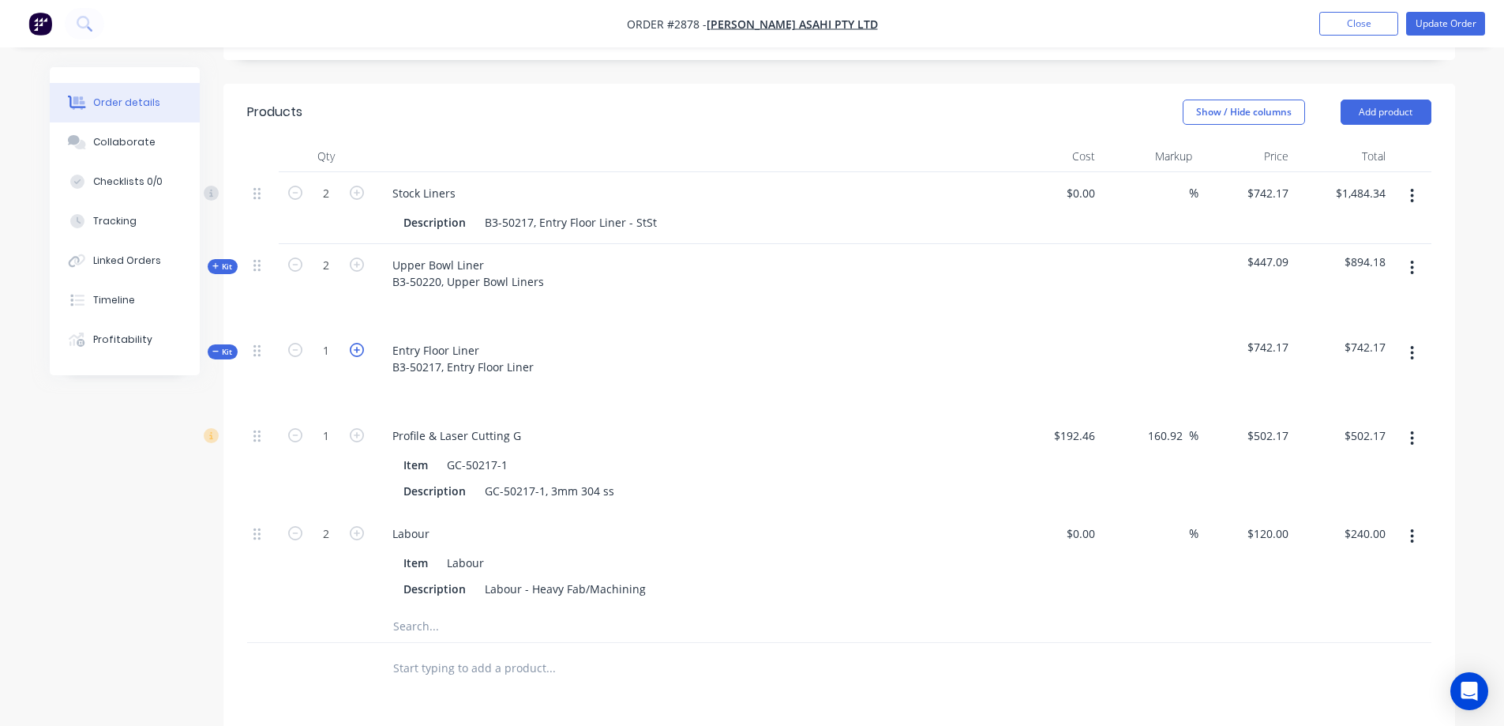
click at [352, 343] on icon "button" at bounding box center [357, 350] width 14 height 14
type input "2"
type input "$1,004.34"
type input "4"
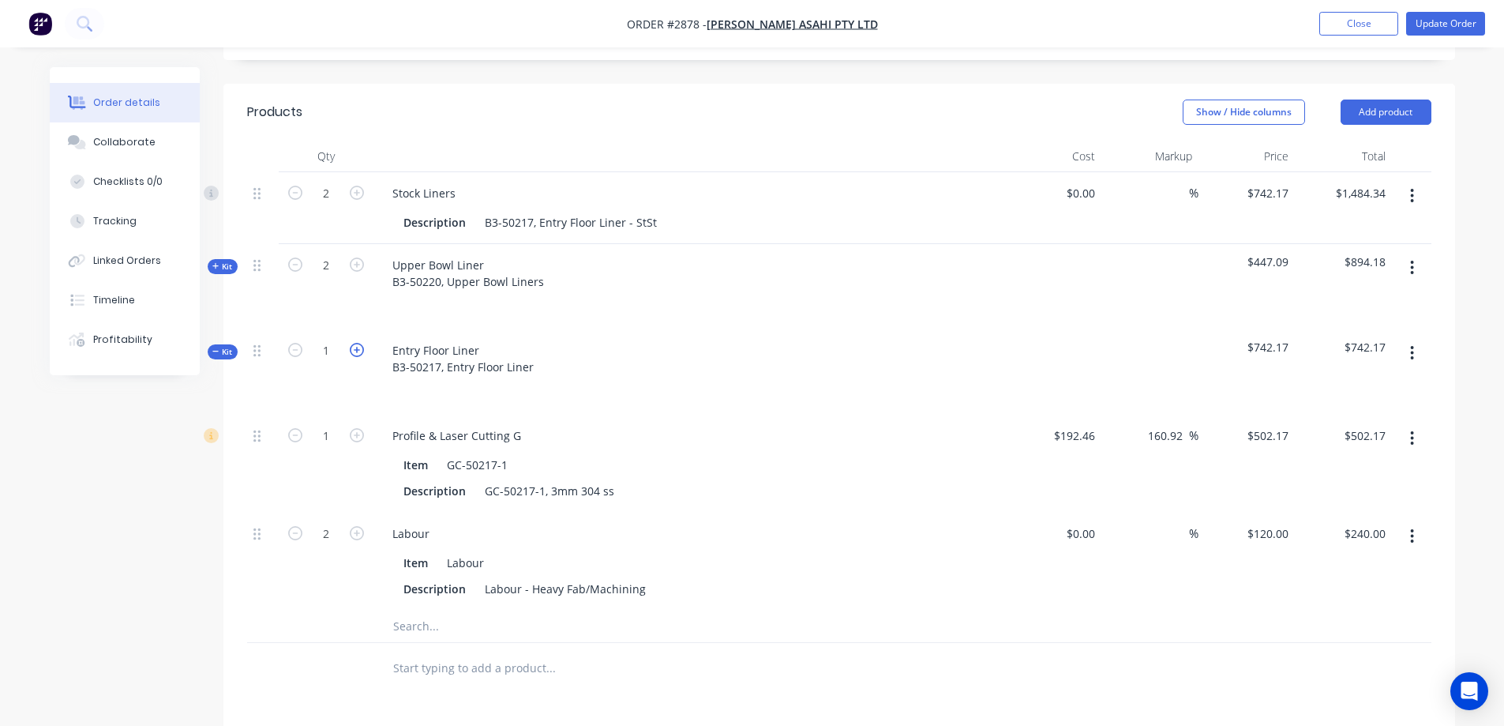
type input "$480.00"
click at [223, 346] on span "Kit" at bounding box center [222, 352] width 21 height 12
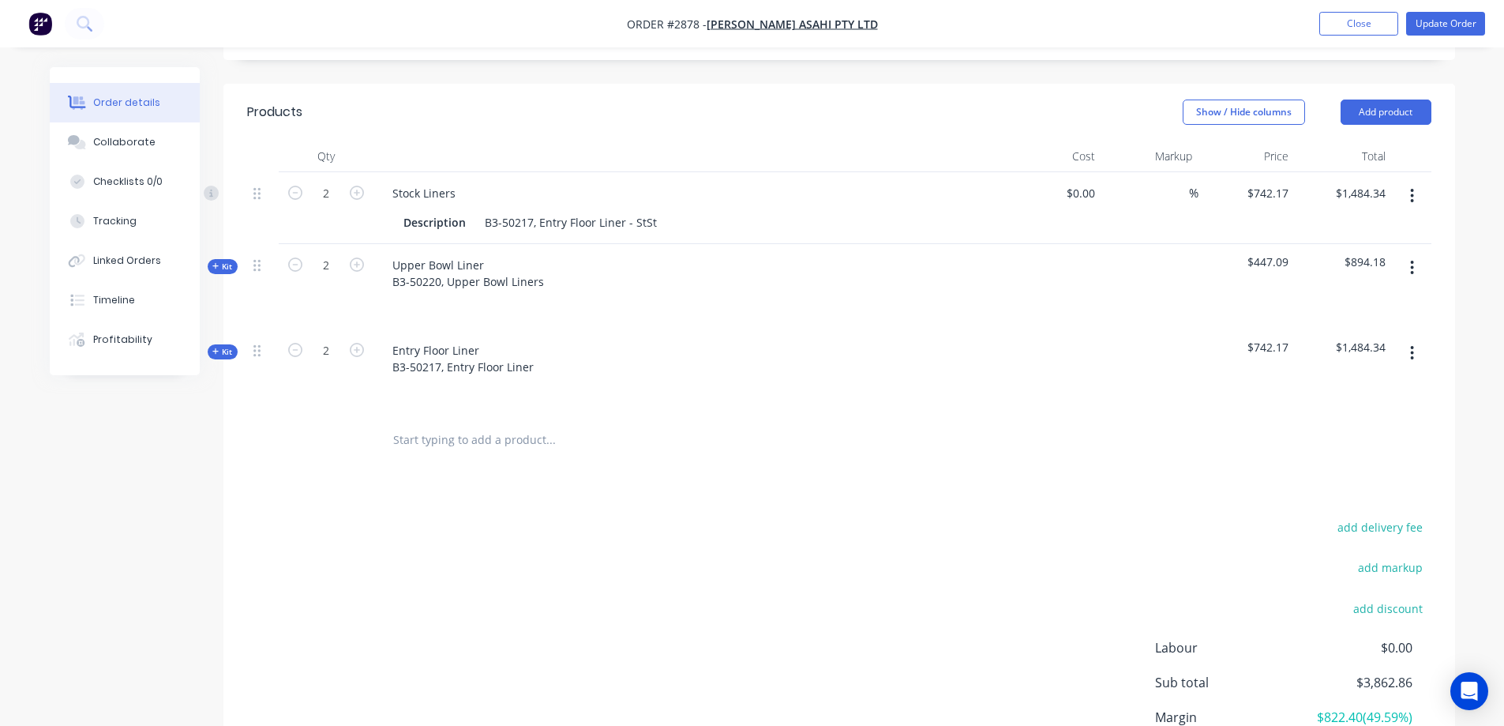
click at [1415, 253] on button "button" at bounding box center [1411, 267] width 37 height 28
click at [1387, 298] on div "Save to catalogue" at bounding box center [1357, 309] width 122 height 23
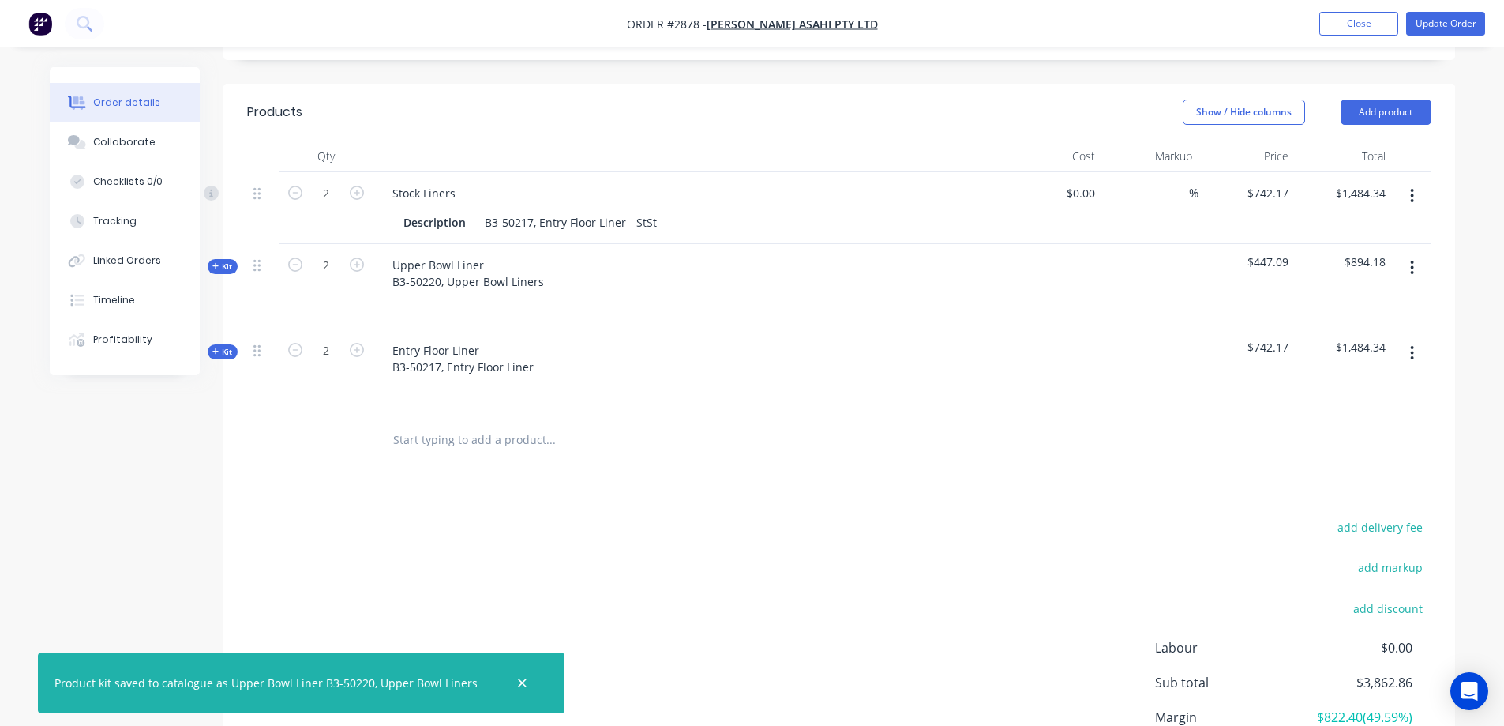
click at [1465, 300] on div "Order details Collaborate Checklists 0/0 Tracking Linked Orders Timeline Profit…" at bounding box center [752, 244] width 1437 height 1248
click at [1418, 339] on button "button" at bounding box center [1411, 353] width 37 height 28
click at [1374, 383] on div "Save to catalogue" at bounding box center [1357, 394] width 122 height 23
click at [1477, 292] on div "Order details Collaborate Checklists 0/0 Tracking Linked Orders Timeline Profit…" at bounding box center [752, 210] width 1504 height 1315
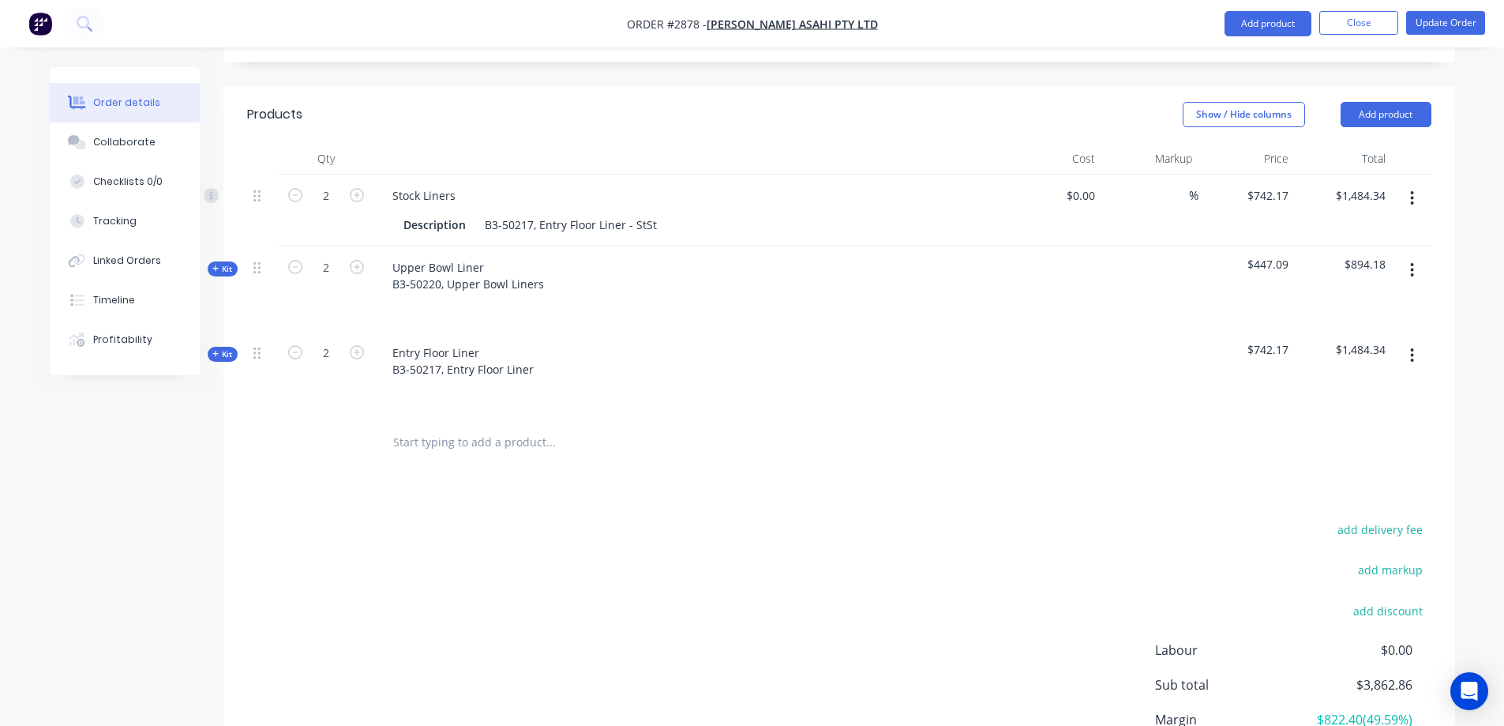
scroll to position [523, 0]
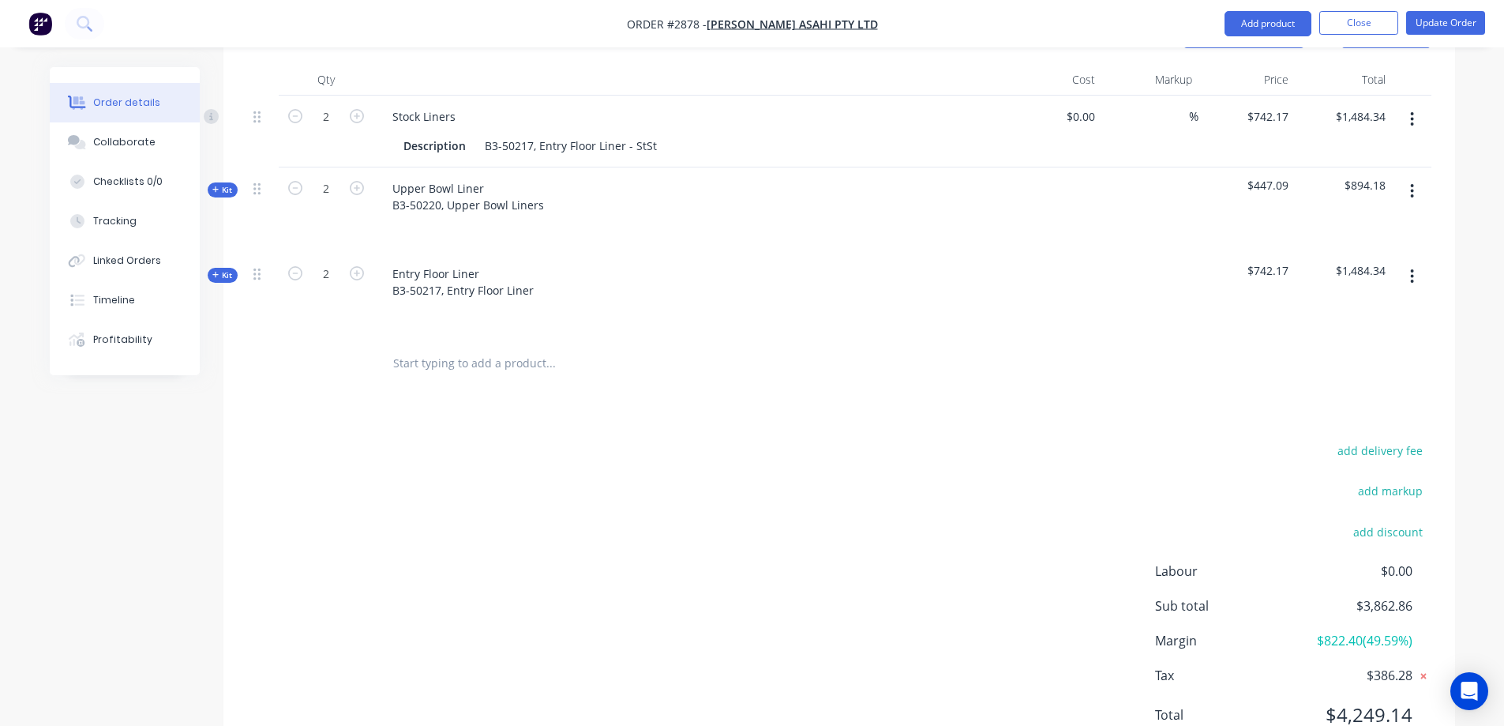
click at [1424, 673] on icon at bounding box center [1423, 676] width 6 height 6
click at [1424, 669] on icon at bounding box center [1424, 675] width 13 height 13
click at [1014, 440] on div "add delivery fee add markup add discount Labour $0.00 Sub total $3,862.86 Margi…" at bounding box center [839, 592] width 1184 height 305
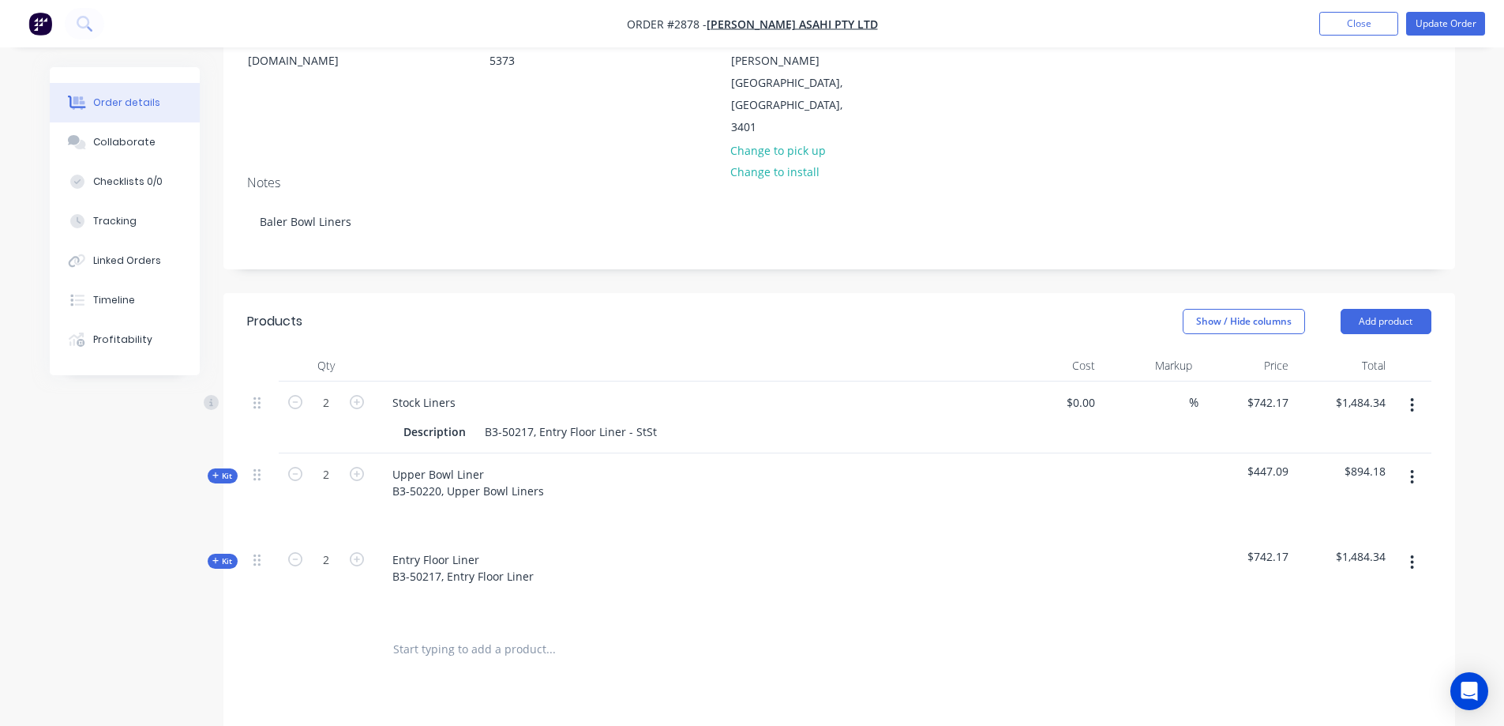
scroll to position [208, 0]
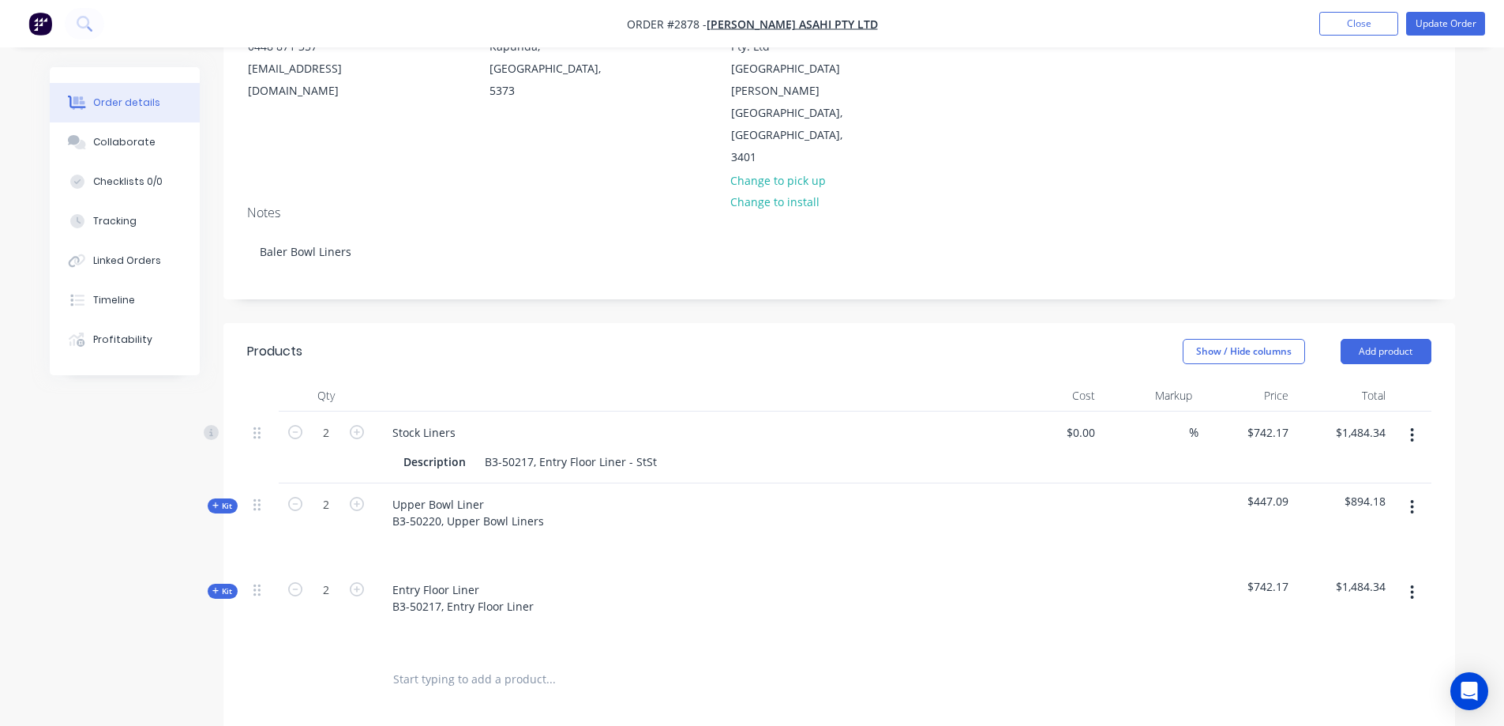
click at [1412, 428] on icon "button" at bounding box center [1412, 435] width 3 height 14
click at [1334, 560] on div "Delete" at bounding box center [1357, 571] width 122 height 23
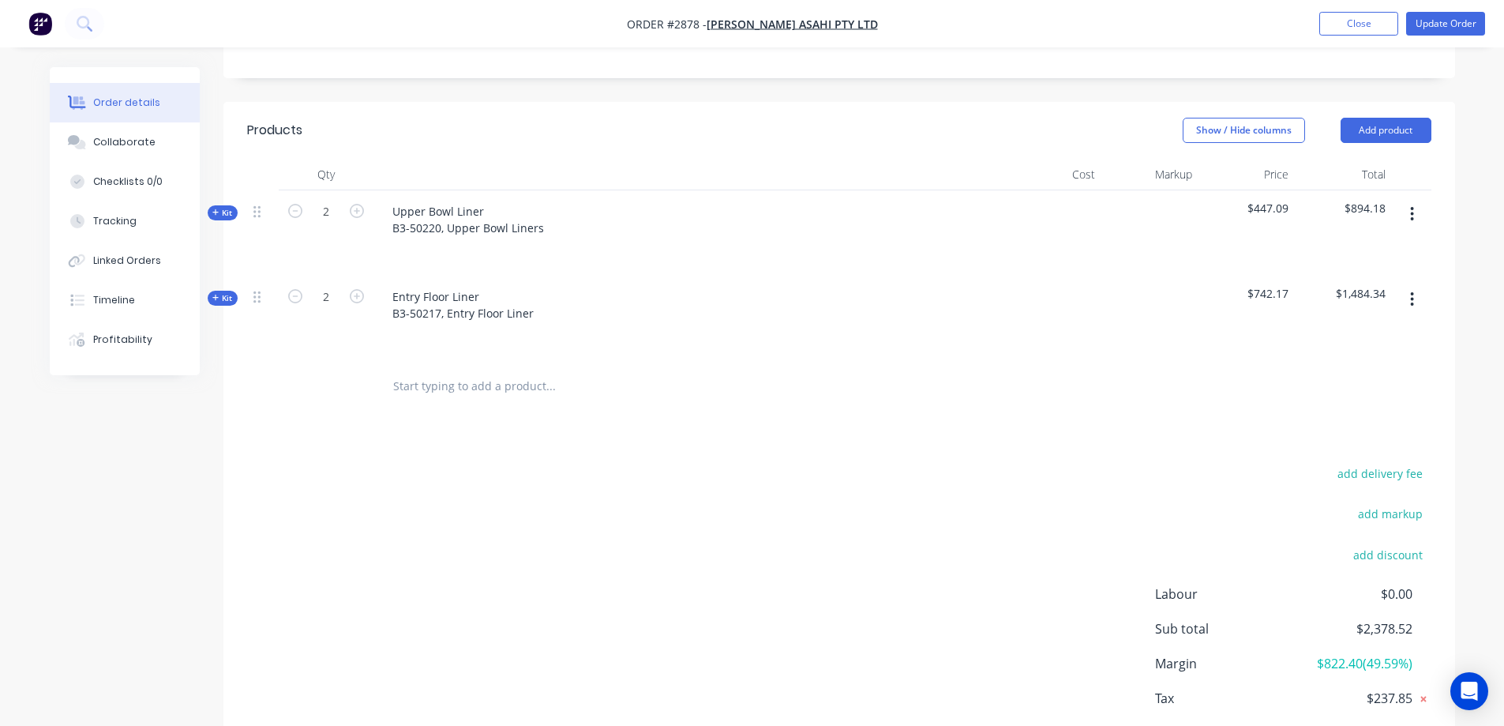
scroll to position [444, 0]
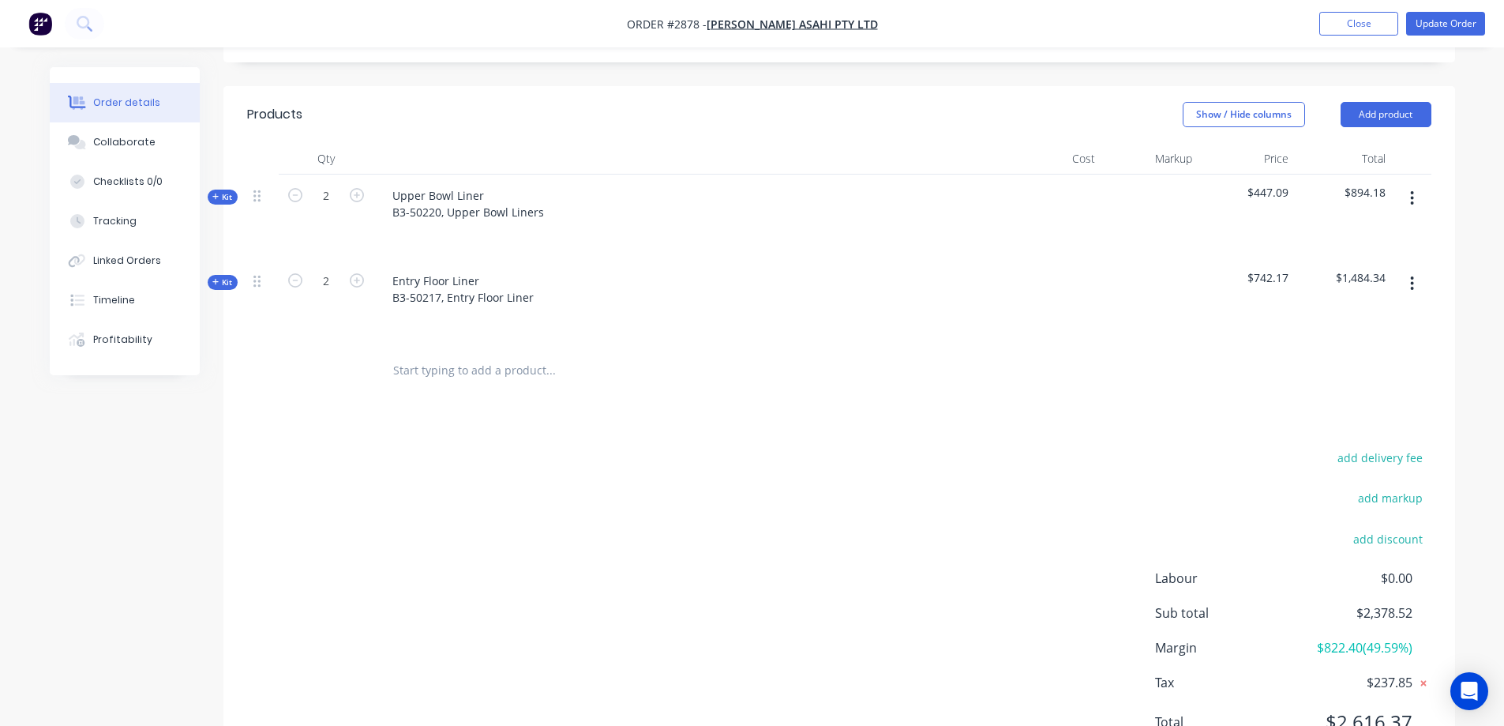
click at [1427, 675] on icon at bounding box center [1424, 683] width 16 height 16
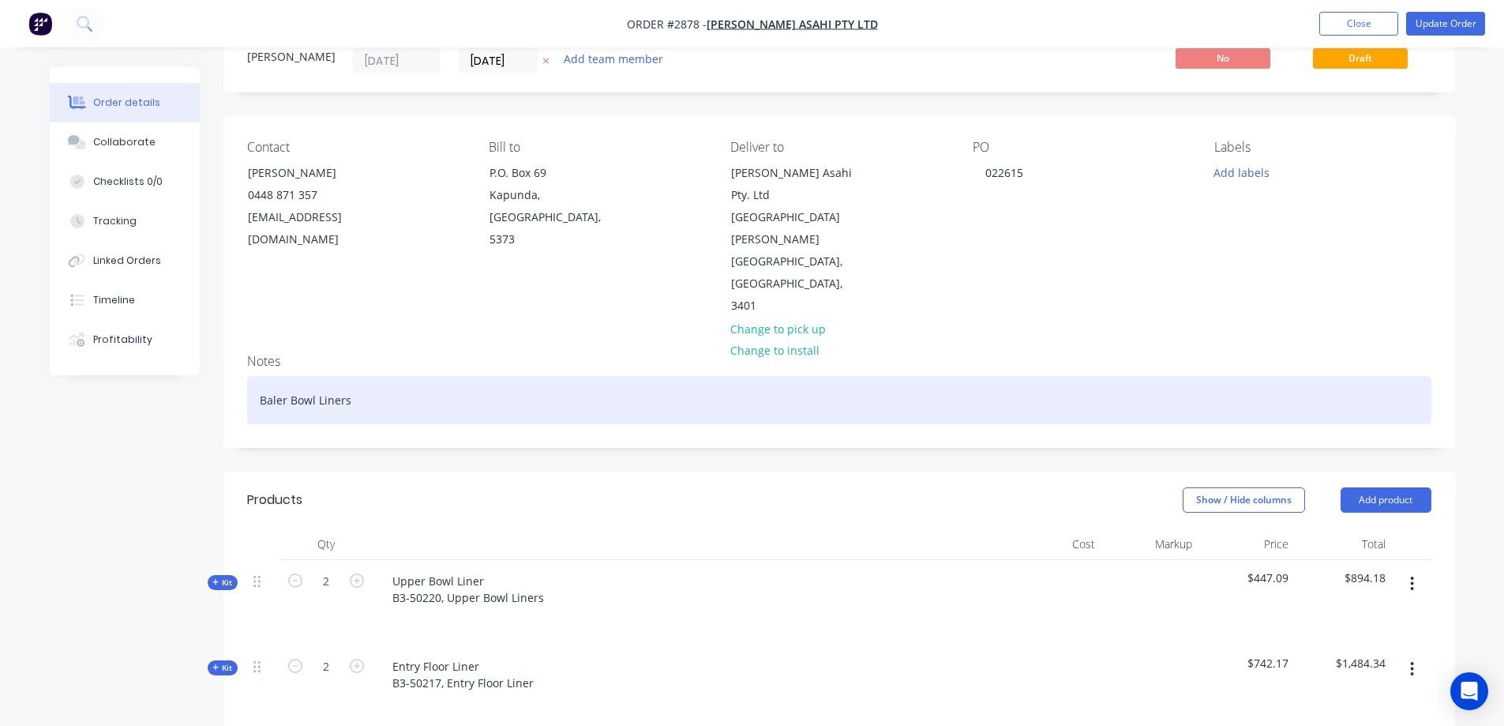
scroll to position [0, 0]
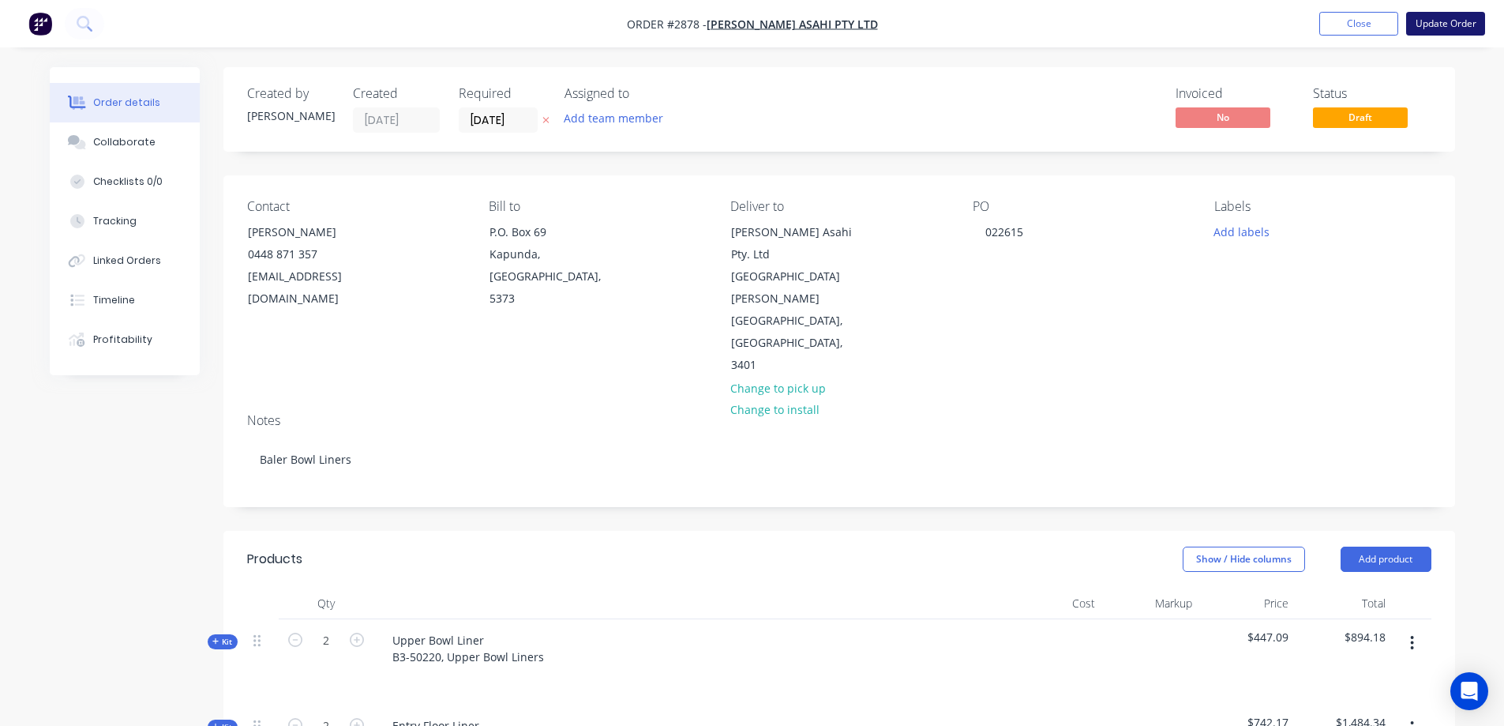
click at [1441, 25] on button "Update Order" at bounding box center [1445, 24] width 79 height 24
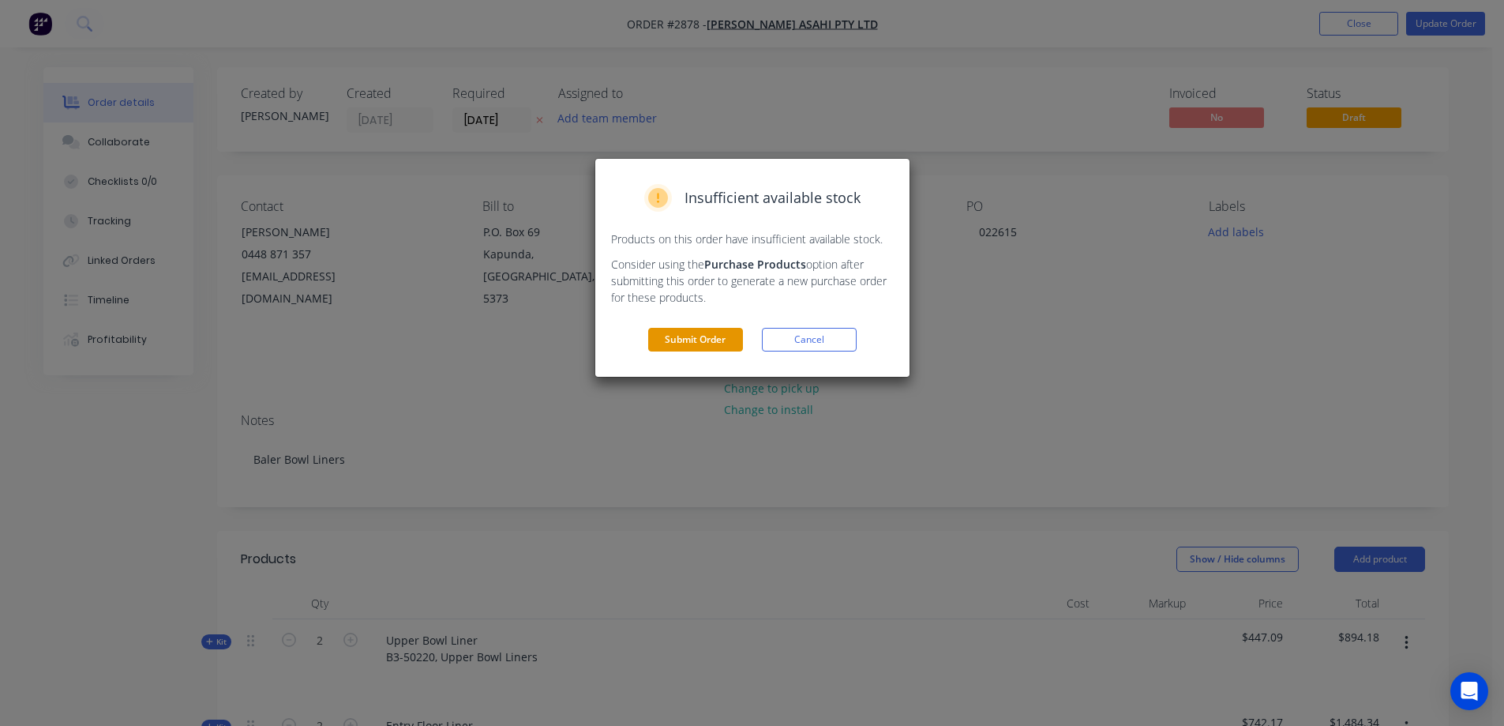
click at [690, 342] on button "Submit Order" at bounding box center [695, 340] width 95 height 24
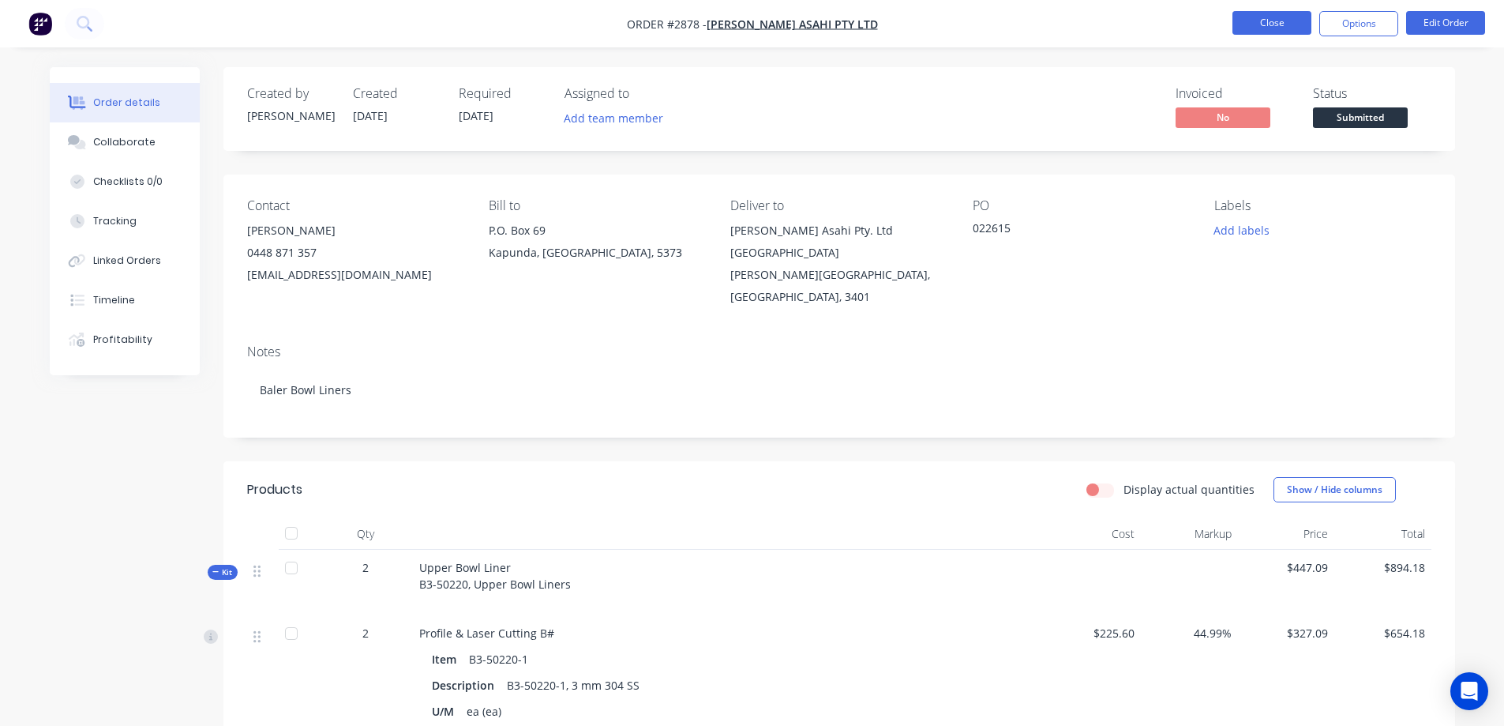
click at [1262, 18] on button "Close" at bounding box center [1271, 23] width 79 height 24
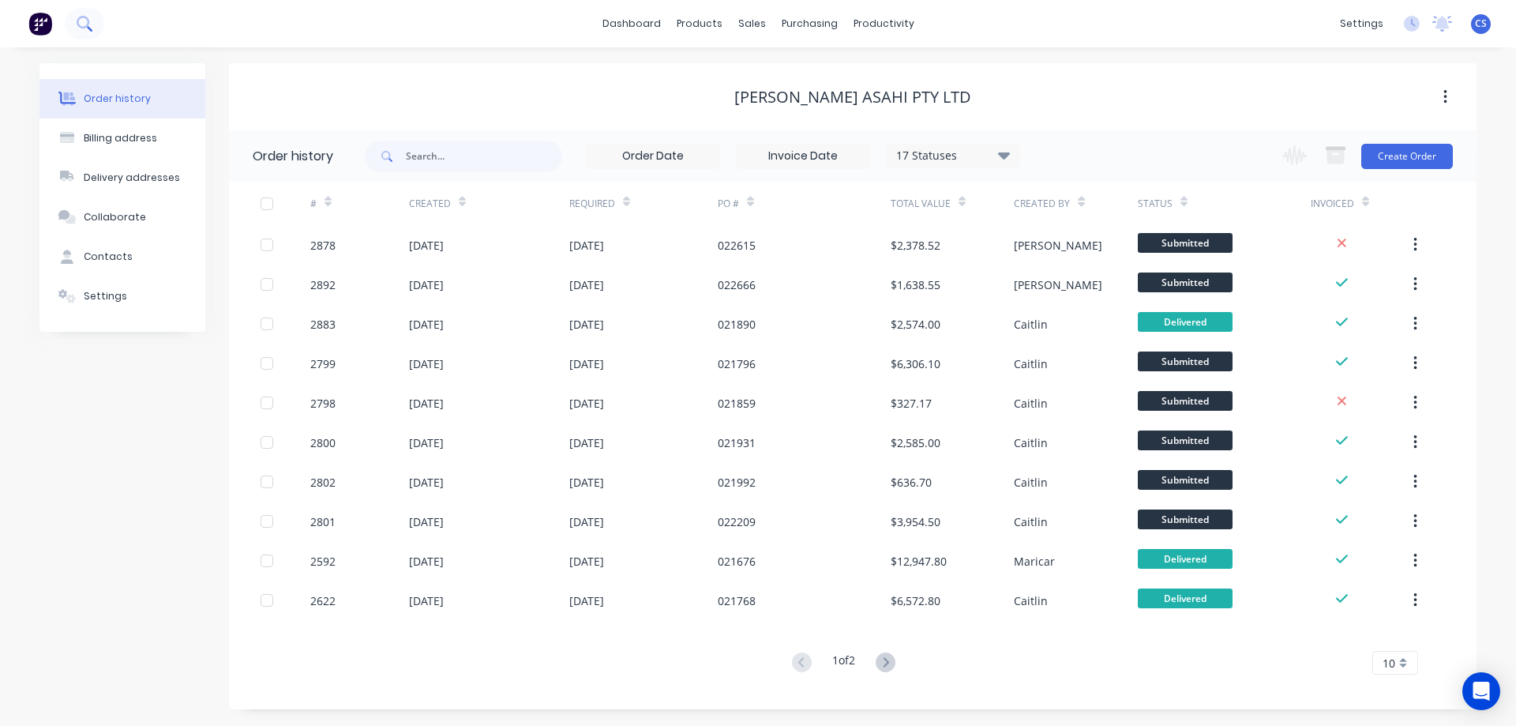
click at [86, 26] on icon at bounding box center [83, 22] width 13 height 13
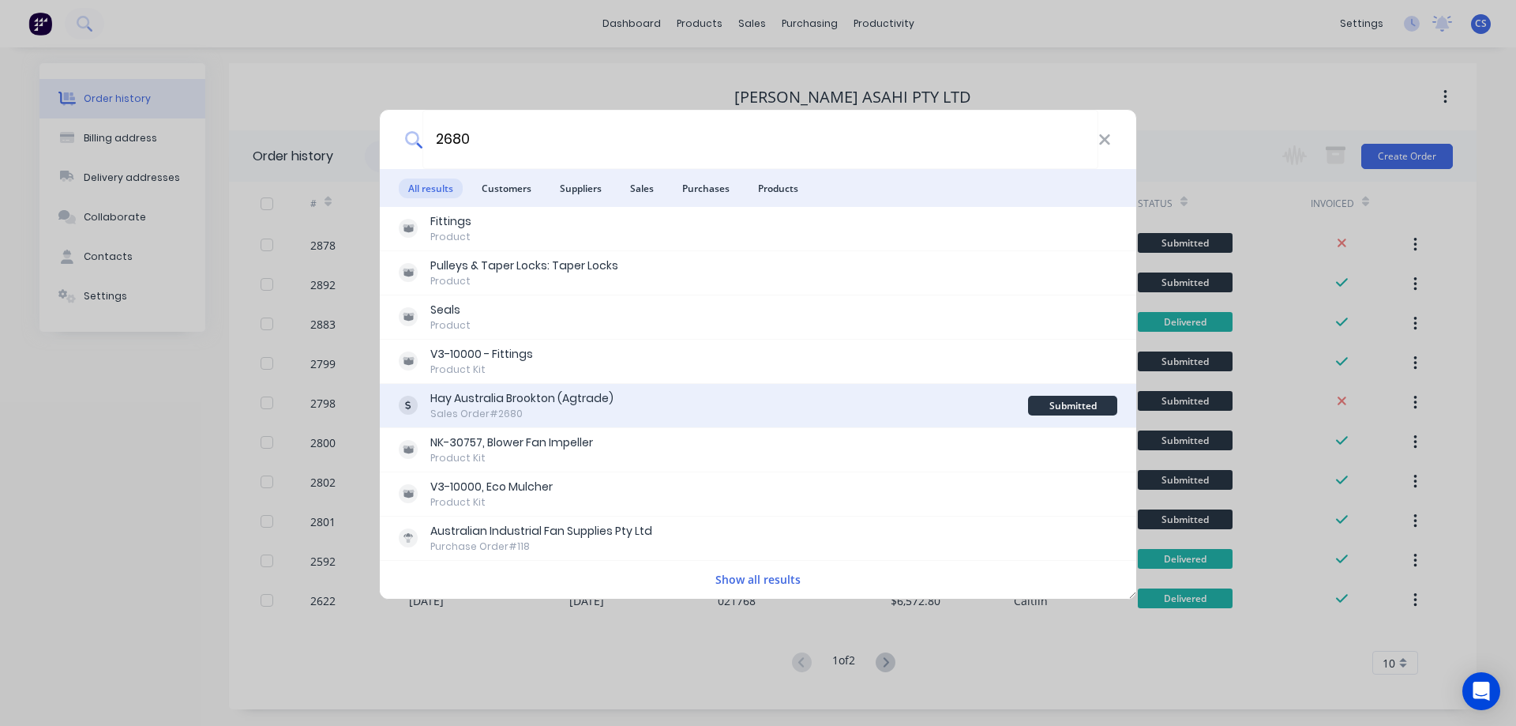
type input "2680"
click at [692, 401] on div "Hay Australia Brookton (Agtrade) Sales Order #2680" at bounding box center [713, 405] width 629 height 31
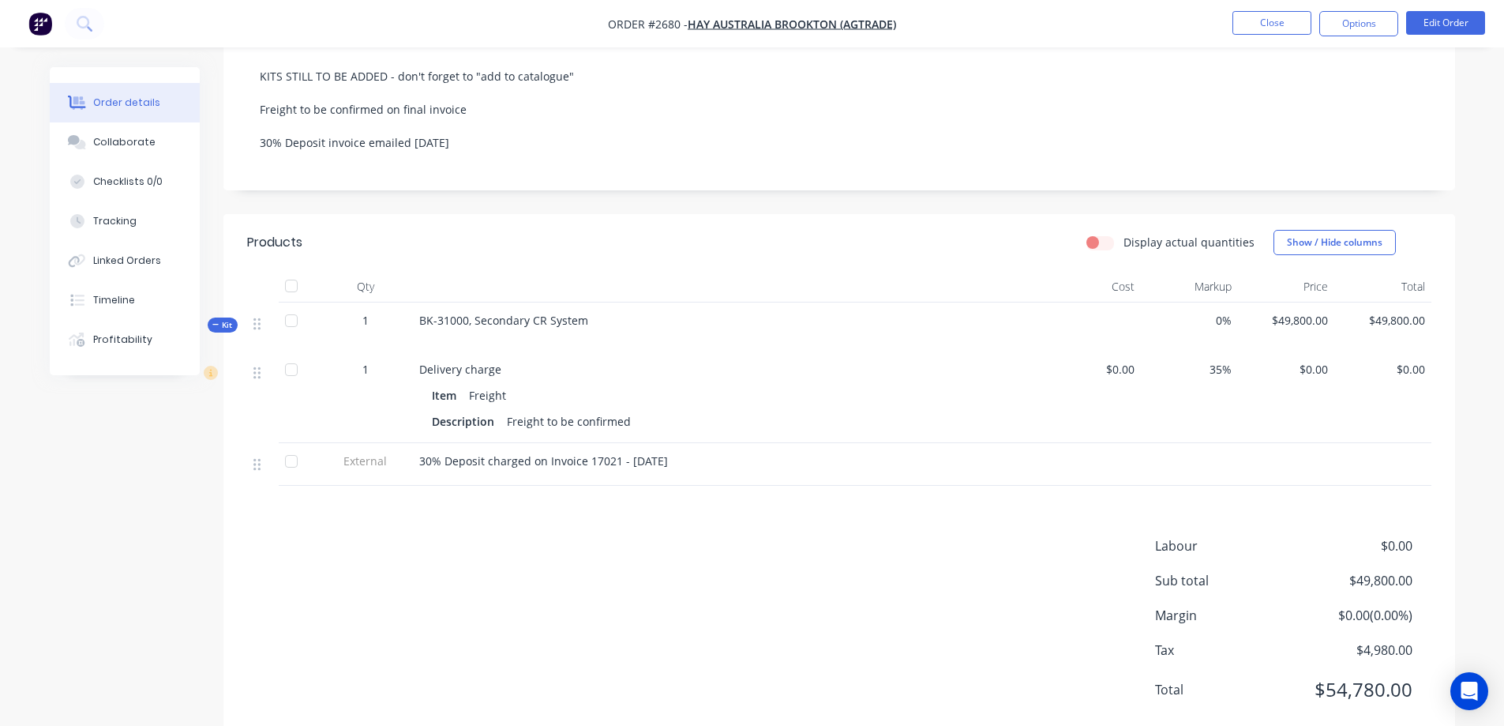
scroll to position [316, 0]
click at [215, 321] on icon at bounding box center [215, 322] width 7 height 8
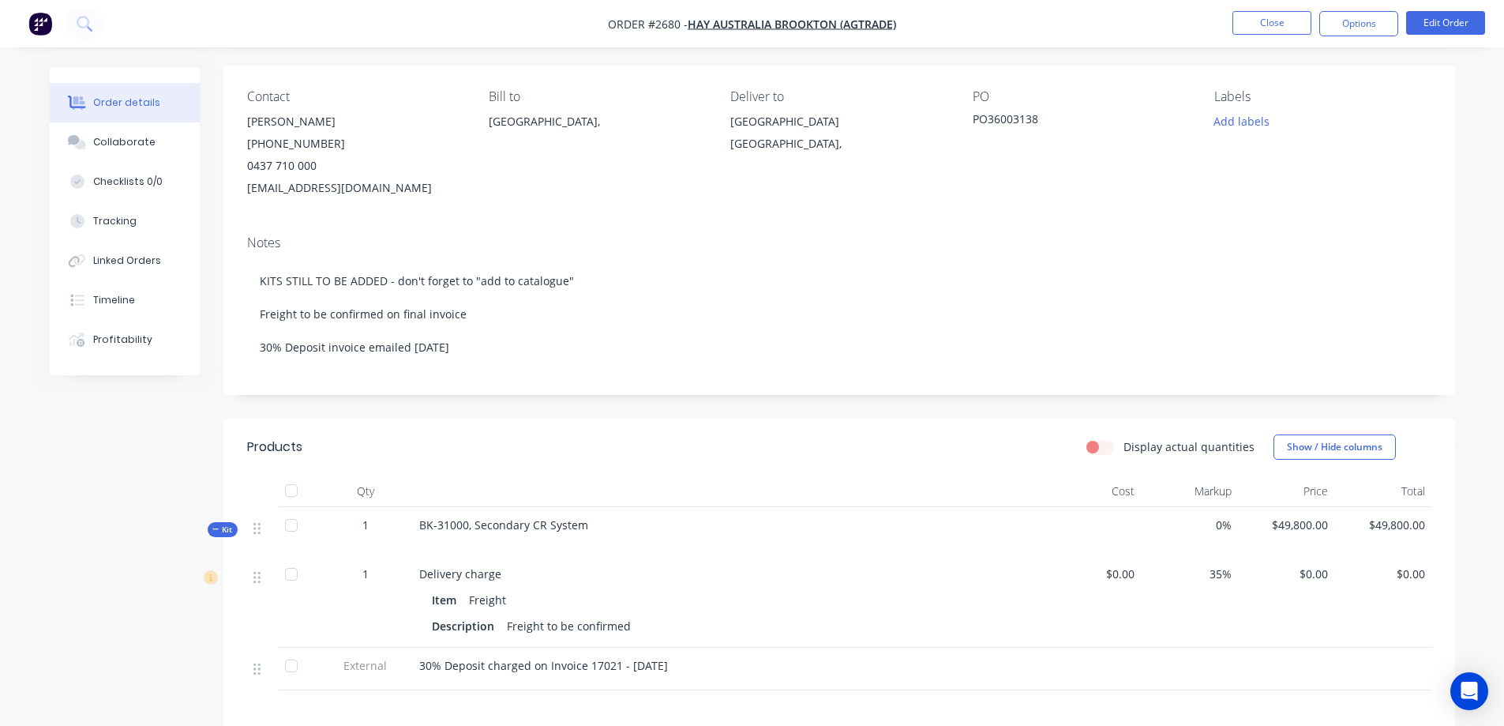
scroll to position [0, 0]
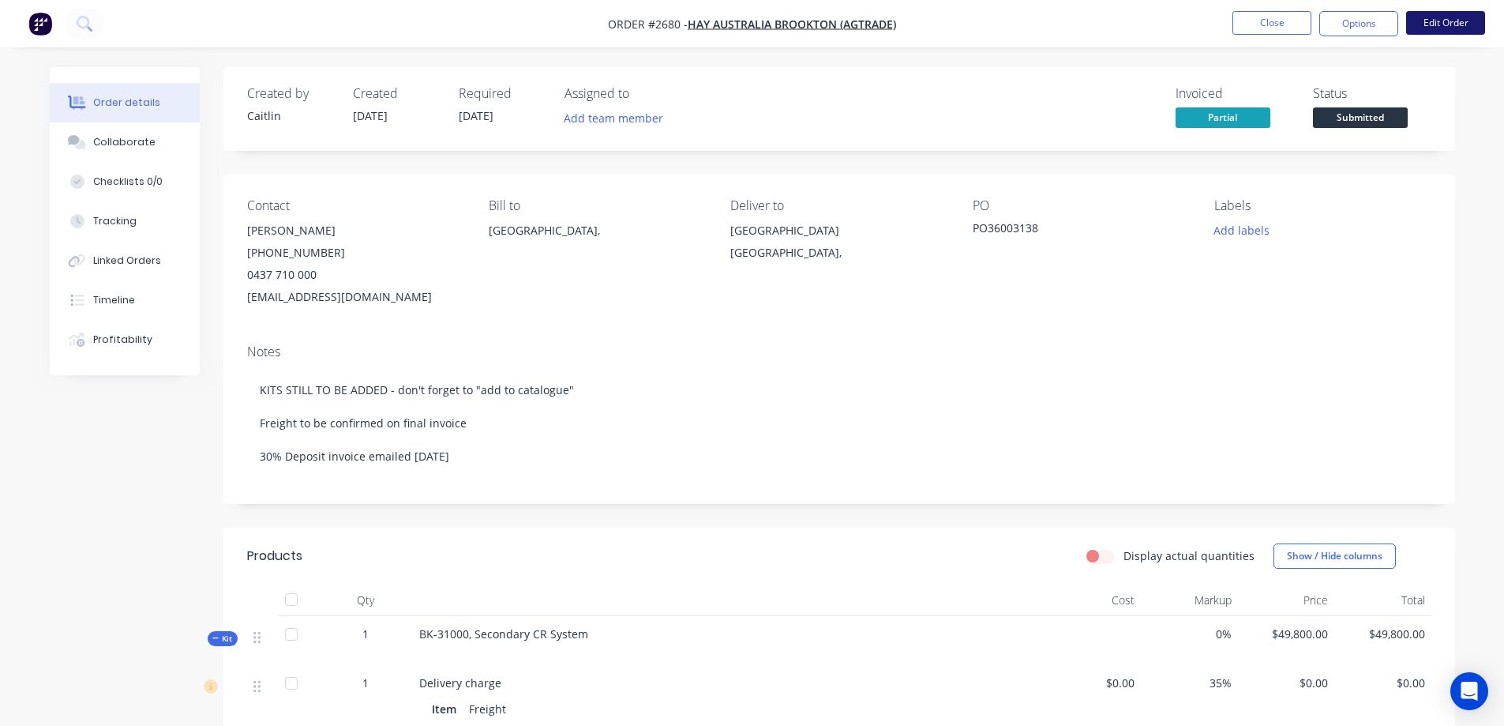
click at [1442, 25] on button "Edit Order" at bounding box center [1445, 23] width 79 height 24
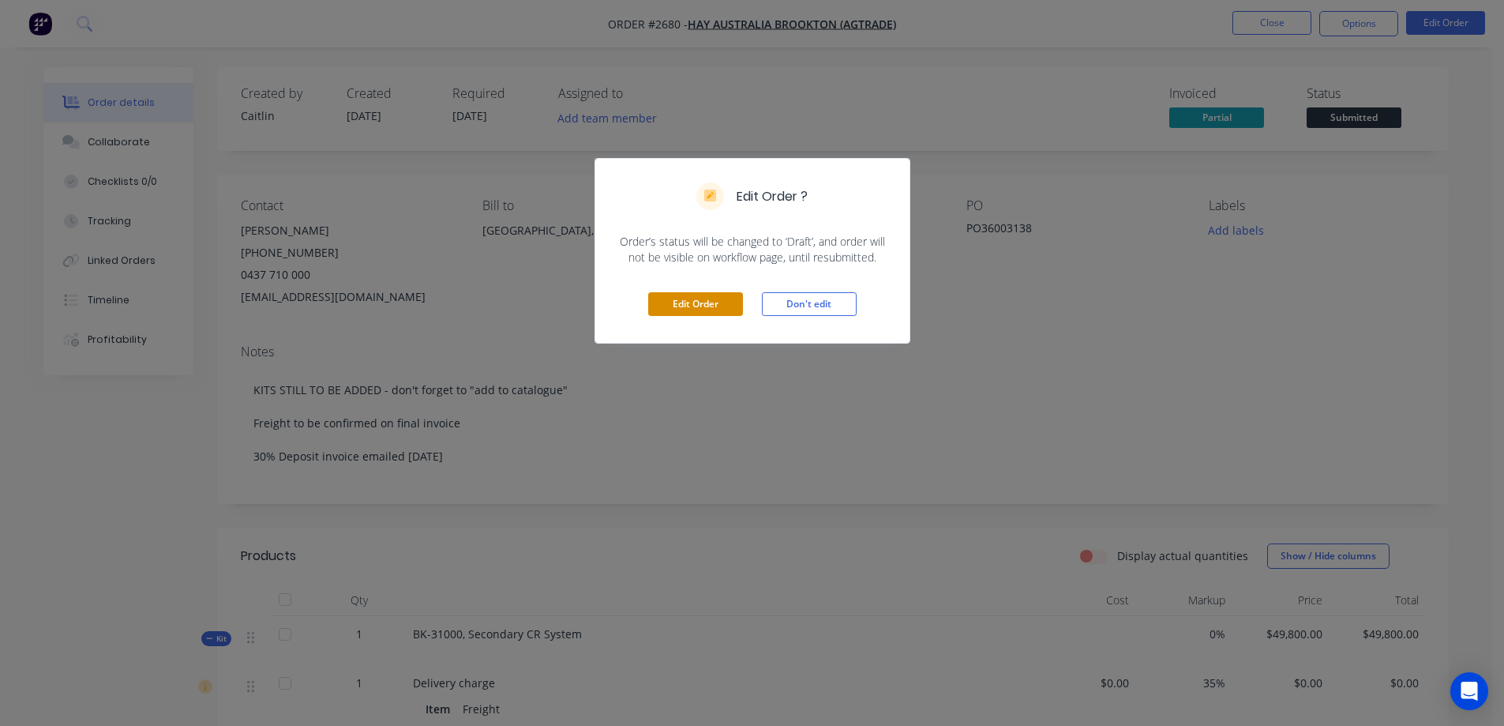
click at [704, 303] on button "Edit Order" at bounding box center [695, 304] width 95 height 24
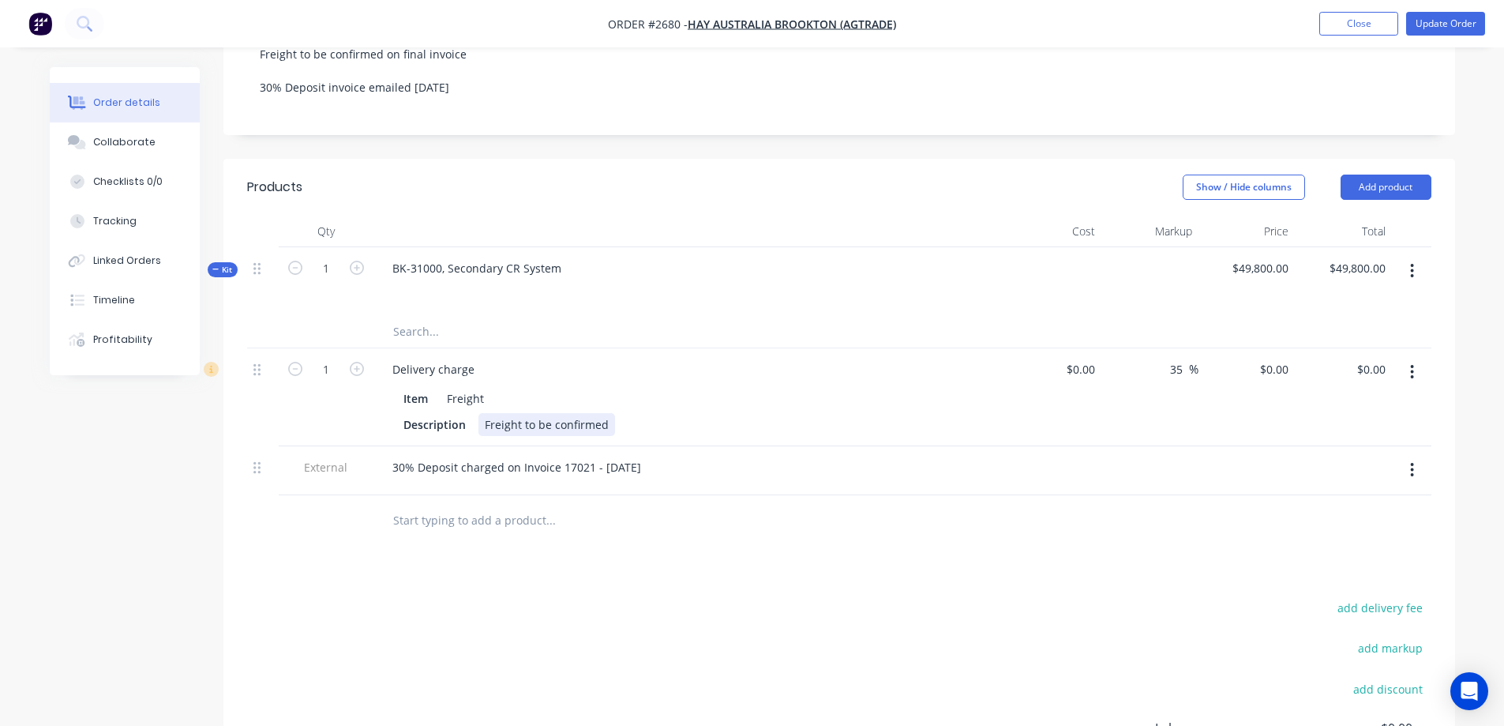
scroll to position [395, 0]
click at [496, 504] on input "text" at bounding box center [550, 520] width 316 height 32
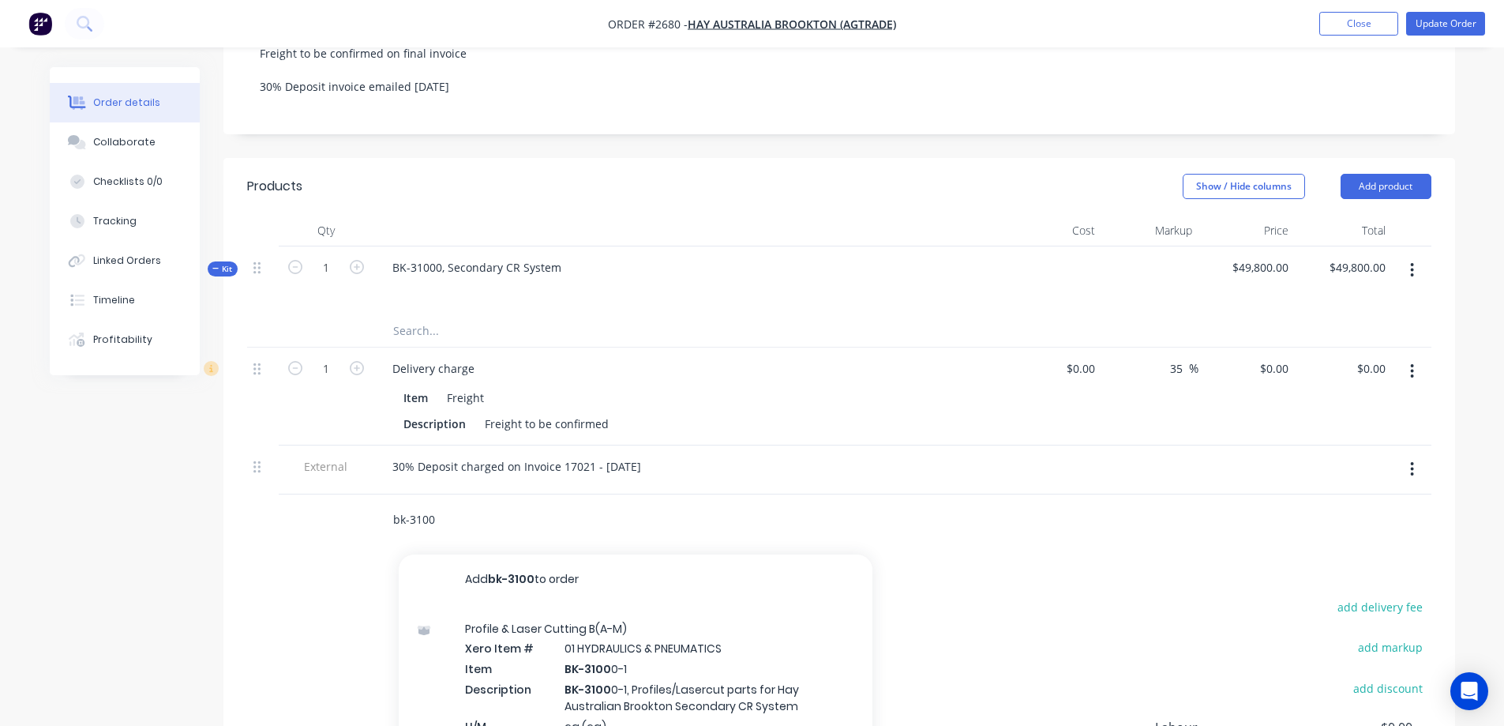
type input "bk-31000"
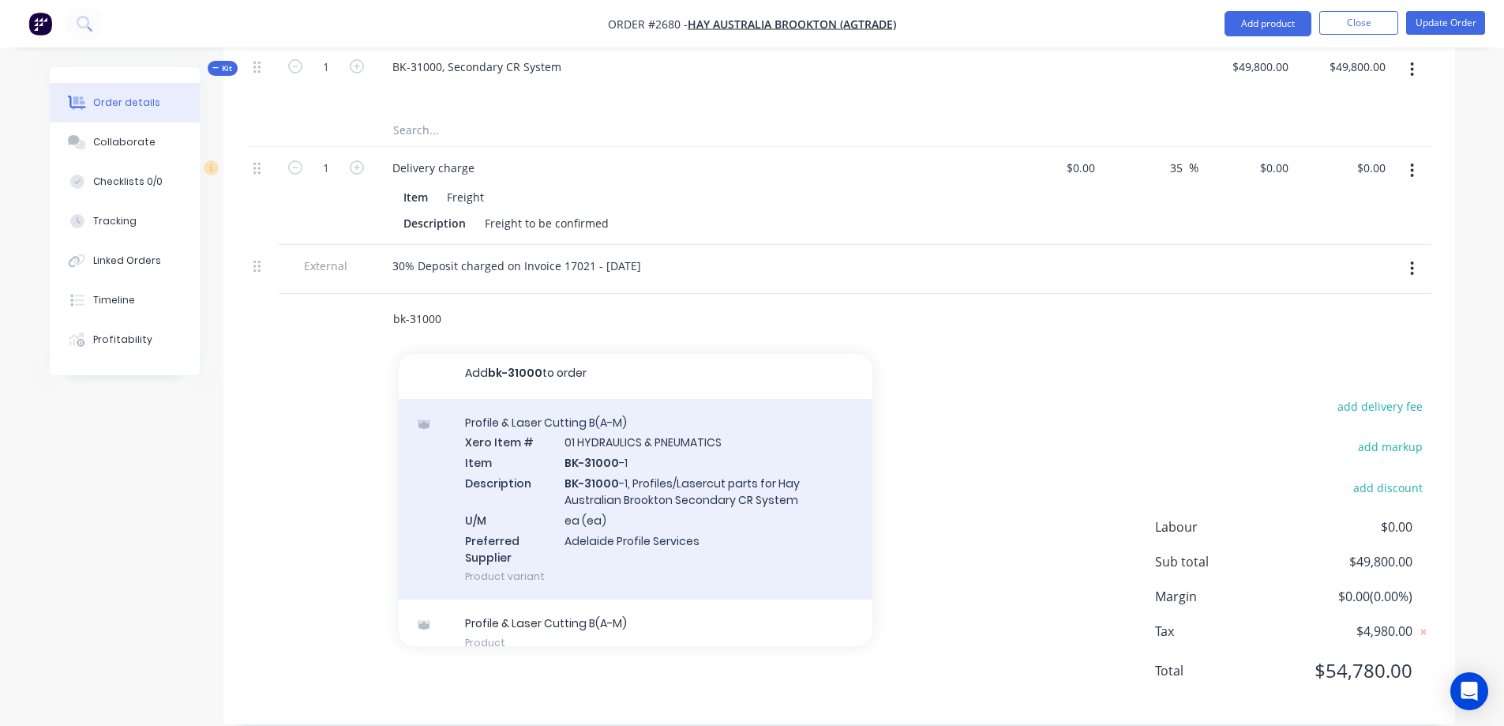
scroll to position [0, 0]
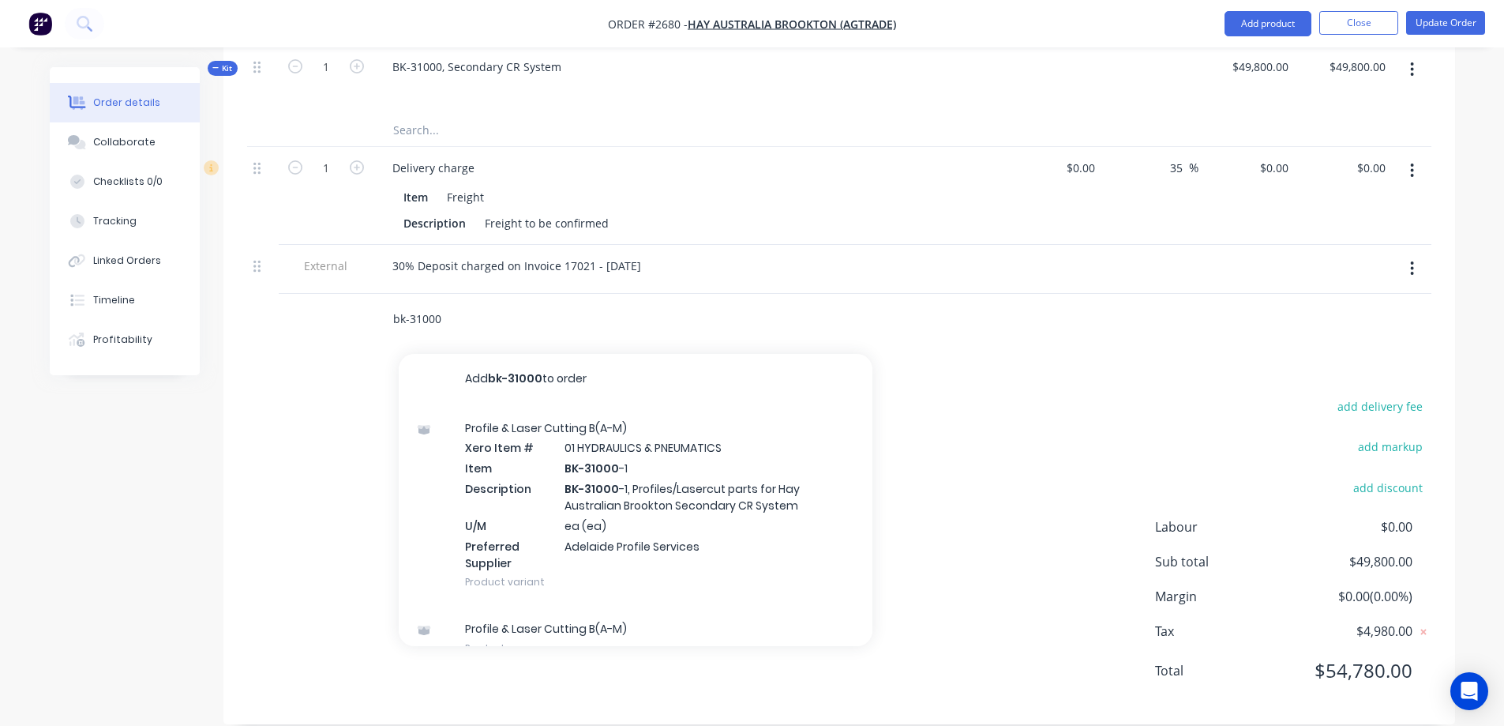
drag, startPoint x: 458, startPoint y: 297, endPoint x: 331, endPoint y: 306, distance: 127.4
click at [331, 306] on div "bk-31000 Add bk-31000 to order Profile & Laser Cutting B(A-M) Xero Item # 01 HY…" at bounding box center [839, 319] width 1184 height 51
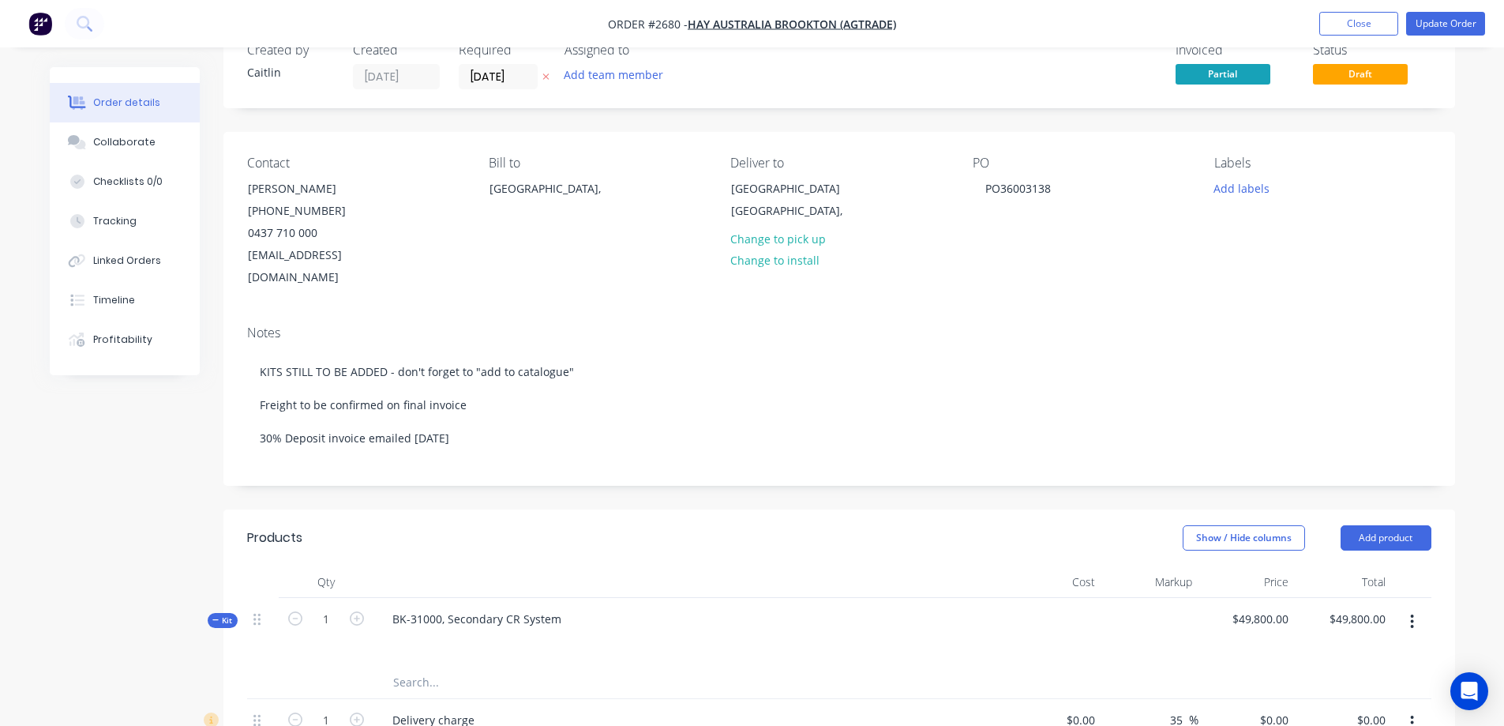
scroll to position [43, 0]
click at [1446, 24] on button "Update Order" at bounding box center [1445, 24] width 79 height 24
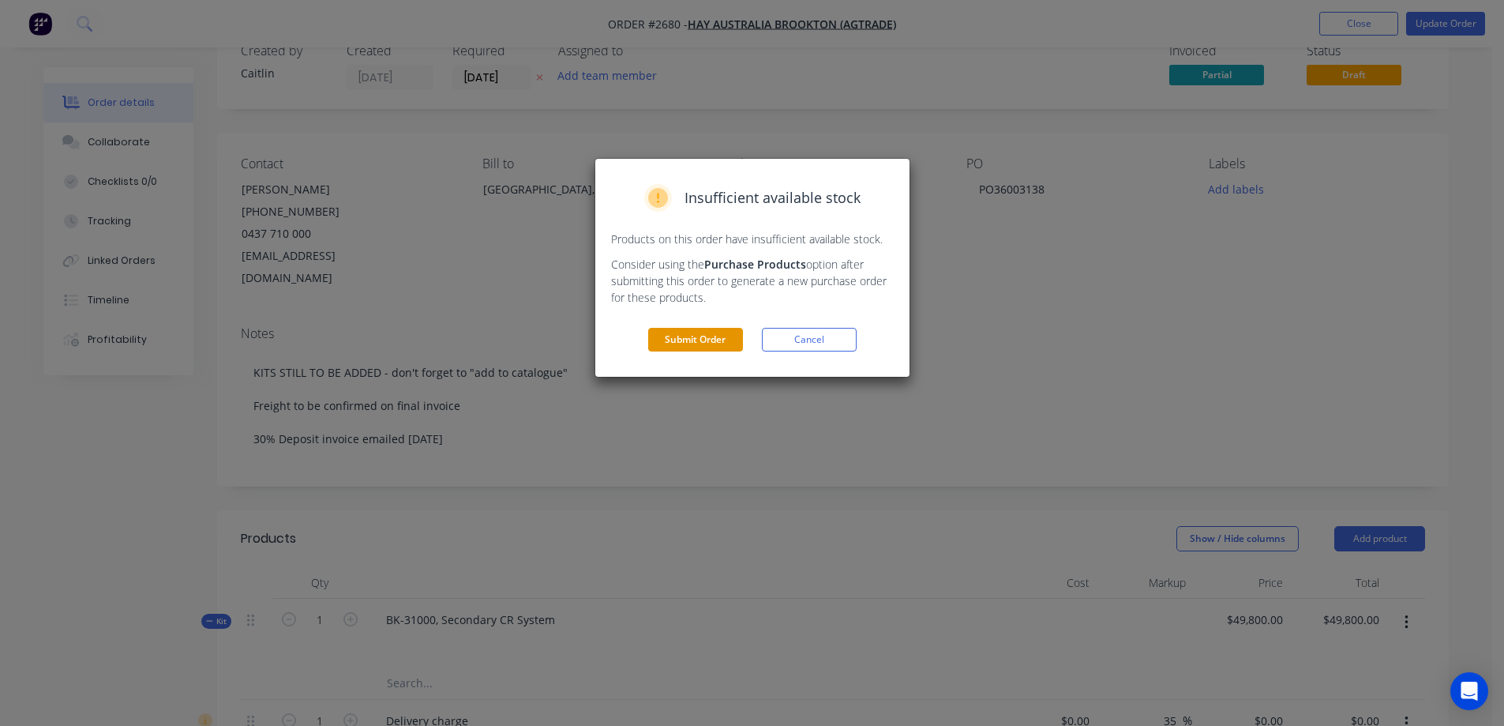
click at [677, 332] on button "Submit Order" at bounding box center [695, 340] width 95 height 24
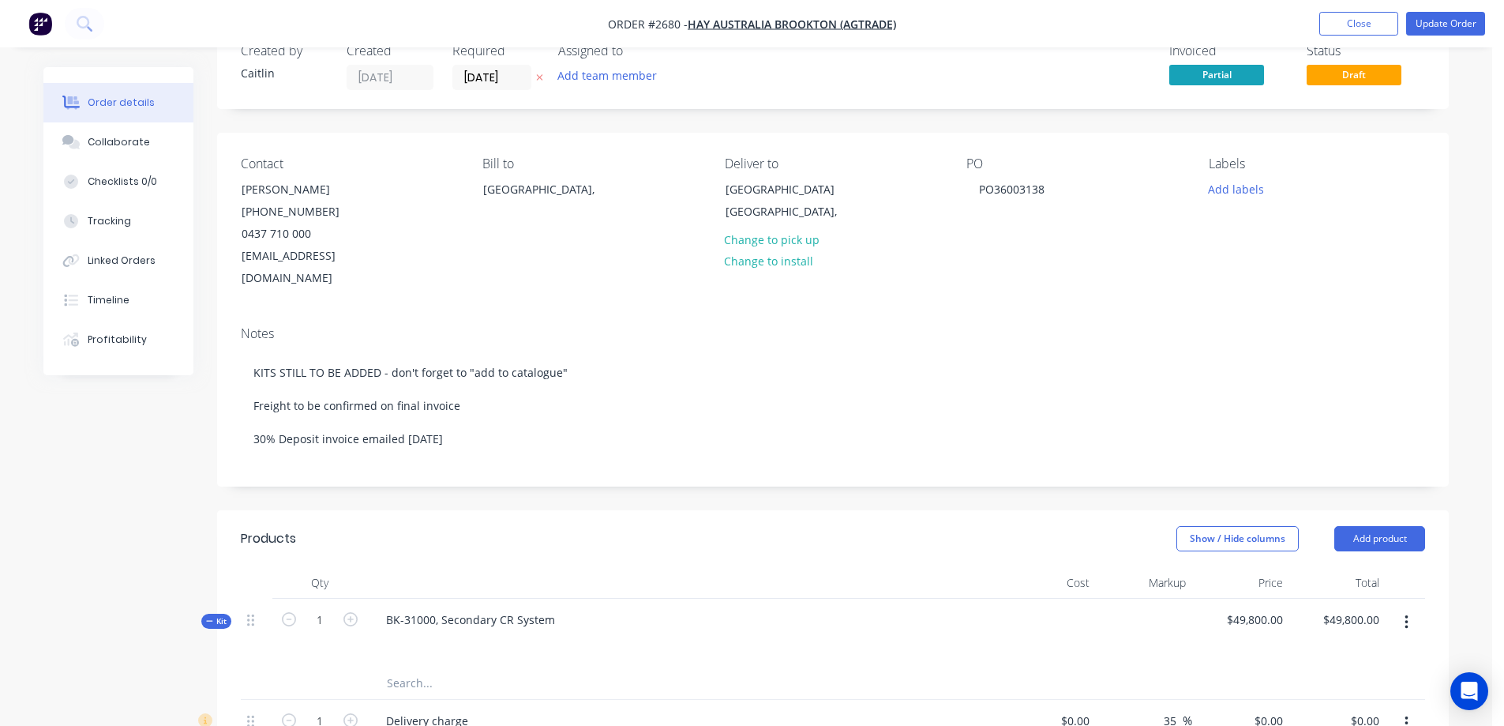
scroll to position [0, 0]
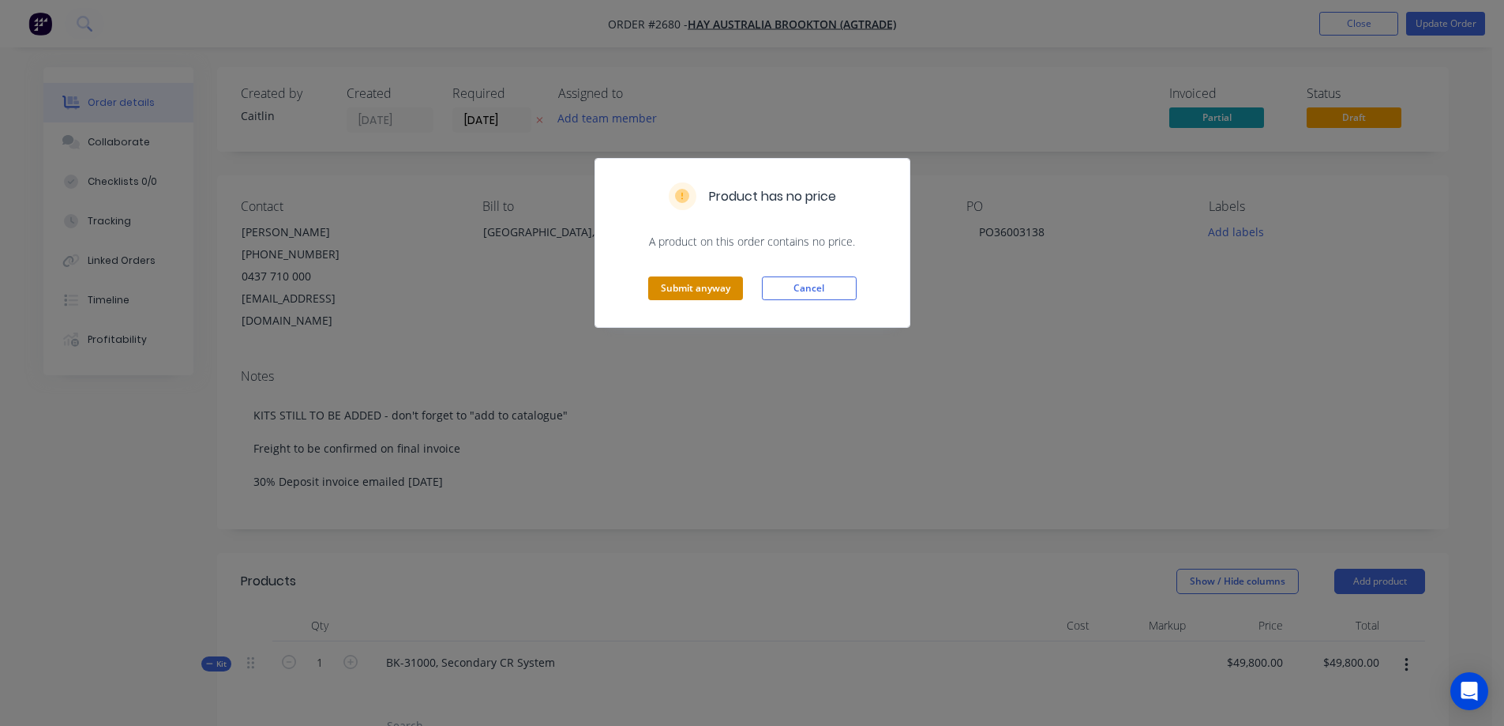
click at [673, 292] on button "Submit anyway" at bounding box center [695, 288] width 95 height 24
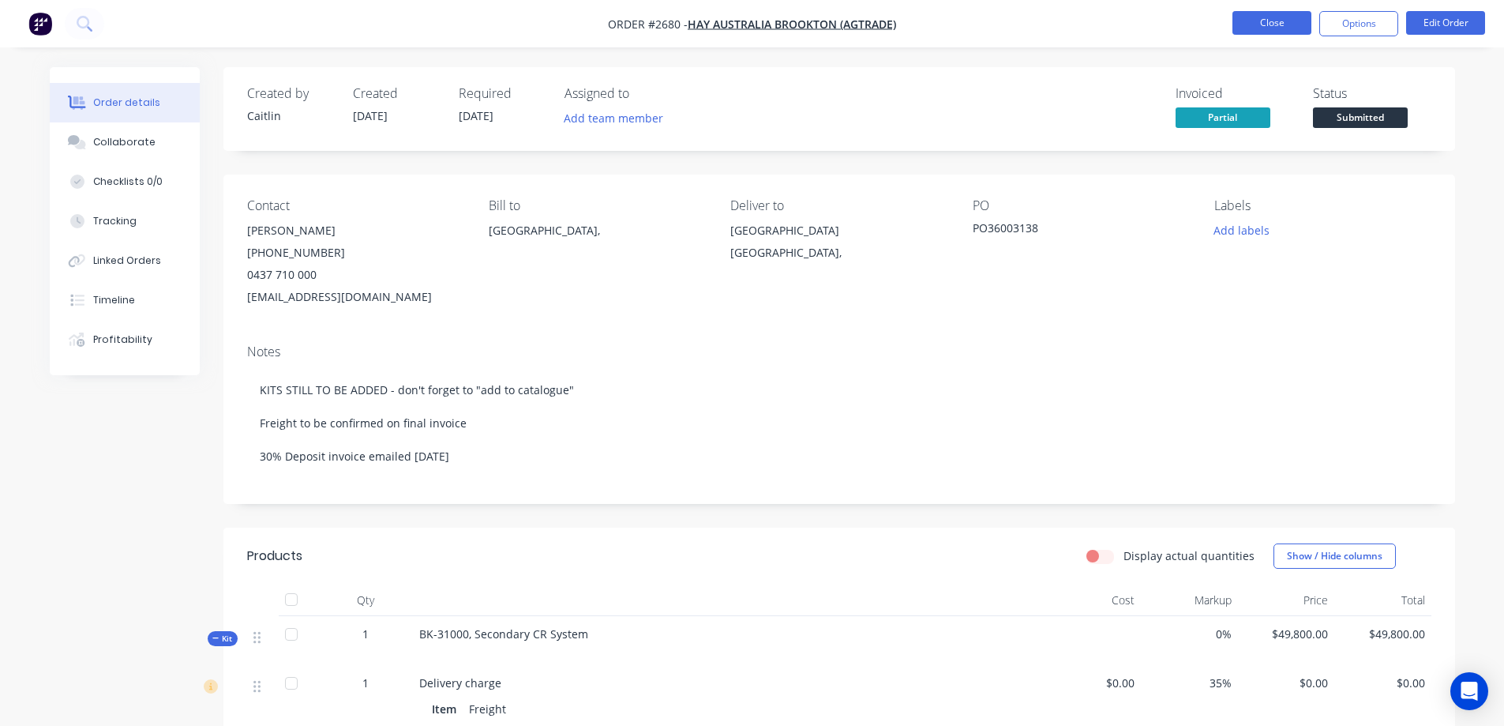
click at [1275, 21] on button "Close" at bounding box center [1271, 23] width 79 height 24
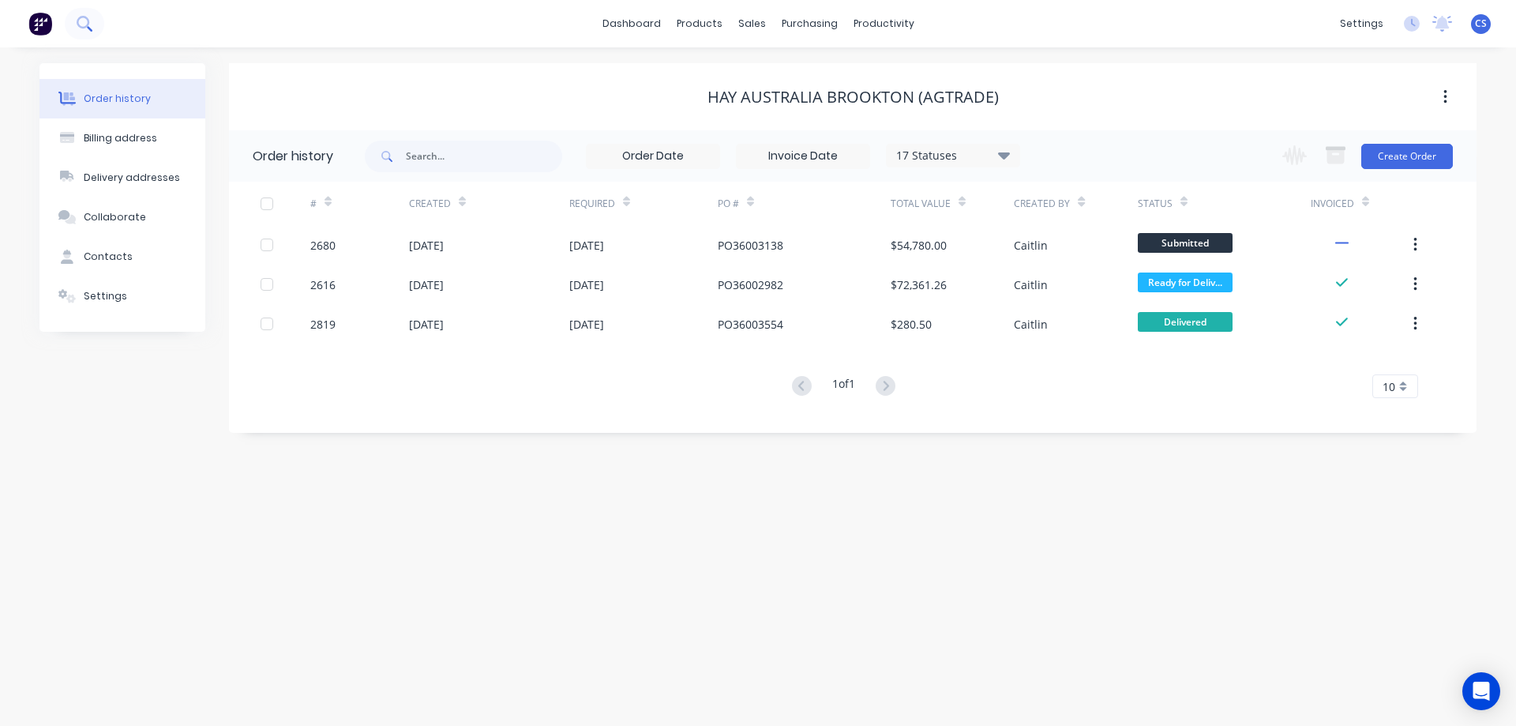
click at [81, 26] on icon at bounding box center [83, 22] width 13 height 13
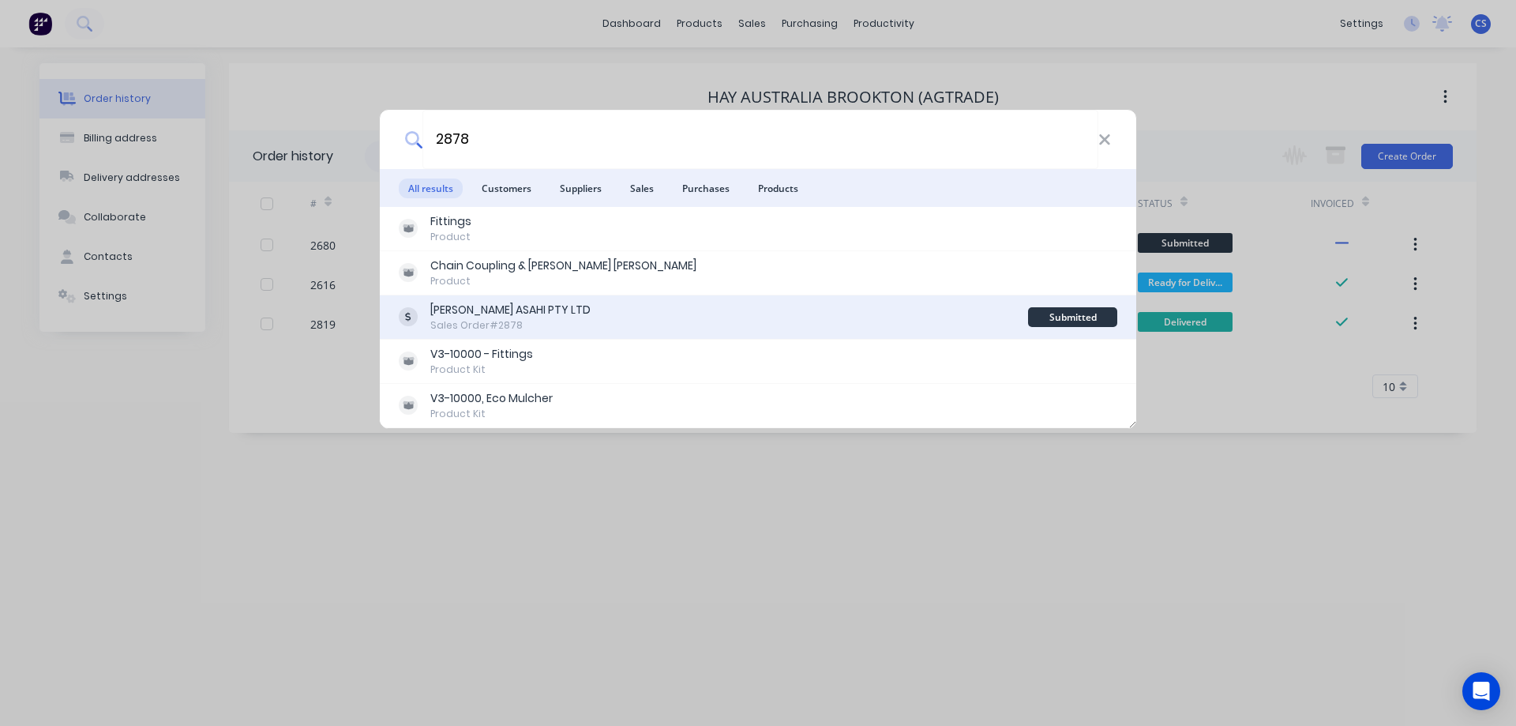
type input "2878"
click at [676, 319] on div "[PERSON_NAME] ASAHI PTY LTD Sales Order #2878" at bounding box center [713, 317] width 629 height 31
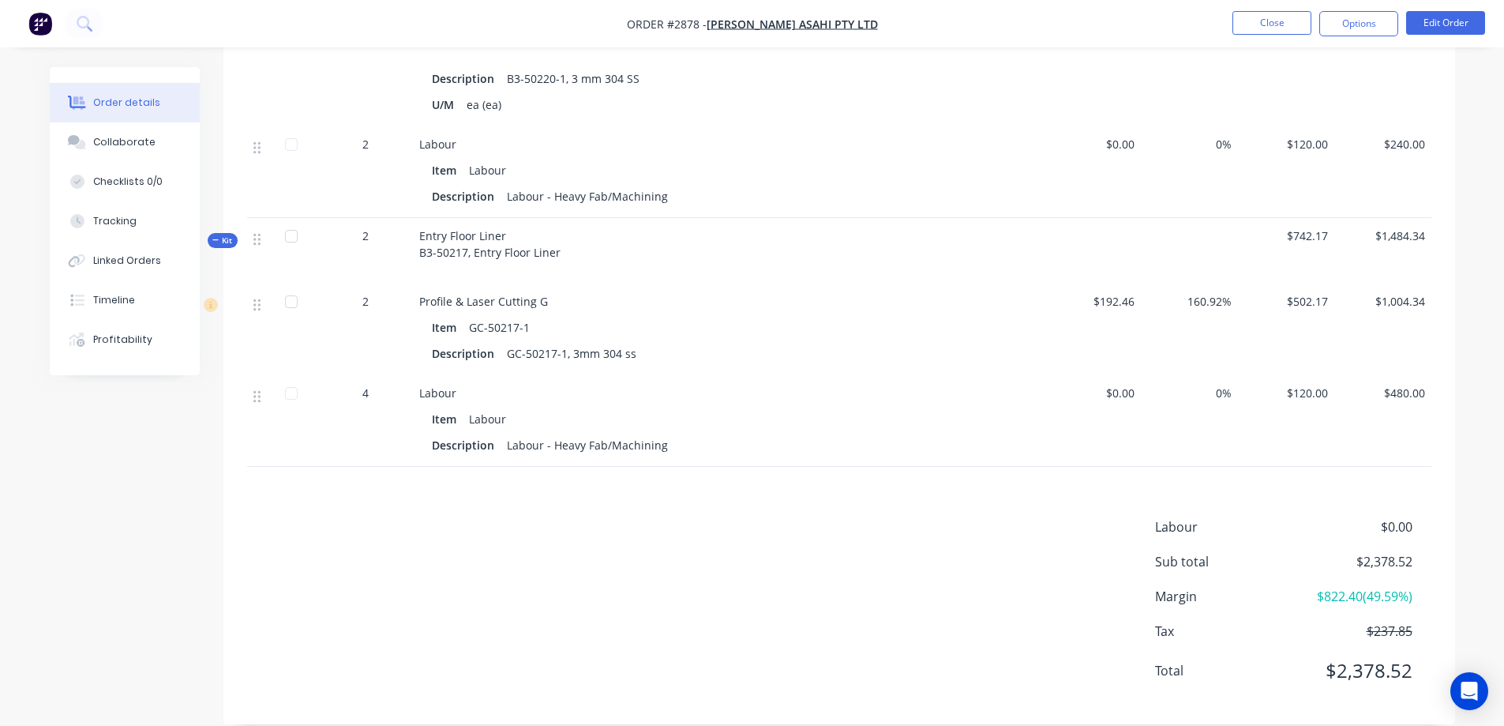
scroll to position [133, 0]
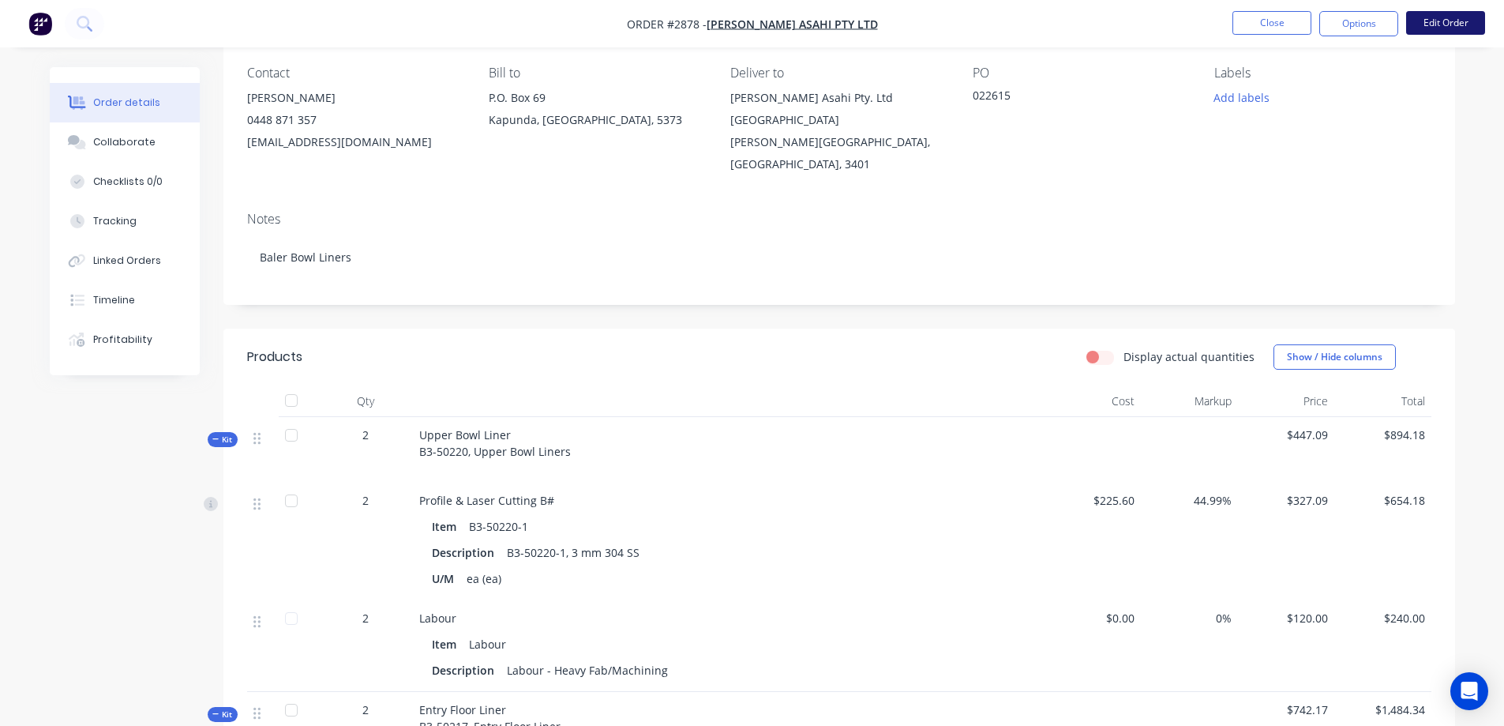
click at [1438, 17] on button "Edit Order" at bounding box center [1445, 23] width 79 height 24
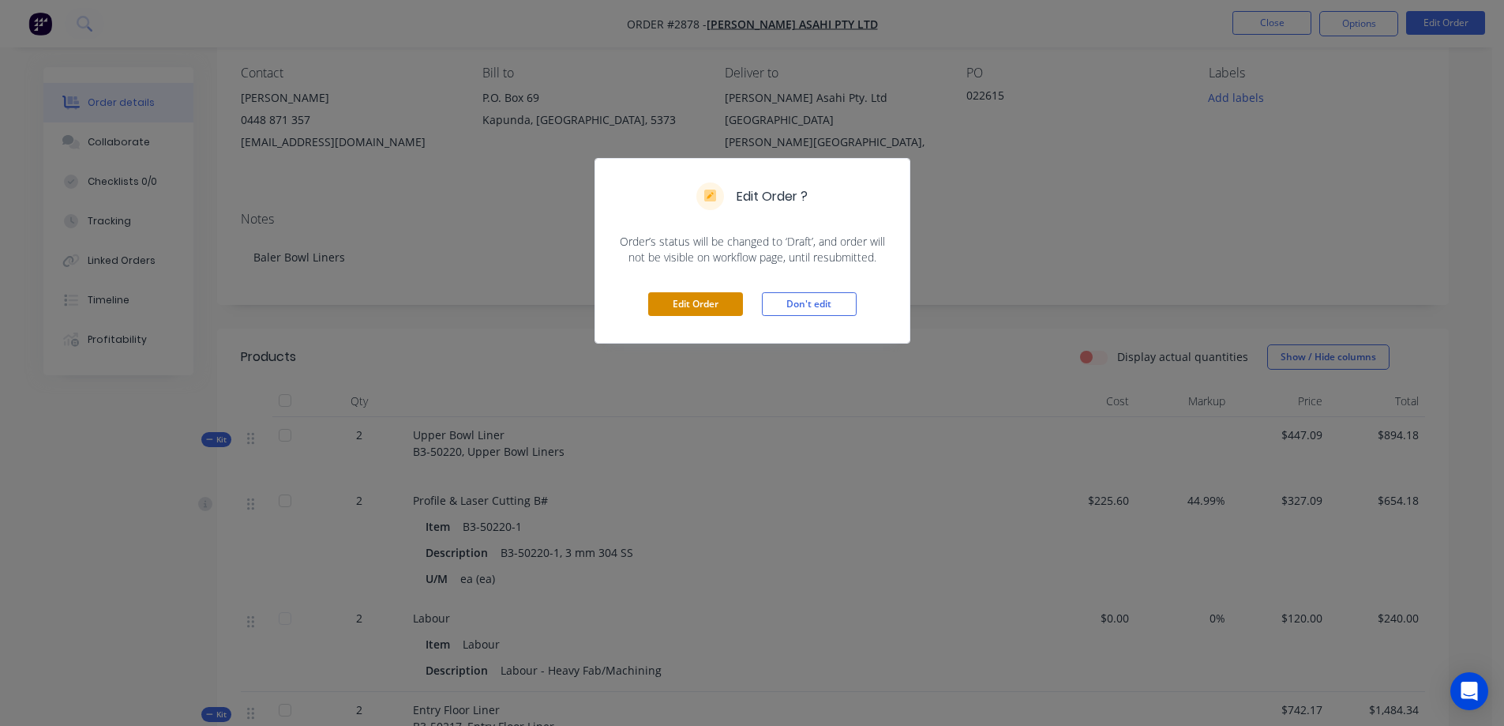
click at [683, 302] on button "Edit Order" at bounding box center [695, 304] width 95 height 24
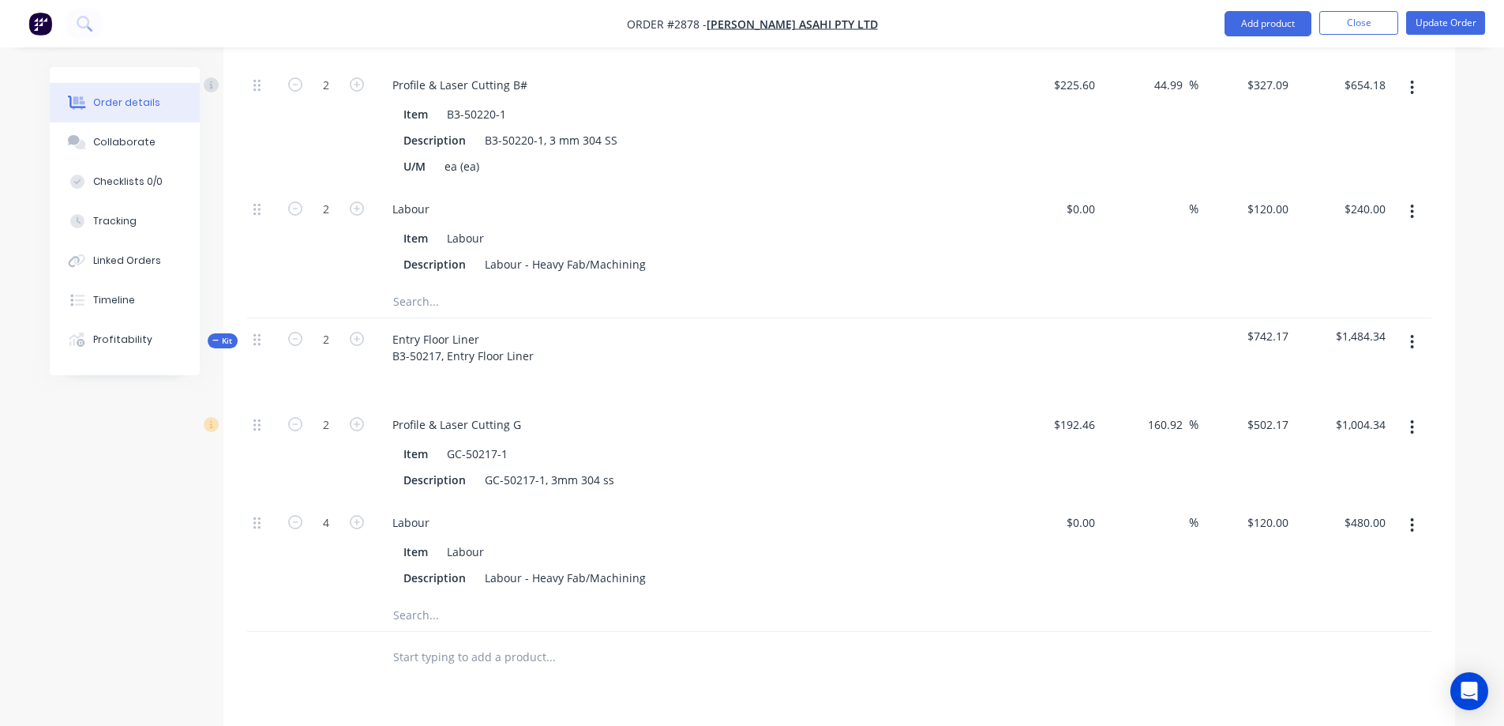
scroll to position [934, 0]
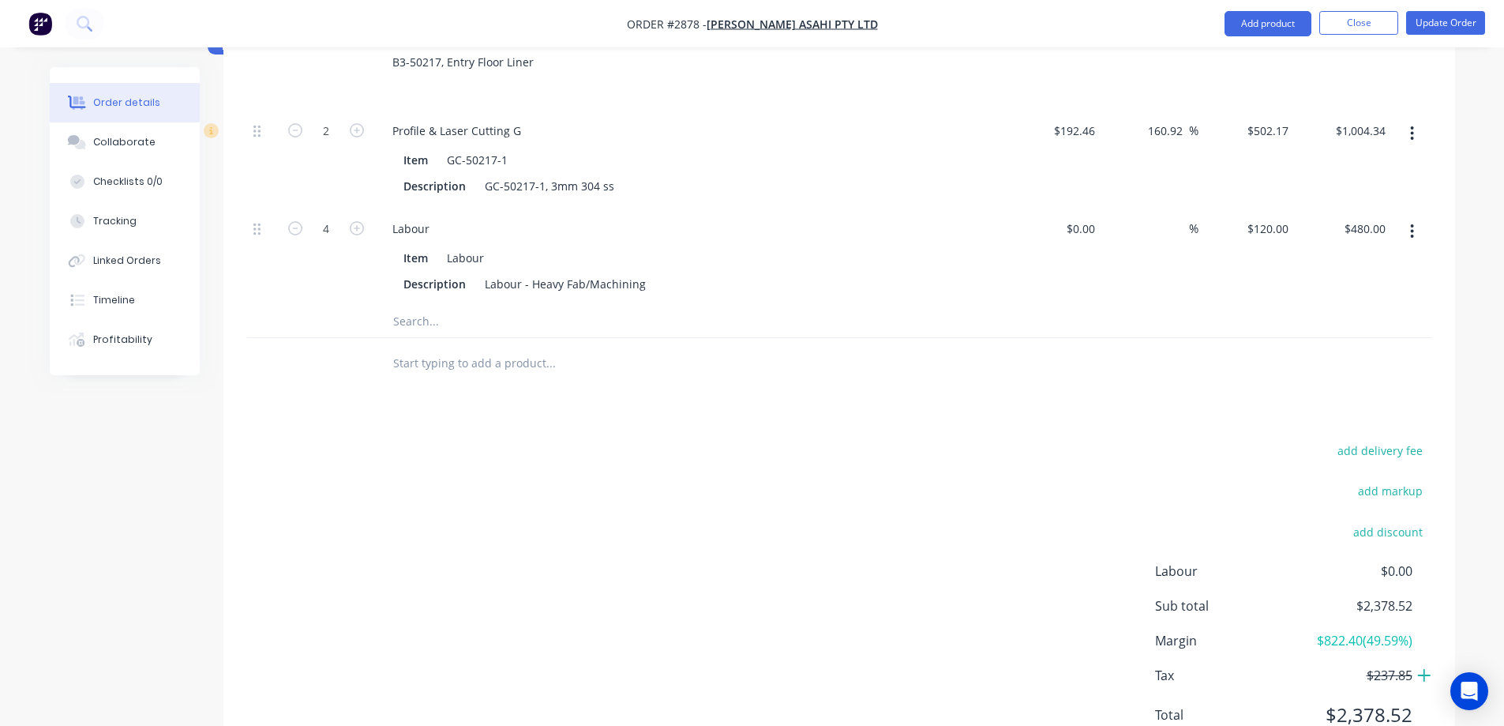
click at [1427, 667] on icon at bounding box center [1424, 675] width 14 height 16
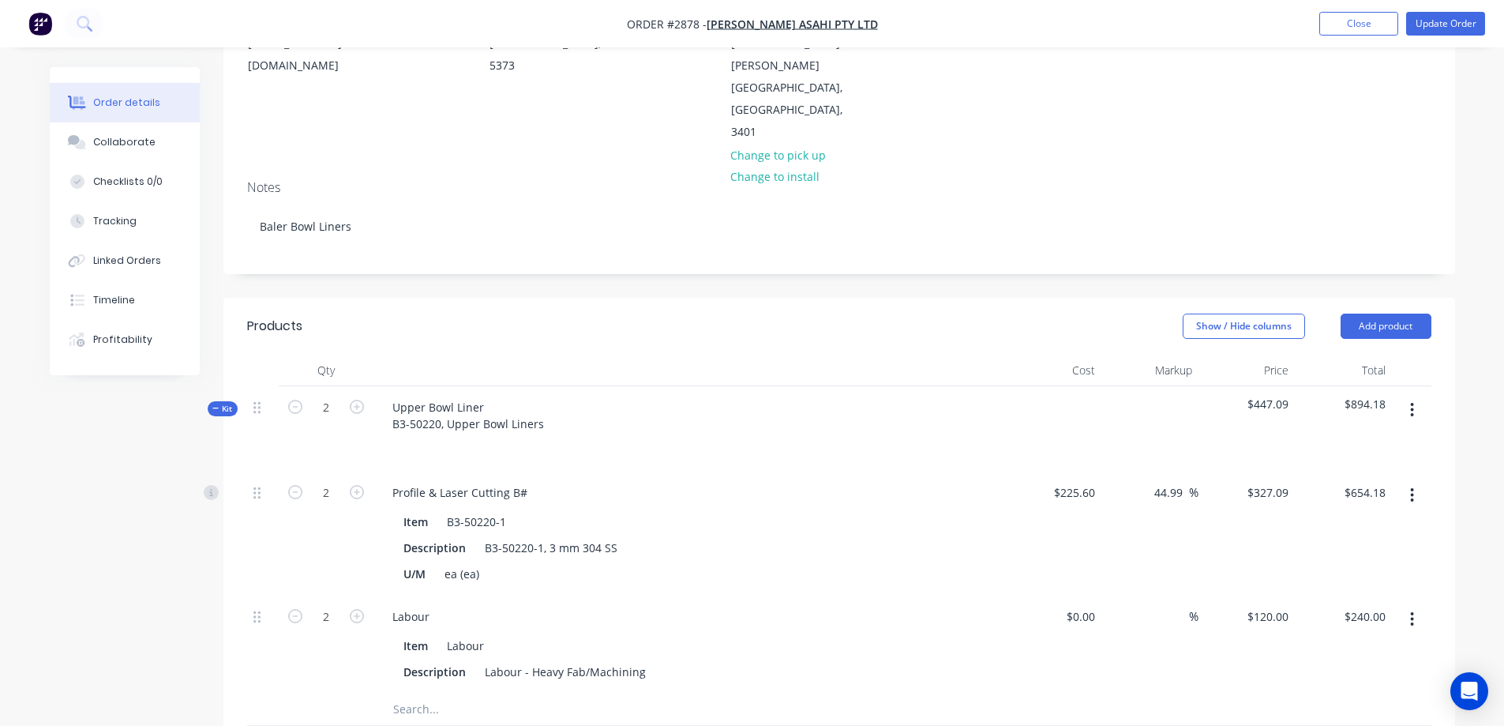
scroll to position [0, 0]
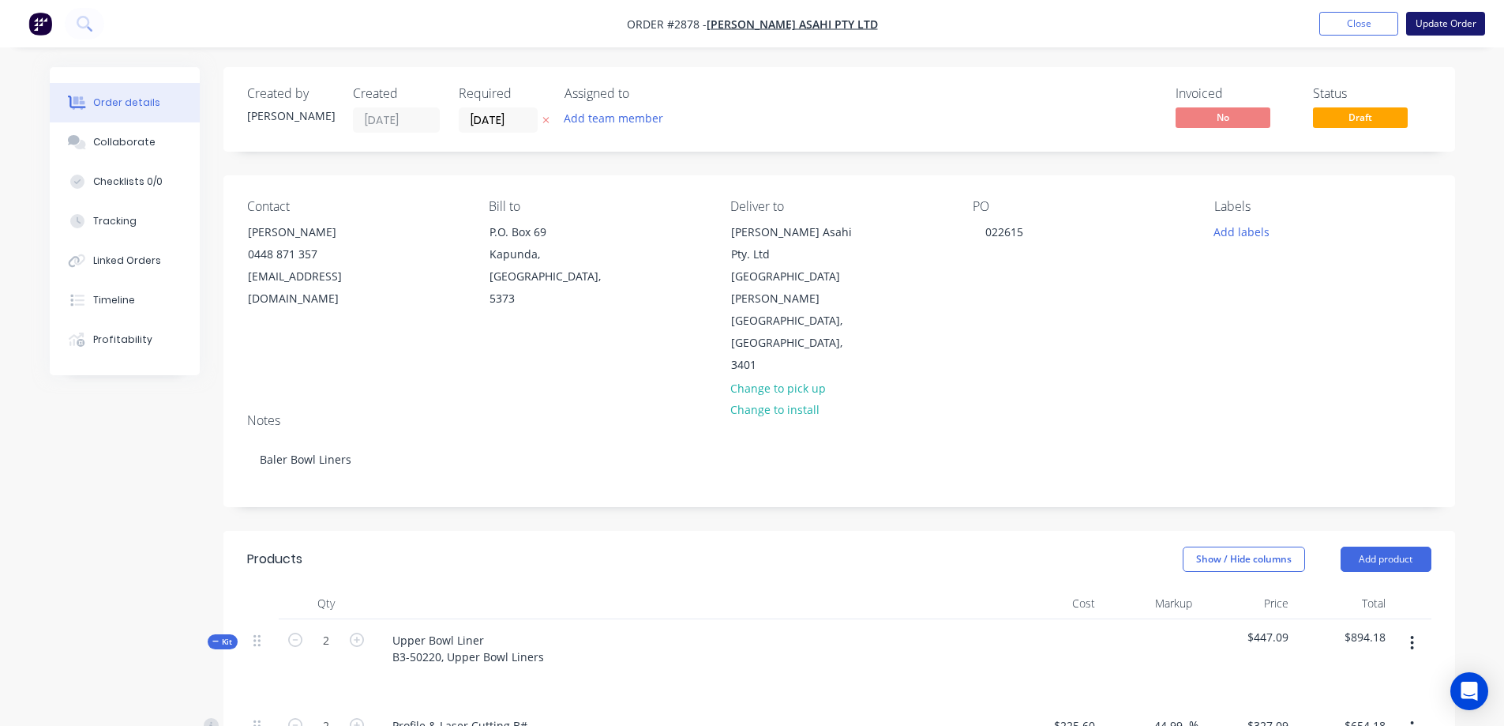
click at [1452, 20] on button "Update Order" at bounding box center [1445, 24] width 79 height 24
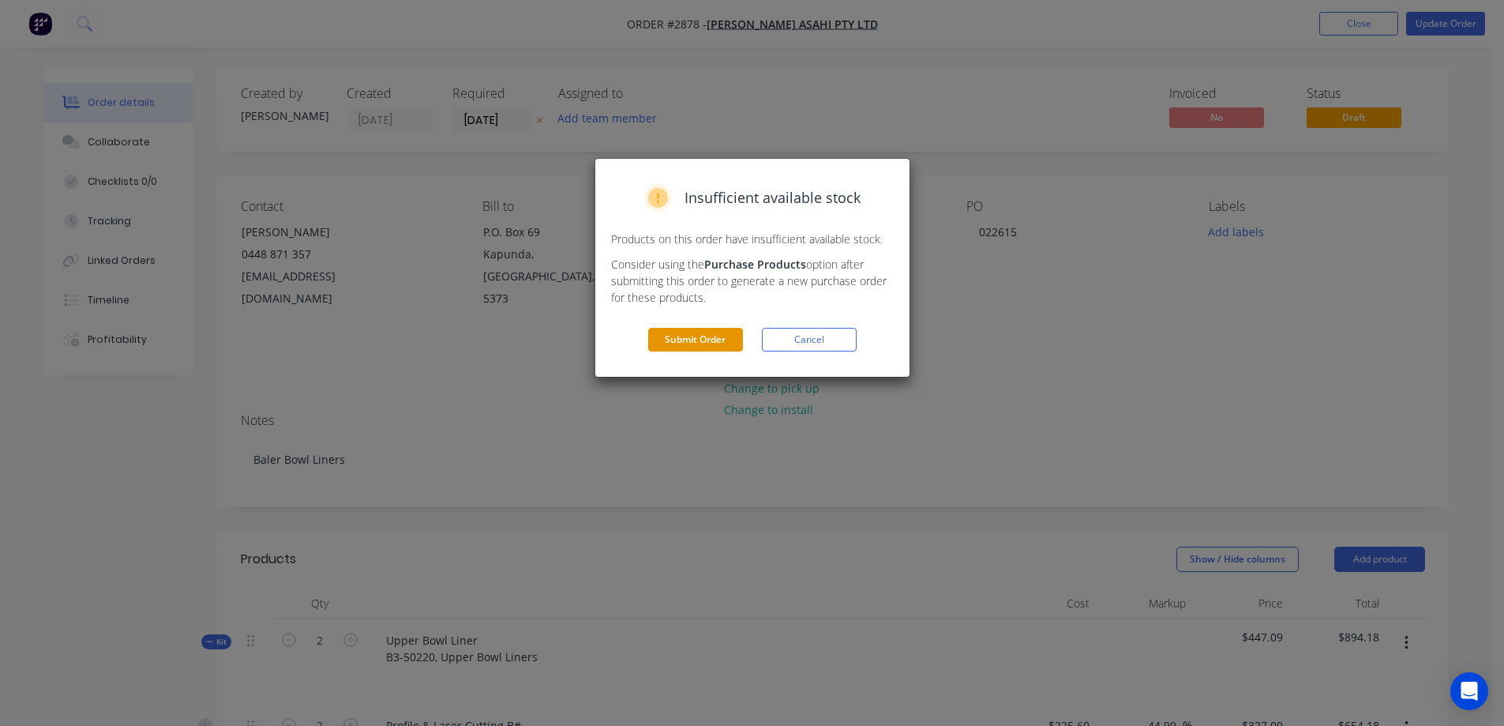
click at [681, 345] on button "Submit Order" at bounding box center [695, 340] width 95 height 24
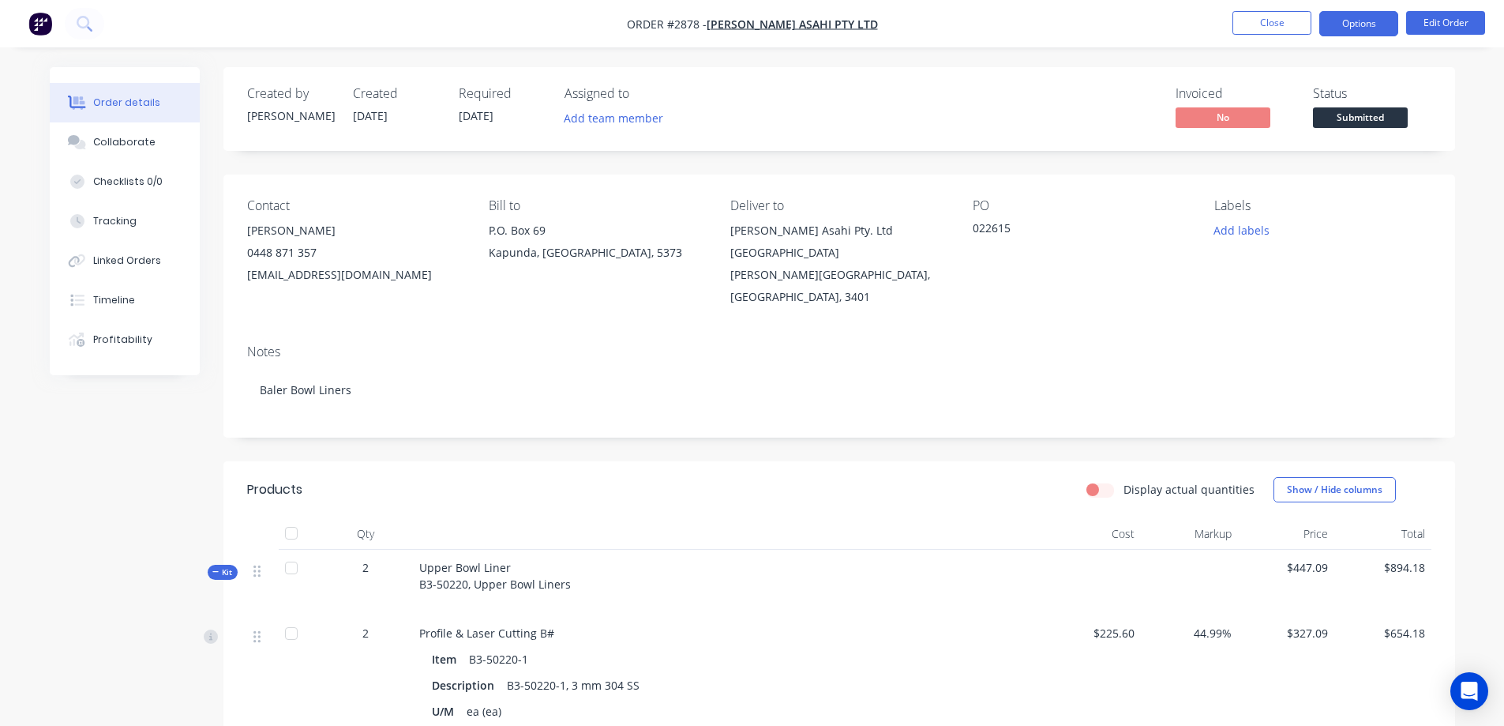
click at [1374, 34] on button "Options" at bounding box center [1358, 23] width 79 height 25
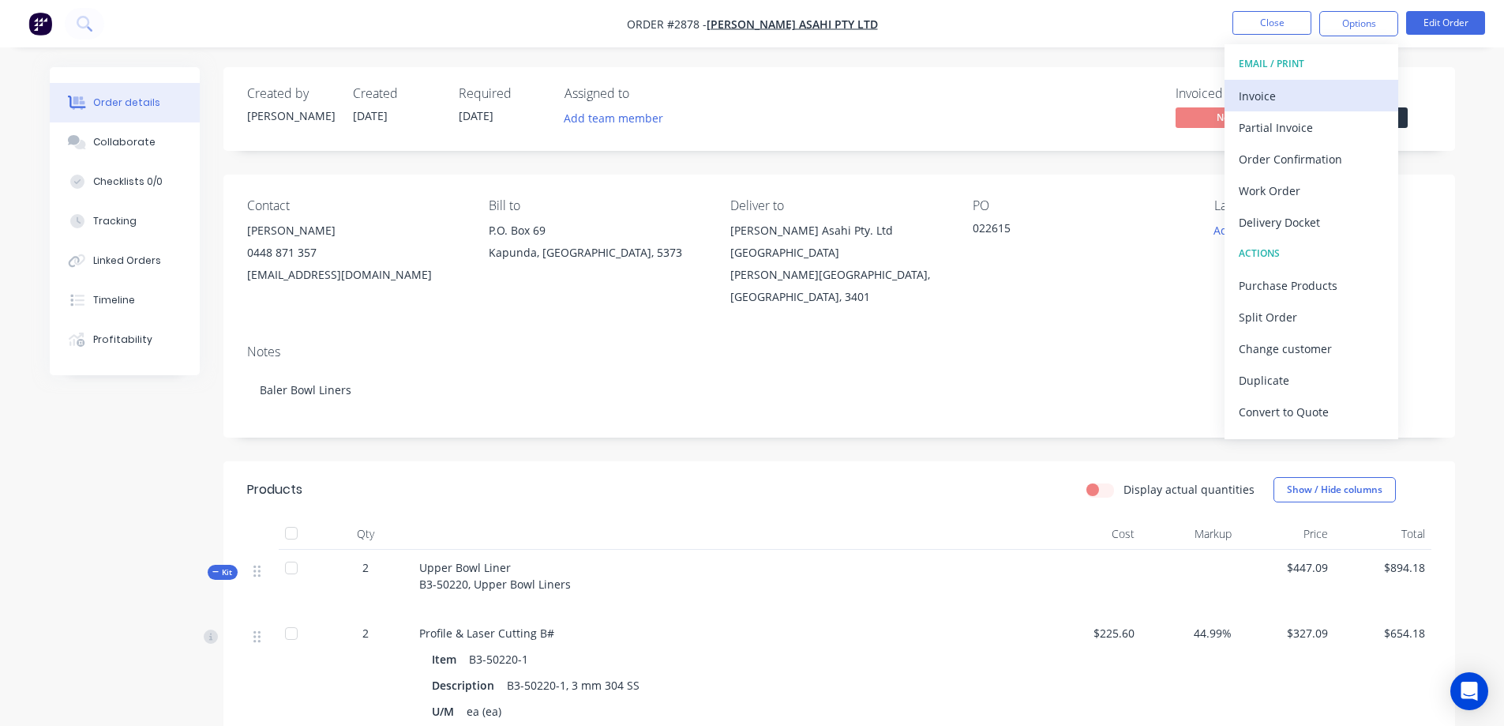
click at [1303, 102] on div "Invoice" at bounding box center [1311, 95] width 145 height 23
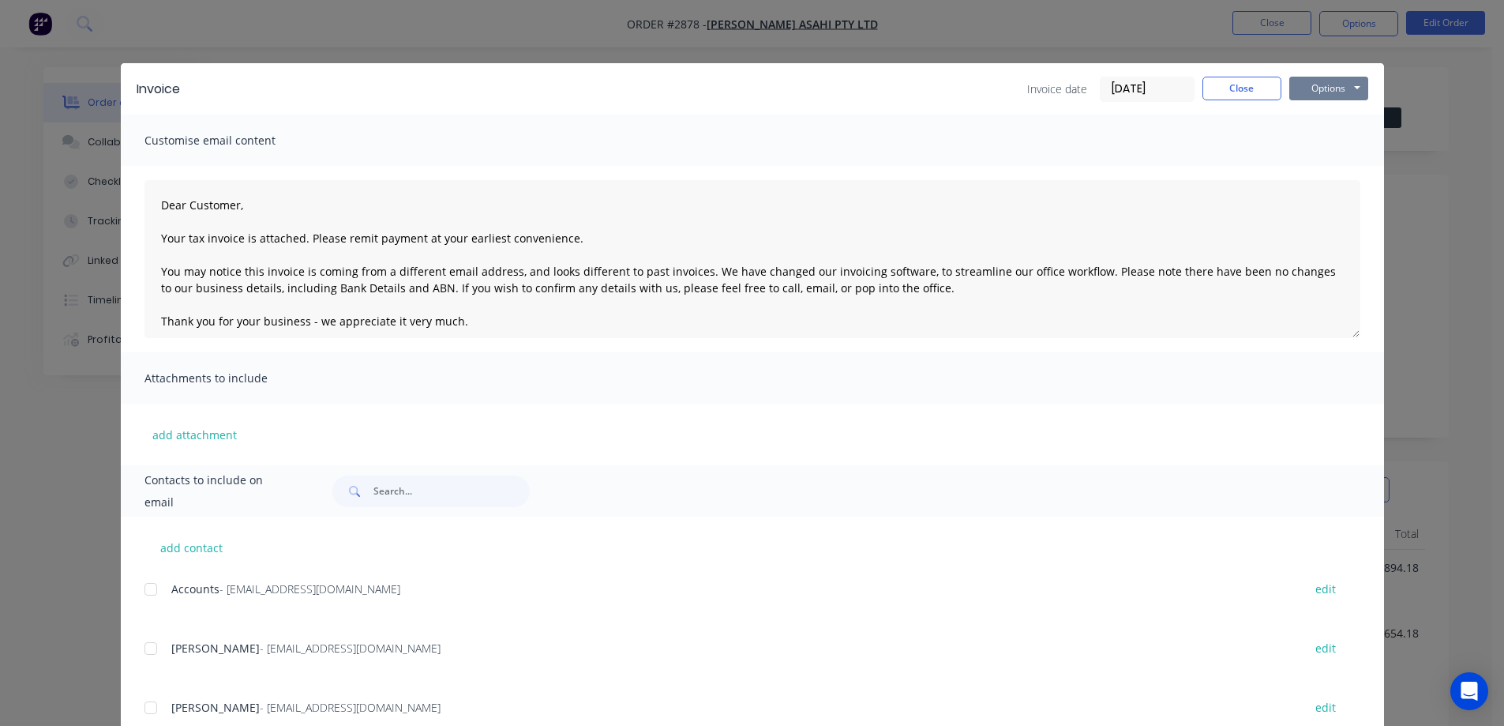
click at [1326, 89] on button "Options" at bounding box center [1328, 89] width 79 height 24
click at [1344, 117] on button "Preview" at bounding box center [1339, 116] width 101 height 26
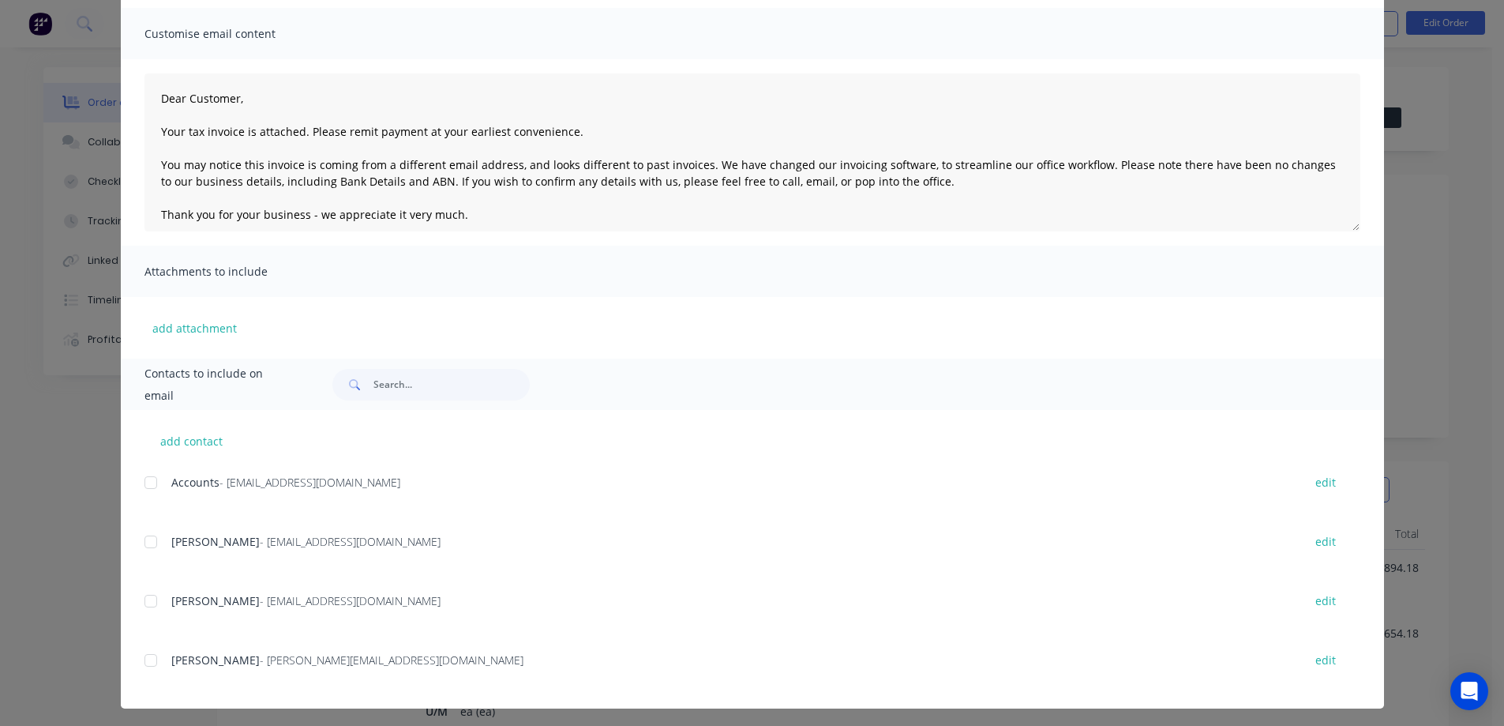
scroll to position [111, 0]
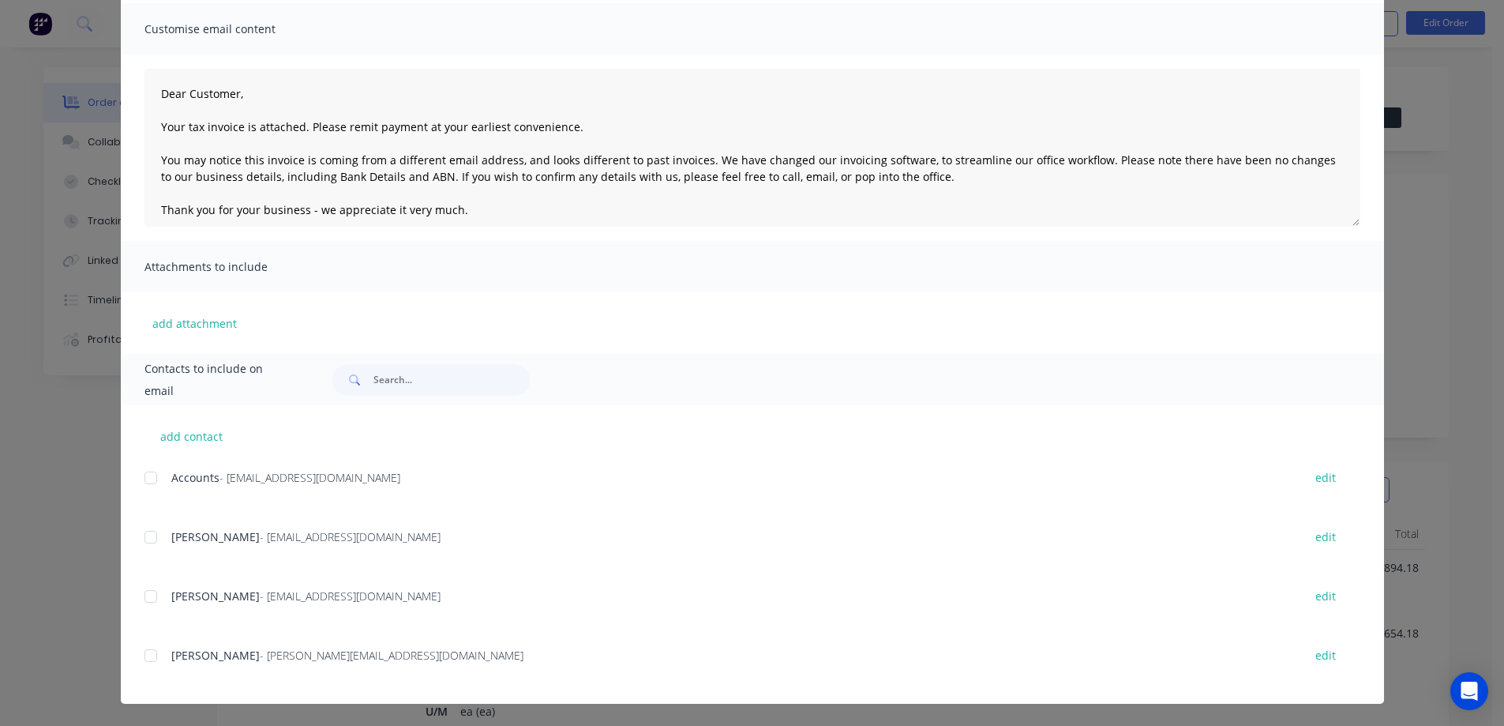
click at [148, 479] on div at bounding box center [151, 478] width 32 height 32
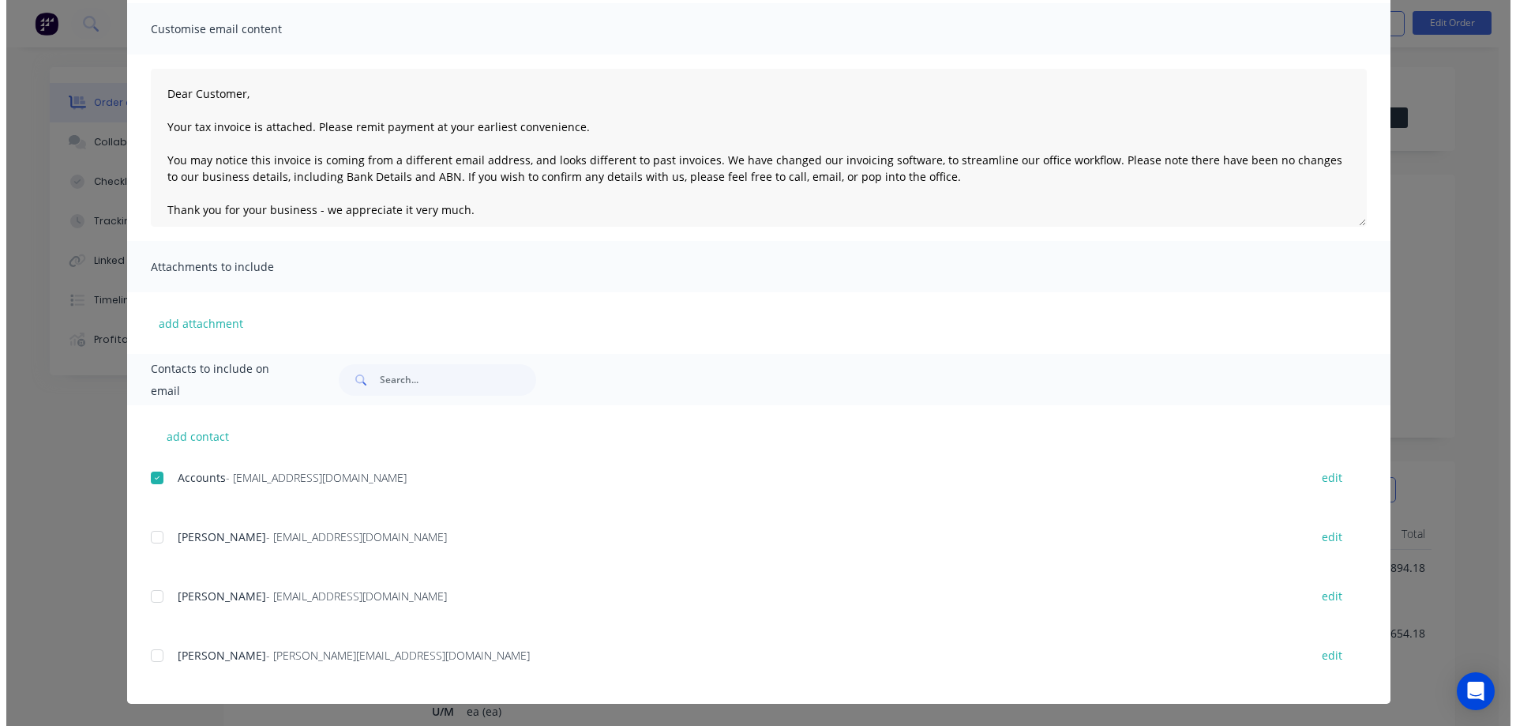
scroll to position [0, 0]
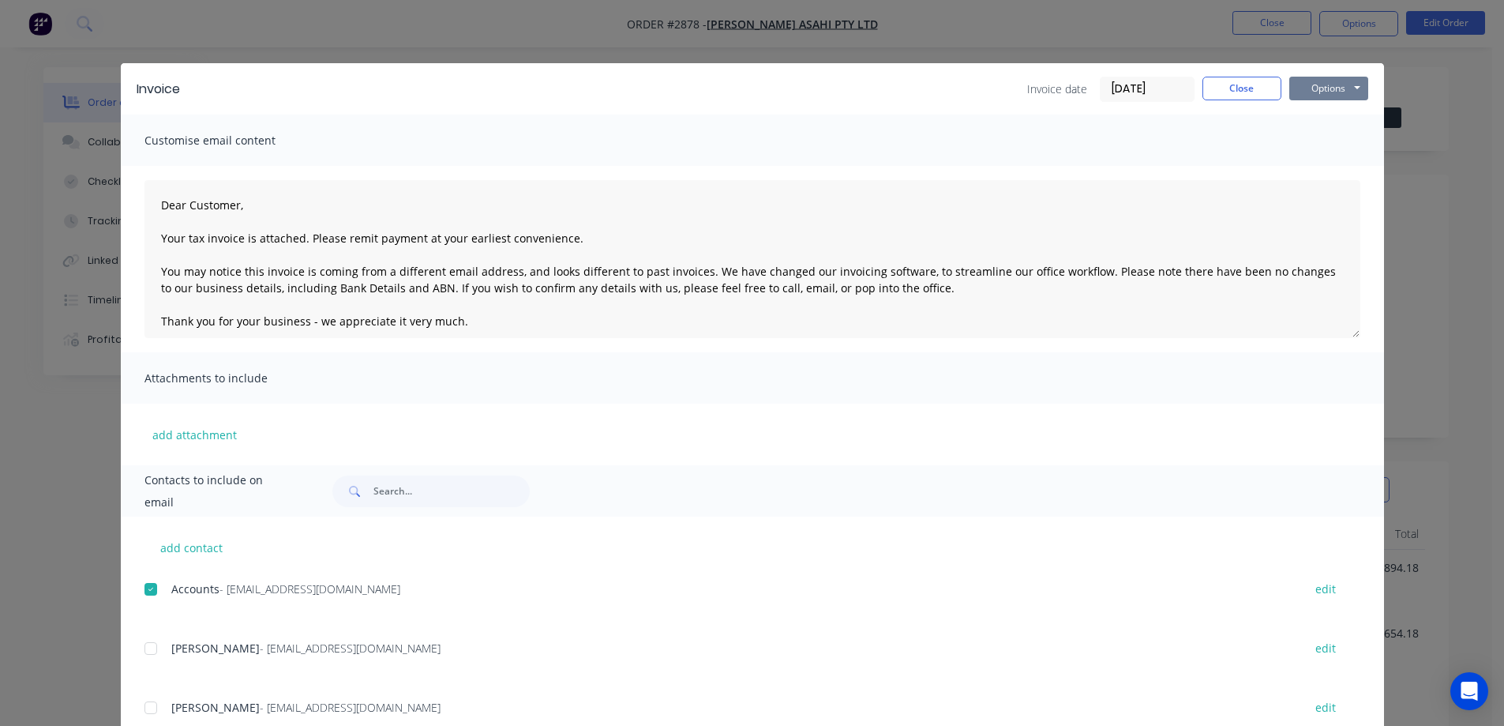
click at [1314, 91] on button "Options" at bounding box center [1328, 89] width 79 height 24
click at [1327, 171] on button "Email" at bounding box center [1339, 169] width 101 height 26
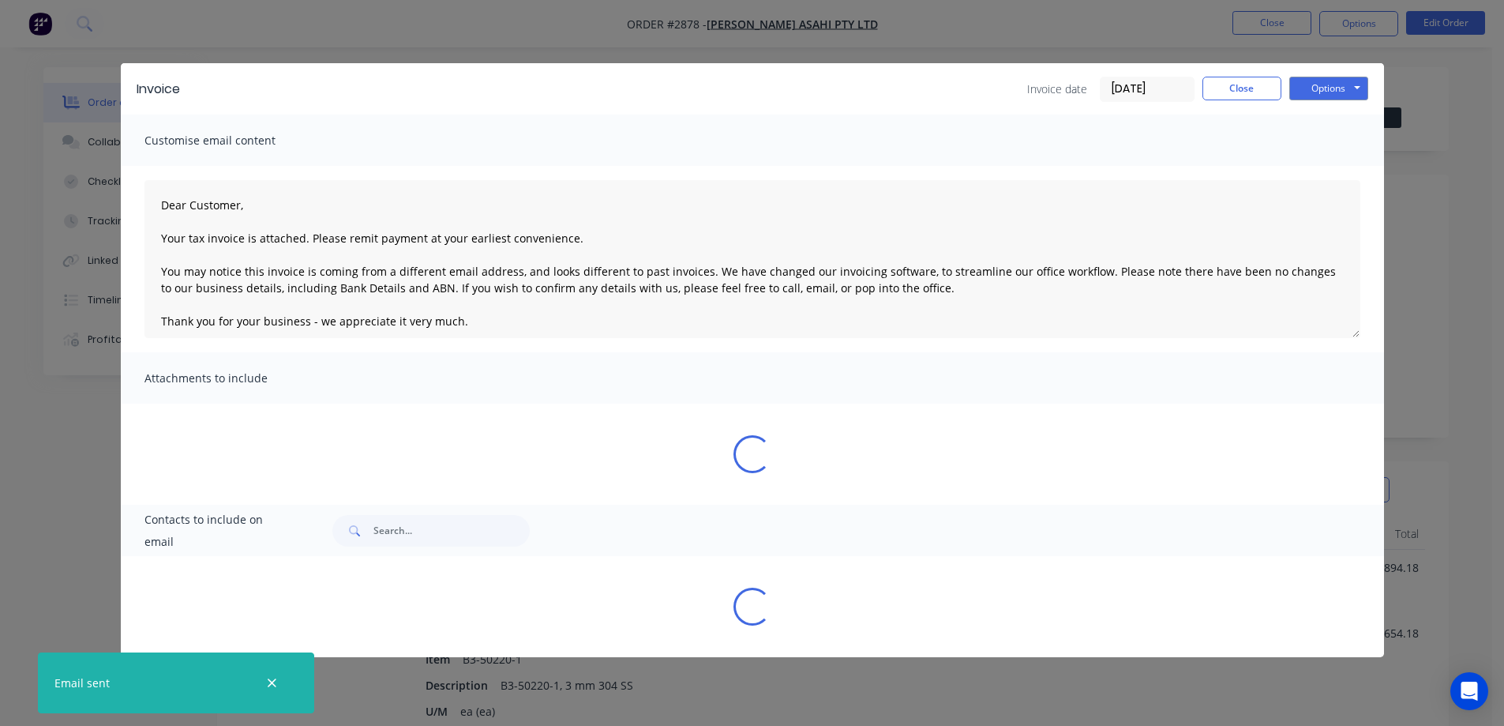
type textarea "Dear Customer, Your tax invoice is attached. Please remit payment at your earli…"
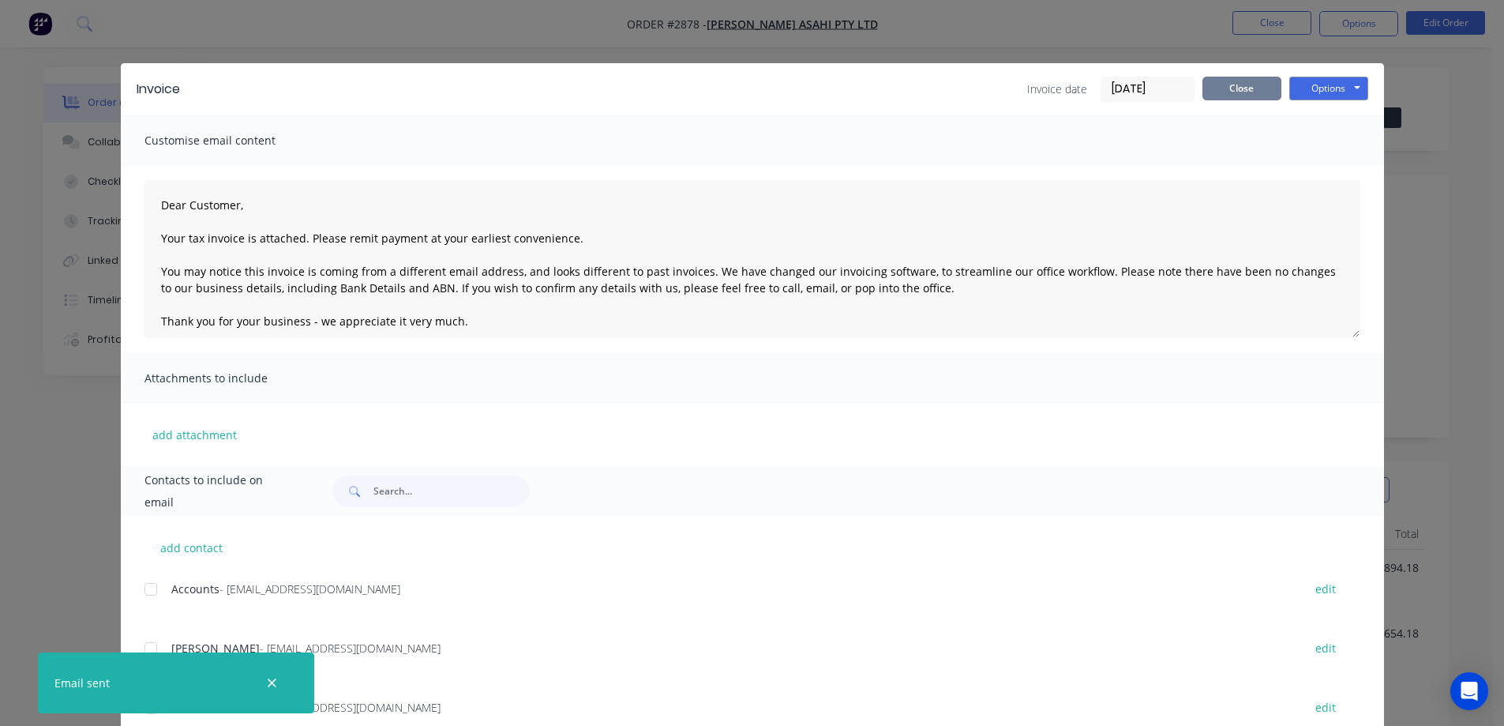
click at [1254, 89] on button "Close" at bounding box center [1241, 89] width 79 height 24
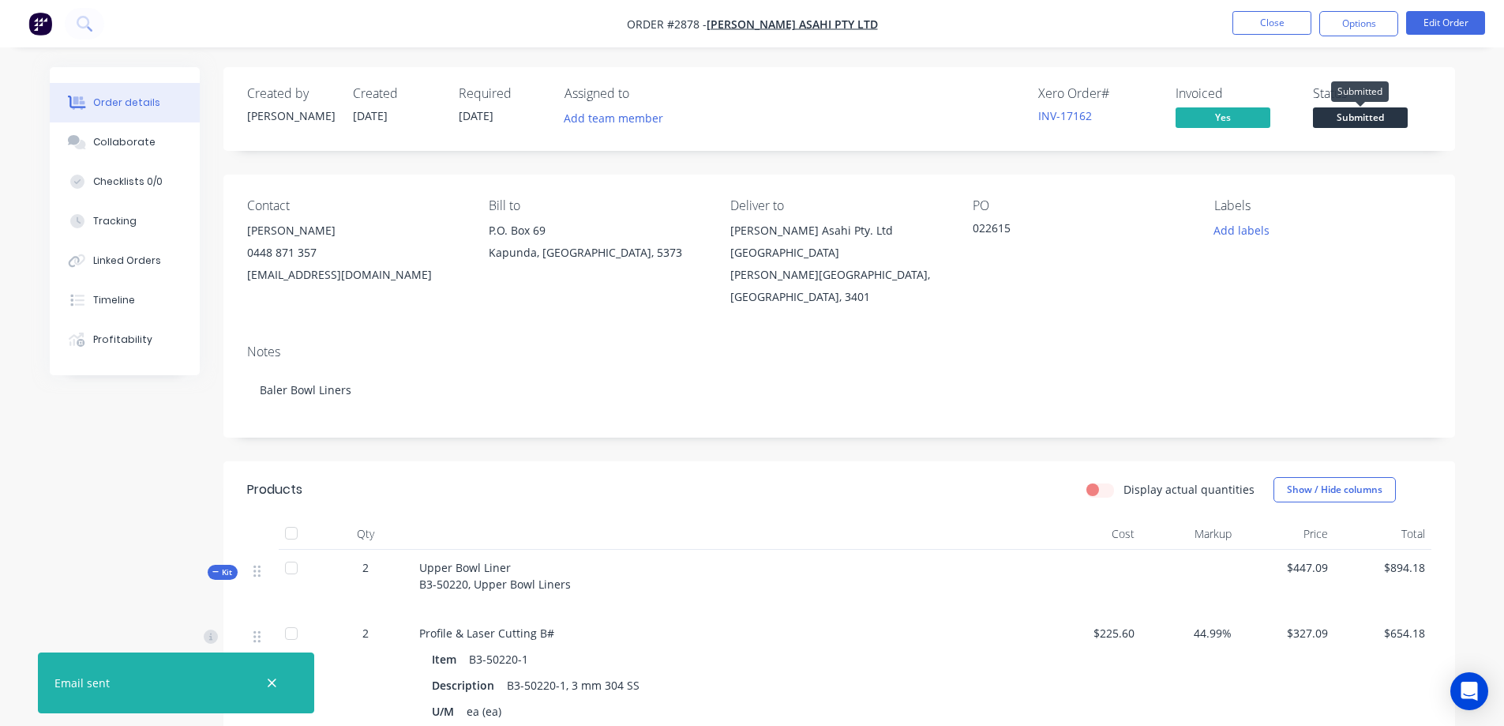
click at [1371, 115] on span "Submitted" at bounding box center [1360, 117] width 95 height 20
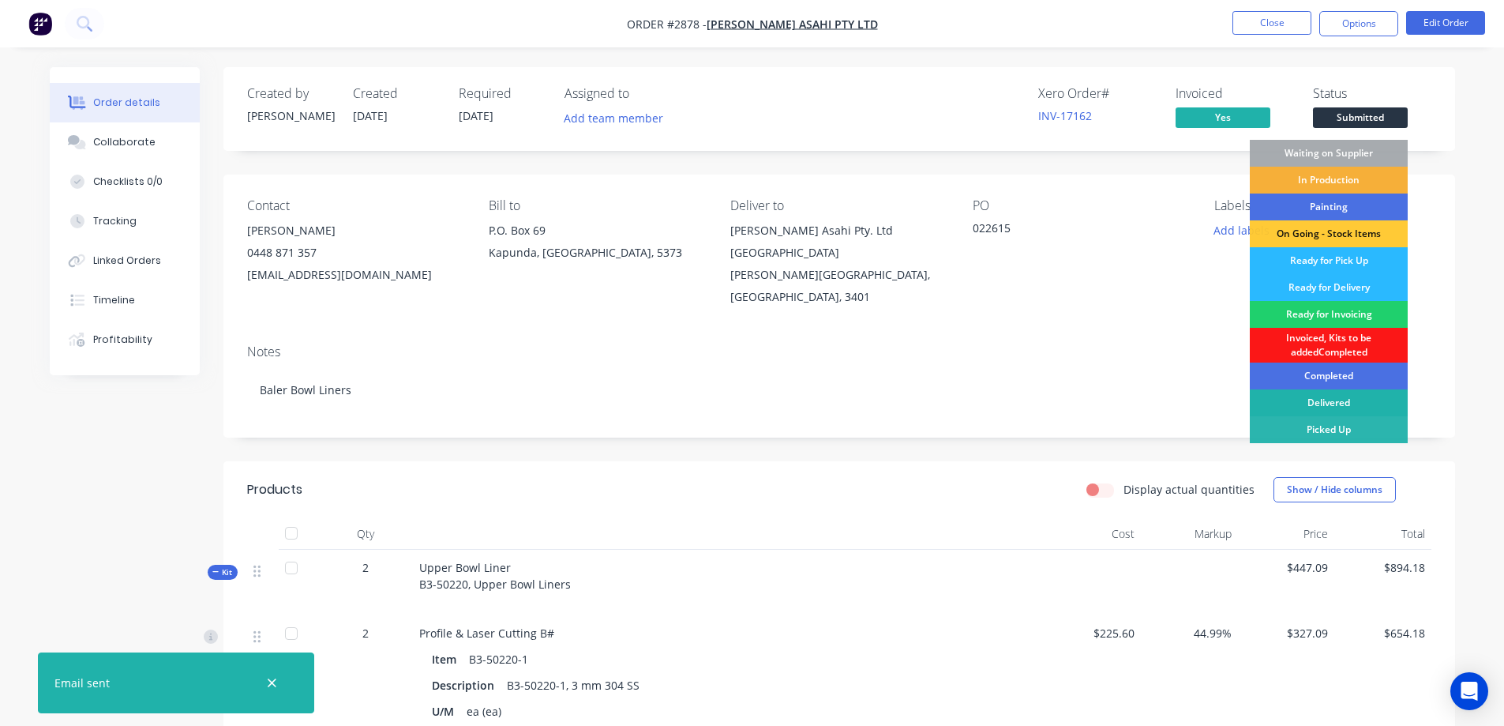
click at [1337, 403] on div "Delivered" at bounding box center [1329, 402] width 158 height 27
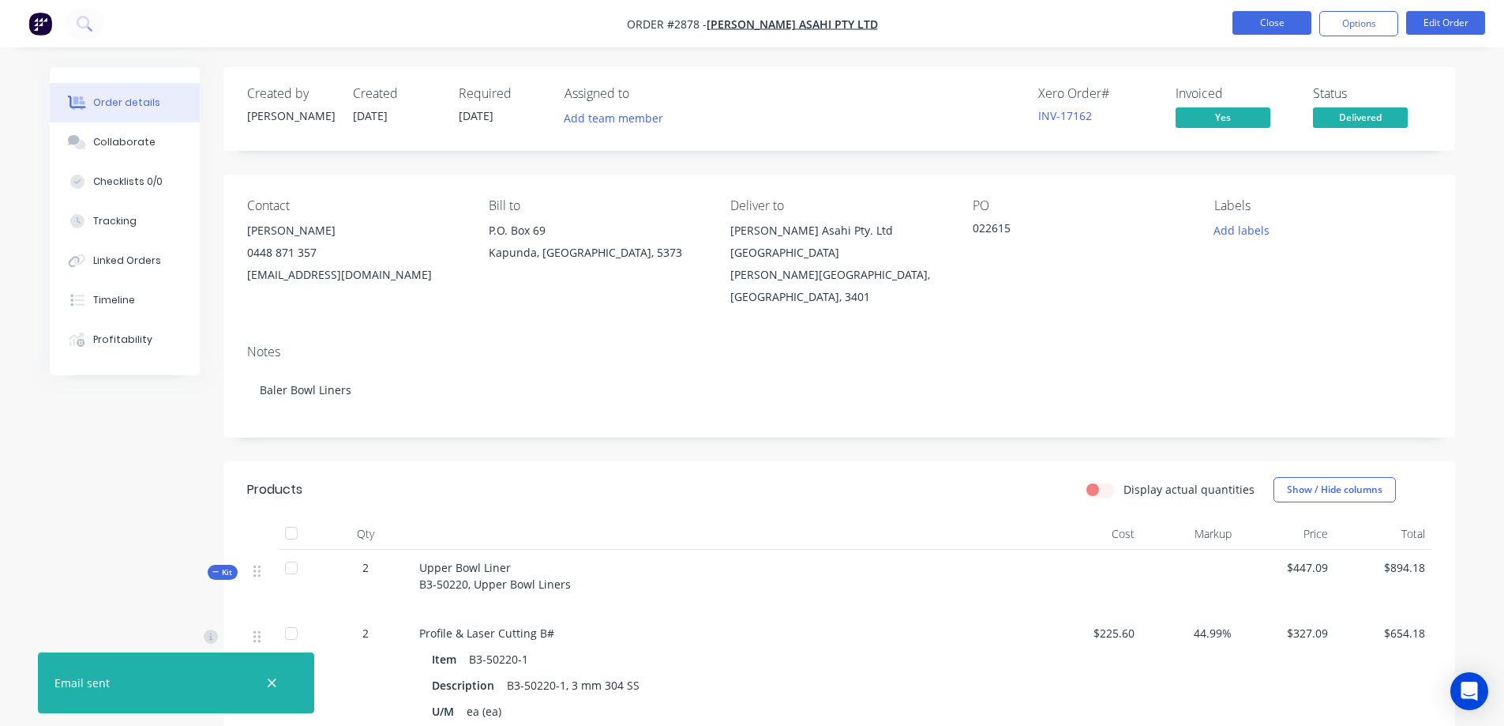
click at [1273, 28] on button "Close" at bounding box center [1271, 23] width 79 height 24
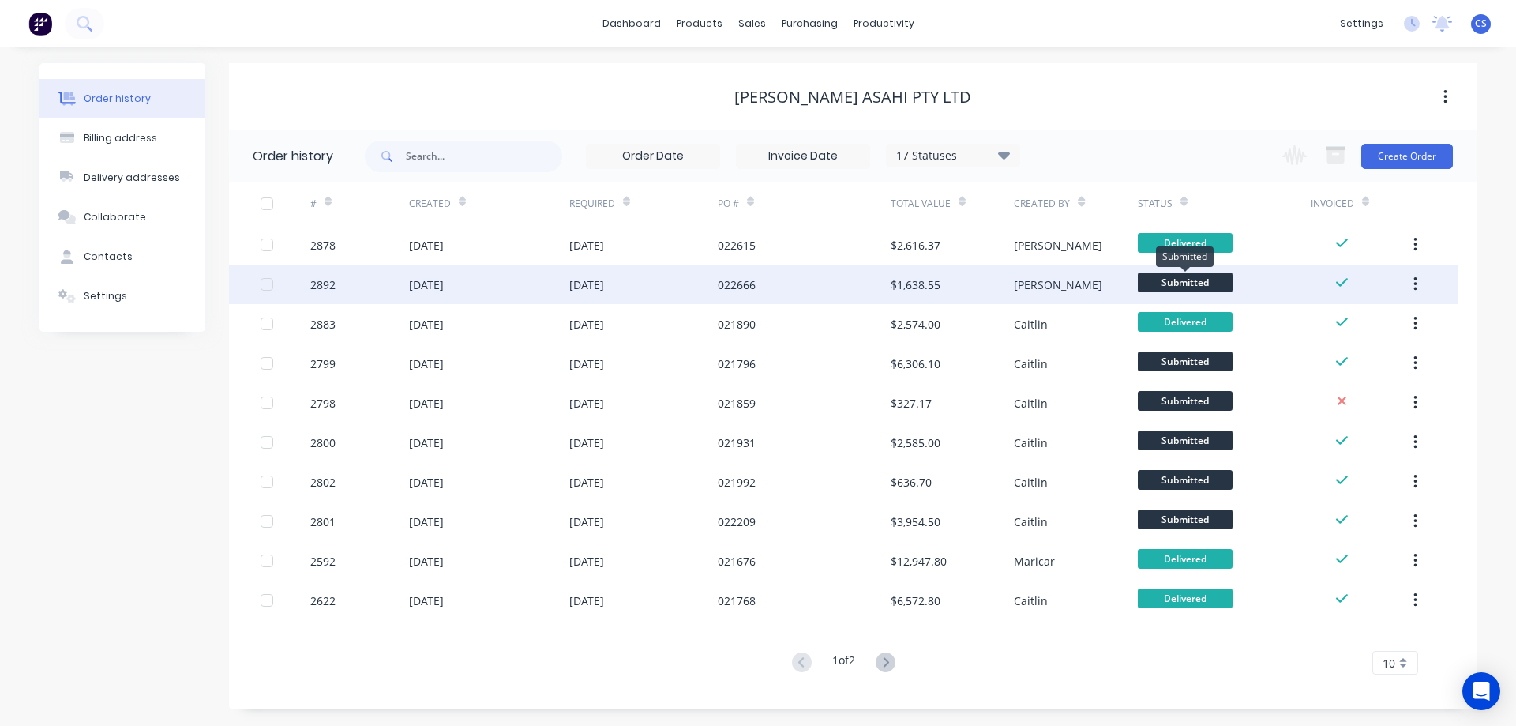
click at [1201, 288] on span "Submitted" at bounding box center [1185, 282] width 95 height 20
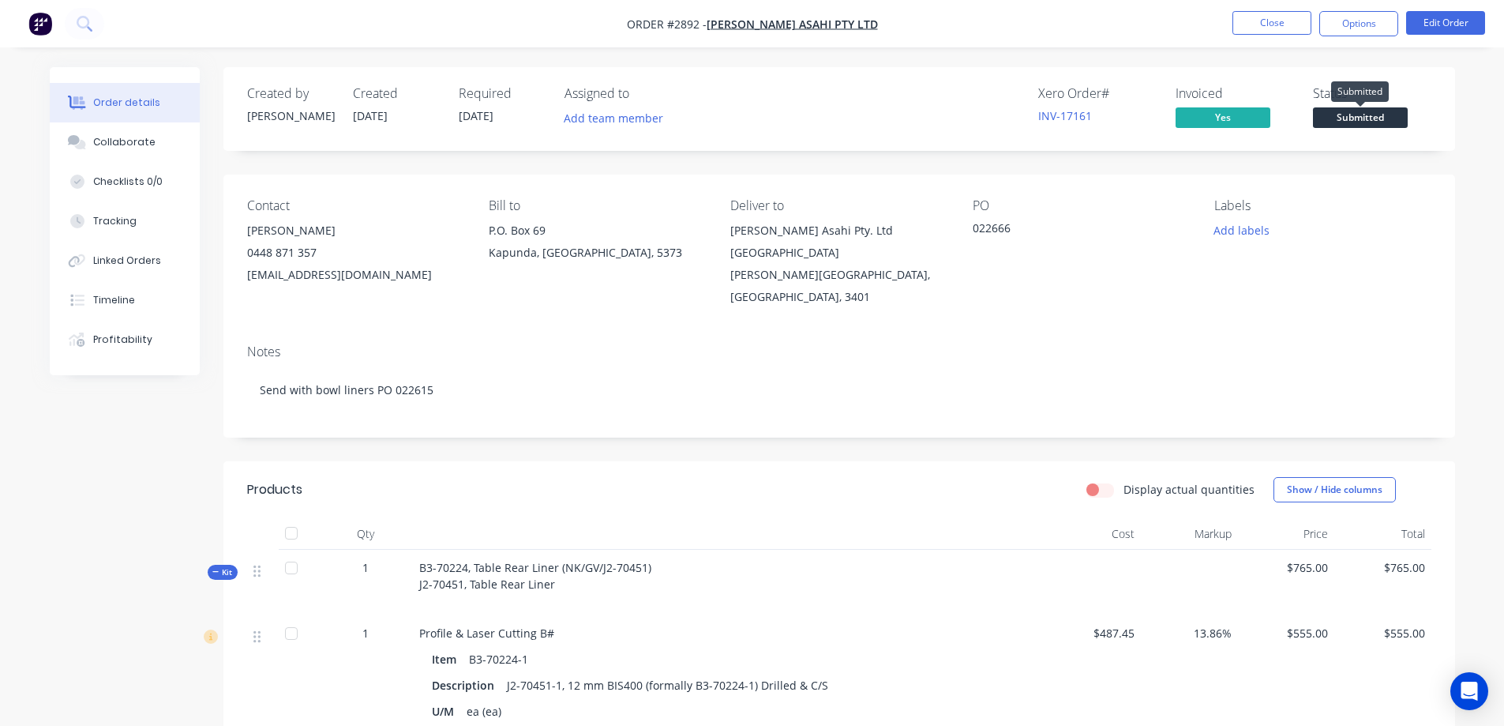
click at [1351, 117] on span "Submitted" at bounding box center [1360, 117] width 95 height 20
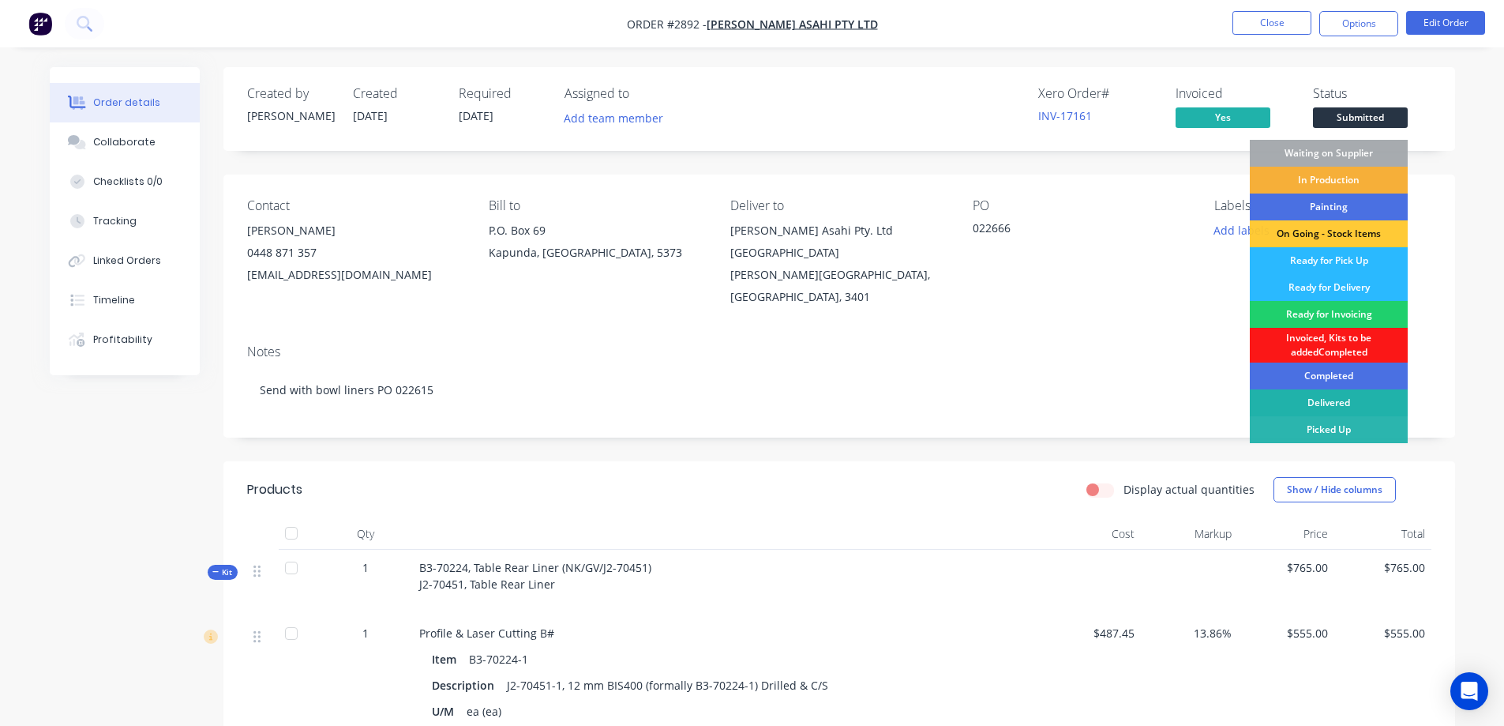
click at [1341, 404] on div "Delivered" at bounding box center [1329, 402] width 158 height 27
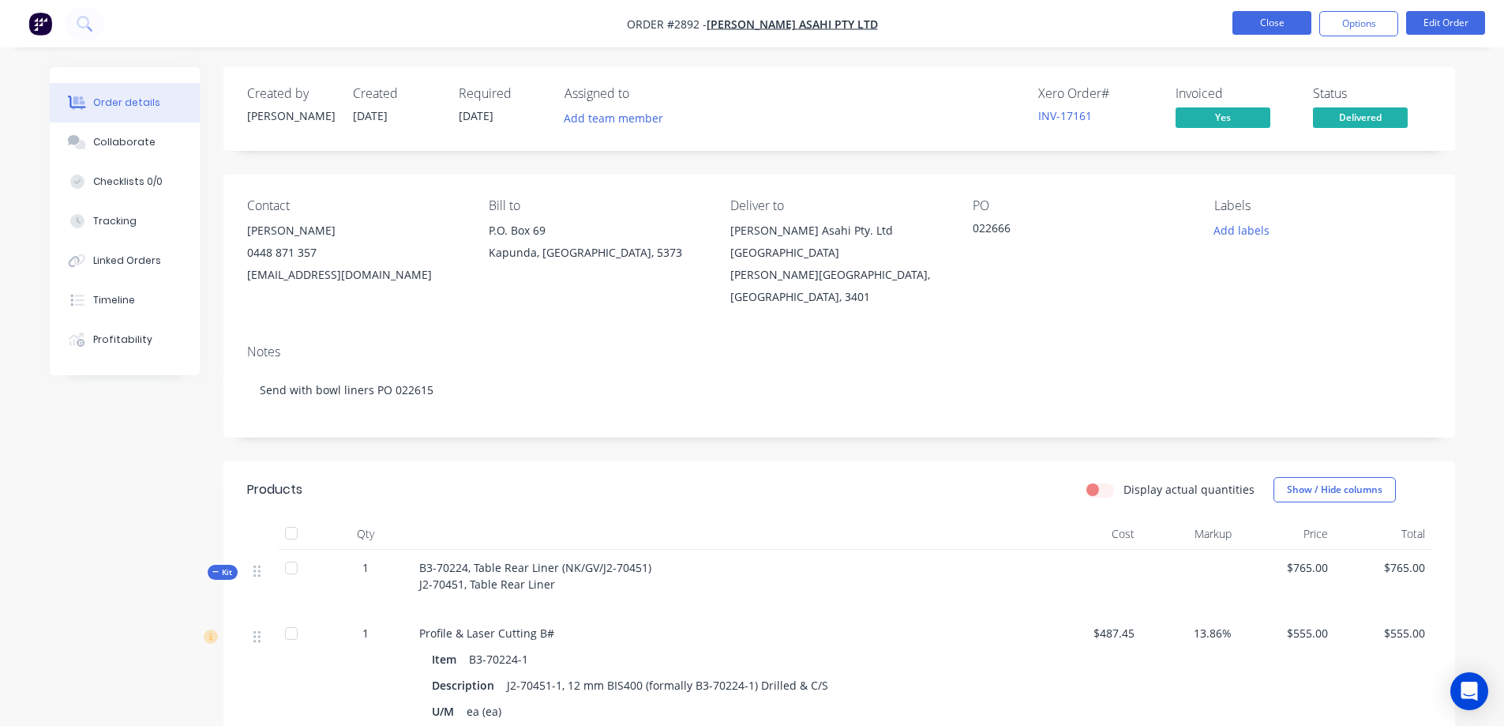
click at [1254, 26] on button "Close" at bounding box center [1271, 23] width 79 height 24
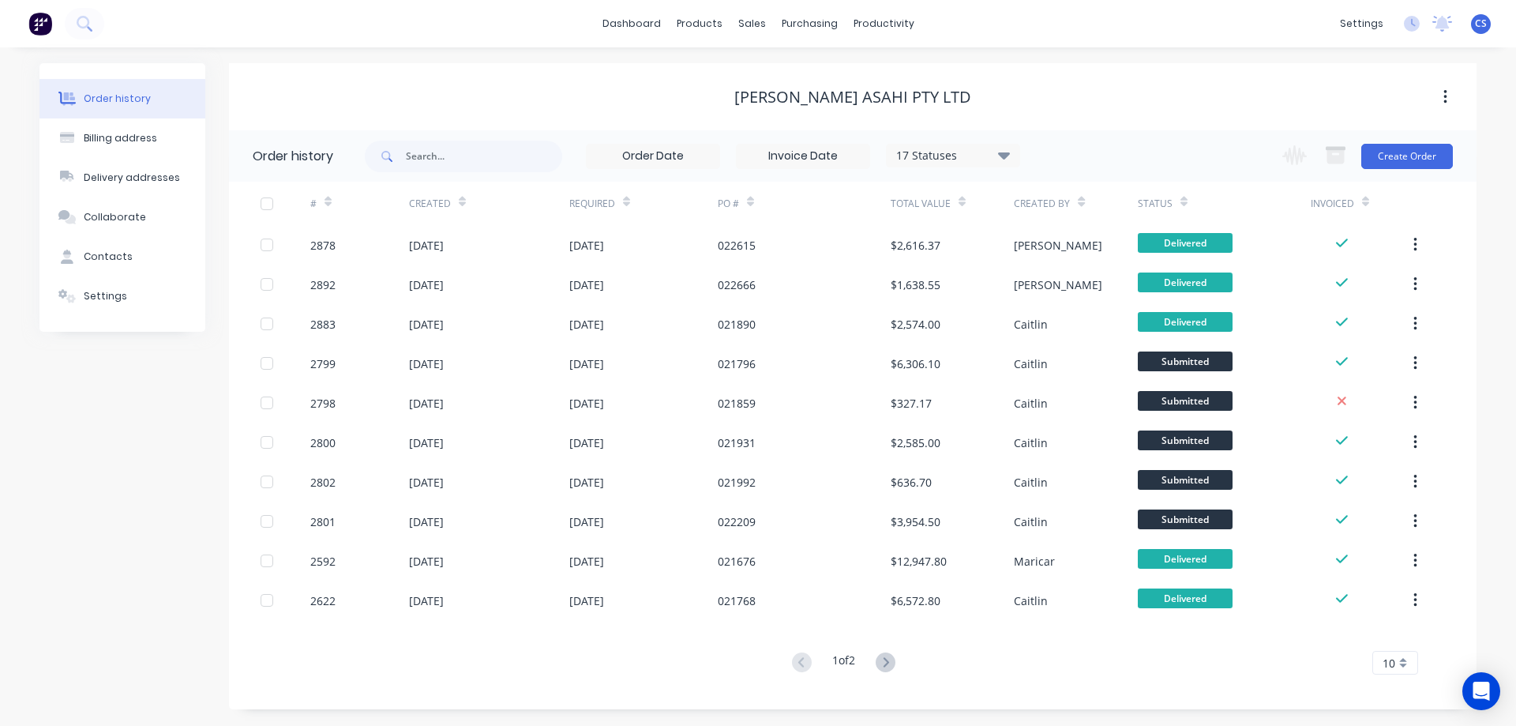
click at [1479, 28] on span "CS" at bounding box center [1481, 24] width 12 height 14
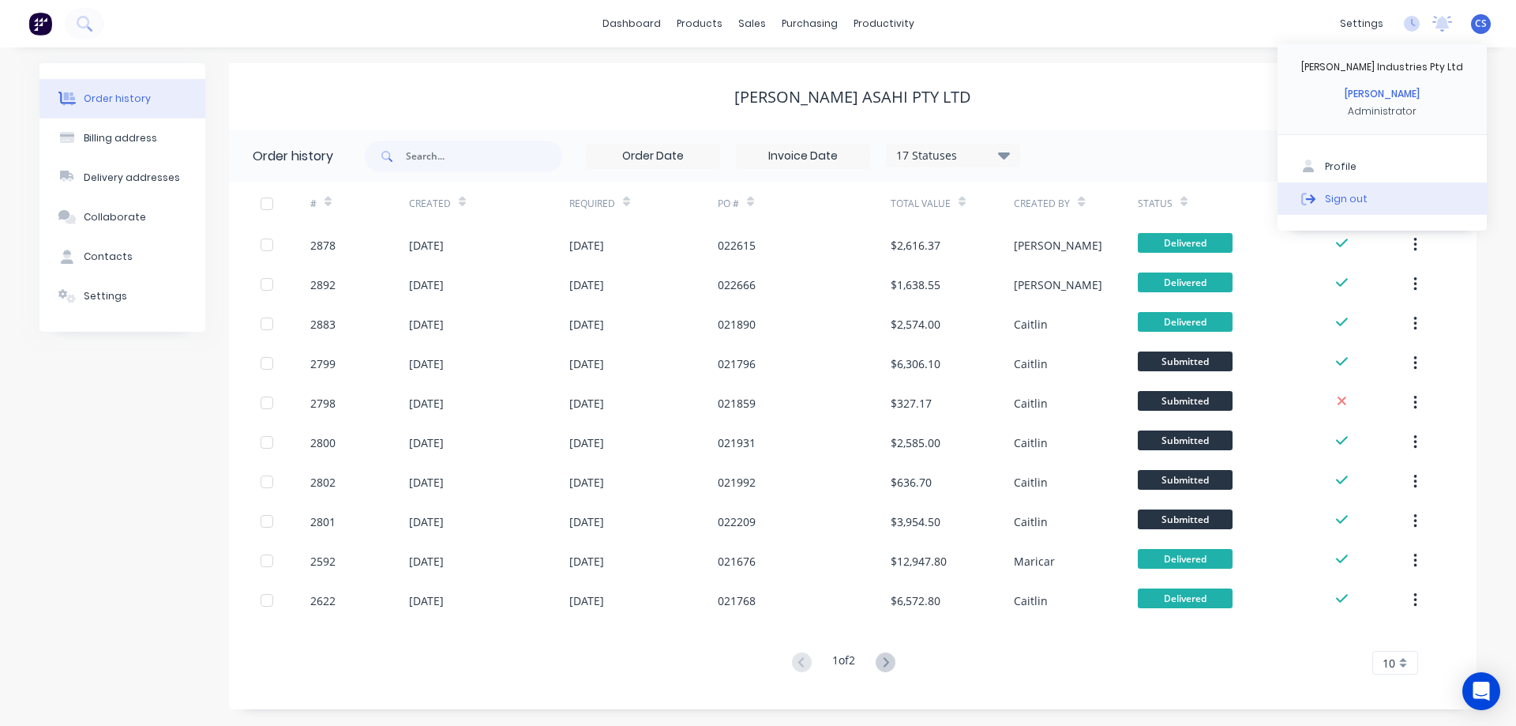
click at [1336, 205] on div "Sign out" at bounding box center [1346, 198] width 43 height 14
